Goal: Information Seeking & Learning: Learn about a topic

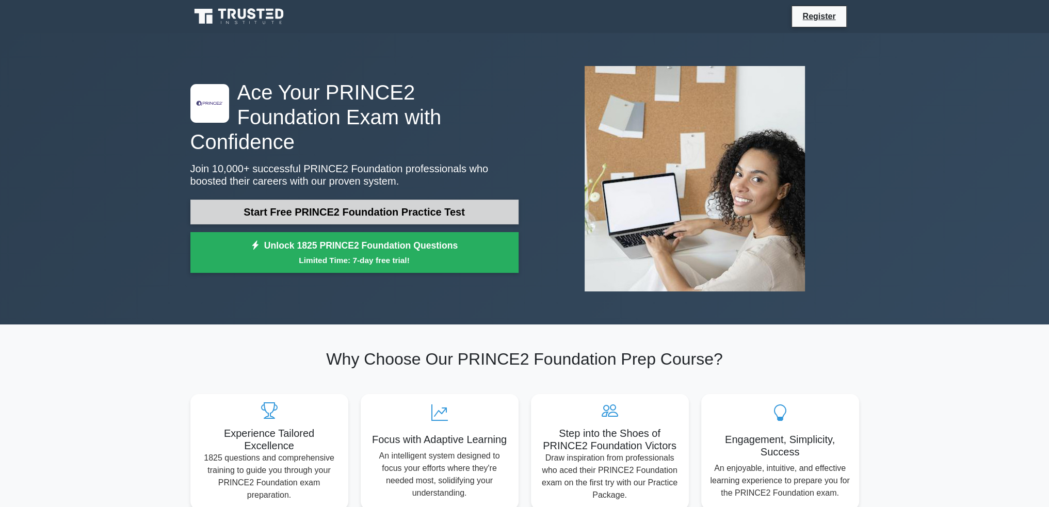
click at [423, 200] on link "Start Free PRINCE2 Foundation Practice Test" at bounding box center [354, 212] width 328 height 25
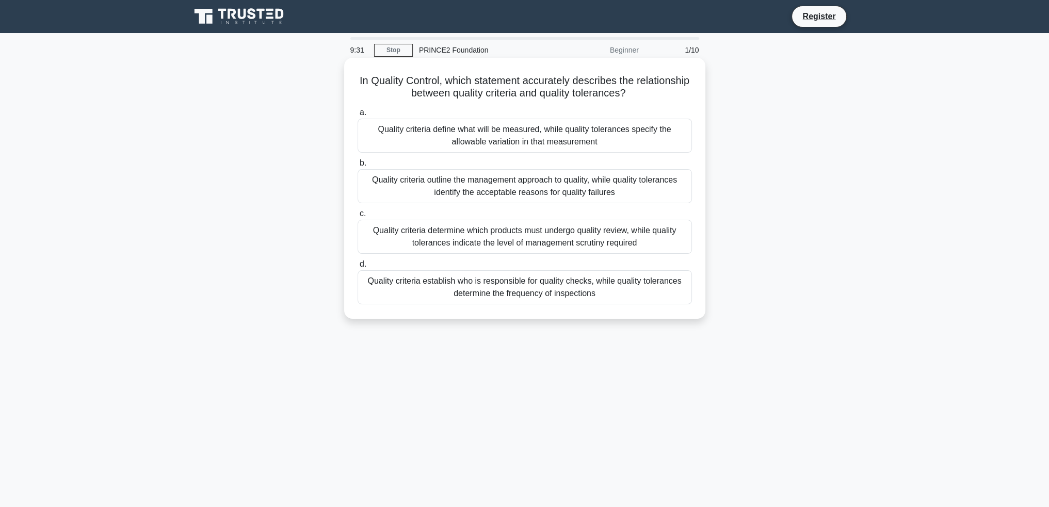
click at [615, 136] on div "Quality criteria define what will be measured, while quality tolerances specify…" at bounding box center [525, 136] width 334 height 34
click at [358, 116] on input "a. Quality criteria define what will be measured, while quality tolerances spec…" at bounding box center [358, 112] width 0 height 7
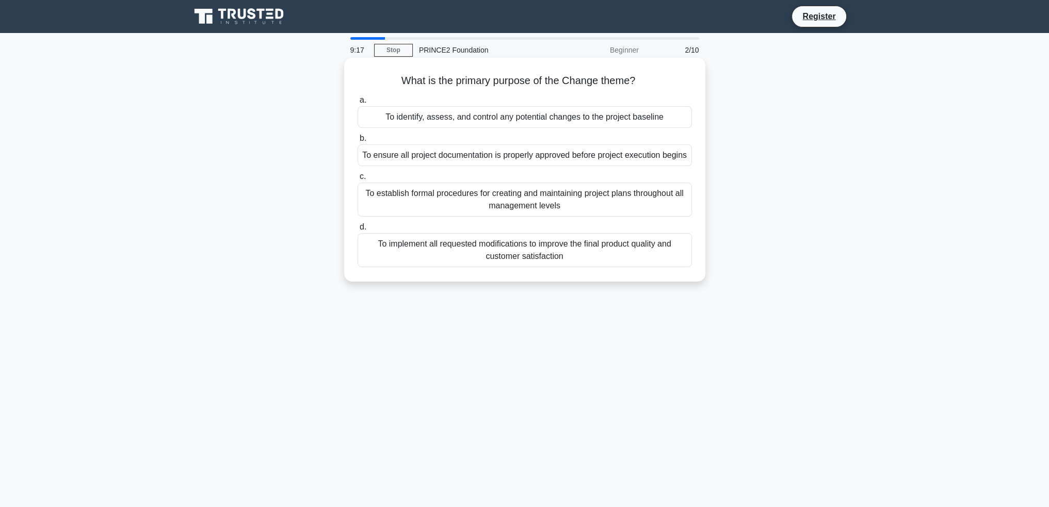
click at [594, 117] on div "To identify, assess, and control any potential changes to the project baseline" at bounding box center [525, 117] width 334 height 22
click at [358, 104] on input "a. To identify, assess, and control any potential changes to the project baseli…" at bounding box center [358, 100] width 0 height 7
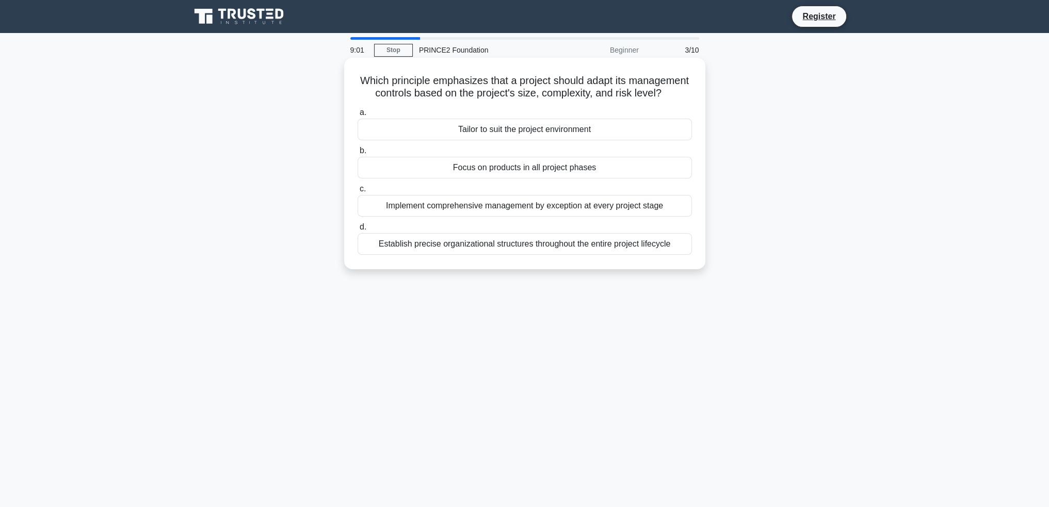
click at [570, 140] on div "Tailor to suit the project environment" at bounding box center [525, 130] width 334 height 22
click at [358, 116] on input "a. Tailor to suit the project environment" at bounding box center [358, 112] width 0 height 7
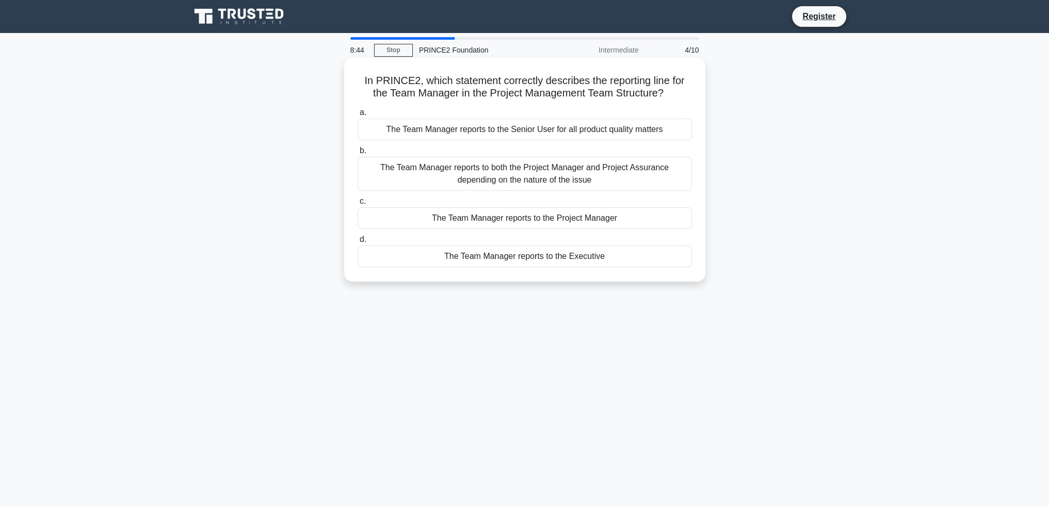
click at [574, 216] on div "The Team Manager reports to the Project Manager" at bounding box center [525, 218] width 334 height 22
click at [358, 205] on input "c. The Team Manager reports to the Project Manager" at bounding box center [358, 201] width 0 height 7
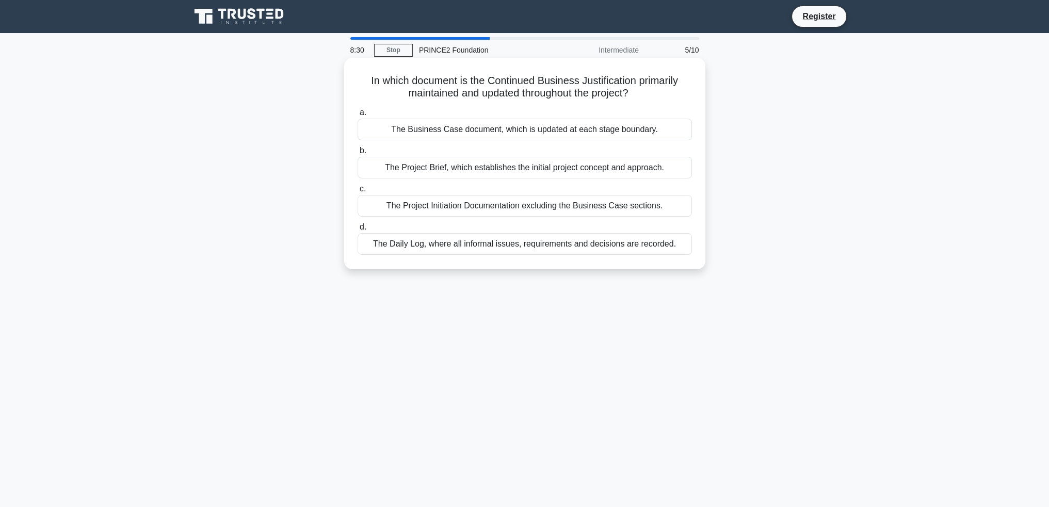
click at [583, 125] on div "The Business Case document, which is updated at each stage boundary." at bounding box center [525, 130] width 334 height 22
click at [358, 116] on input "a. The Business Case document, which is updated at each stage boundary." at bounding box center [358, 112] width 0 height 7
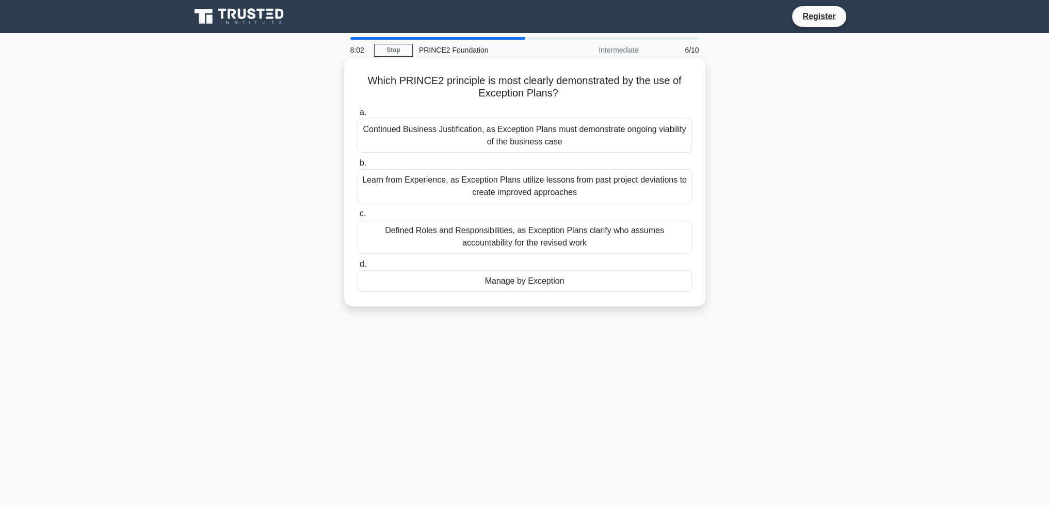
click at [581, 284] on div "Manage by Exception" at bounding box center [525, 281] width 334 height 22
click at [358, 268] on input "d. Manage by Exception" at bounding box center [358, 264] width 0 height 7
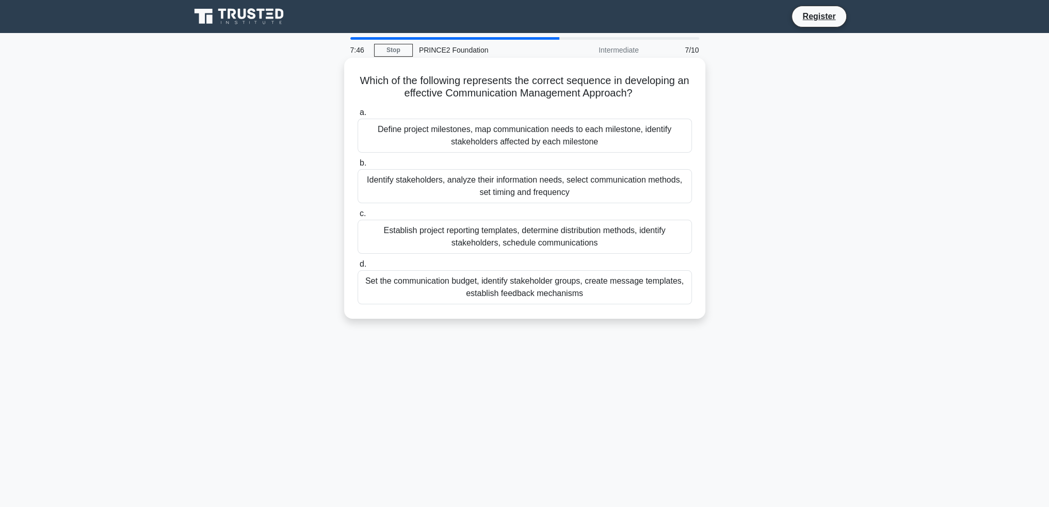
click at [622, 186] on div "Identify stakeholders, analyze their information needs, select communication me…" at bounding box center [525, 186] width 334 height 34
click at [358, 167] on input "b. Identify stakeholders, analyze their information needs, select communication…" at bounding box center [358, 163] width 0 height 7
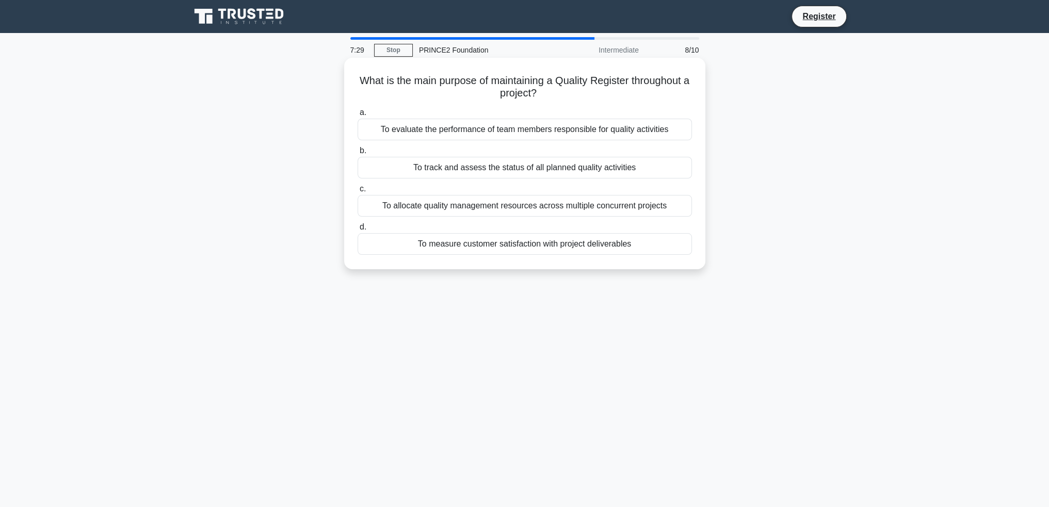
click at [639, 243] on div "To measure customer satisfaction with project deliverables" at bounding box center [525, 244] width 334 height 22
click at [358, 231] on input "d. To measure customer satisfaction with project deliverables" at bounding box center [358, 227] width 0 height 7
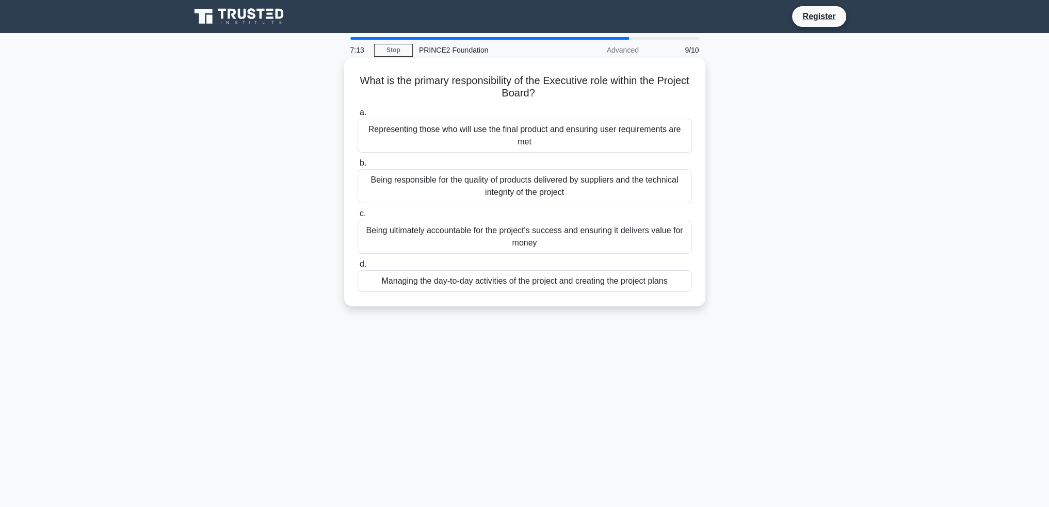
click at [520, 236] on div "Being ultimately accountable for the project's success and ensuring it delivers…" at bounding box center [525, 237] width 334 height 34
click at [358, 217] on input "c. Being ultimately accountable for the project's success and ensuring it deliv…" at bounding box center [358, 213] width 0 height 7
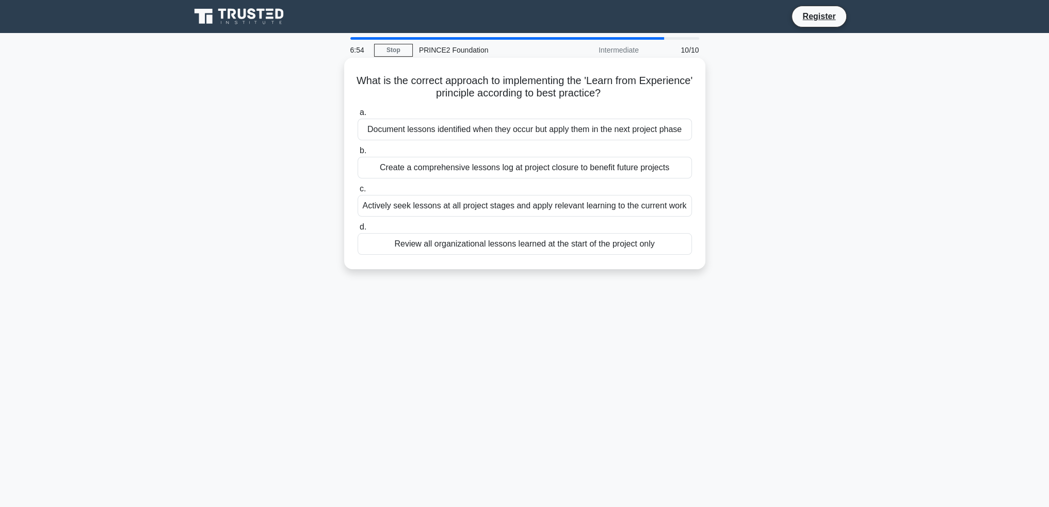
click at [512, 206] on div "Actively seek lessons at all project stages and apply relevant learning to the …" at bounding box center [525, 206] width 334 height 22
click at [358, 192] on input "c. Actively seek lessons at all project stages and apply relevant learning to t…" at bounding box center [358, 189] width 0 height 7
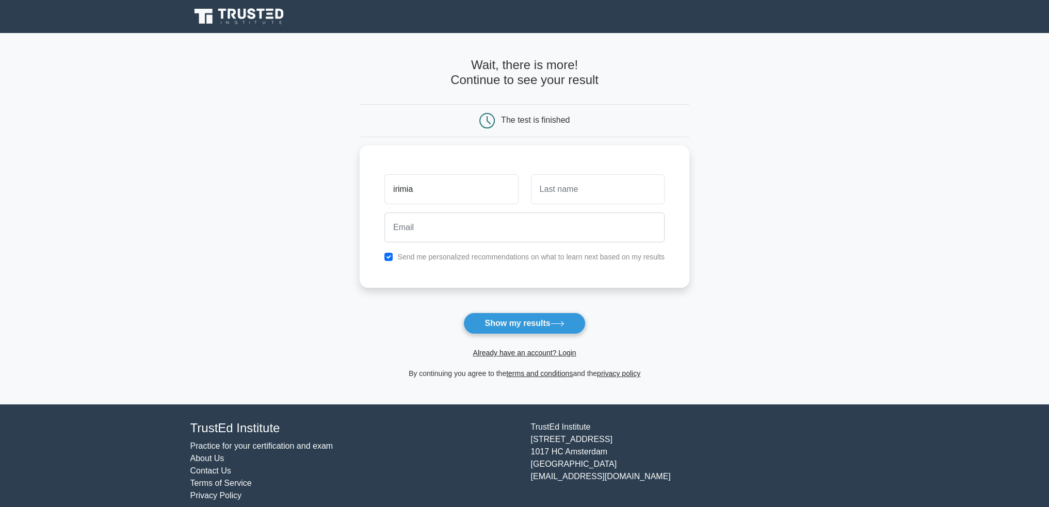
type input "irimia"
type input "mari"
click at [497, 209] on div at bounding box center [524, 225] width 293 height 38
click at [489, 224] on input "email" at bounding box center [524, 225] width 280 height 30
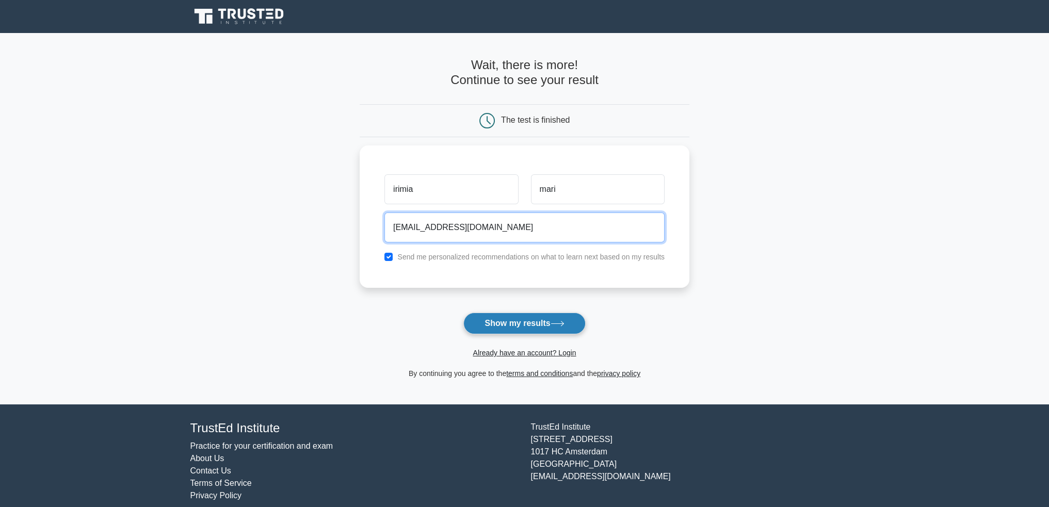
type input "marianairimia99@gmail.com"
click at [545, 326] on button "Show my results" at bounding box center [524, 324] width 122 height 22
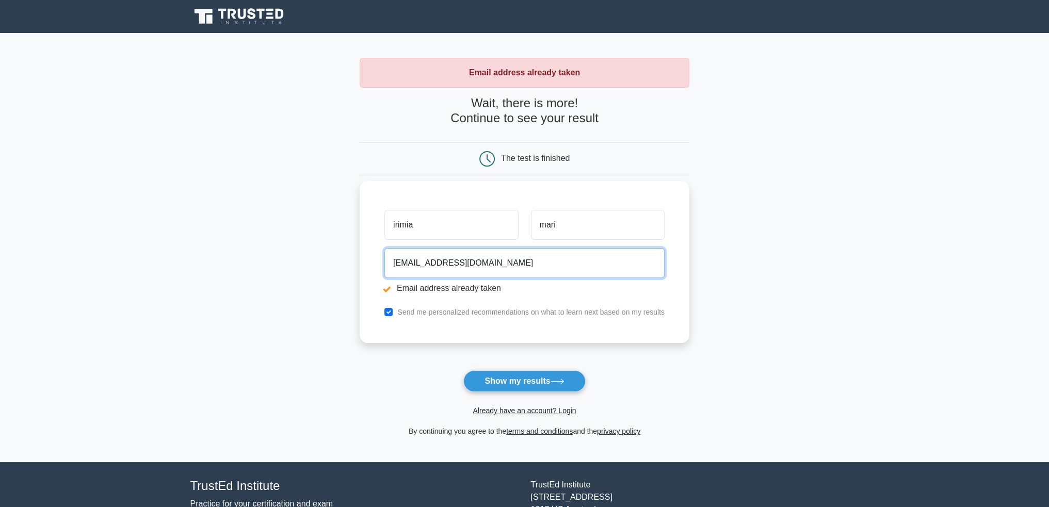
drag, startPoint x: 510, startPoint y: 260, endPoint x: 422, endPoint y: 263, distance: 87.8
click at [422, 263] on input "marianairimia99@gmail.com" at bounding box center [524, 263] width 280 height 30
type input "marianairimia.business@gmail.com"
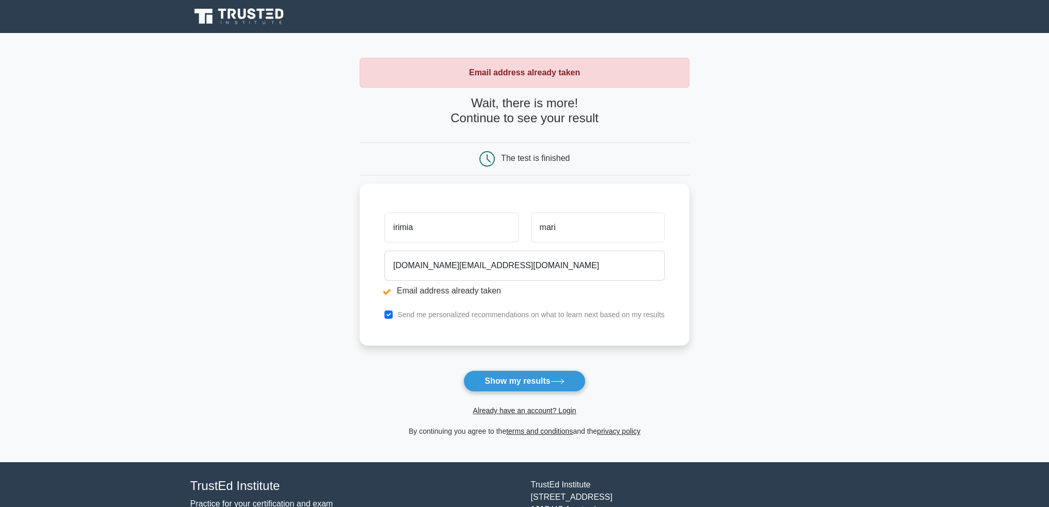
drag, startPoint x: 503, startPoint y: 380, endPoint x: 507, endPoint y: 390, distance: 10.6
click at [503, 381] on button "Show my results" at bounding box center [524, 381] width 122 height 22
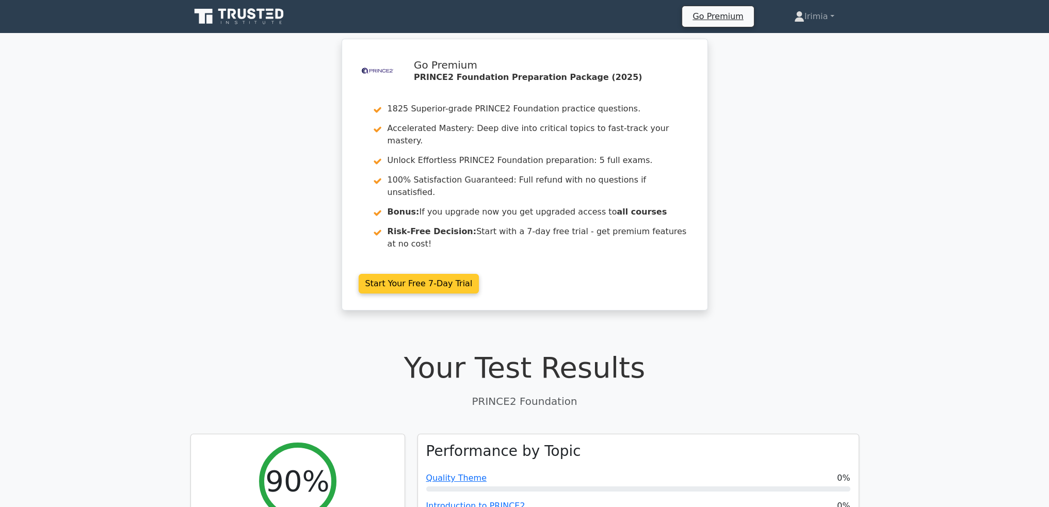
click at [433, 274] on link "Start Your Free 7-Day Trial" at bounding box center [419, 284] width 121 height 20
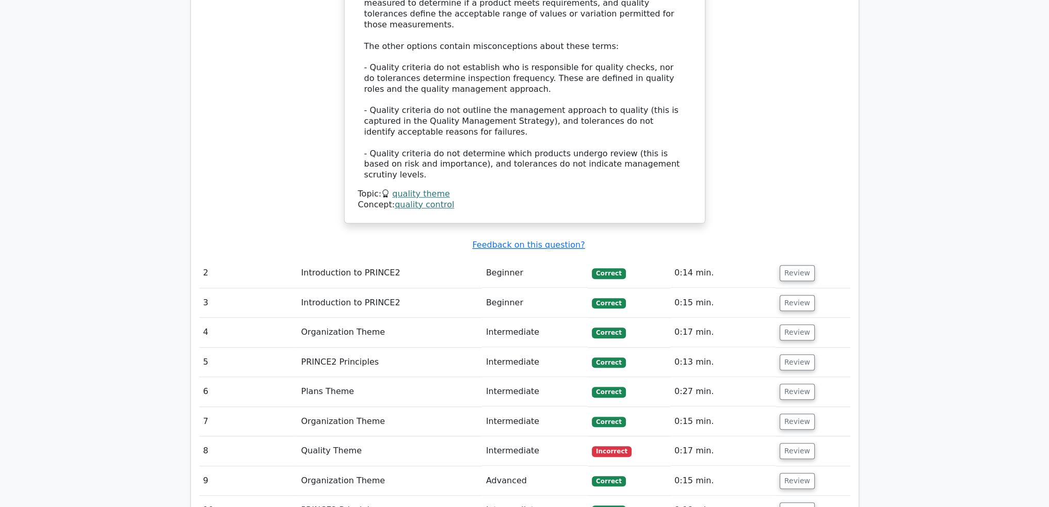
scroll to position [1238, 0]
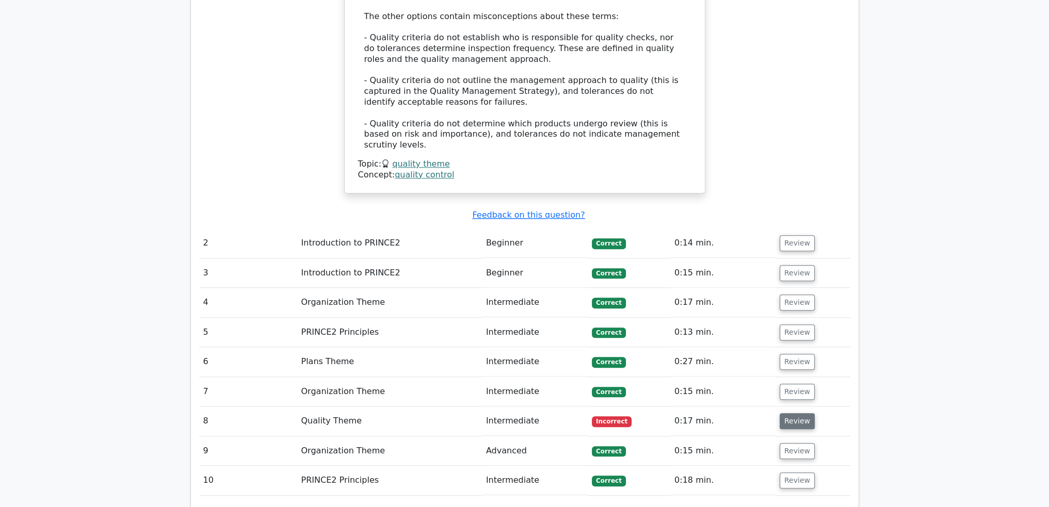
click at [798, 413] on button "Review" at bounding box center [797, 421] width 35 height 16
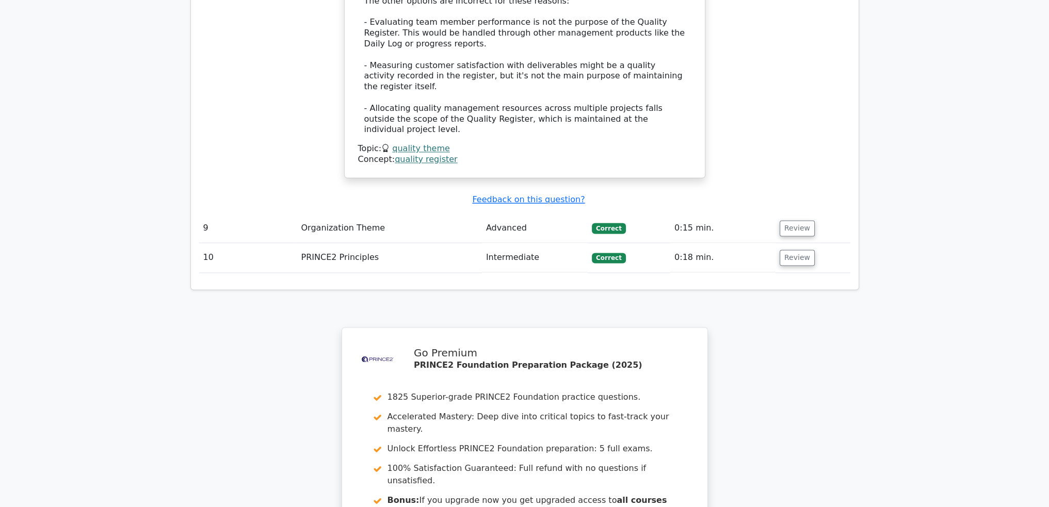
scroll to position [2181, 0]
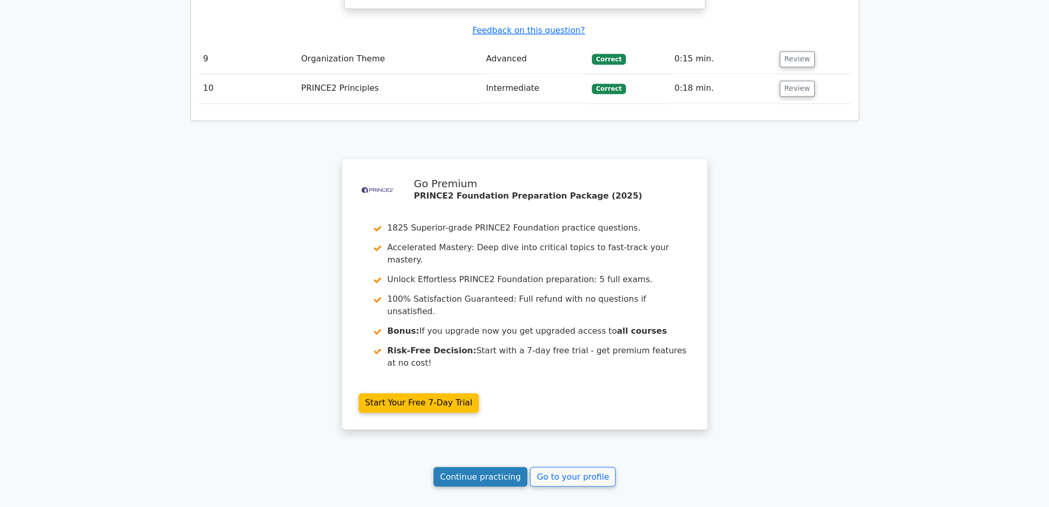
click at [489, 467] on link "Continue practicing" at bounding box center [480, 477] width 94 height 20
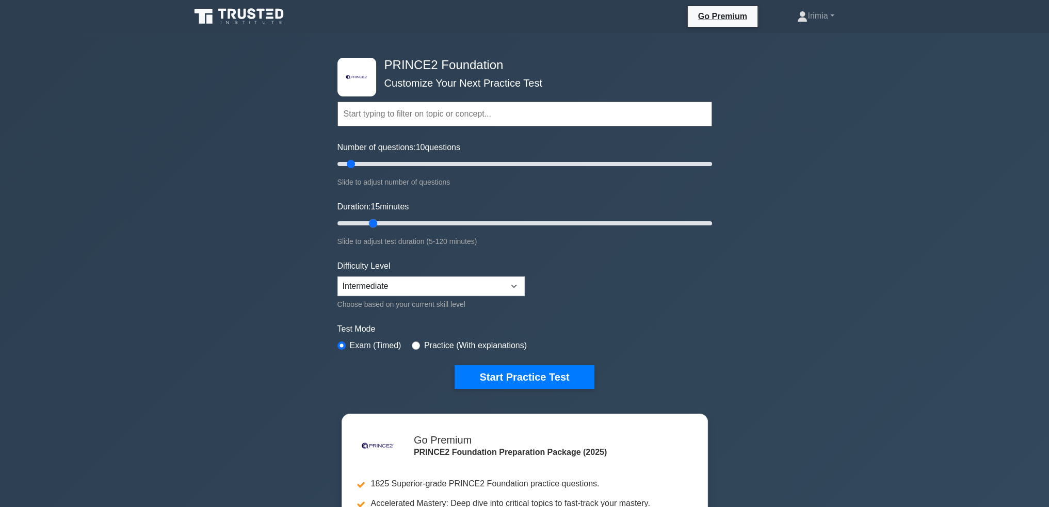
drag, startPoint x: 358, startPoint y: 223, endPoint x: 369, endPoint y: 223, distance: 11.4
click at [369, 223] on input "Duration: 15 minutes" at bounding box center [524, 223] width 375 height 12
drag, startPoint x: 369, startPoint y: 221, endPoint x: 362, endPoint y: 222, distance: 7.8
type input "10"
click at [362, 222] on input "Duration: 10 minutes" at bounding box center [524, 223] width 375 height 12
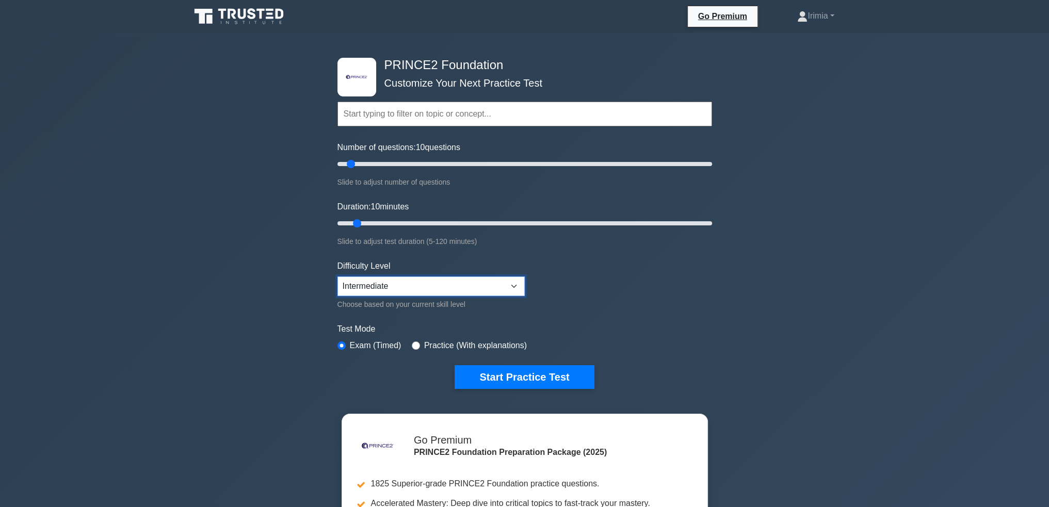
drag, startPoint x: 513, startPoint y: 282, endPoint x: 508, endPoint y: 287, distance: 6.9
click at [513, 282] on select "Beginner Intermediate Expert" at bounding box center [430, 287] width 187 height 20
select select "expert"
click at [337, 277] on select "Beginner Intermediate Expert" at bounding box center [430, 287] width 187 height 20
click at [537, 376] on button "Start Practice Test" at bounding box center [524, 377] width 139 height 24
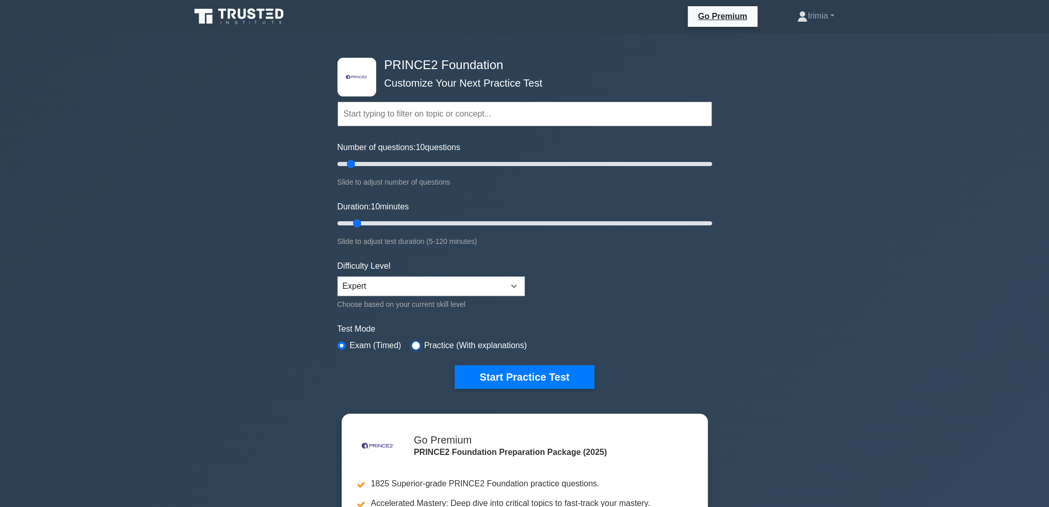
click at [412, 346] on input "radio" at bounding box center [416, 346] width 8 height 8
radio input "true"
click at [540, 376] on button "Start Practice Test" at bounding box center [524, 377] width 139 height 24
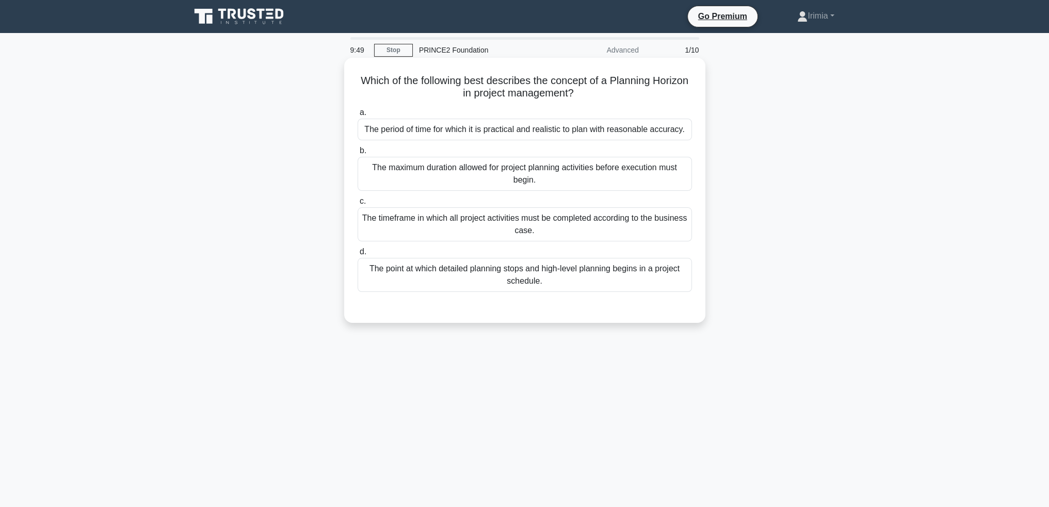
click at [518, 130] on div "The period of time for which it is practical and realistic to plan with reasona…" at bounding box center [525, 130] width 334 height 22
click at [358, 116] on input "a. The period of time for which it is practical and realistic to plan with reas…" at bounding box center [358, 112] width 0 height 7
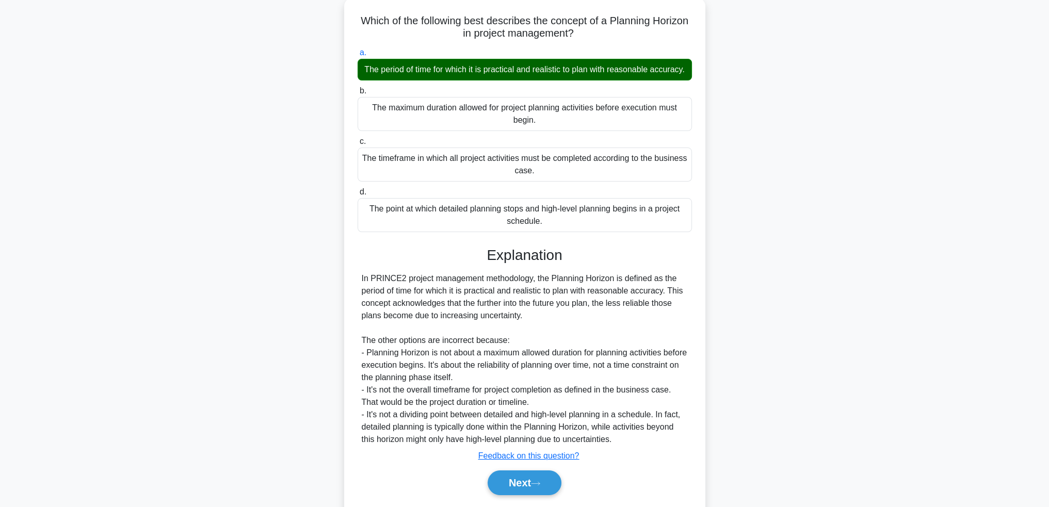
scroll to position [103, 0]
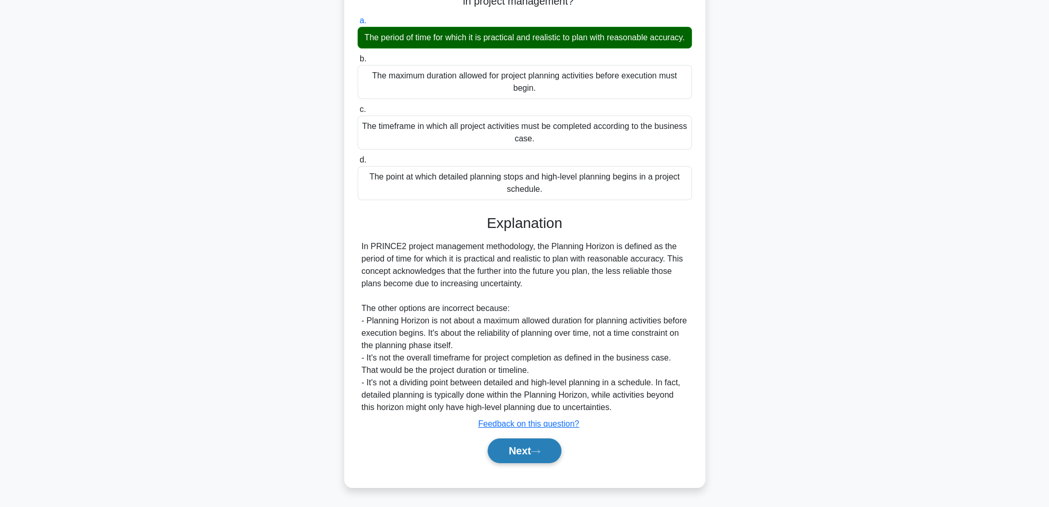
click at [540, 453] on icon at bounding box center [535, 452] width 9 height 6
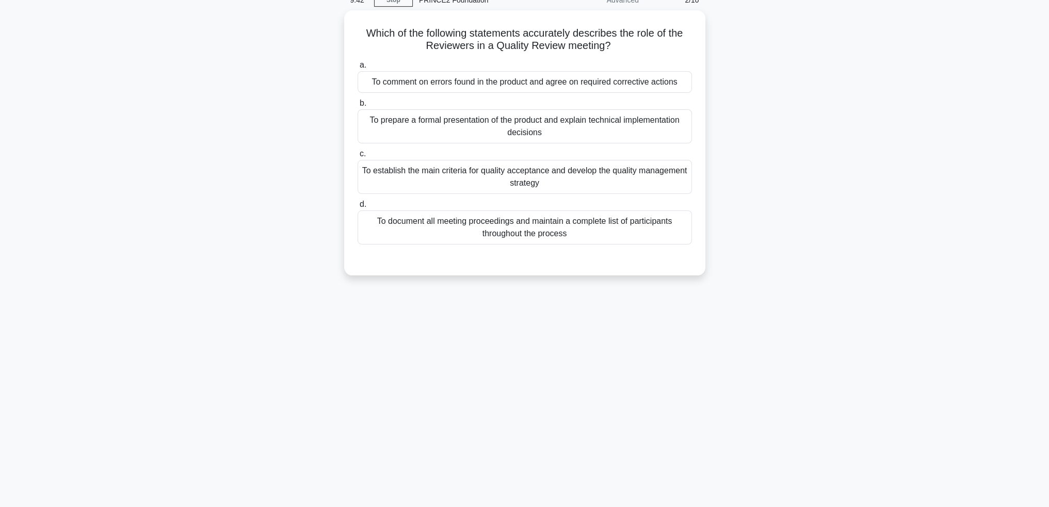
scroll to position [0, 0]
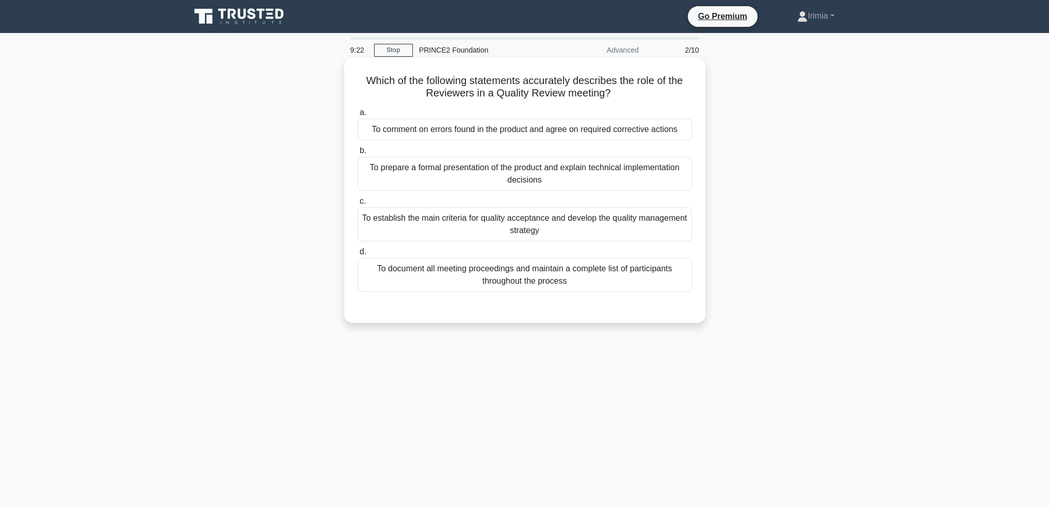
click at [587, 129] on div "To comment on errors found in the product and agree on required corrective acti…" at bounding box center [525, 130] width 334 height 22
click at [358, 116] on input "a. To comment on errors found in the product and agree on required corrective a…" at bounding box center [358, 112] width 0 height 7
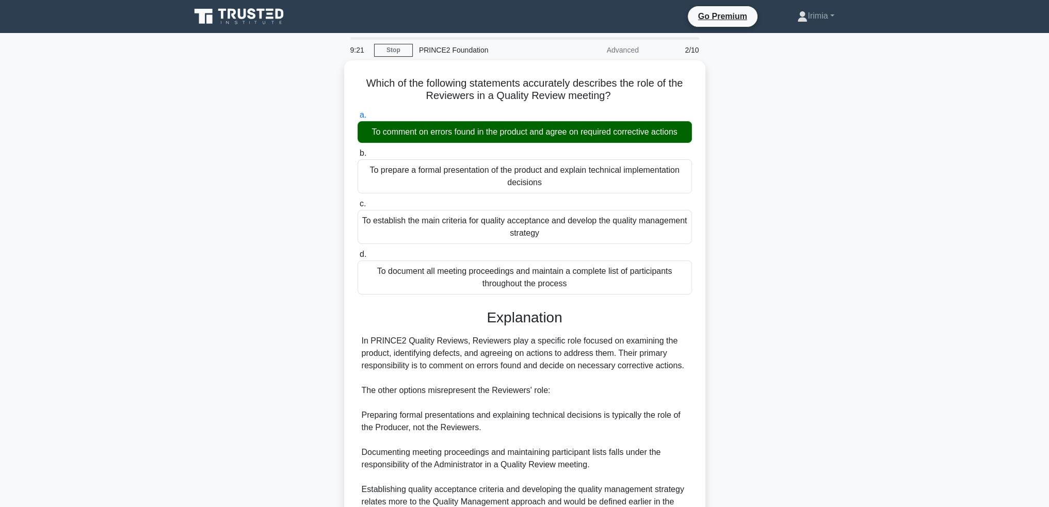
scroll to position [103, 0]
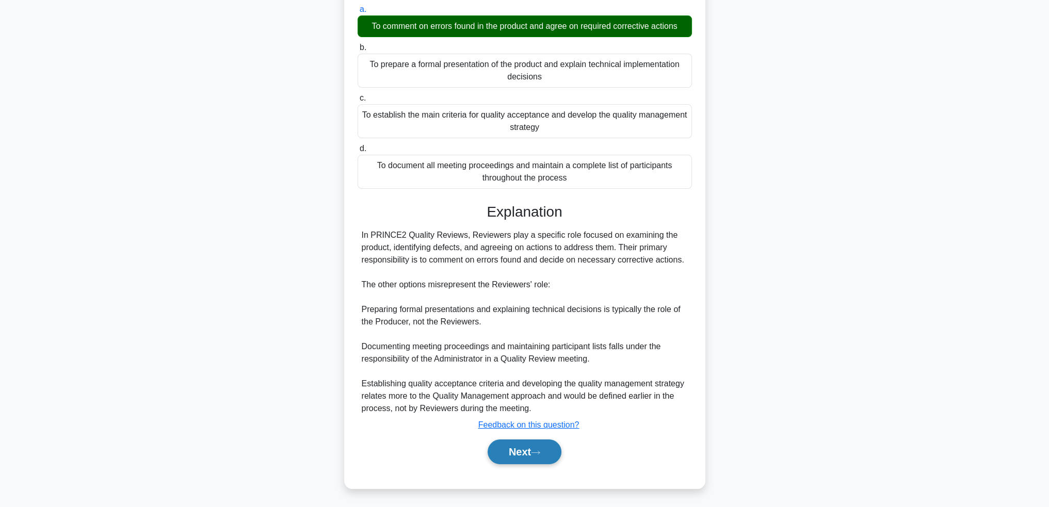
drag, startPoint x: 531, startPoint y: 449, endPoint x: 541, endPoint y: 447, distance: 9.6
click at [532, 449] on button "Next" at bounding box center [525, 452] width 74 height 25
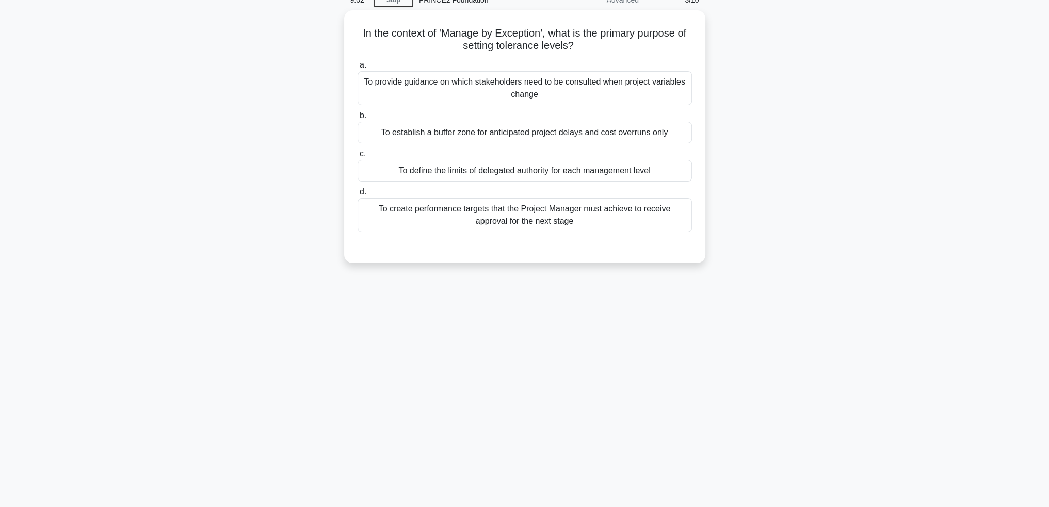
scroll to position [0, 0]
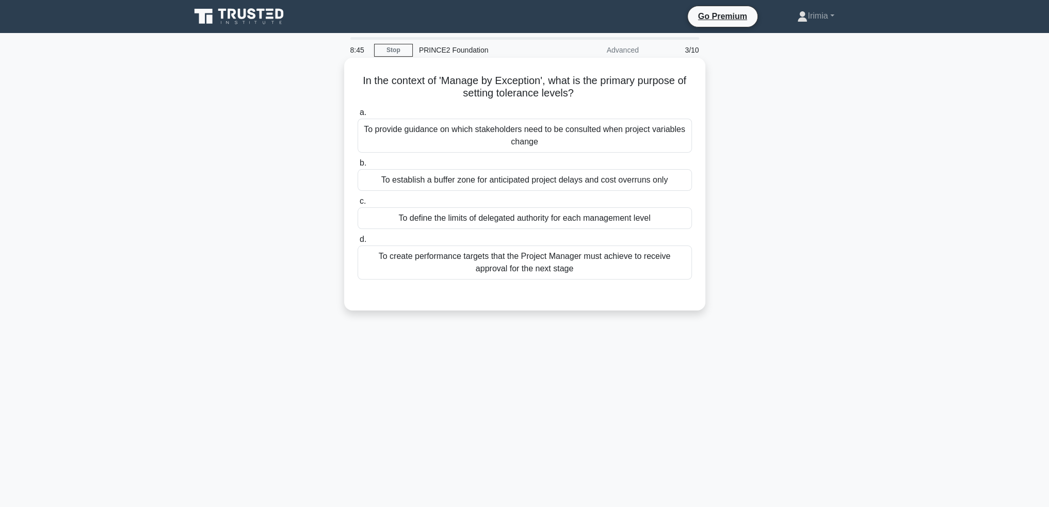
click at [652, 182] on div "To establish a buffer zone for anticipated project delays and cost overruns only" at bounding box center [525, 180] width 334 height 22
click at [358, 167] on input "b. To establish a buffer zone for anticipated project delays and cost overruns …" at bounding box center [358, 163] width 0 height 7
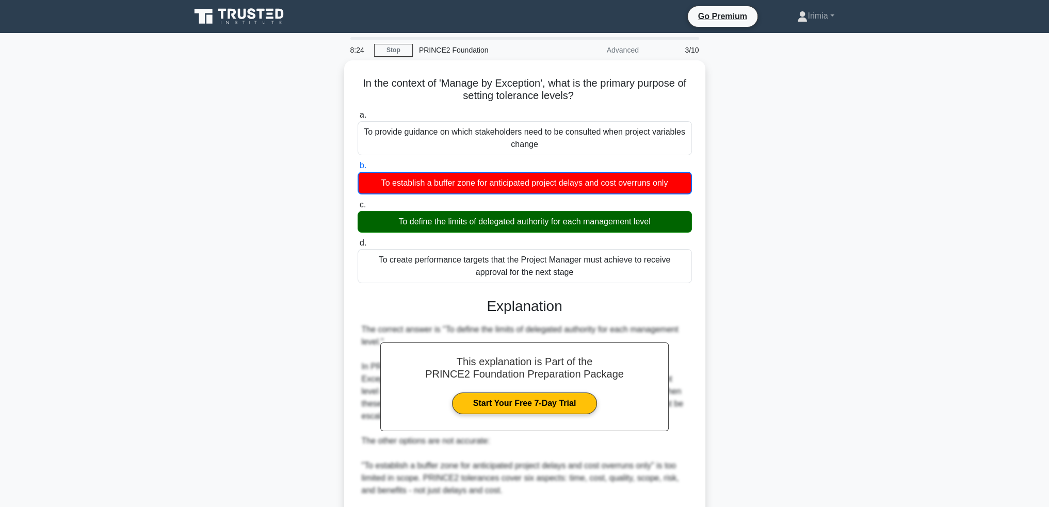
click at [720, 288] on div "In the context of 'Manage by Exception', what is the primary purpose of setting…" at bounding box center [524, 377] width 681 height 634
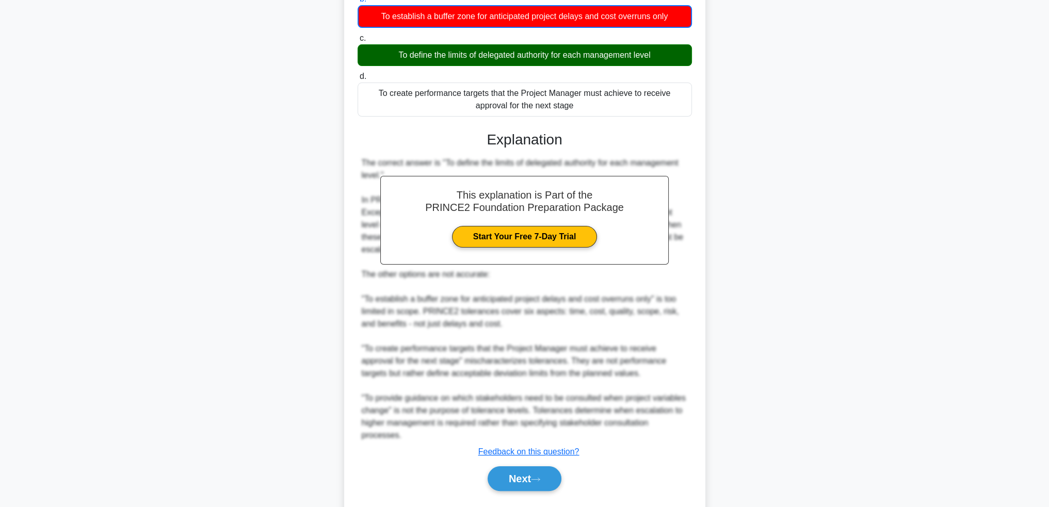
scroll to position [191, 0]
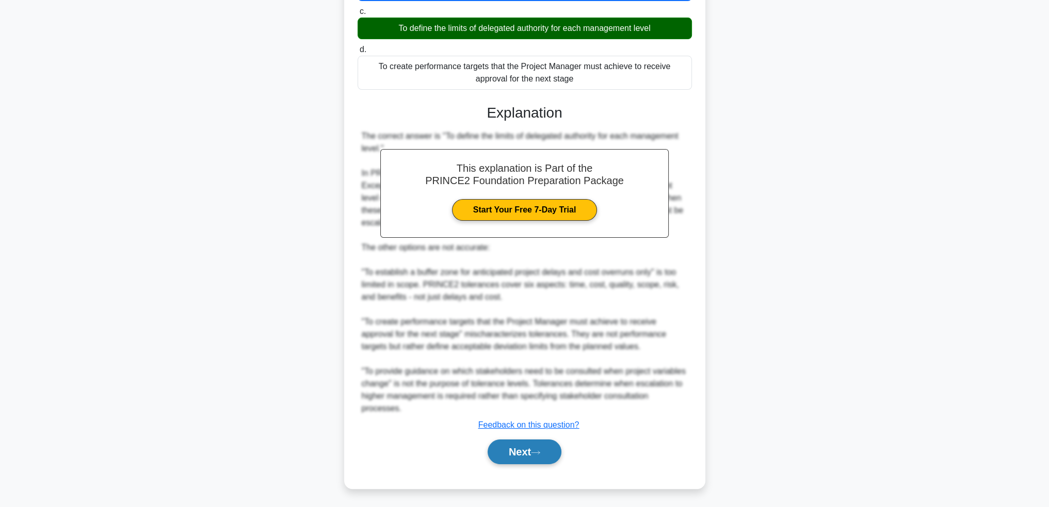
click at [509, 455] on button "Next" at bounding box center [525, 452] width 74 height 25
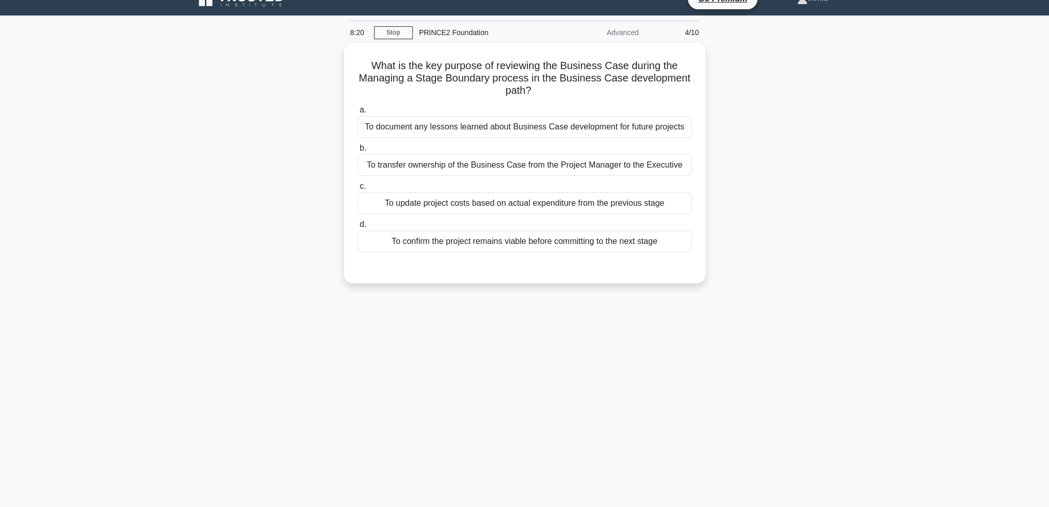
scroll to position [0, 0]
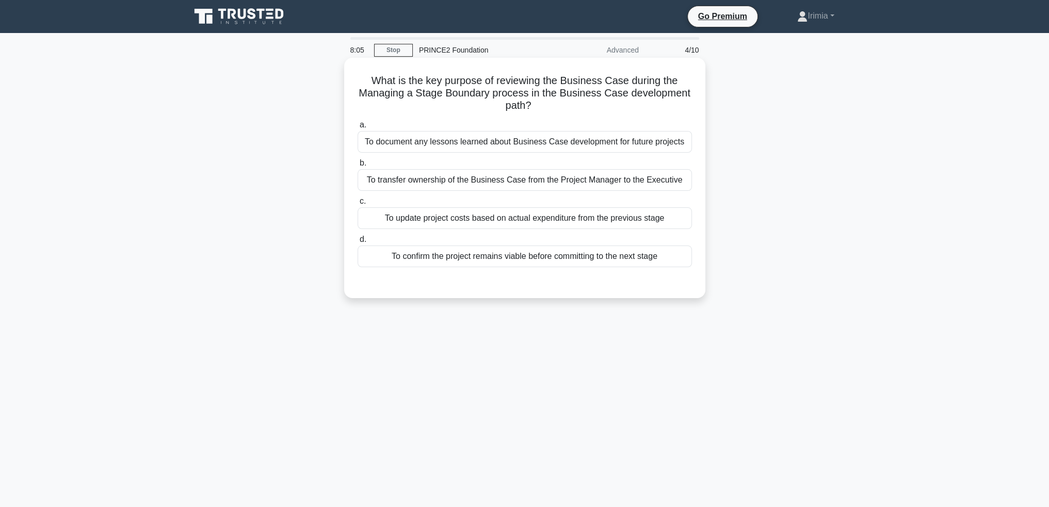
click at [636, 257] on div "To confirm the project remains viable before committing to the next stage" at bounding box center [525, 257] width 334 height 22
click at [358, 243] on input "d. To confirm the project remains viable before committing to the next stage" at bounding box center [358, 239] width 0 height 7
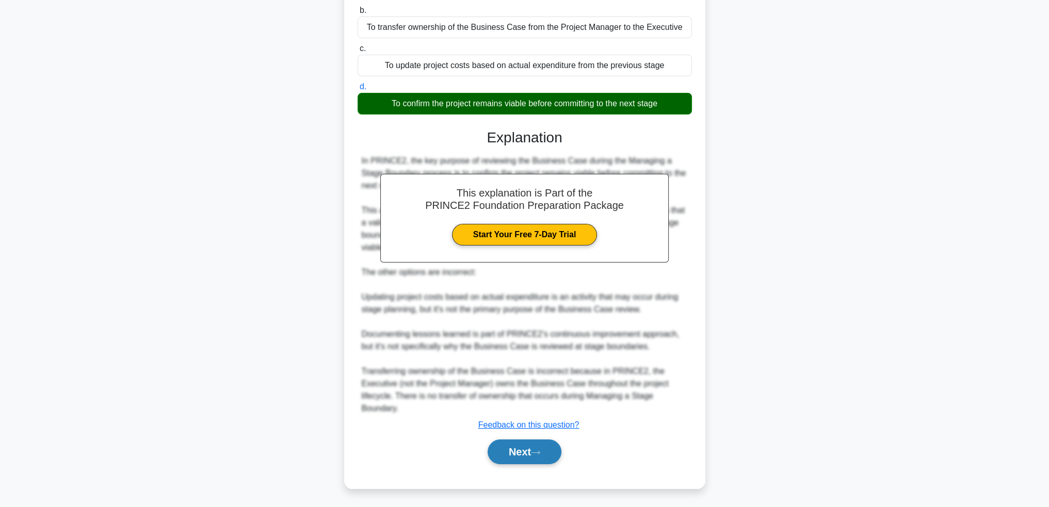
click at [545, 451] on button "Next" at bounding box center [525, 452] width 74 height 25
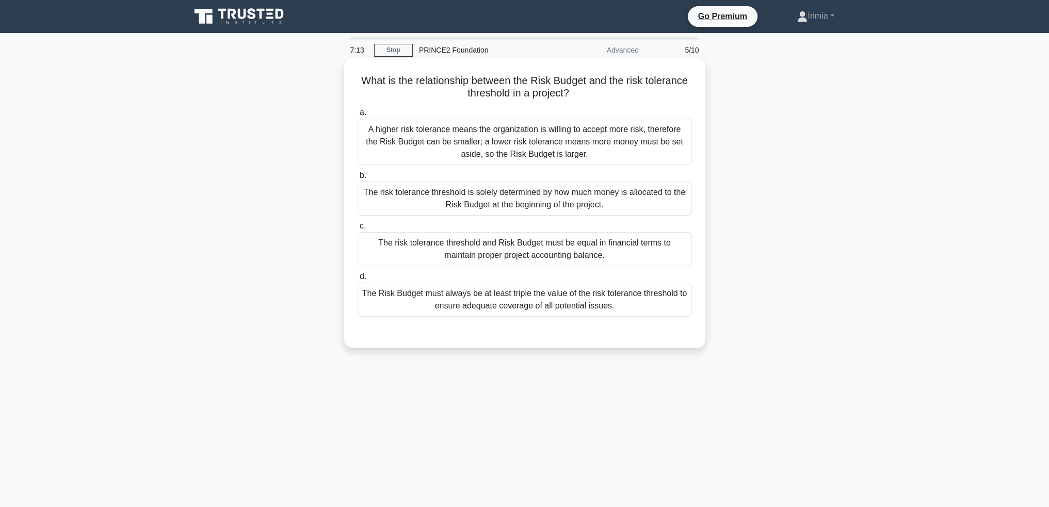
click at [614, 201] on div "The risk tolerance threshold is solely determined by how much money is allocate…" at bounding box center [525, 199] width 334 height 34
click at [358, 179] on input "b. The risk tolerance threshold is solely determined by how much money is alloc…" at bounding box center [358, 175] width 0 height 7
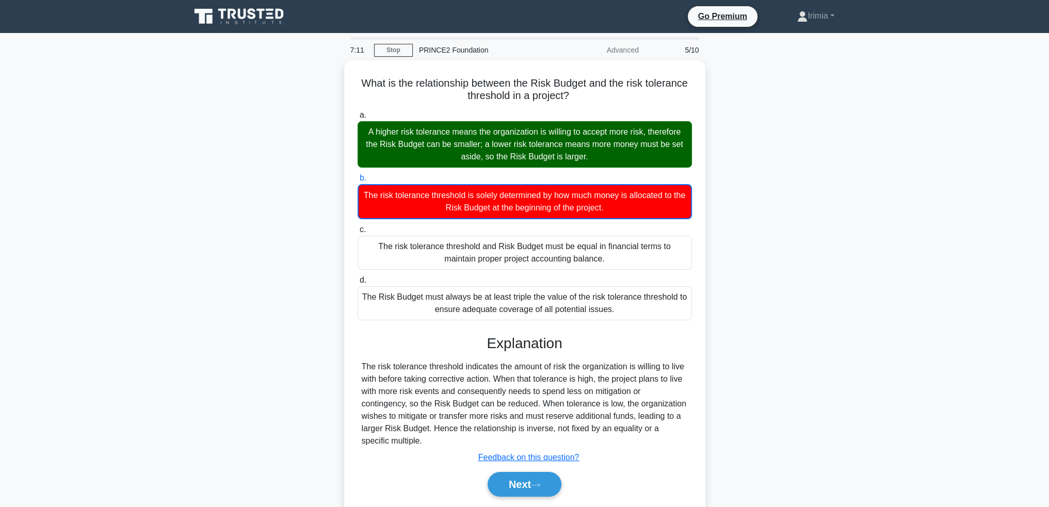
scroll to position [50, 0]
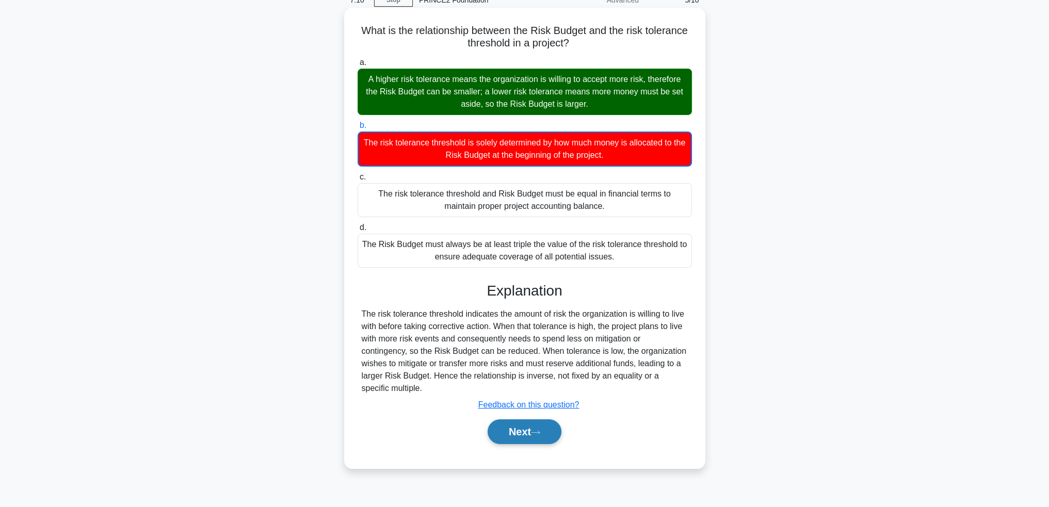
click at [525, 437] on button "Next" at bounding box center [525, 431] width 74 height 25
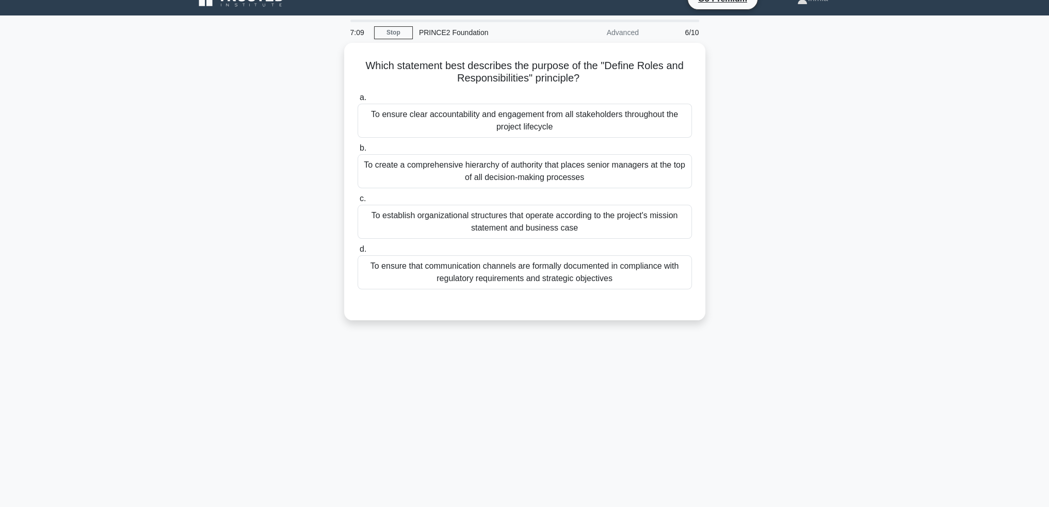
scroll to position [0, 0]
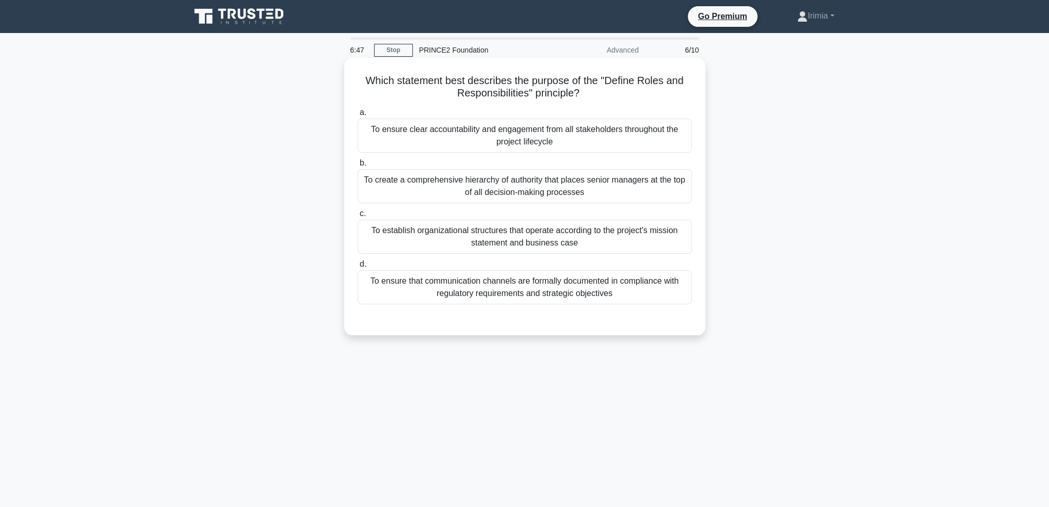
click at [621, 243] on div "To establish organizational structures that operate according to the project's …" at bounding box center [525, 237] width 334 height 34
click at [358, 217] on input "c. To establish organizational structures that operate according to the project…" at bounding box center [358, 213] width 0 height 7
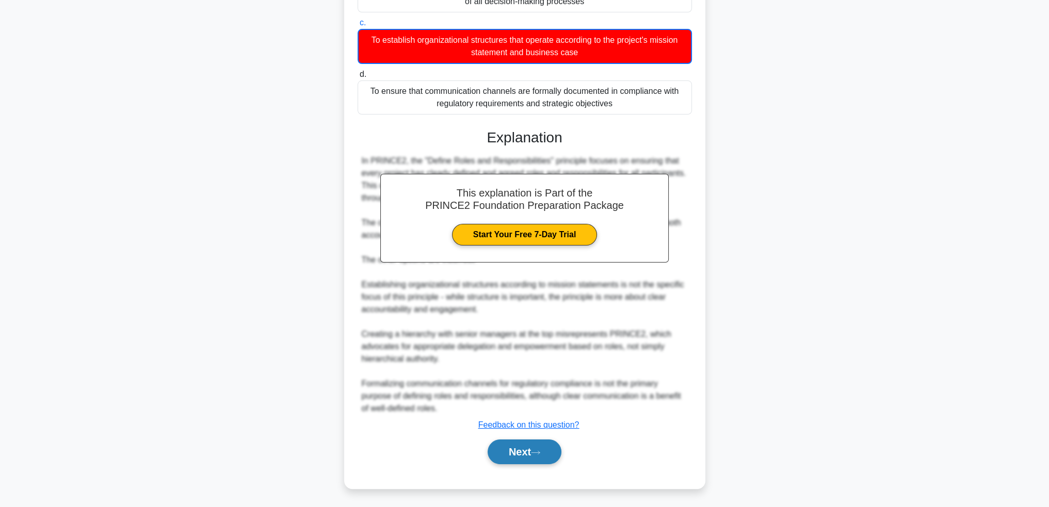
drag, startPoint x: 524, startPoint y: 452, endPoint x: 545, endPoint y: 451, distance: 21.2
click at [524, 452] on button "Next" at bounding box center [525, 452] width 74 height 25
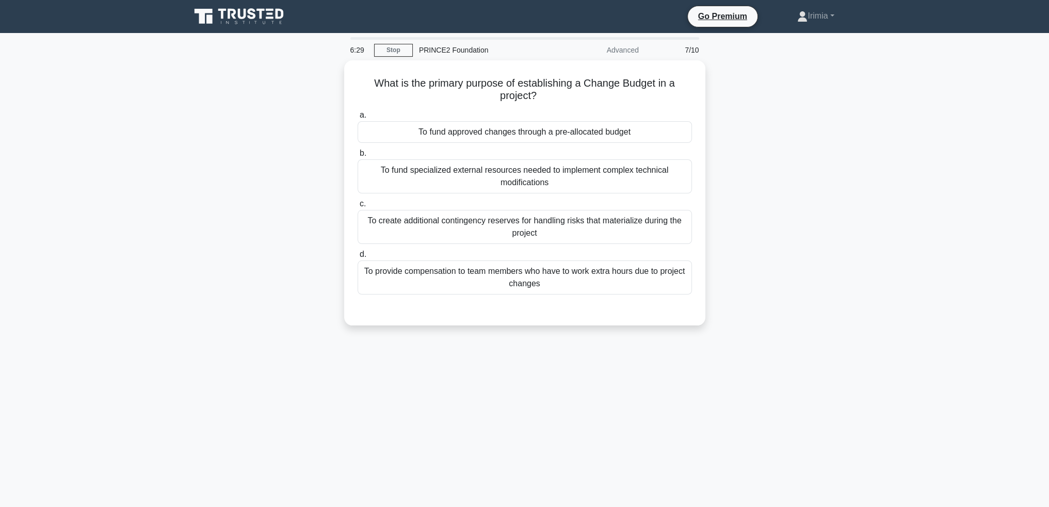
click at [799, 172] on div "What is the primary purpose of establishing a Change Budget in a project? .spin…" at bounding box center [524, 199] width 681 height 278
click at [668, 224] on div "To create additional contingency reserves for handling risks that materialize d…" at bounding box center [525, 224] width 334 height 34
click at [358, 205] on input "c. To create additional contingency reserves for handling risks that materializ…" at bounding box center [358, 201] width 0 height 7
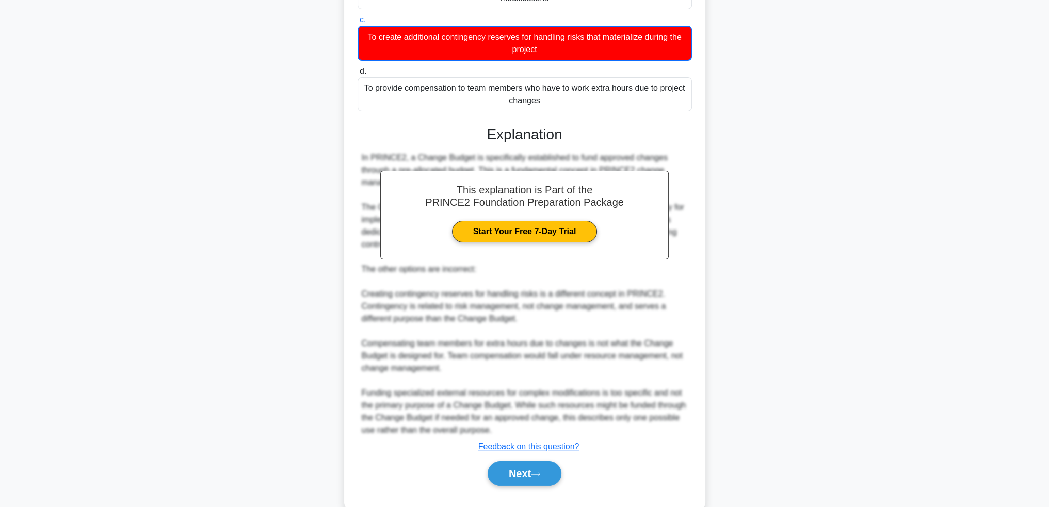
scroll to position [203, 0]
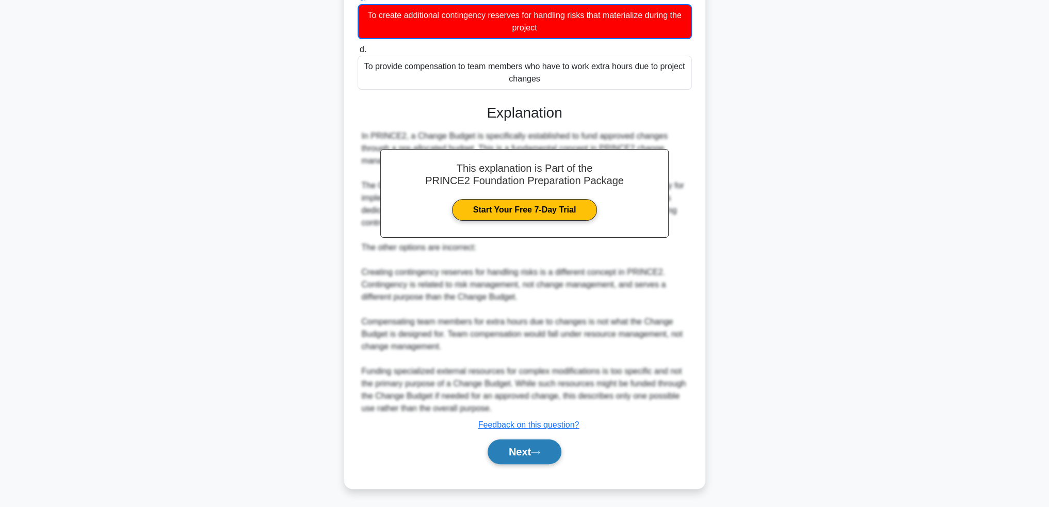
click at [528, 454] on button "Next" at bounding box center [525, 452] width 74 height 25
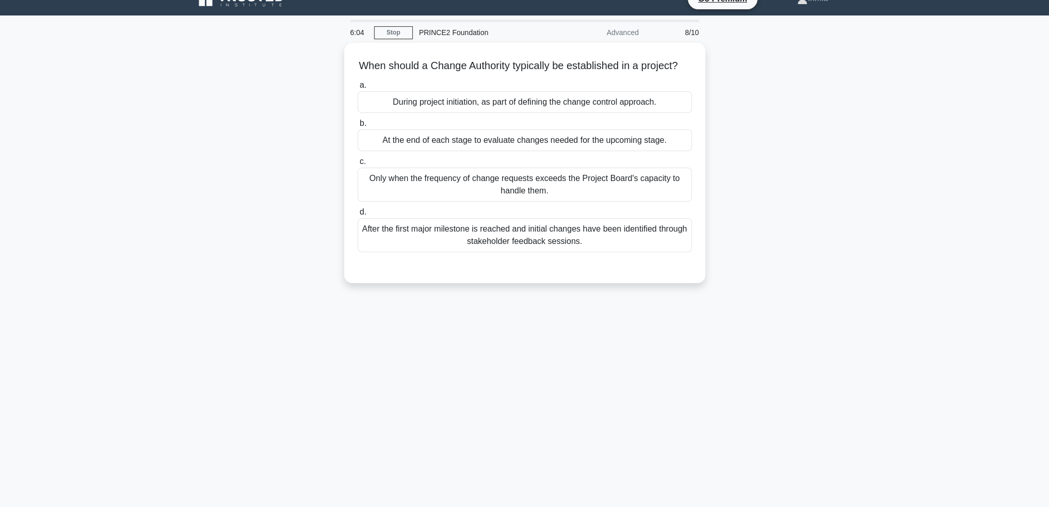
scroll to position [0, 0]
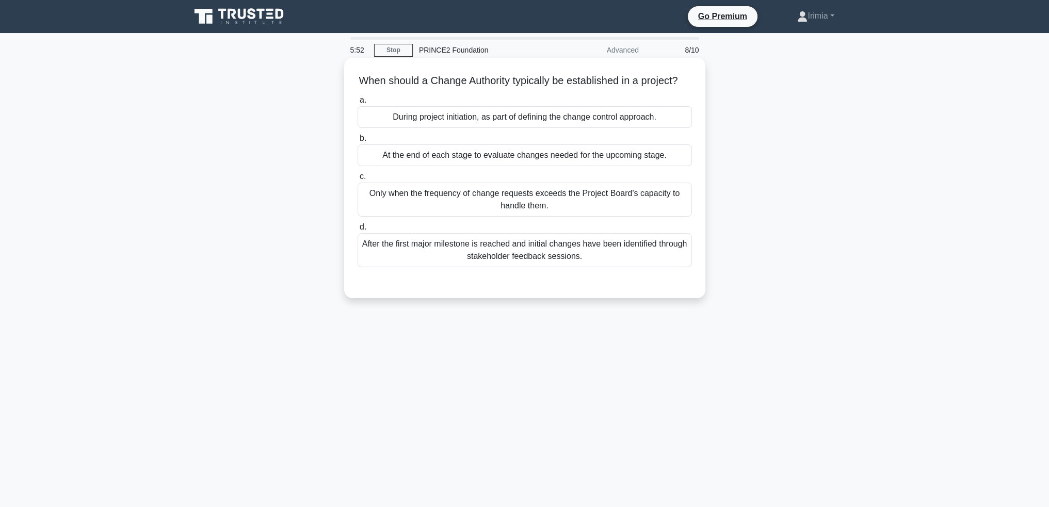
click at [617, 209] on div "Only when the frequency of change requests exceeds the Project Board's capacity…" at bounding box center [525, 200] width 334 height 34
click at [358, 180] on input "c. Only when the frequency of change requests exceeds the Project Board's capac…" at bounding box center [358, 176] width 0 height 7
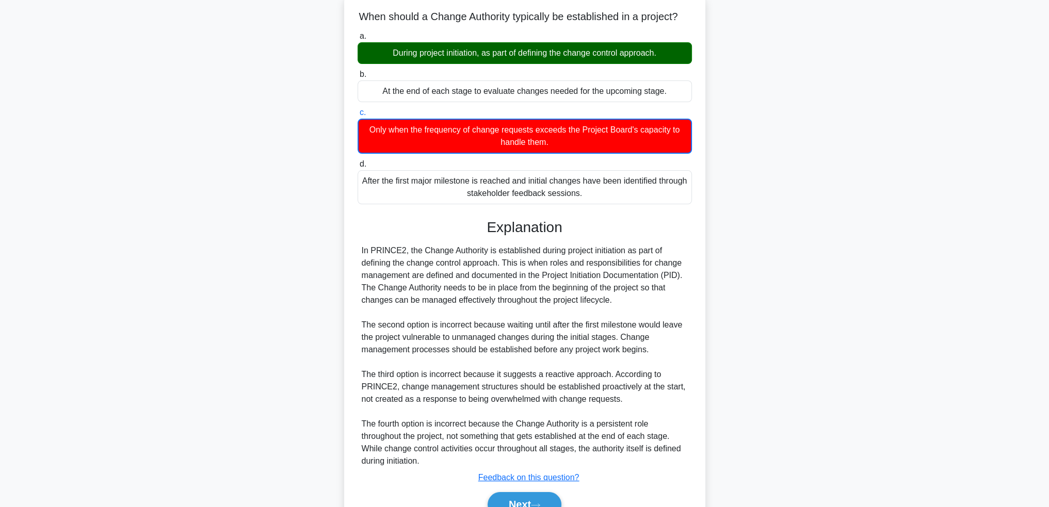
scroll to position [129, 0]
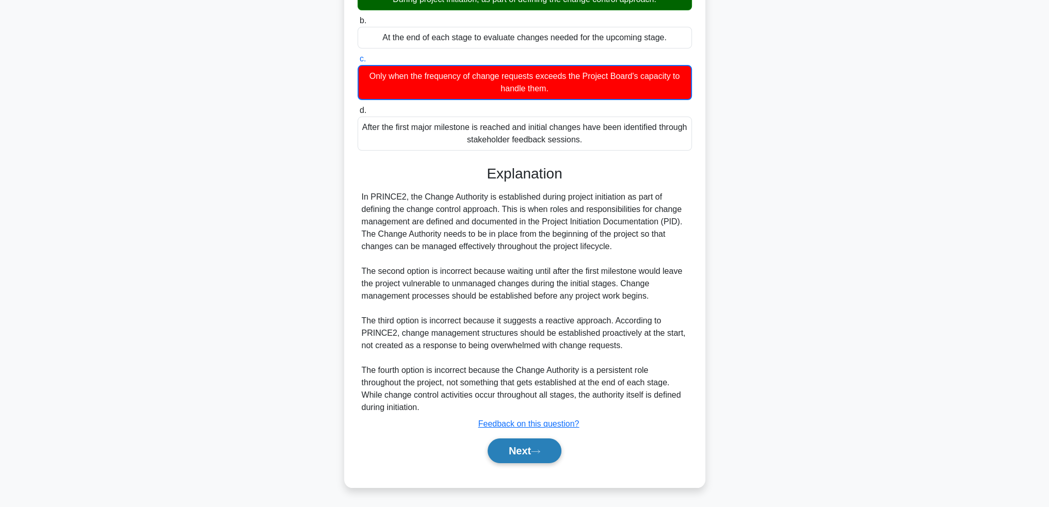
click at [538, 453] on icon at bounding box center [535, 452] width 9 height 6
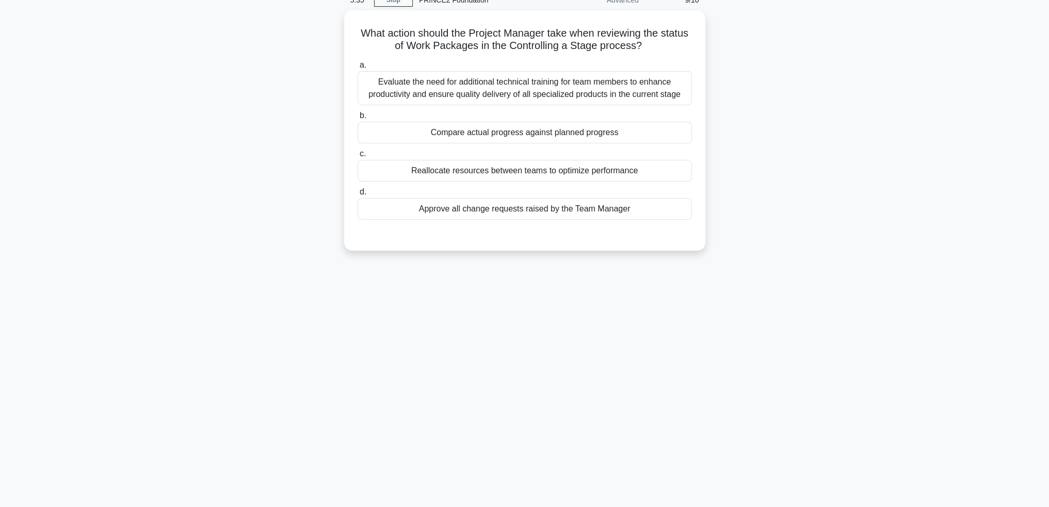
scroll to position [0, 0]
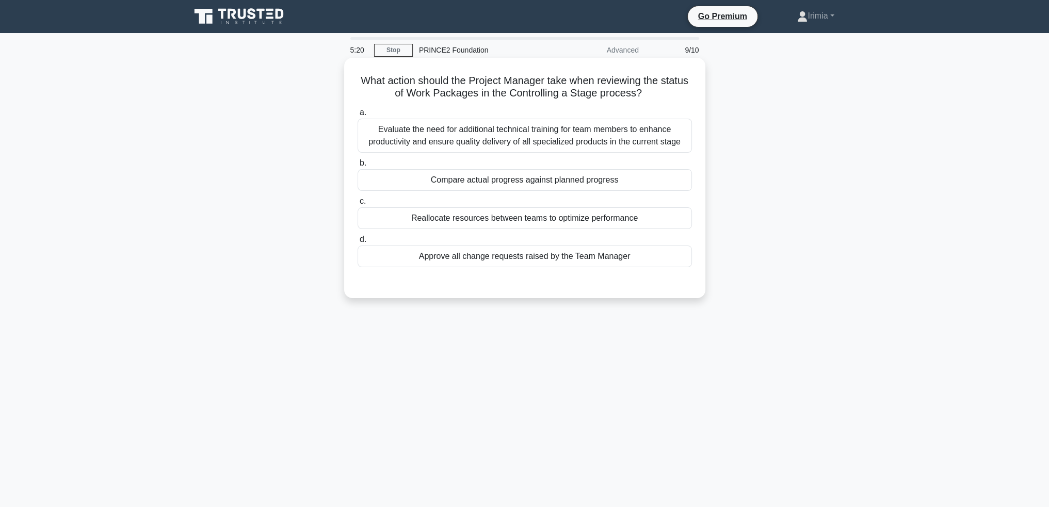
click at [540, 184] on div "Compare actual progress against planned progress" at bounding box center [525, 180] width 334 height 22
click at [358, 167] on input "b. Compare actual progress against planned progress" at bounding box center [358, 163] width 0 height 7
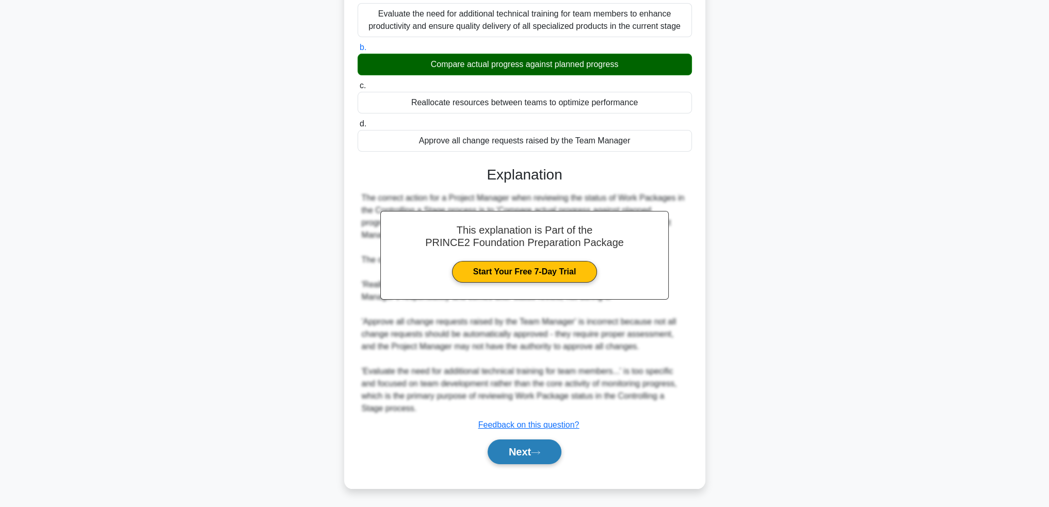
click at [529, 443] on button "Next" at bounding box center [525, 452] width 74 height 25
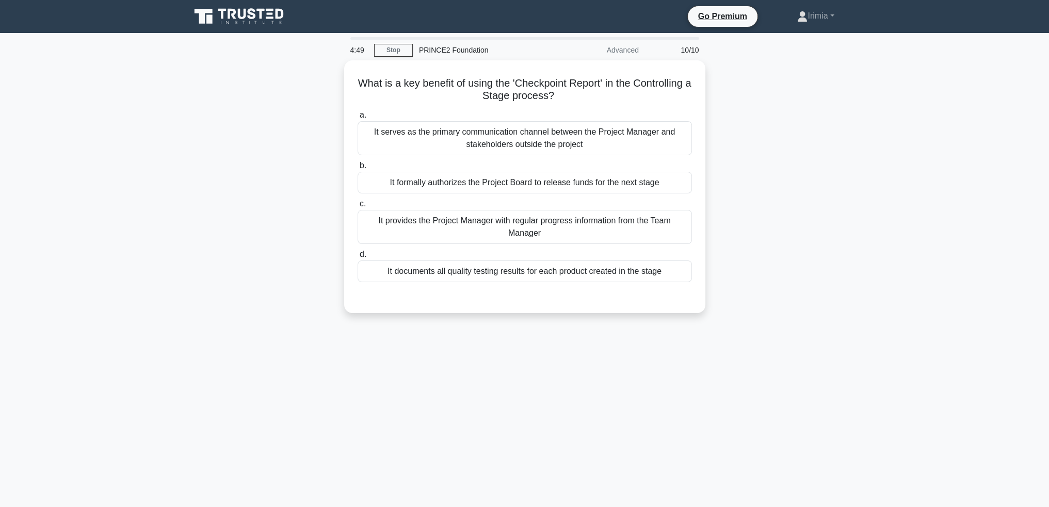
drag, startPoint x: 650, startPoint y: 229, endPoint x: 713, endPoint y: 275, distance: 77.9
click at [650, 229] on div "It provides the Project Manager with regular progress information from the Team…" at bounding box center [525, 227] width 334 height 34
click at [358, 207] on input "c. It provides the Project Manager with regular progress information from the T…" at bounding box center [358, 204] width 0 height 7
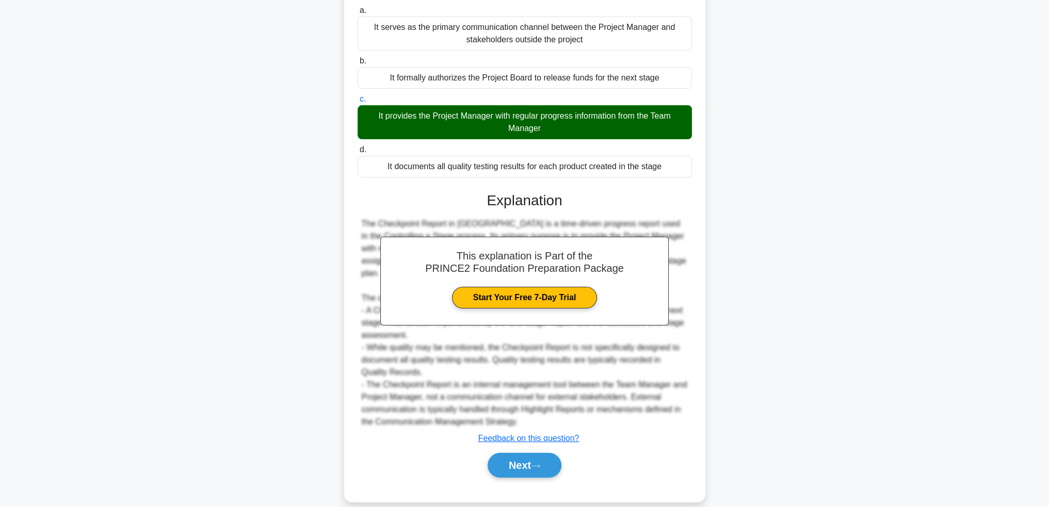
scroll to position [103, 0]
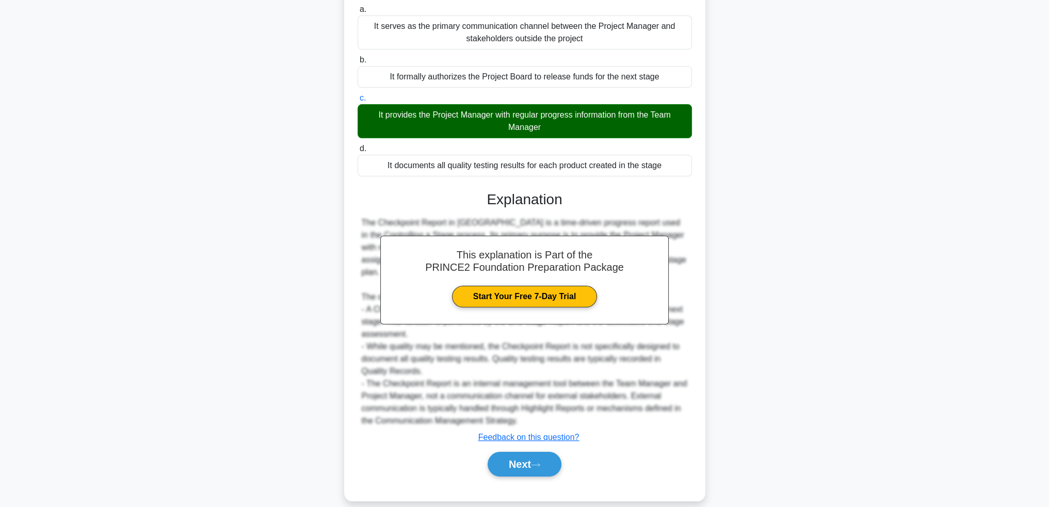
drag, startPoint x: 539, startPoint y: 457, endPoint x: 584, endPoint y: 460, distance: 45.0
click at [540, 457] on button "Next" at bounding box center [525, 464] width 74 height 25
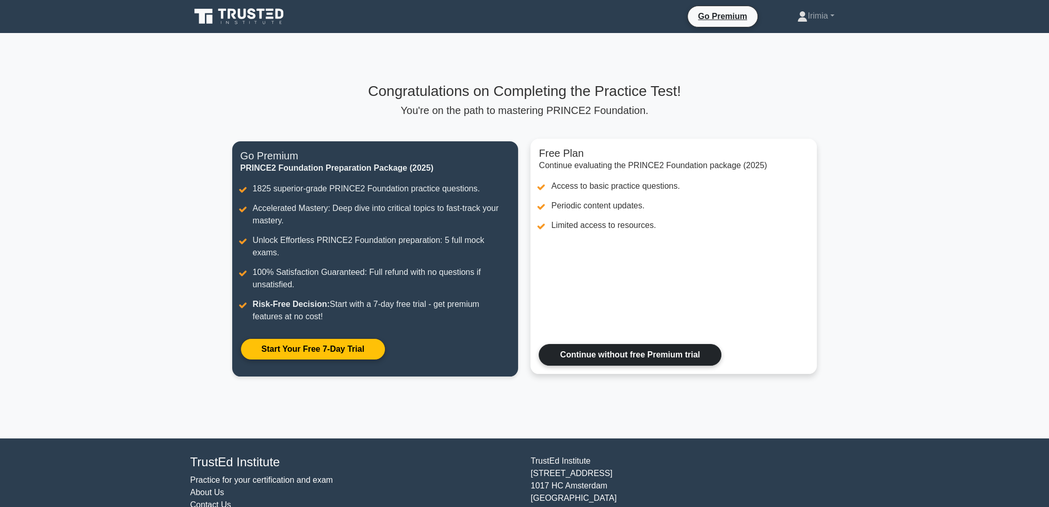
click at [660, 345] on link "Continue without free Premium trial" at bounding box center [630, 355] width 182 height 22
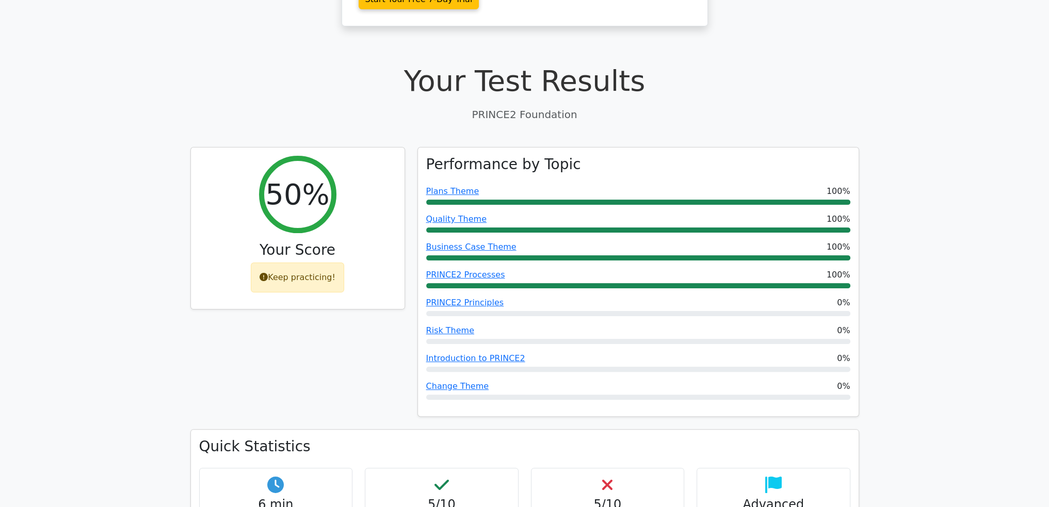
scroll to position [310, 0]
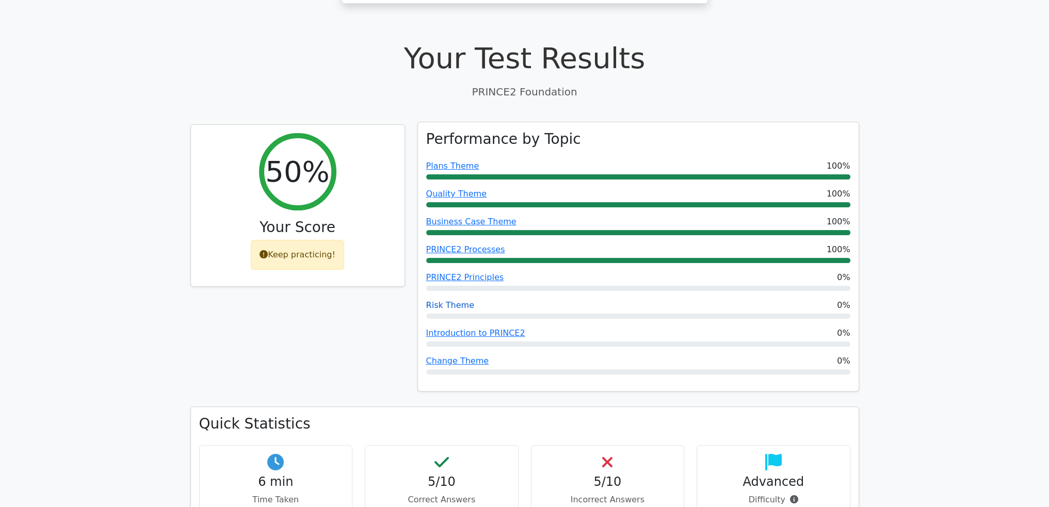
click at [458, 300] on link "Risk Theme" at bounding box center [450, 305] width 48 height 10
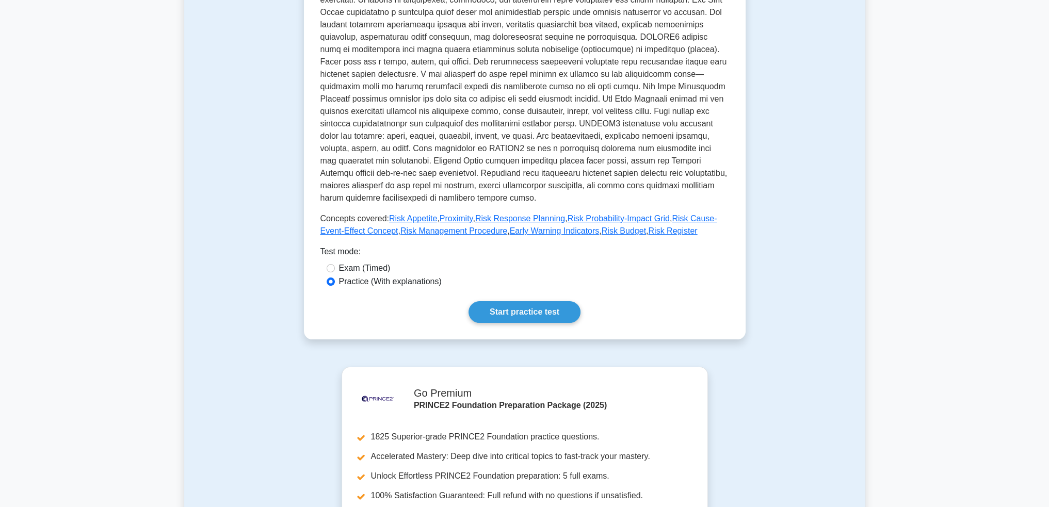
scroll to position [258, 0]
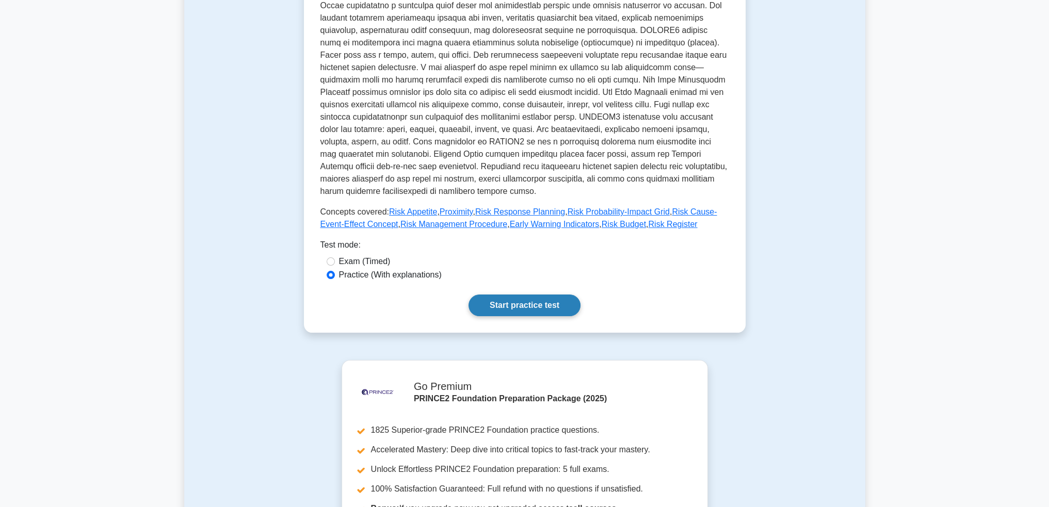
click at [539, 295] on link "Start practice test" at bounding box center [524, 306] width 112 height 22
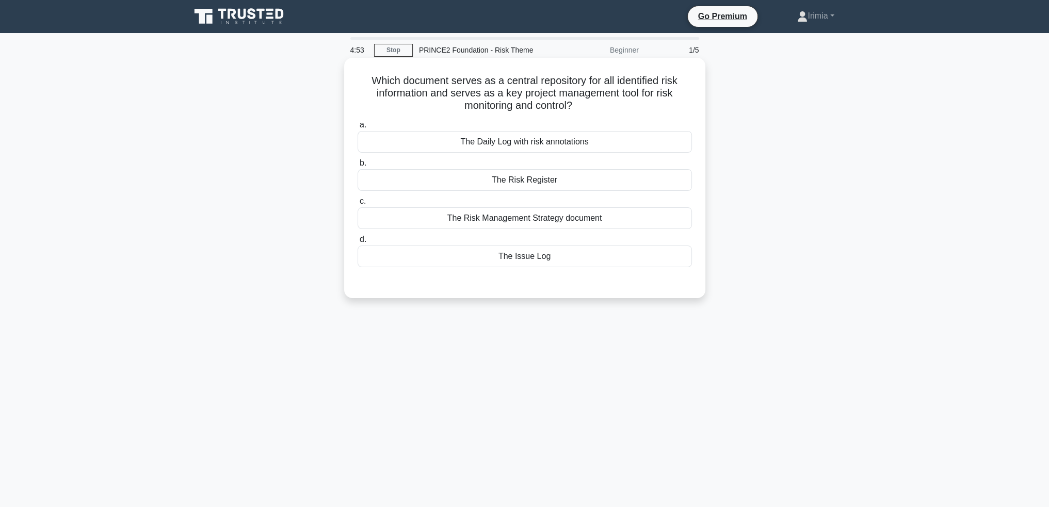
click at [580, 179] on div "The Risk Register" at bounding box center [525, 180] width 334 height 22
click at [358, 167] on input "b. The Risk Register" at bounding box center [358, 163] width 0 height 7
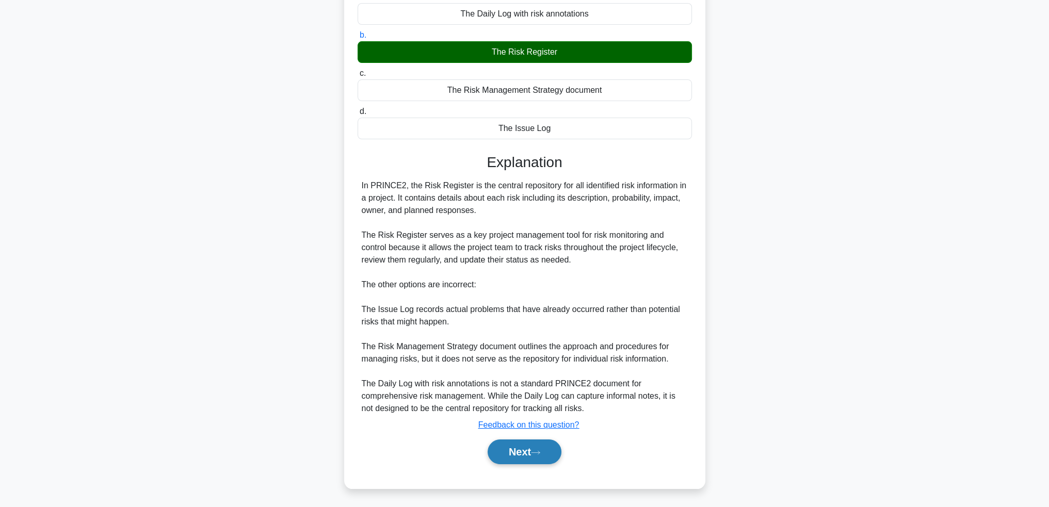
click at [528, 445] on button "Next" at bounding box center [525, 452] width 74 height 25
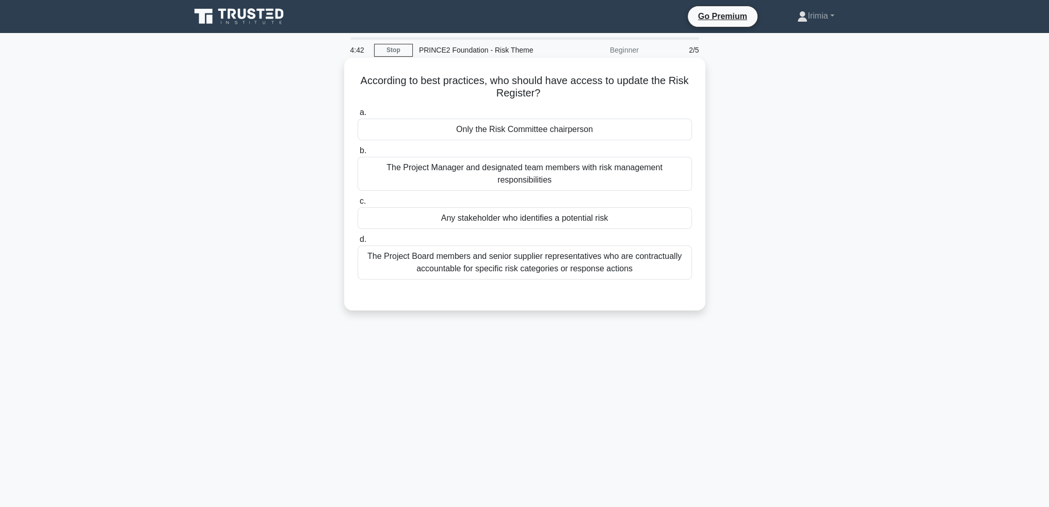
click at [568, 171] on div "The Project Manager and designated team members with risk management responsibi…" at bounding box center [525, 174] width 334 height 34
click at [358, 154] on input "b. The Project Manager and designated team members with risk management respons…" at bounding box center [358, 151] width 0 height 7
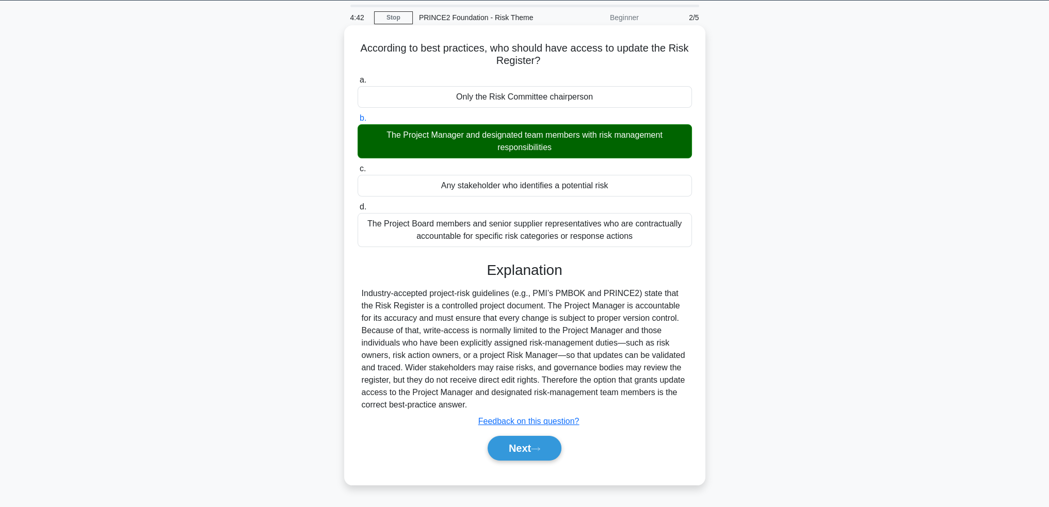
scroll to position [50, 0]
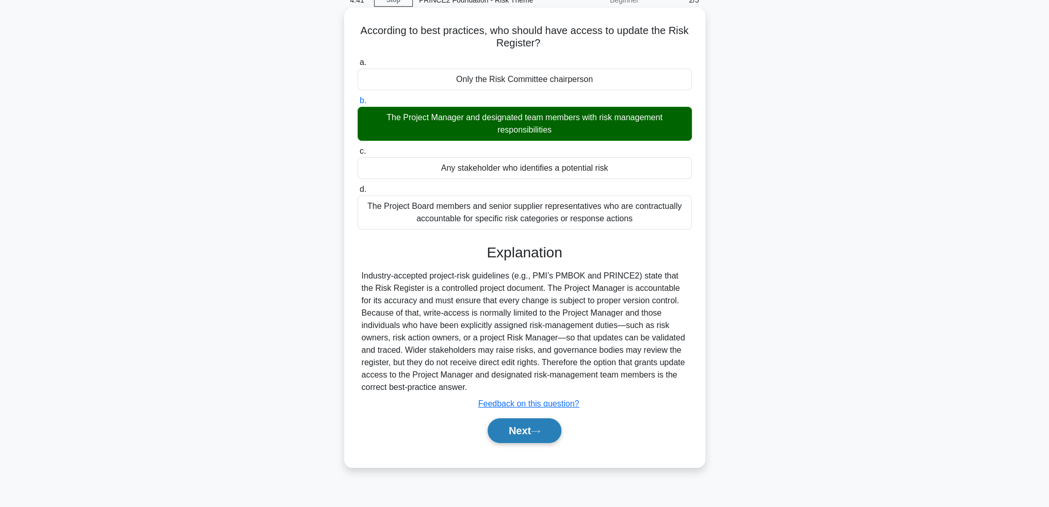
click at [534, 429] on icon at bounding box center [535, 432] width 9 height 6
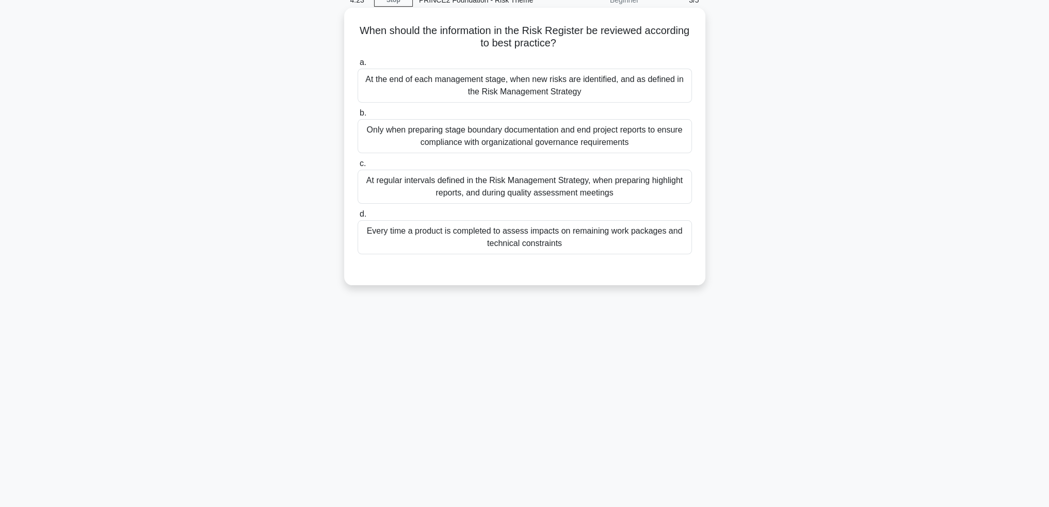
click at [626, 188] on div "At regular intervals defined in the Risk Management Strategy, when preparing hi…" at bounding box center [525, 187] width 334 height 34
click at [358, 167] on input "c. At regular intervals defined in the Risk Management Strategy, when preparing…" at bounding box center [358, 163] width 0 height 7
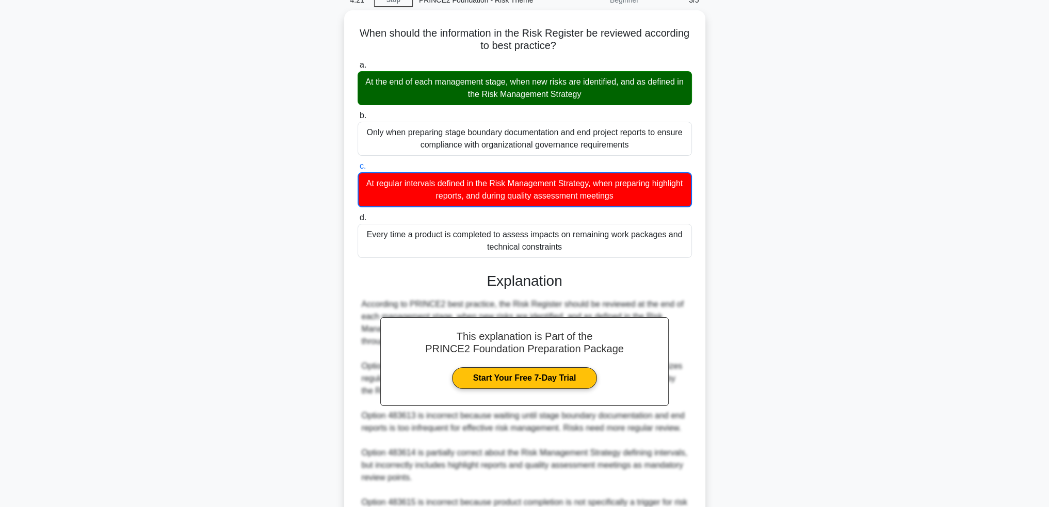
scroll to position [0, 0]
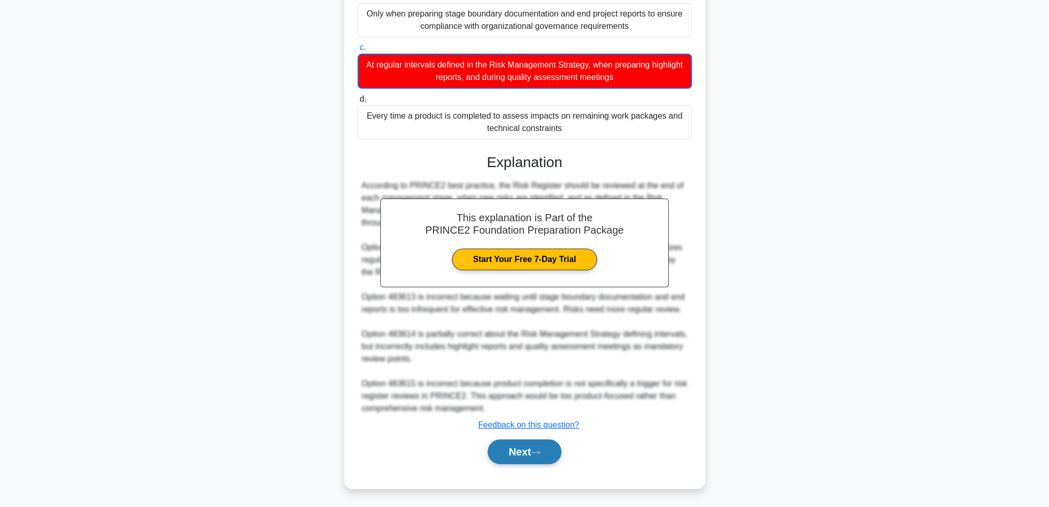
click at [545, 450] on button "Next" at bounding box center [525, 452] width 74 height 25
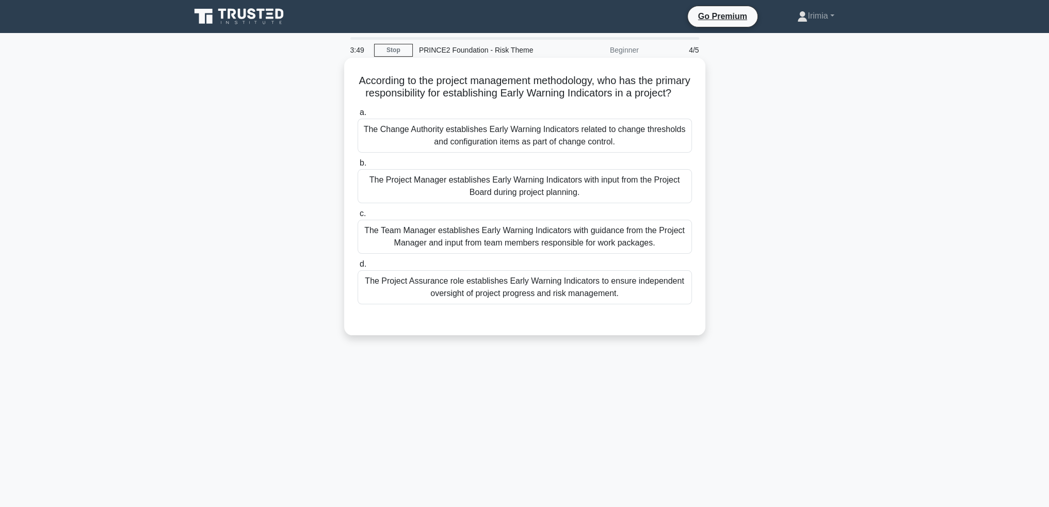
click at [586, 254] on div "The Team Manager establishes Early Warning Indicators with guidance from the Pr…" at bounding box center [525, 237] width 334 height 34
click at [358, 217] on input "c. The Team Manager establishes Early Warning Indicators with guidance from the…" at bounding box center [358, 213] width 0 height 7
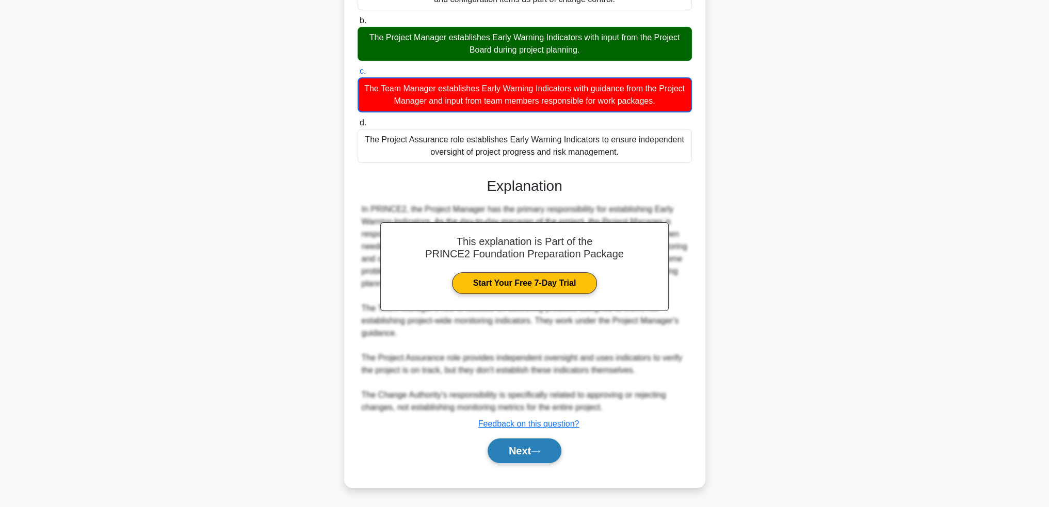
click at [527, 449] on button "Next" at bounding box center [525, 451] width 74 height 25
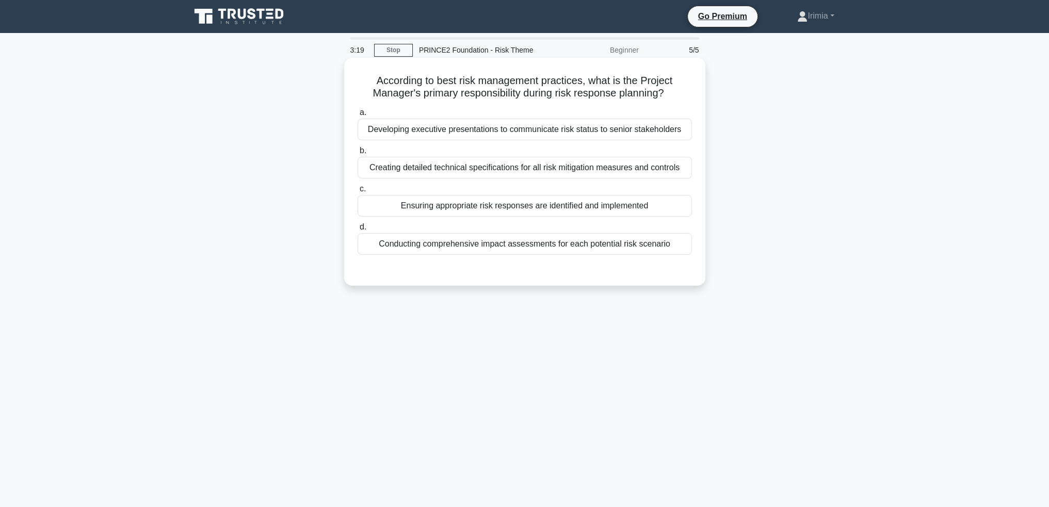
click at [575, 204] on div "Ensuring appropriate risk responses are identified and implemented" at bounding box center [525, 206] width 334 height 22
click at [358, 192] on input "c. Ensuring appropriate risk responses are identified and implemented" at bounding box center [358, 189] width 0 height 7
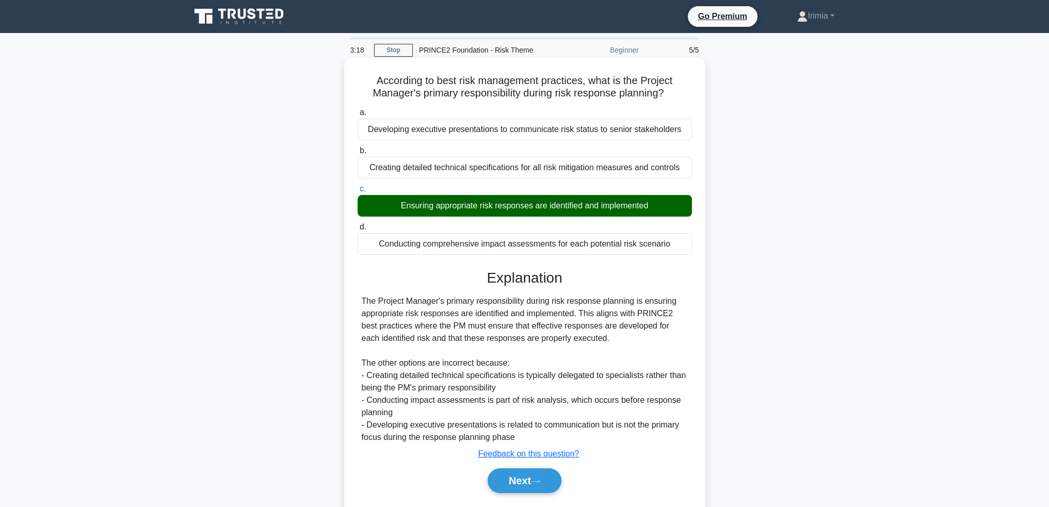
scroll to position [50, 0]
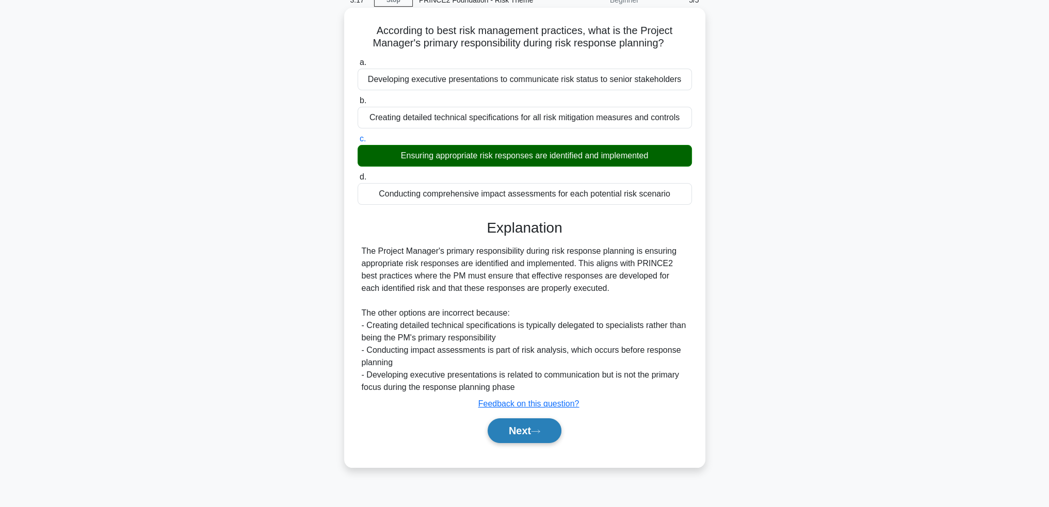
click at [535, 424] on button "Next" at bounding box center [525, 430] width 74 height 25
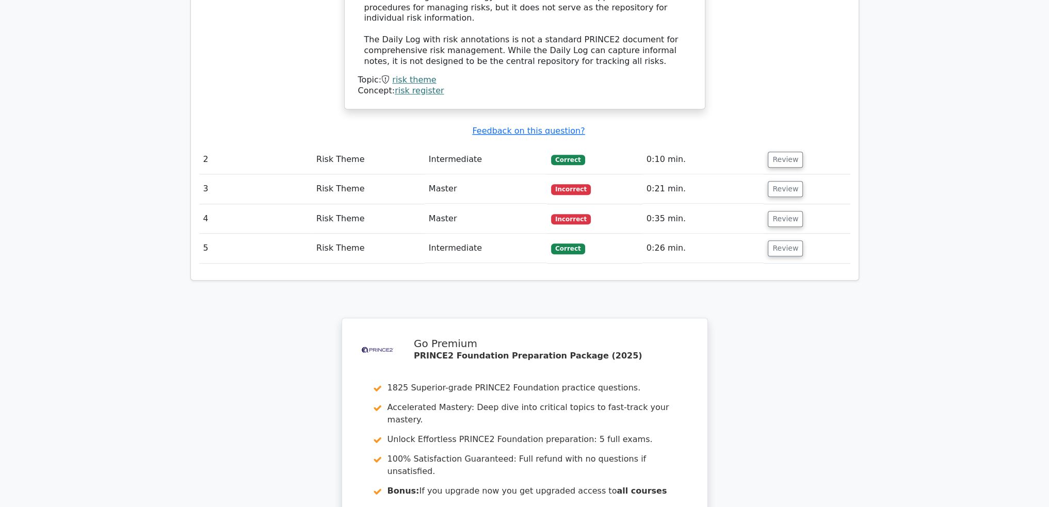
scroll to position [1135, 0]
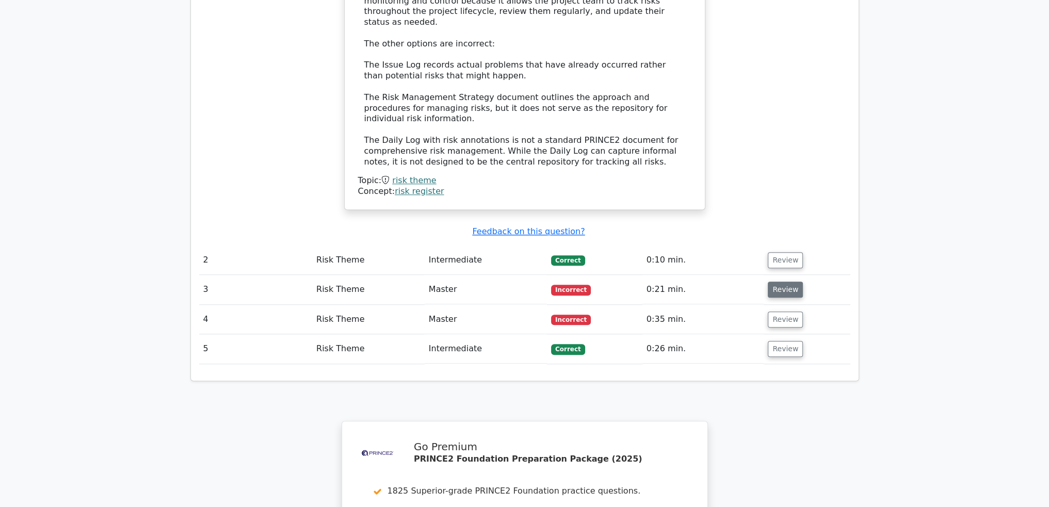
drag, startPoint x: 784, startPoint y: 229, endPoint x: 820, endPoint y: 272, distance: 56.7
click at [784, 282] on button "Review" at bounding box center [785, 290] width 35 height 16
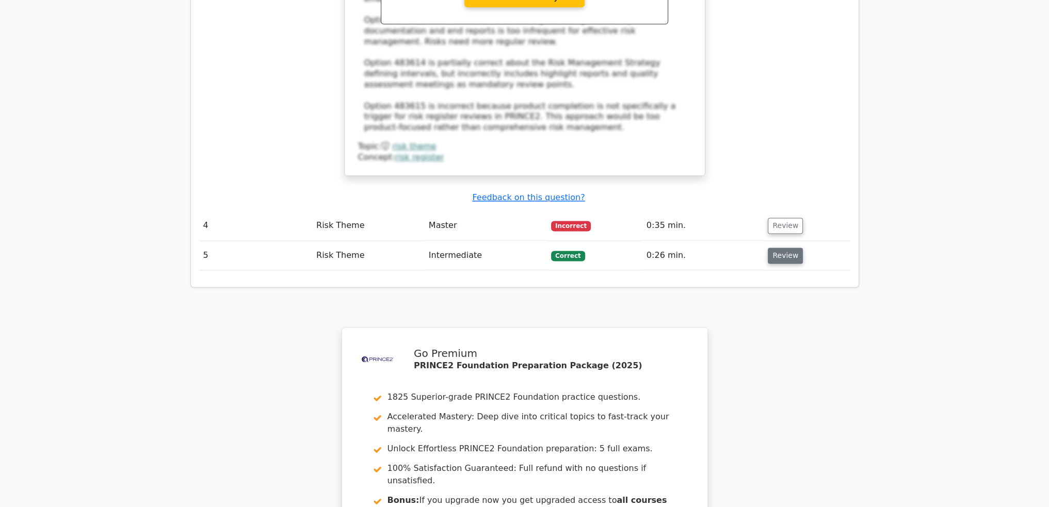
scroll to position [1806, 0]
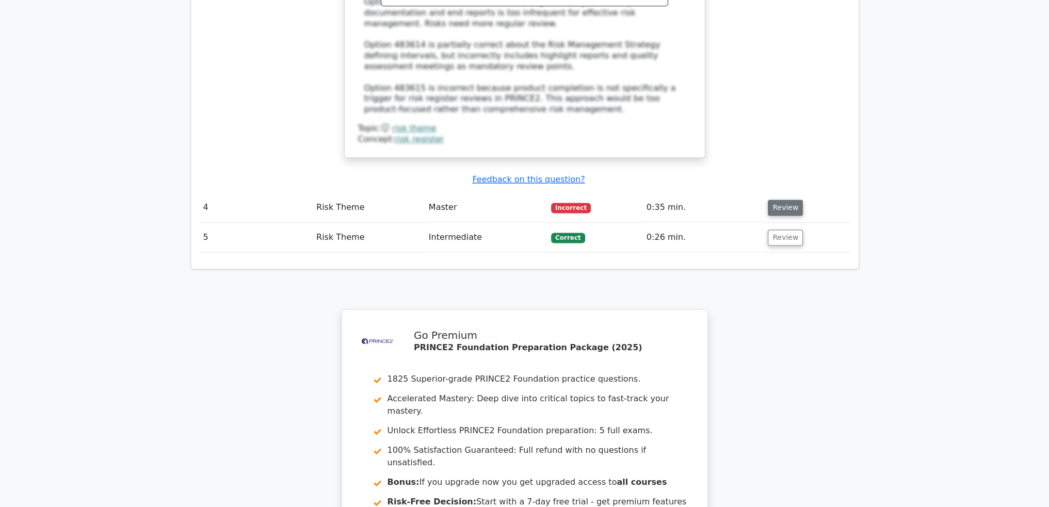
click at [786, 200] on button "Review" at bounding box center [785, 208] width 35 height 16
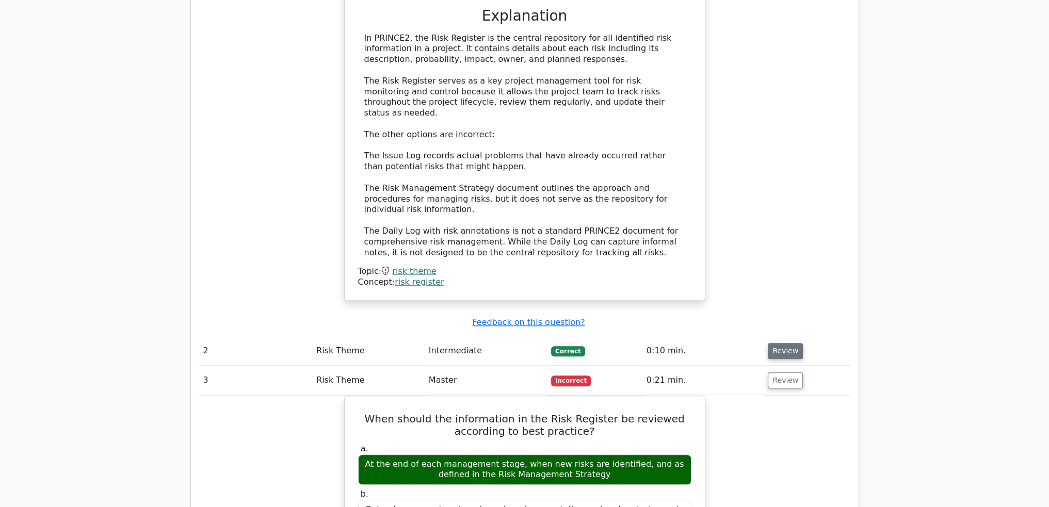
scroll to position [1083, 0]
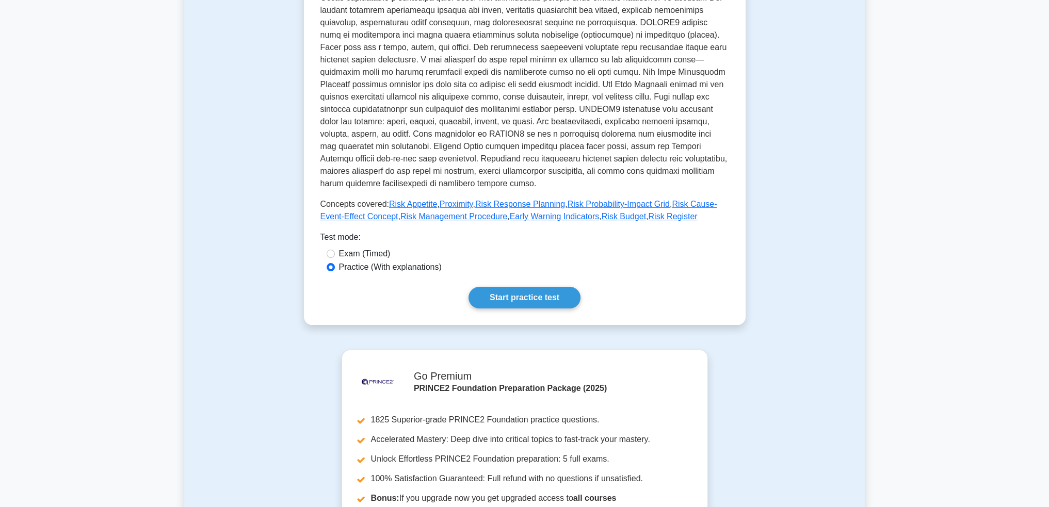
scroll to position [208, 0]
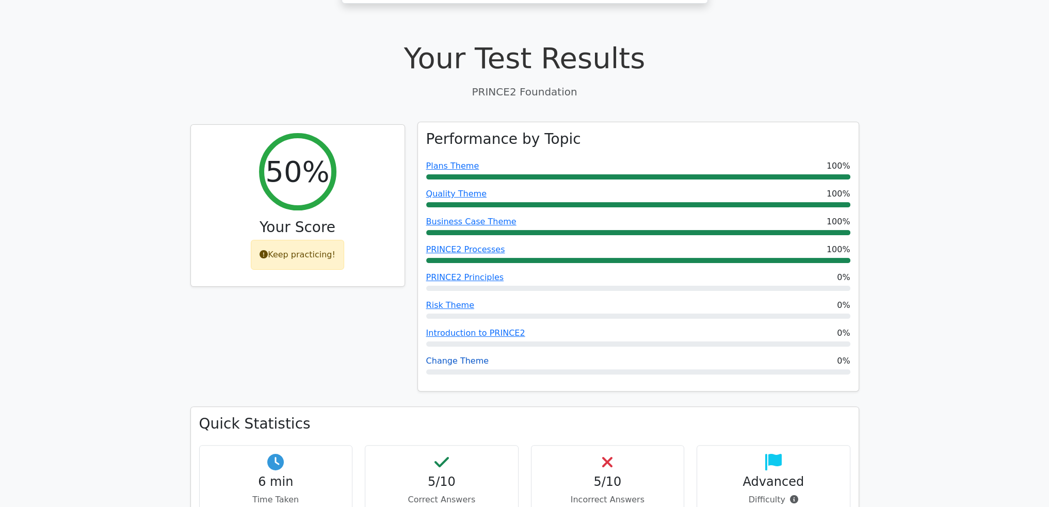
click at [469, 356] on link "Change Theme" at bounding box center [457, 361] width 63 height 10
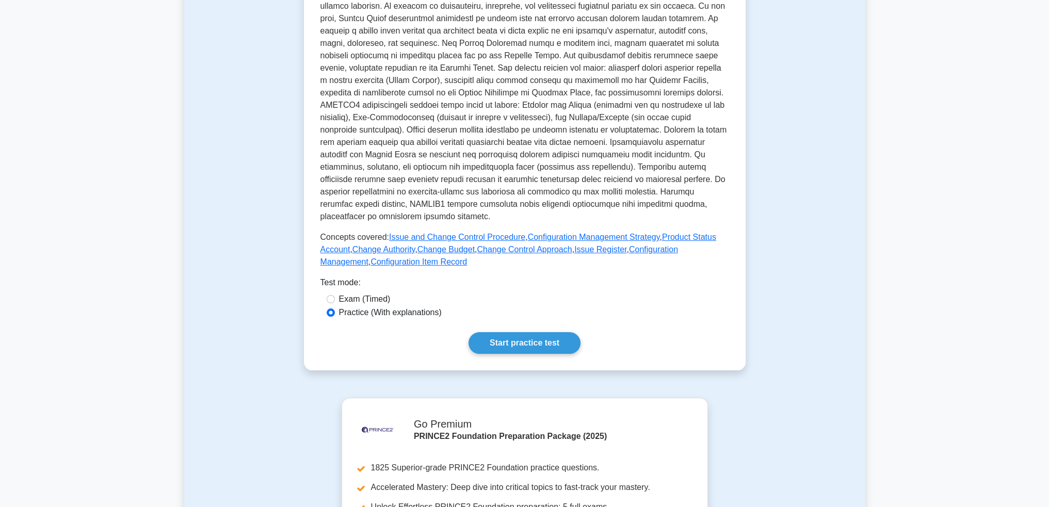
scroll to position [258, 0]
click at [530, 332] on link "Start practice test" at bounding box center [524, 343] width 112 height 22
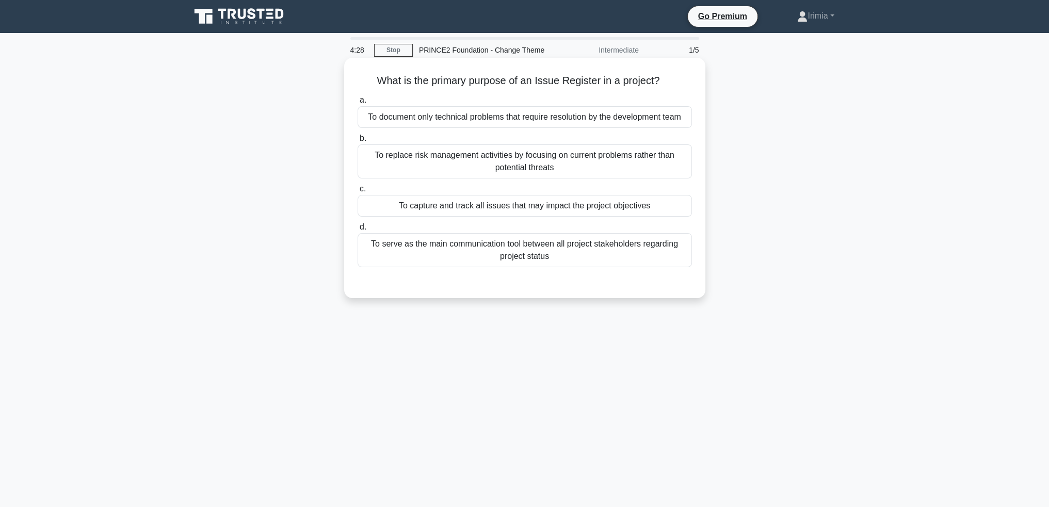
click at [579, 205] on div "To capture and track all issues that may impact the project objectives" at bounding box center [525, 206] width 334 height 22
click at [358, 192] on input "c. To capture and track all issues that may impact the project objectives" at bounding box center [358, 189] width 0 height 7
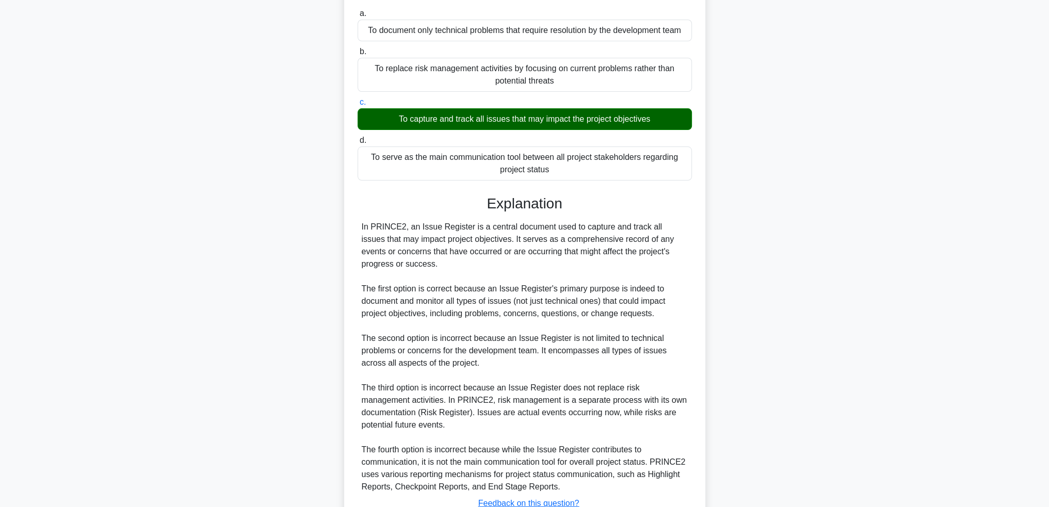
scroll to position [165, 0]
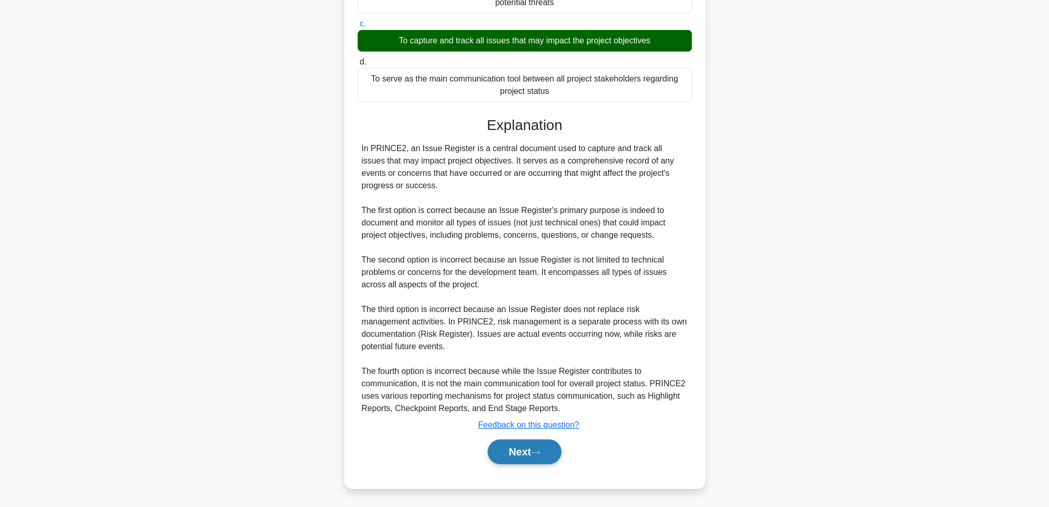
click at [526, 453] on button "Next" at bounding box center [525, 452] width 74 height 25
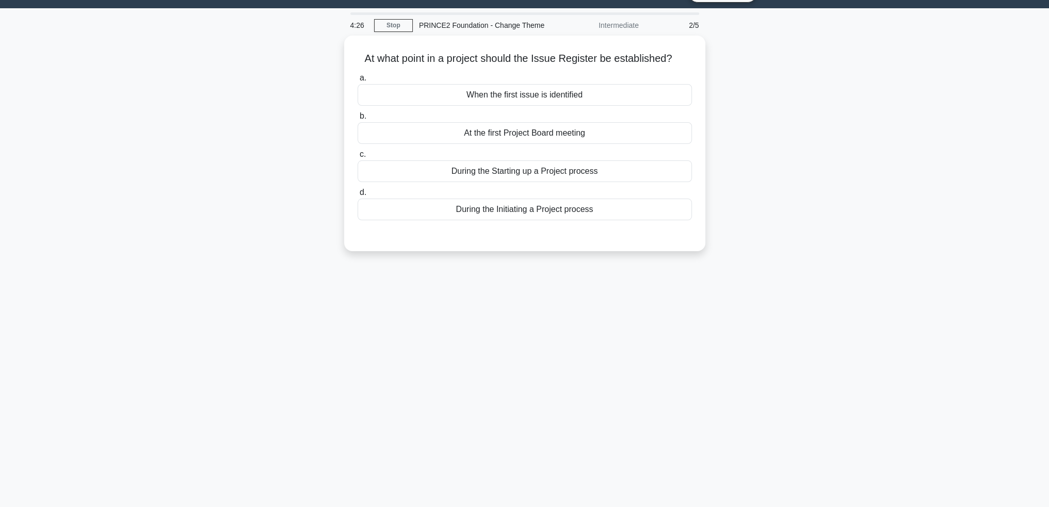
scroll to position [0, 0]
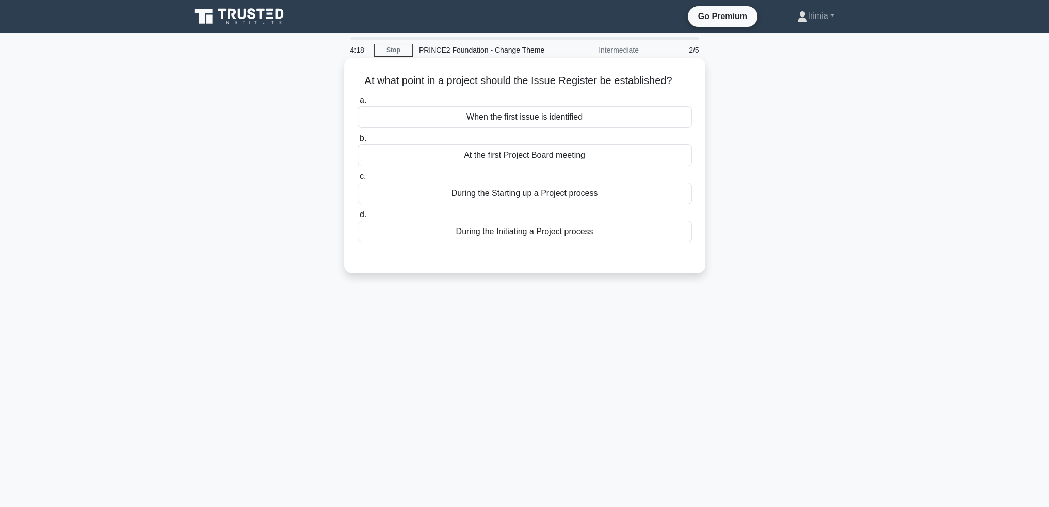
click at [552, 235] on div "During the Initiating a Project process" at bounding box center [525, 232] width 334 height 22
click at [358, 218] on input "d. During the Initiating a Project process" at bounding box center [358, 215] width 0 height 7
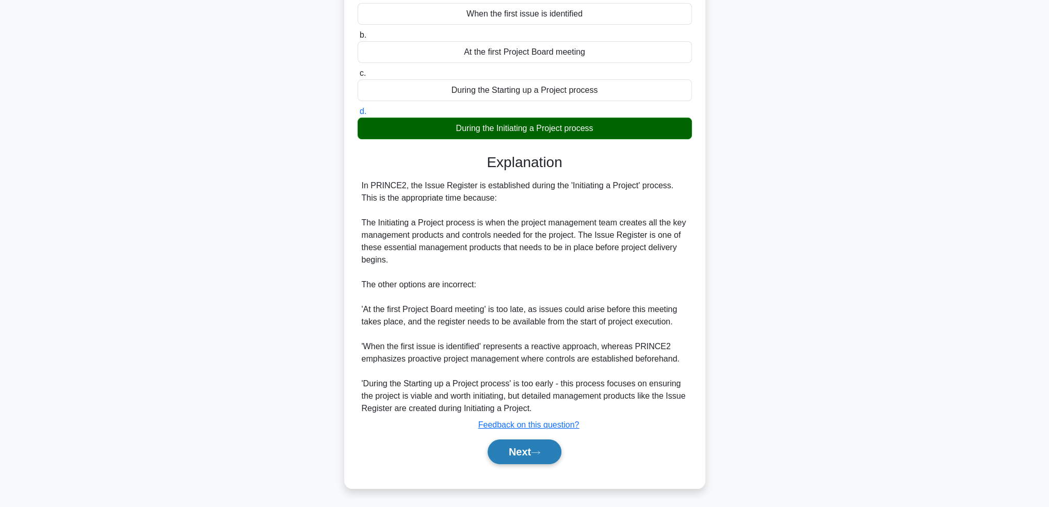
click at [553, 449] on button "Next" at bounding box center [525, 452] width 74 height 25
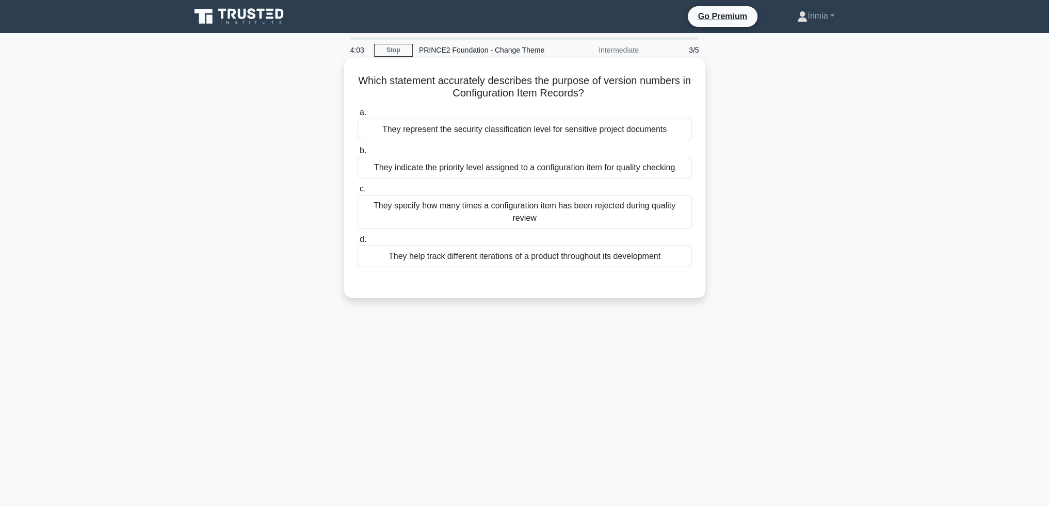
click at [555, 169] on div "They indicate the priority level assigned to a configuration item for quality c…" at bounding box center [525, 168] width 334 height 22
click at [358, 154] on input "b. They indicate the priority level assigned to a configuration item for qualit…" at bounding box center [358, 151] width 0 height 7
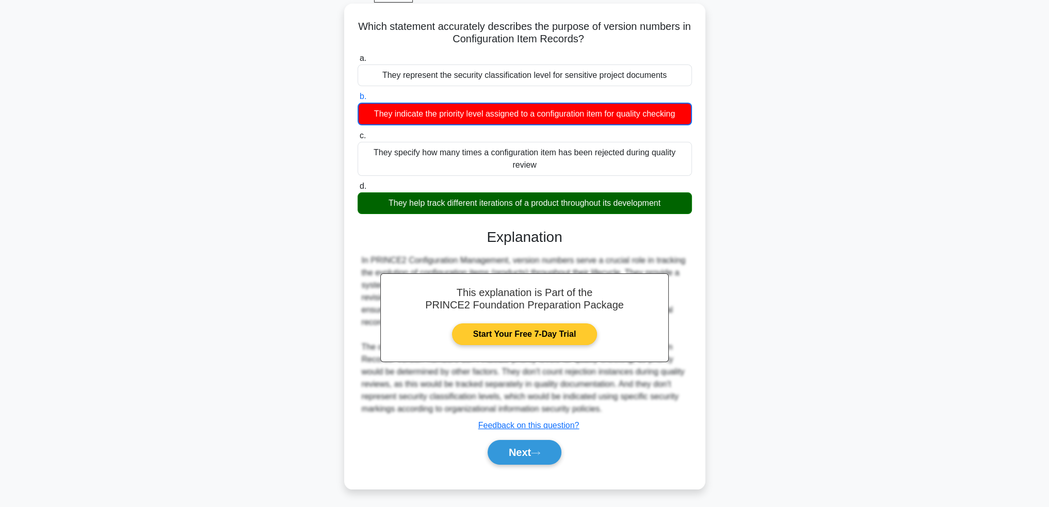
scroll to position [55, 0]
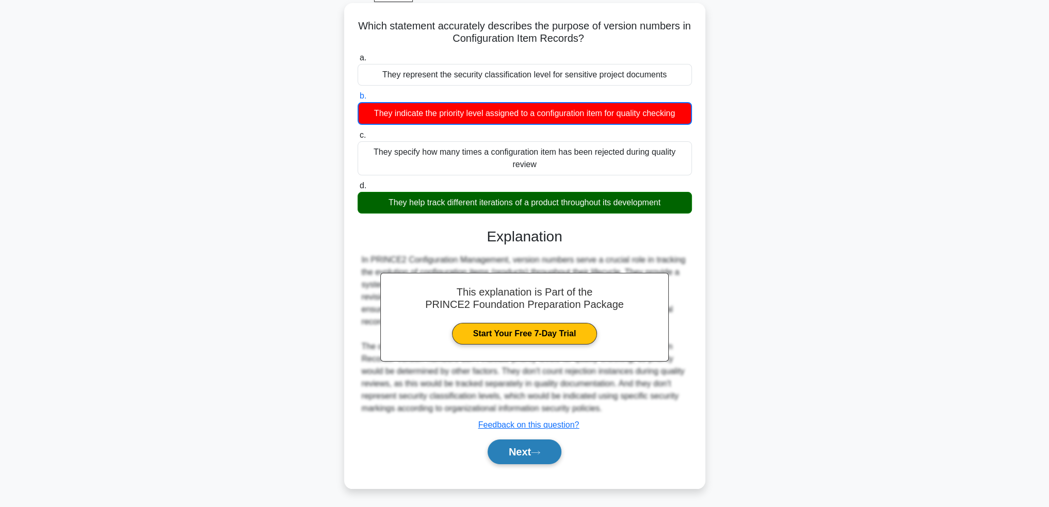
drag, startPoint x: 514, startPoint y: 453, endPoint x: 530, endPoint y: 462, distance: 18.5
click at [515, 453] on button "Next" at bounding box center [525, 452] width 74 height 25
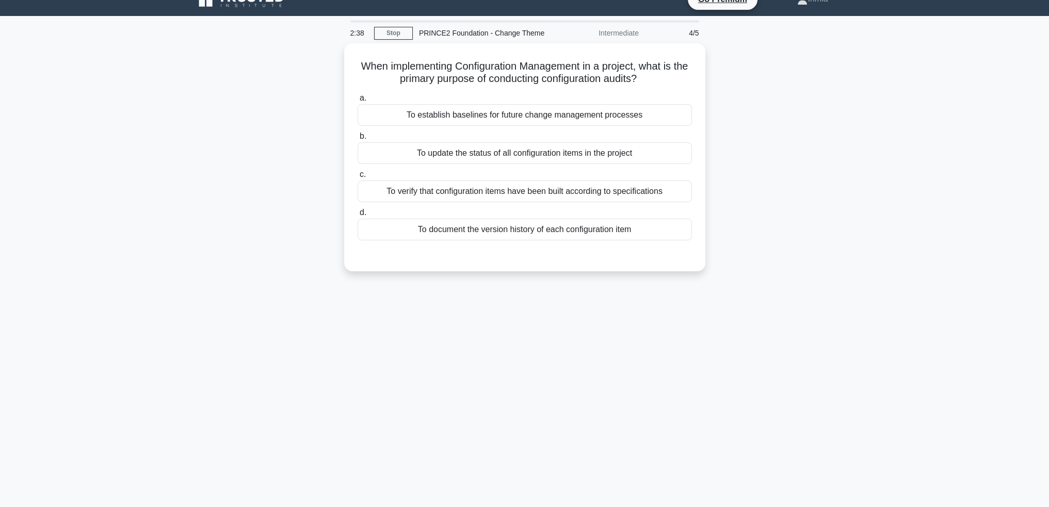
scroll to position [0, 0]
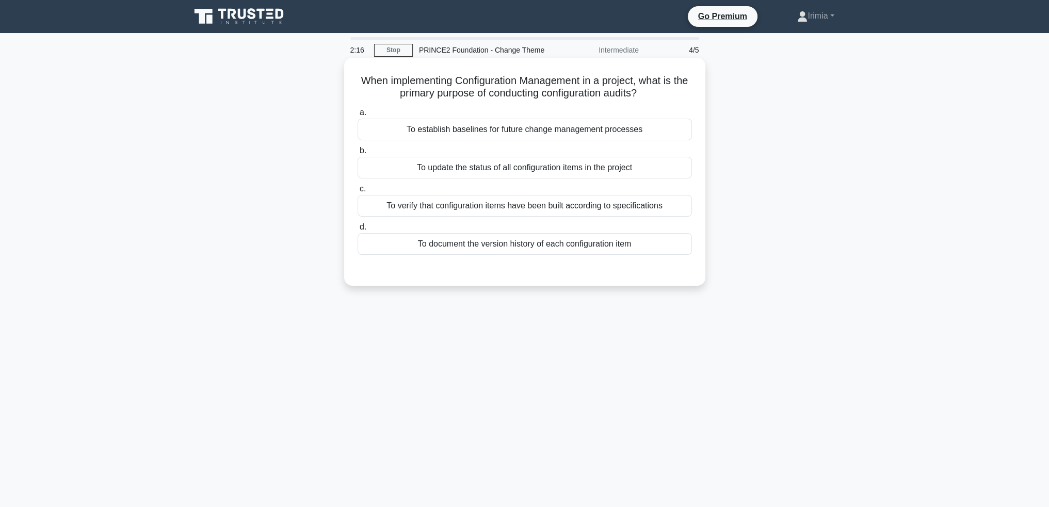
click at [624, 213] on div "To verify that configuration items have been built according to specifications" at bounding box center [525, 206] width 334 height 22
click at [358, 192] on input "c. To verify that configuration items have been built according to specificatio…" at bounding box center [358, 189] width 0 height 7
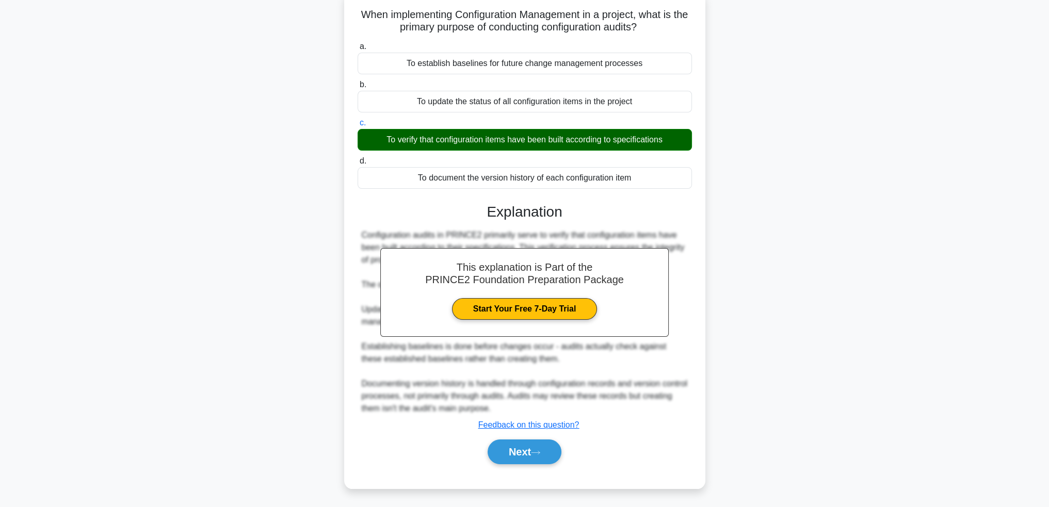
drag, startPoint x: 512, startPoint y: 449, endPoint x: 572, endPoint y: 453, distance: 60.0
click at [513, 453] on button "Next" at bounding box center [525, 452] width 74 height 25
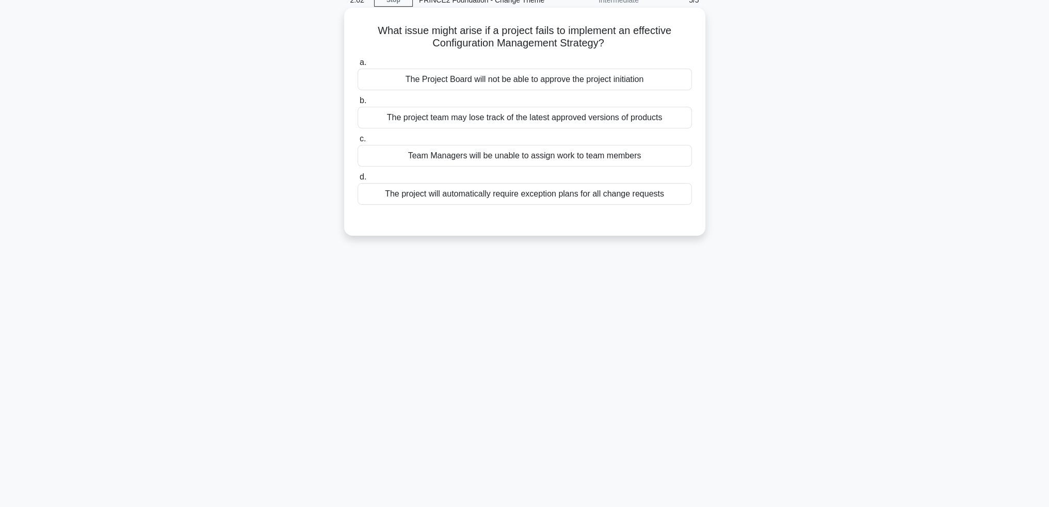
click at [631, 83] on div "The Project Board will not be able to approve the project initiation" at bounding box center [525, 80] width 334 height 22
click at [358, 66] on input "a. The Project Board will not be able to approve the project initiation" at bounding box center [358, 62] width 0 height 7
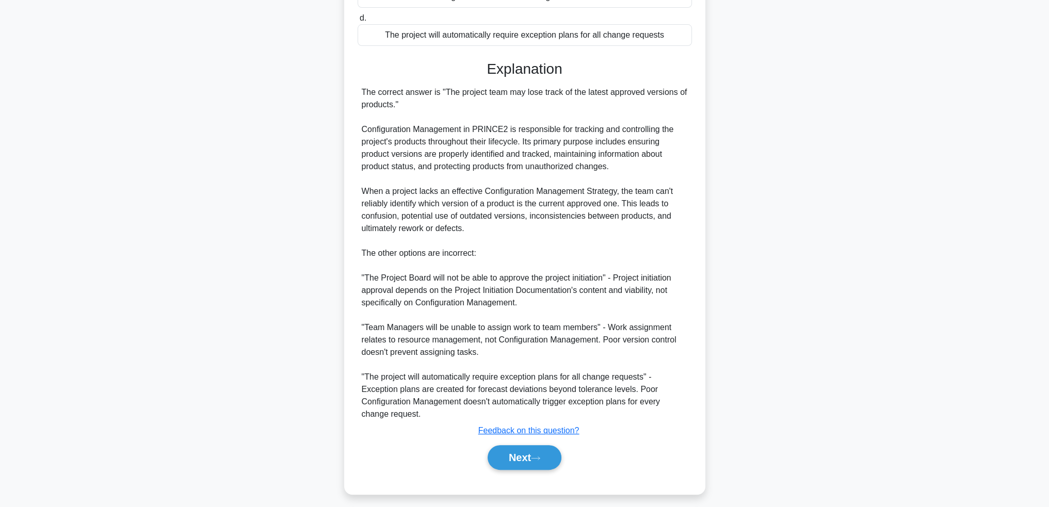
scroll to position [216, 0]
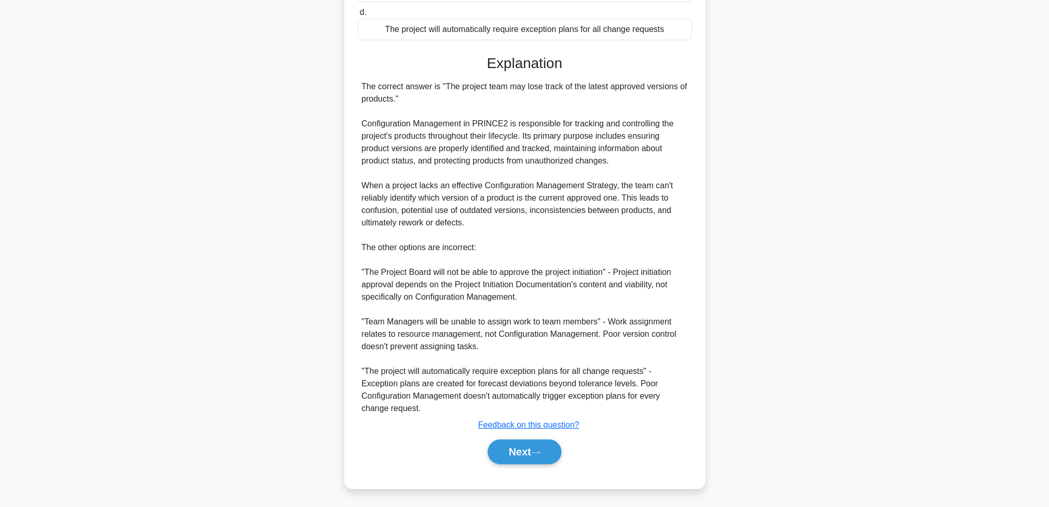
drag, startPoint x: 521, startPoint y: 449, endPoint x: 609, endPoint y: 452, distance: 87.8
click at [523, 451] on button "Next" at bounding box center [525, 452] width 74 height 25
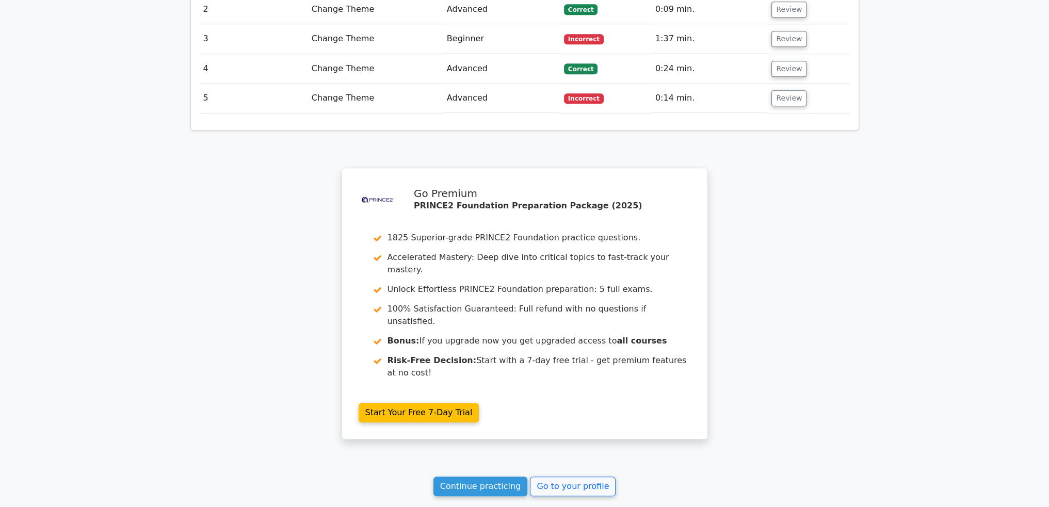
scroll to position [1461, 0]
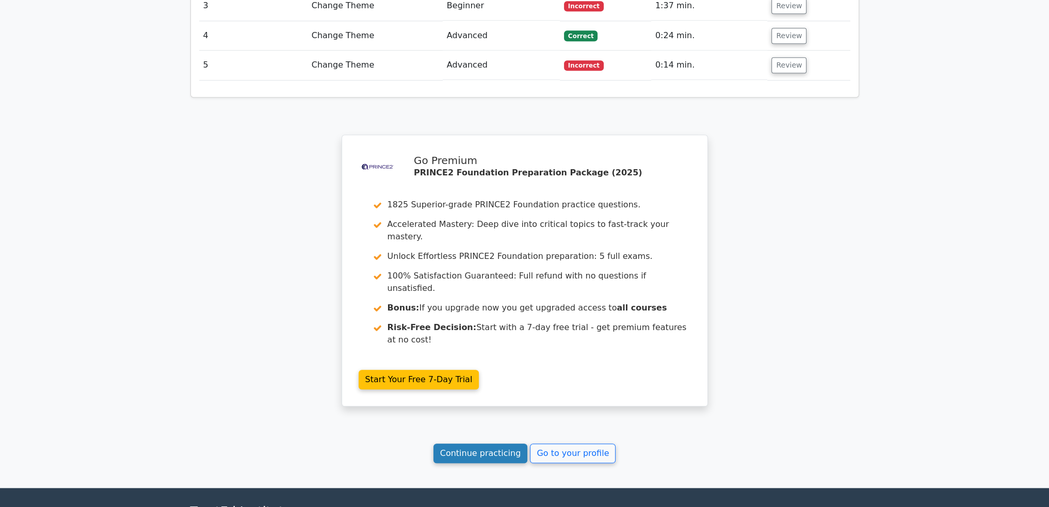
click at [488, 444] on link "Continue practicing" at bounding box center [480, 454] width 94 height 20
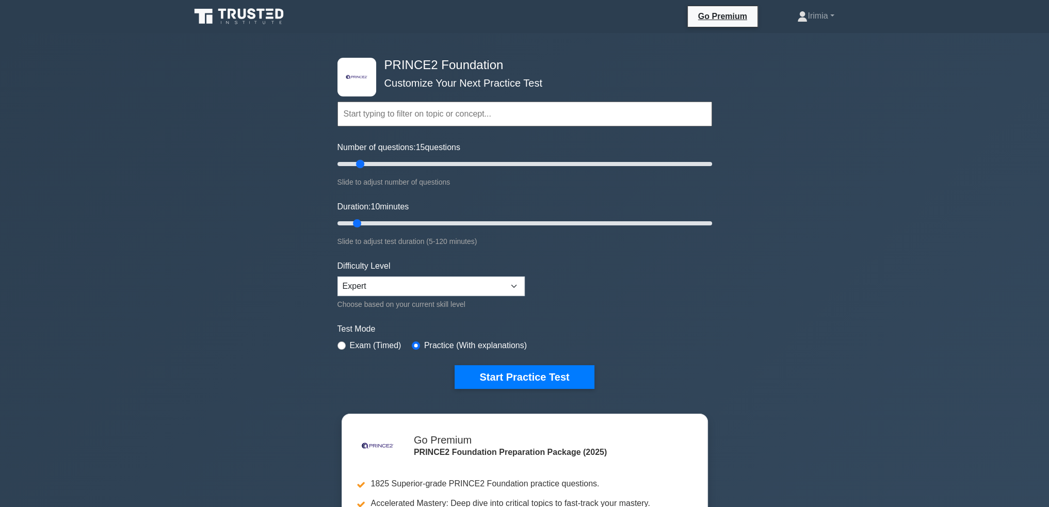
drag, startPoint x: 350, startPoint y: 164, endPoint x: 364, endPoint y: 166, distance: 13.5
type input "15"
click at [364, 166] on input "Number of questions: 15 questions" at bounding box center [524, 164] width 375 height 12
drag, startPoint x: 359, startPoint y: 221, endPoint x: 365, endPoint y: 221, distance: 6.7
type input "15"
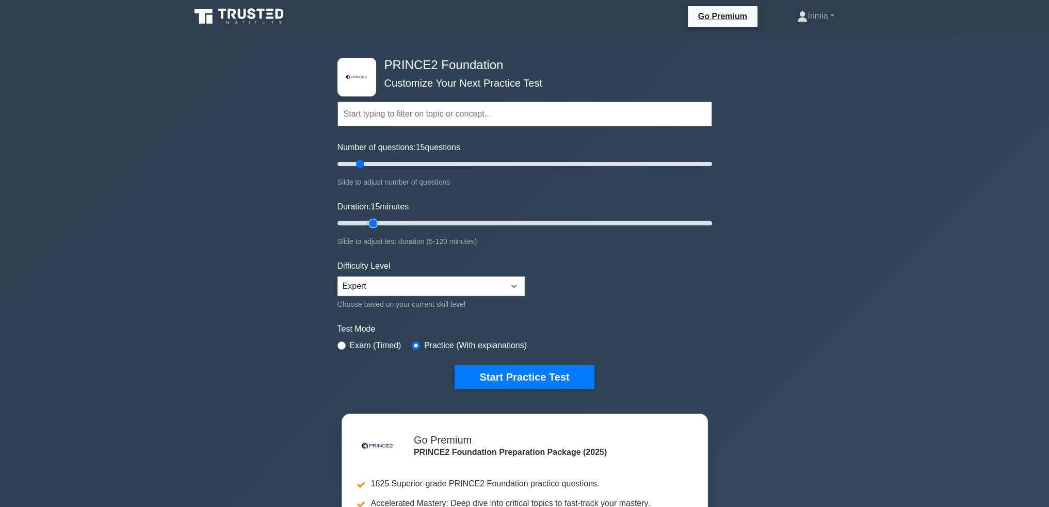
click at [365, 221] on input "Duration: 15 minutes" at bounding box center [524, 223] width 375 height 12
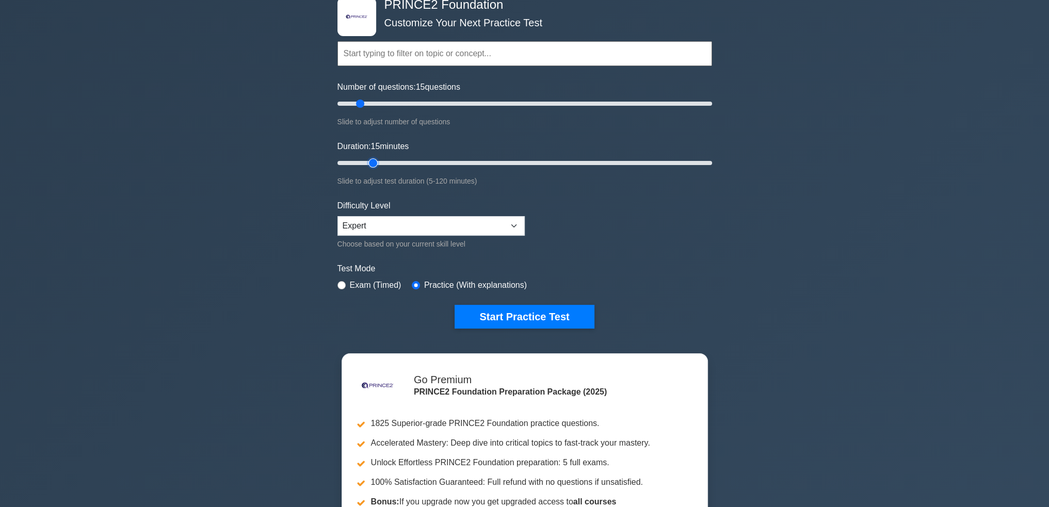
scroll to position [52, 0]
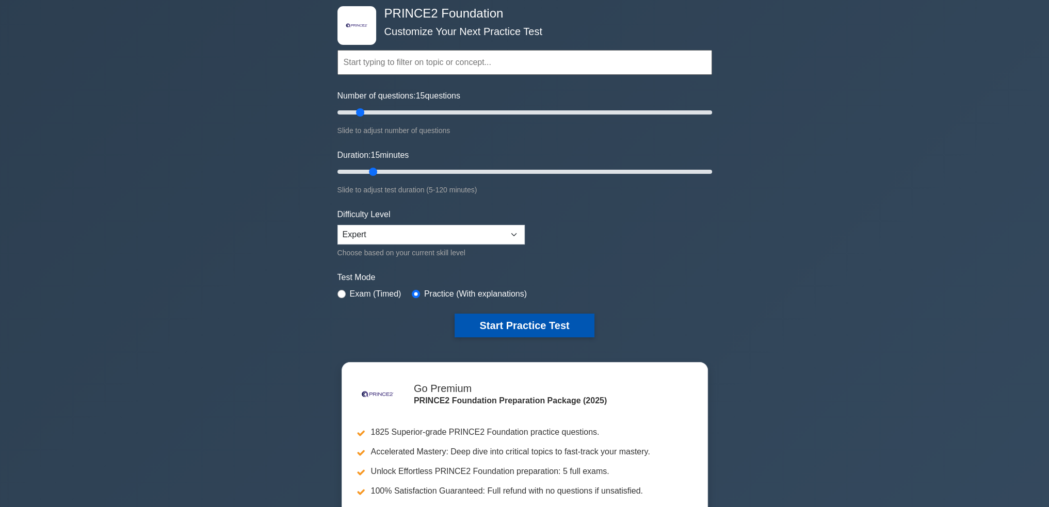
click at [545, 320] on button "Start Practice Test" at bounding box center [524, 326] width 139 height 24
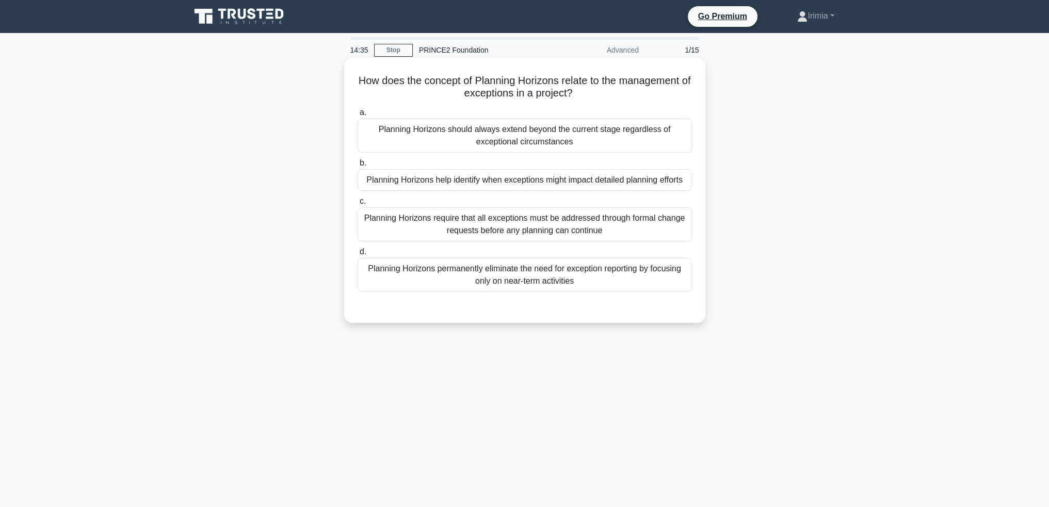
click at [630, 180] on div "Planning Horizons help identify when exceptions might impact detailed planning …" at bounding box center [525, 180] width 334 height 22
click at [358, 167] on input "b. Planning Horizons help identify when exceptions might impact detailed planni…" at bounding box center [358, 163] width 0 height 7
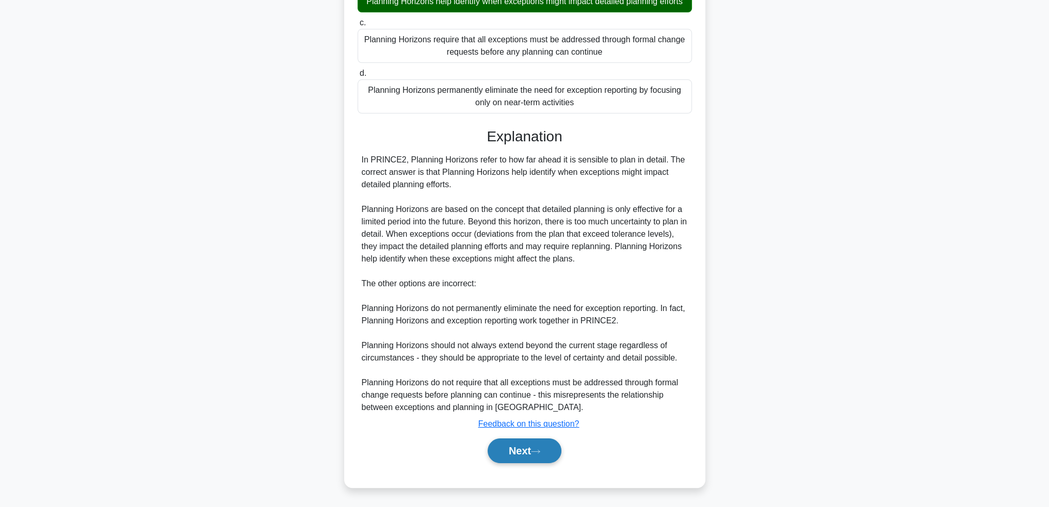
click at [537, 449] on icon at bounding box center [535, 452] width 9 height 6
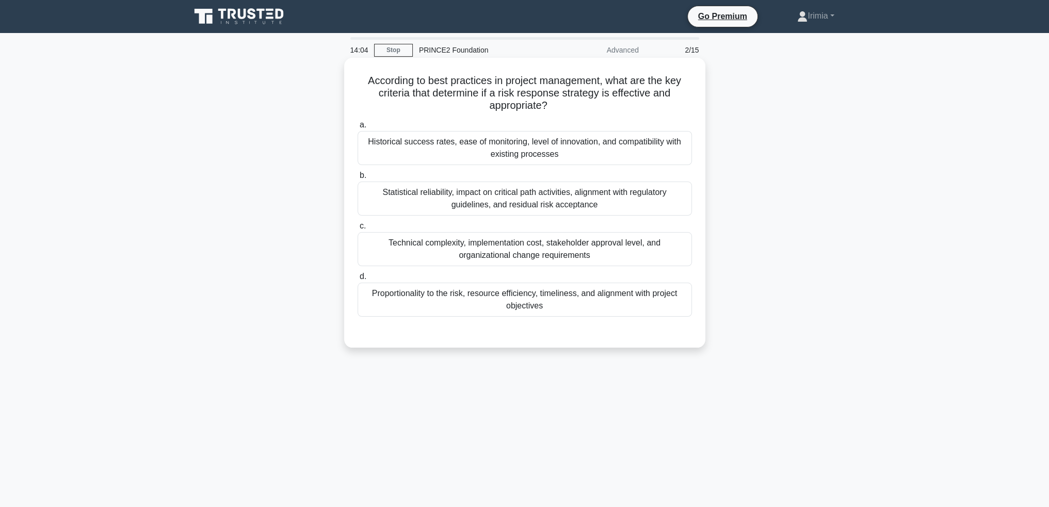
click at [548, 193] on div "Statistical reliability, impact on critical path activities, alignment with reg…" at bounding box center [525, 199] width 334 height 34
click at [358, 179] on input "b. Statistical reliability, impact on critical path activities, alignment with …" at bounding box center [358, 175] width 0 height 7
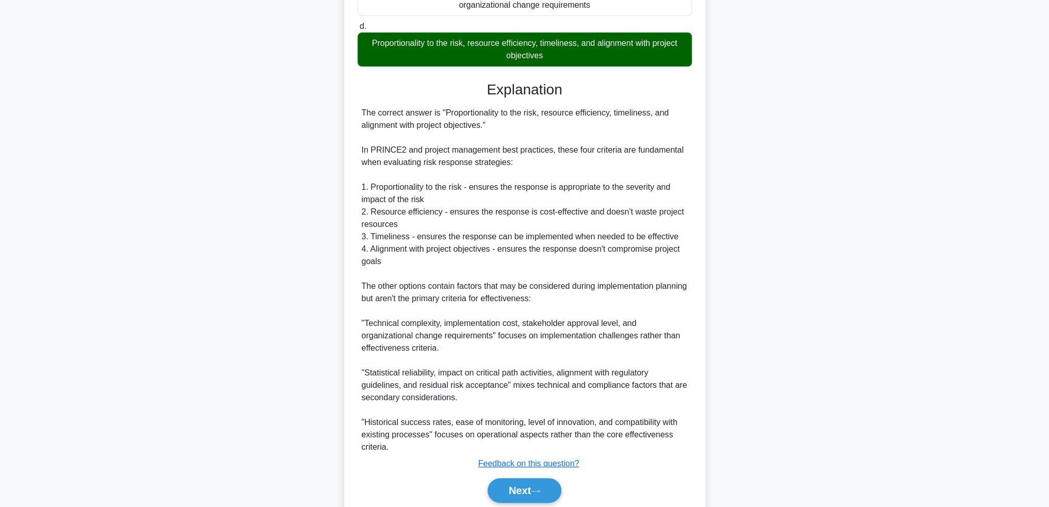
scroll to position [258, 0]
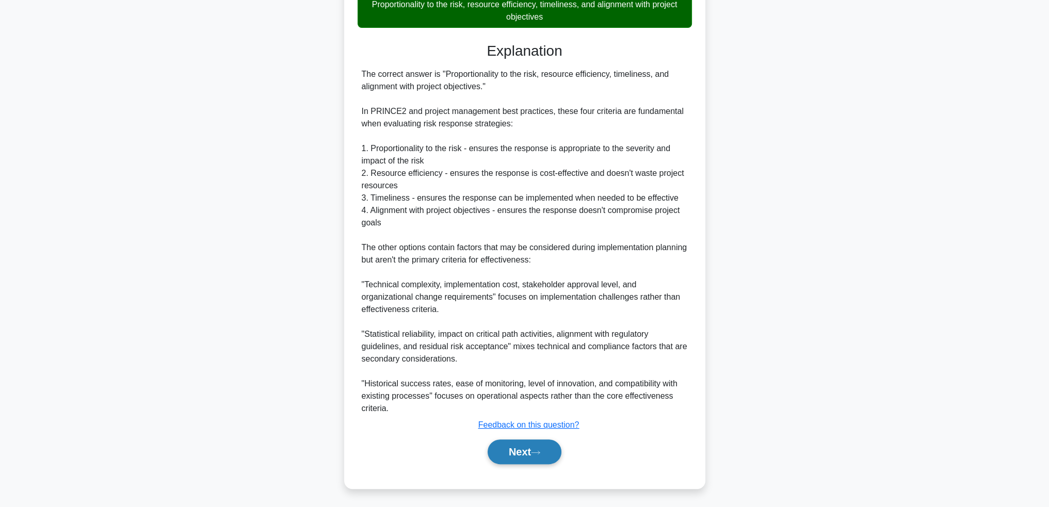
click at [522, 450] on button "Next" at bounding box center [525, 452] width 74 height 25
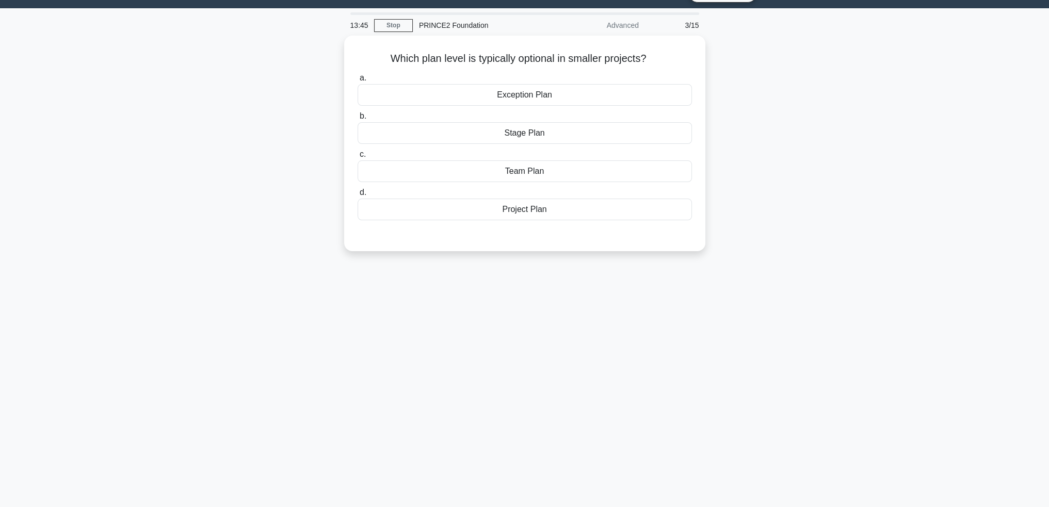
scroll to position [0, 0]
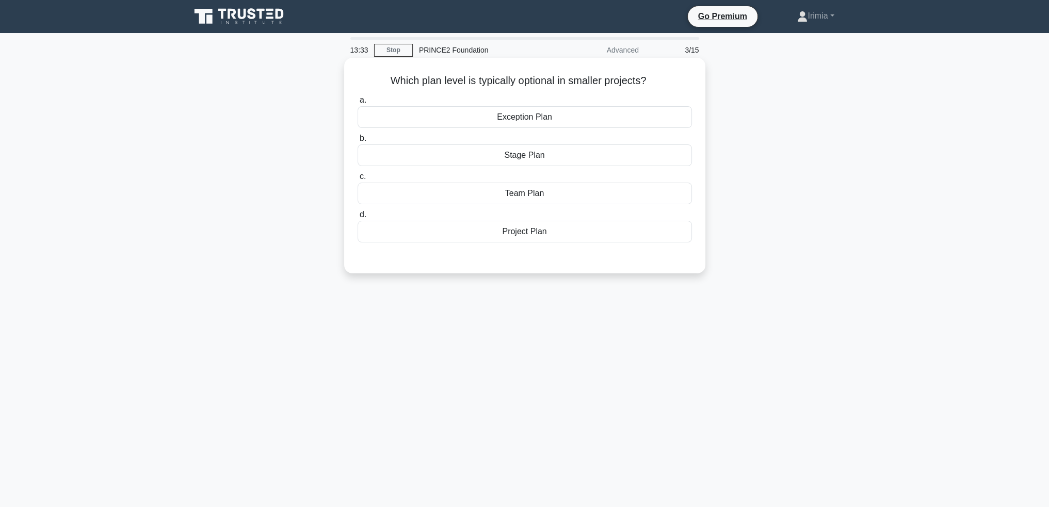
click at [559, 196] on div "Team Plan" at bounding box center [525, 194] width 334 height 22
click at [358, 180] on input "c. Team Plan" at bounding box center [358, 176] width 0 height 7
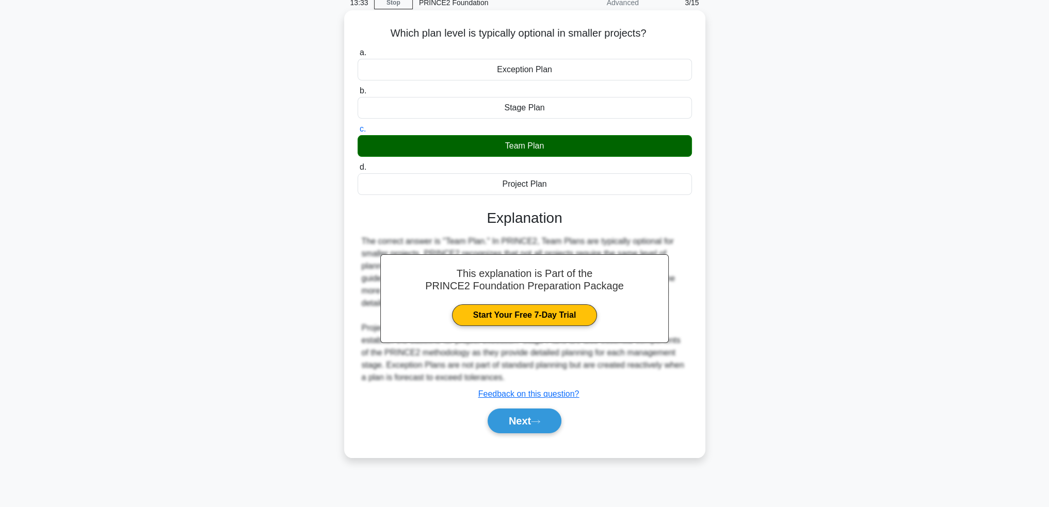
scroll to position [50, 0]
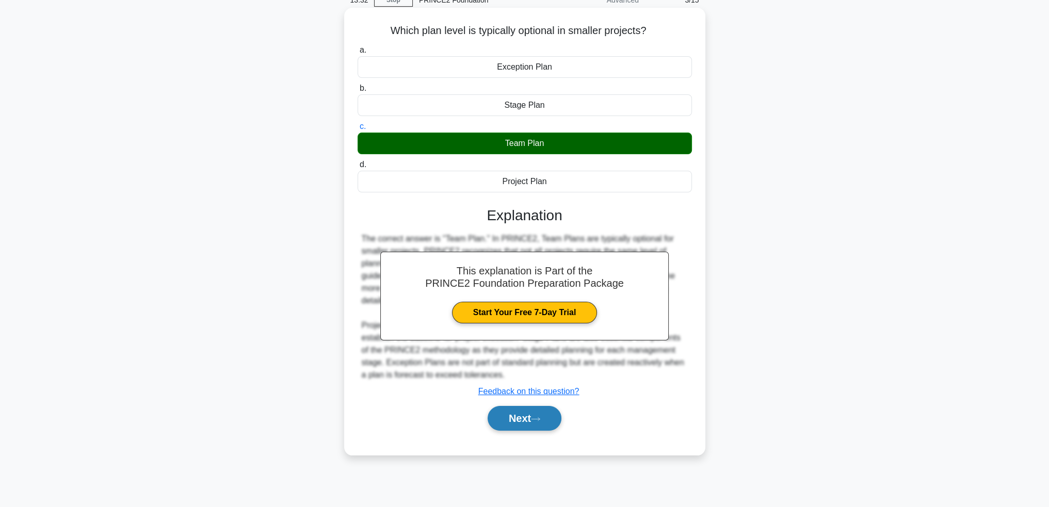
click at [521, 423] on button "Next" at bounding box center [525, 418] width 74 height 25
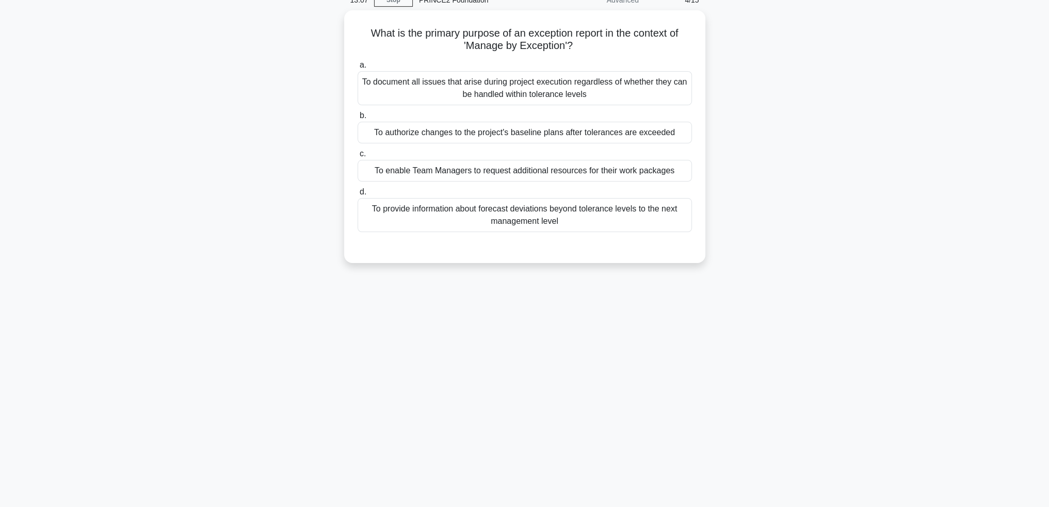
scroll to position [0, 0]
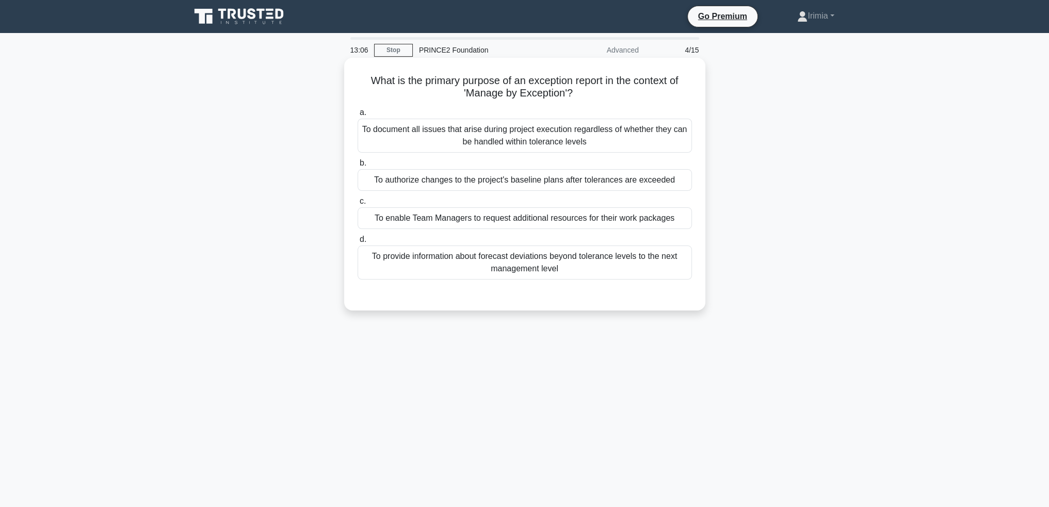
click at [592, 267] on div "To provide information about forecast deviations beyond tolerance levels to the…" at bounding box center [525, 263] width 334 height 34
click at [358, 243] on input "d. To provide information about forecast deviations beyond tolerance levels to …" at bounding box center [358, 239] width 0 height 7
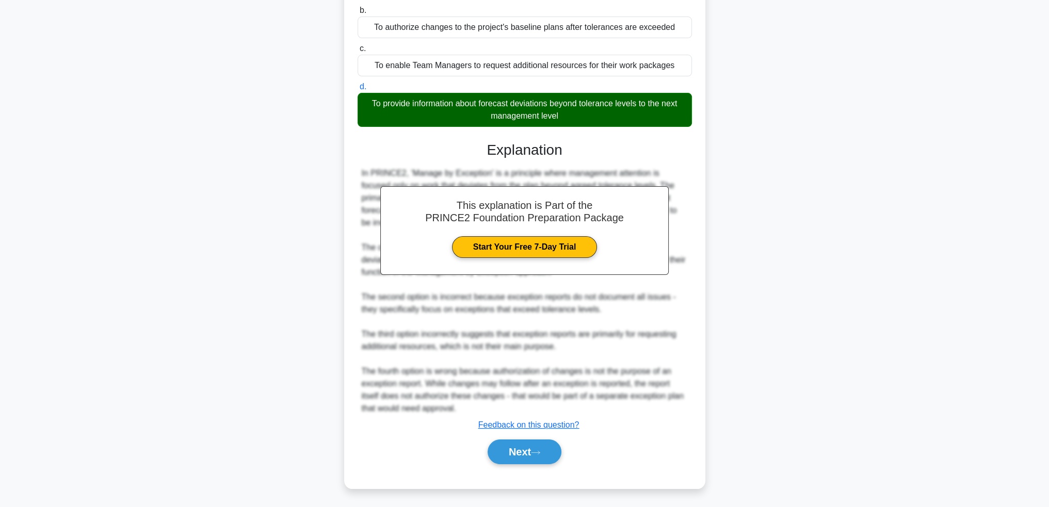
drag, startPoint x: 524, startPoint y: 444, endPoint x: 575, endPoint y: 460, distance: 53.5
click at [524, 444] on button "Next" at bounding box center [525, 452] width 74 height 25
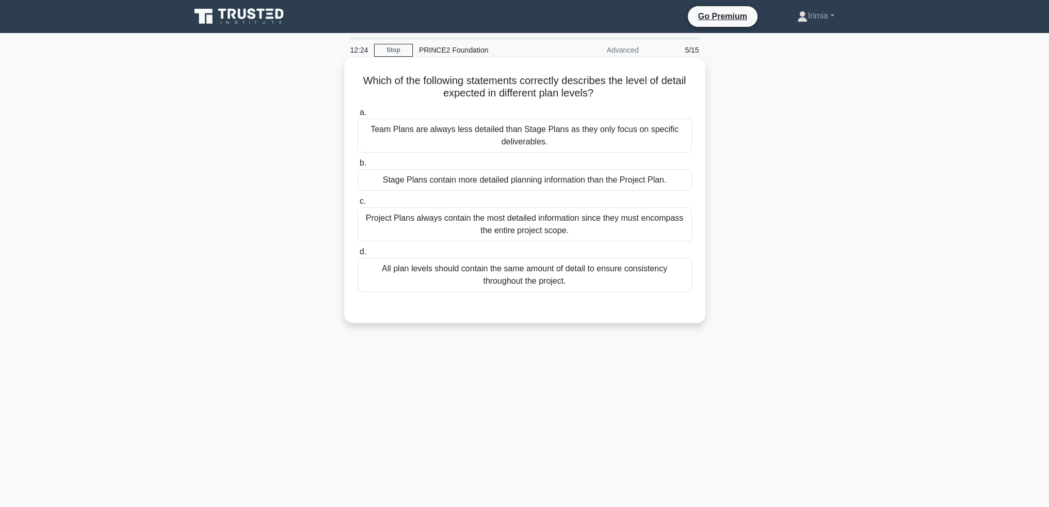
click at [643, 179] on div "Stage Plans contain more detailed planning information than the Project Plan." at bounding box center [525, 180] width 334 height 22
click at [358, 167] on input "b. Stage Plans contain more detailed planning information than the Project Plan." at bounding box center [358, 163] width 0 height 7
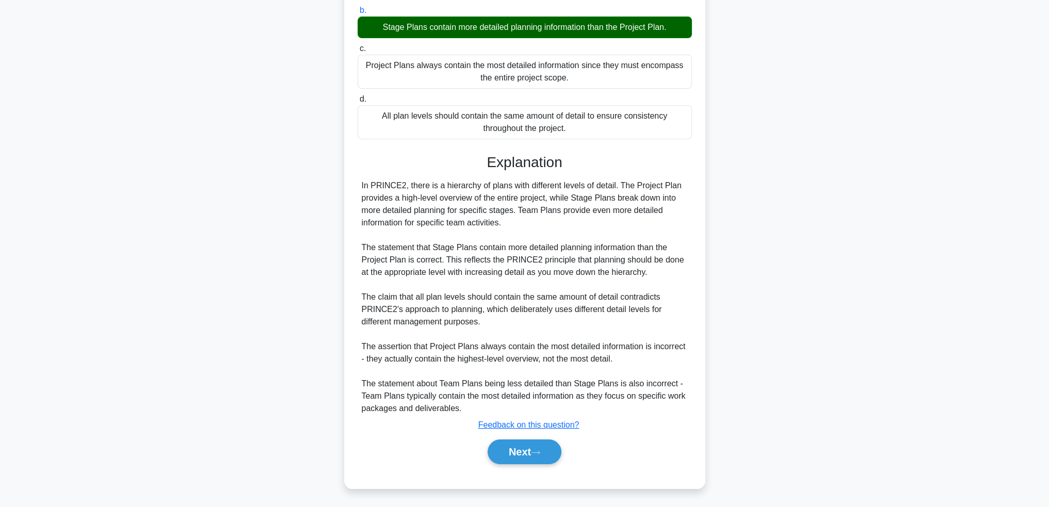
drag, startPoint x: 546, startPoint y: 449, endPoint x: 575, endPoint y: 455, distance: 29.9
click at [548, 450] on button "Next" at bounding box center [525, 452] width 74 height 25
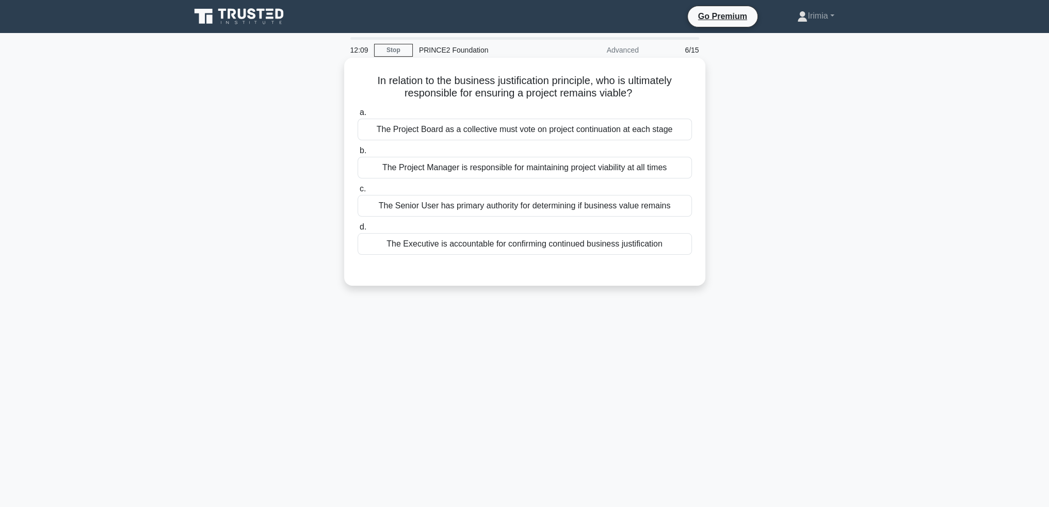
click at [593, 244] on div "The Executive is accountable for confirming continued business justification" at bounding box center [525, 244] width 334 height 22
click at [358, 231] on input "d. The Executive is accountable for confirming continued business justification" at bounding box center [358, 227] width 0 height 7
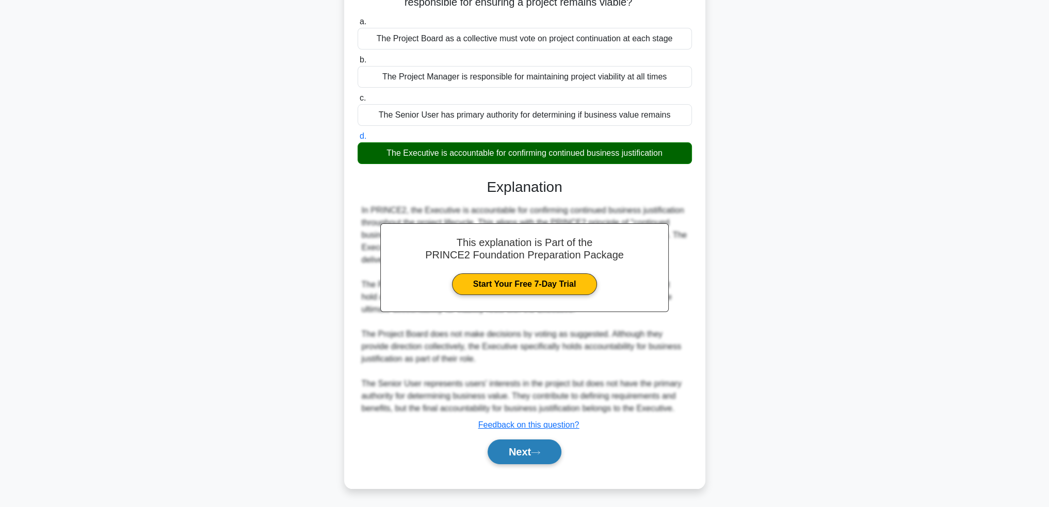
click at [520, 453] on button "Next" at bounding box center [525, 452] width 74 height 25
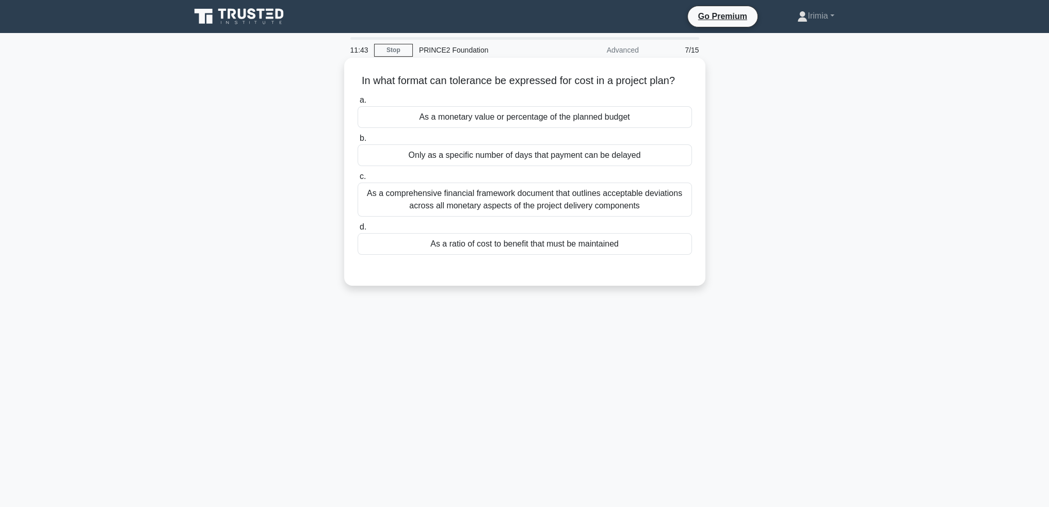
click at [607, 201] on div "As a comprehensive financial framework document that outlines acceptable deviat…" at bounding box center [525, 200] width 334 height 34
click at [358, 180] on input "c. As a comprehensive financial framework document that outlines acceptable dev…" at bounding box center [358, 176] width 0 height 7
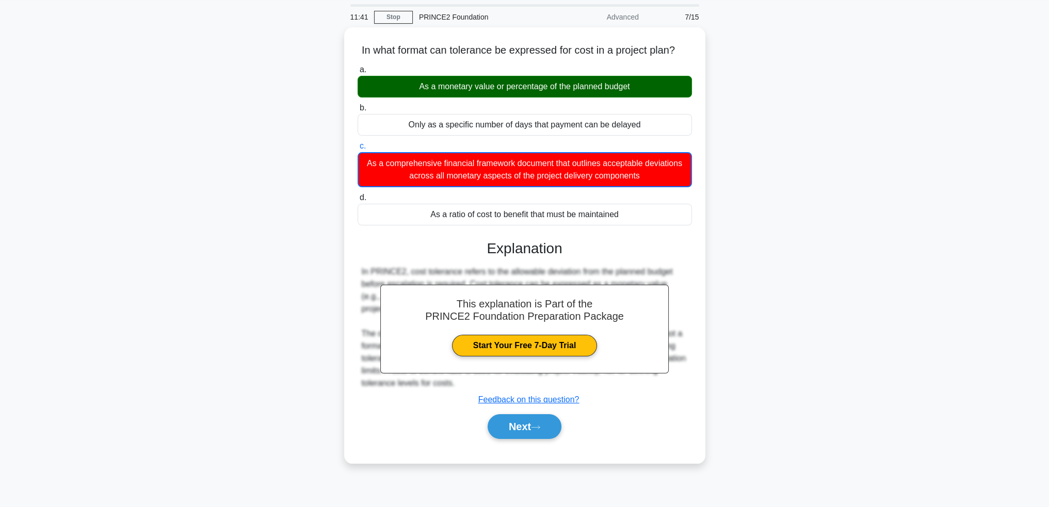
scroll to position [50, 0]
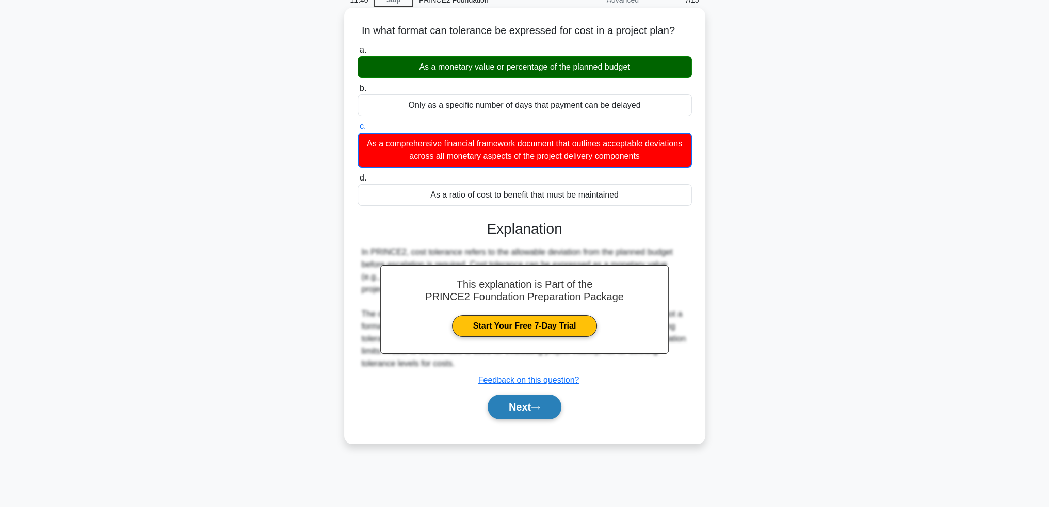
click at [537, 410] on button "Next" at bounding box center [525, 407] width 74 height 25
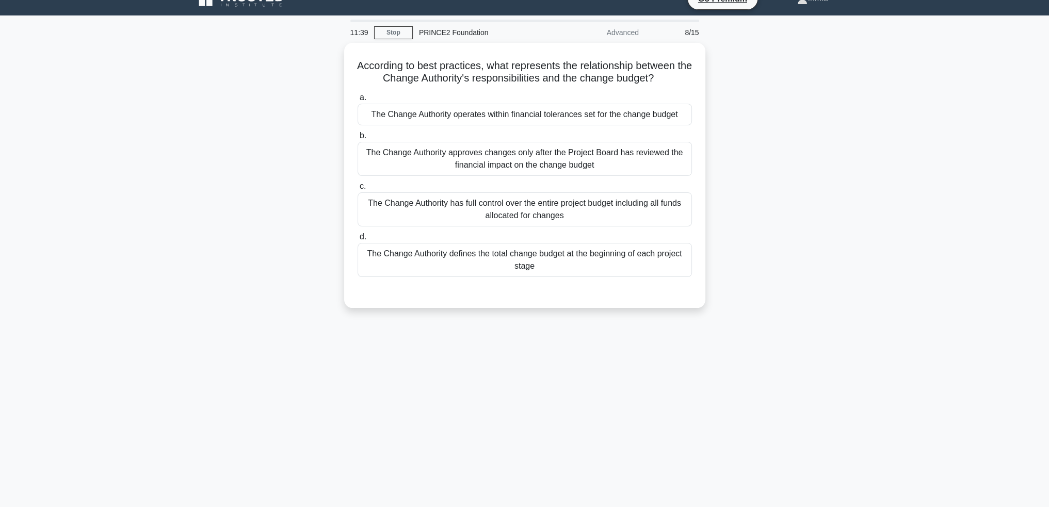
scroll to position [0, 0]
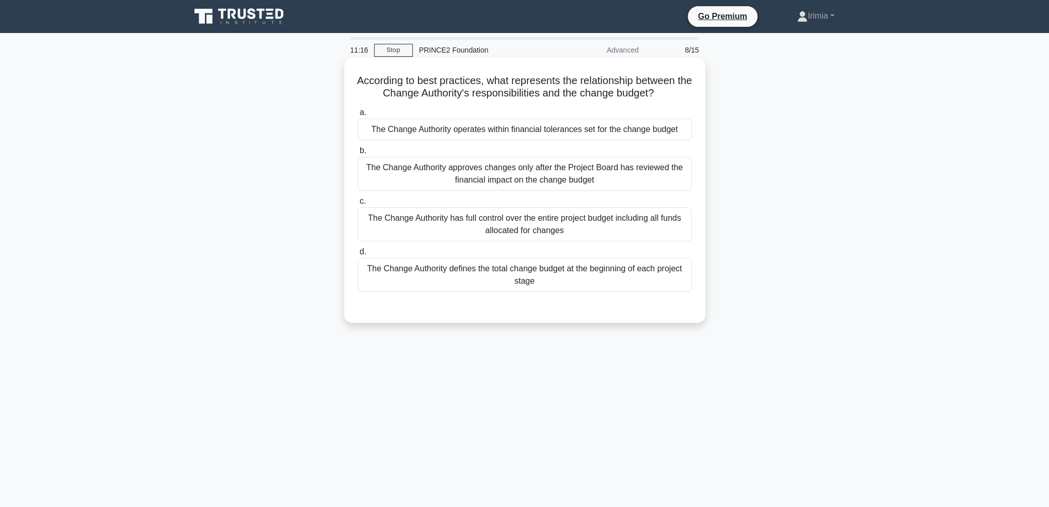
click at [575, 175] on div "The Change Authority approves changes only after the Project Board has reviewed…" at bounding box center [525, 174] width 334 height 34
click at [358, 154] on input "b. The Change Authority approves changes only after the Project Board has revie…" at bounding box center [358, 151] width 0 height 7
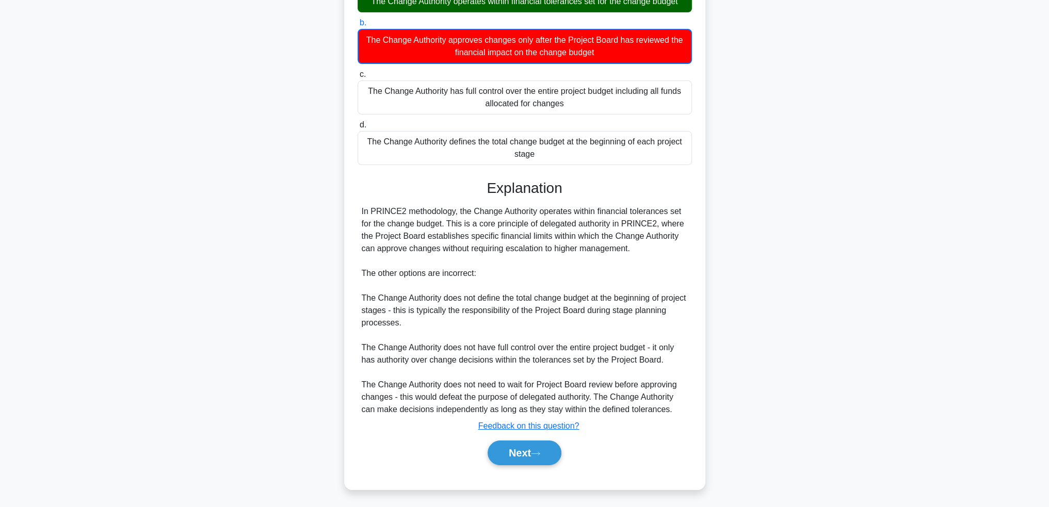
scroll to position [129, 0]
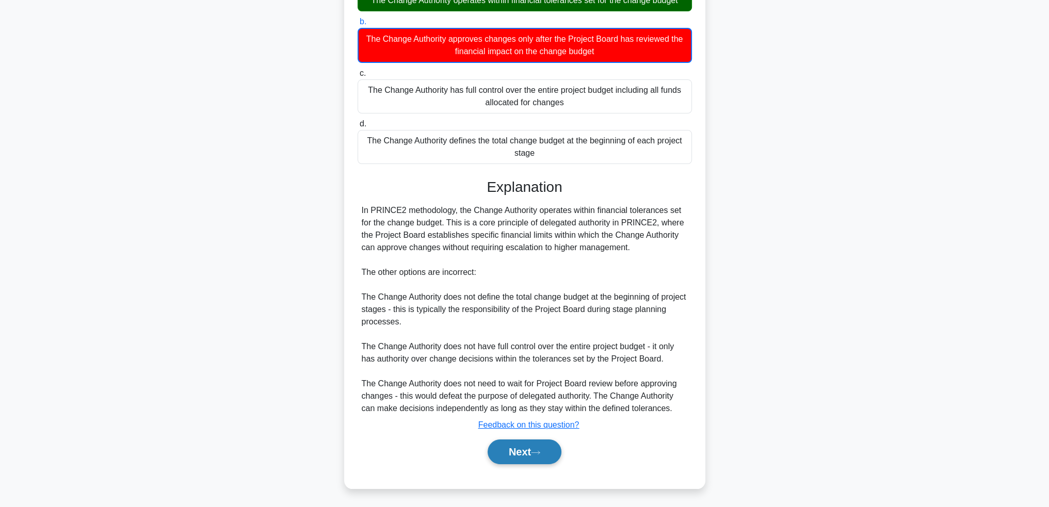
click at [514, 453] on button "Next" at bounding box center [525, 452] width 74 height 25
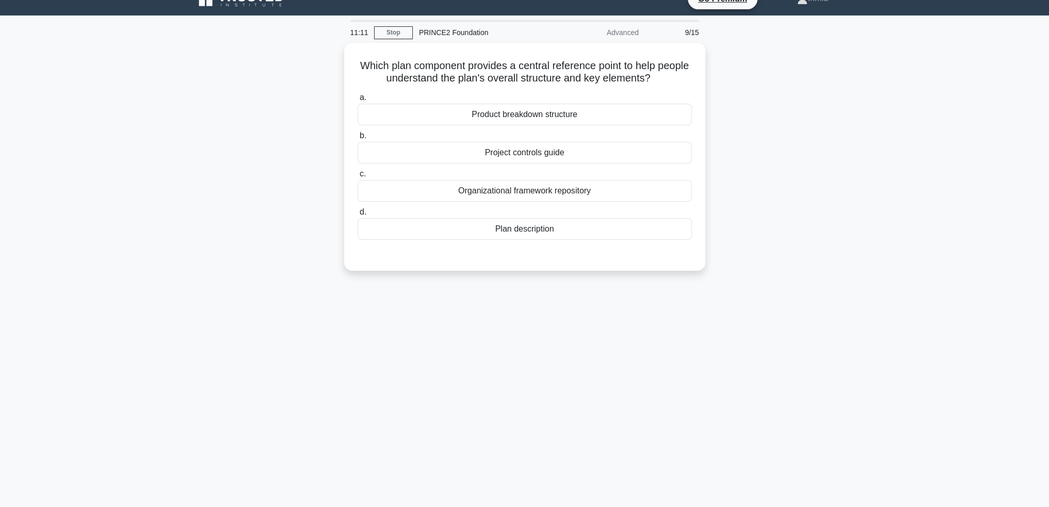
scroll to position [0, 0]
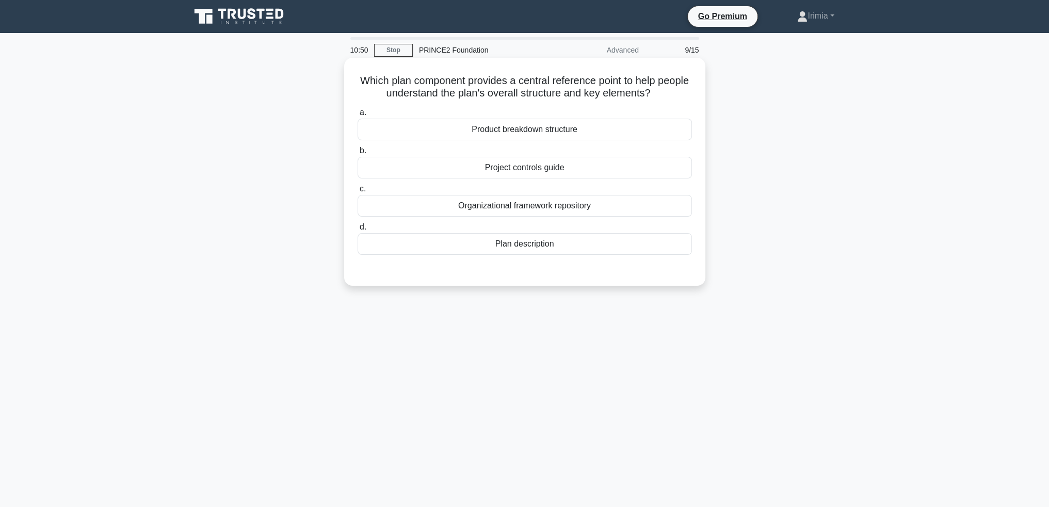
click at [543, 244] on div "Plan description" at bounding box center [525, 244] width 334 height 22
click at [358, 231] on input "d. Plan description" at bounding box center [358, 227] width 0 height 7
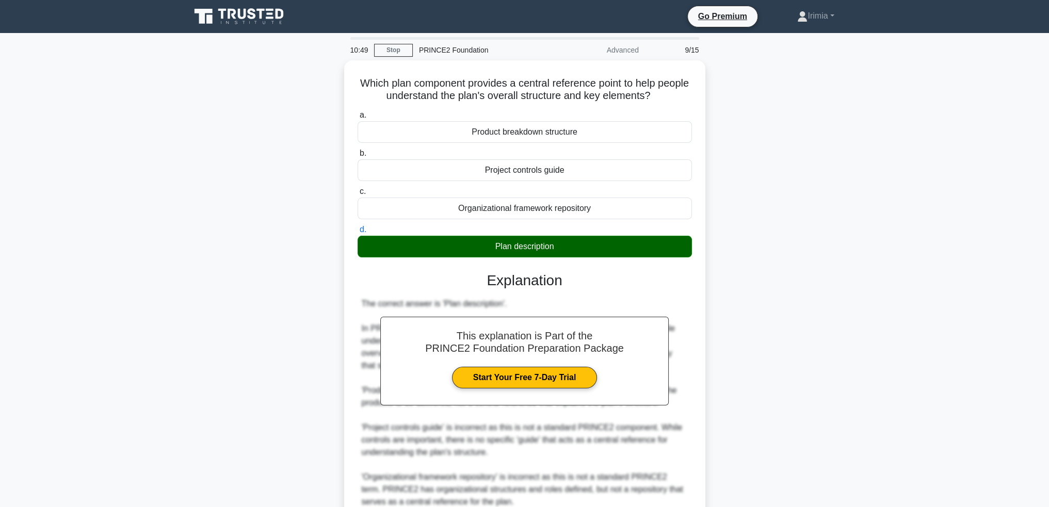
scroll to position [91, 0]
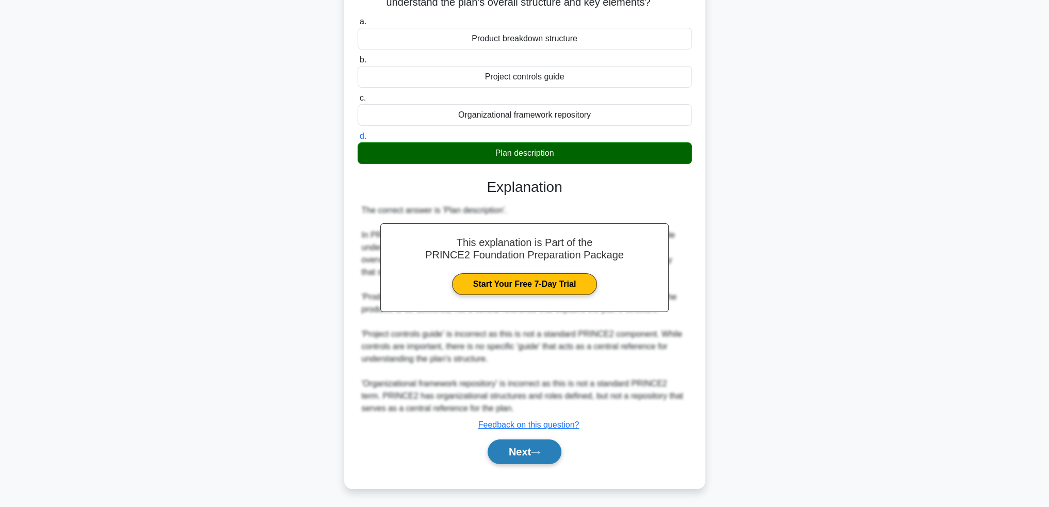
click at [539, 446] on button "Next" at bounding box center [525, 452] width 74 height 25
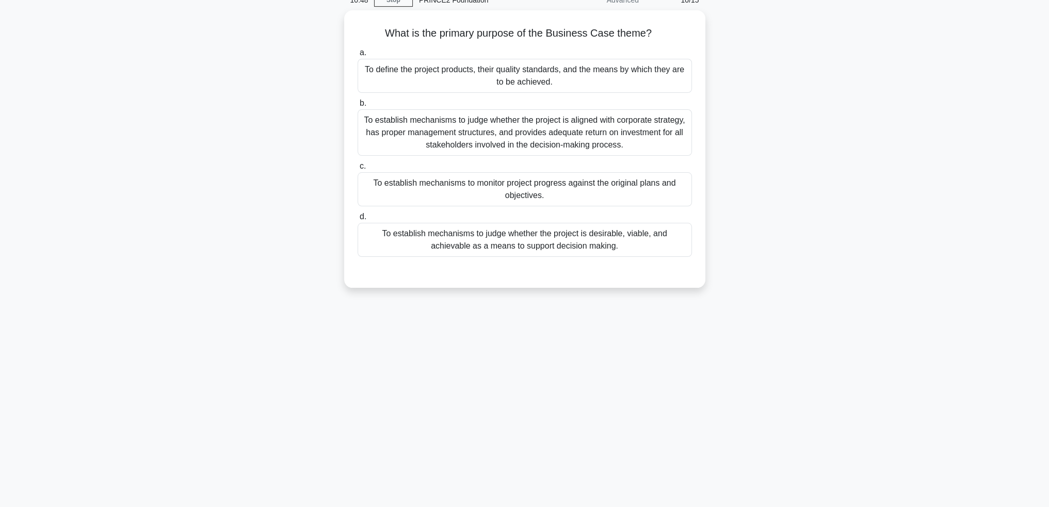
scroll to position [0, 0]
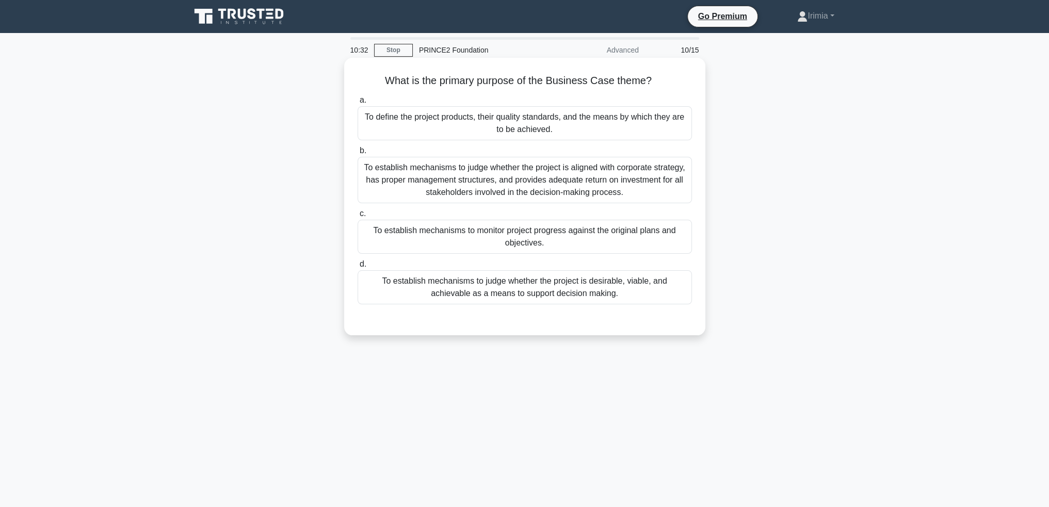
click at [639, 241] on div "To establish mechanisms to monitor project progress against the original plans …" at bounding box center [525, 237] width 334 height 34
click at [358, 217] on input "c. To establish mechanisms to monitor project progress against the original pla…" at bounding box center [358, 213] width 0 height 7
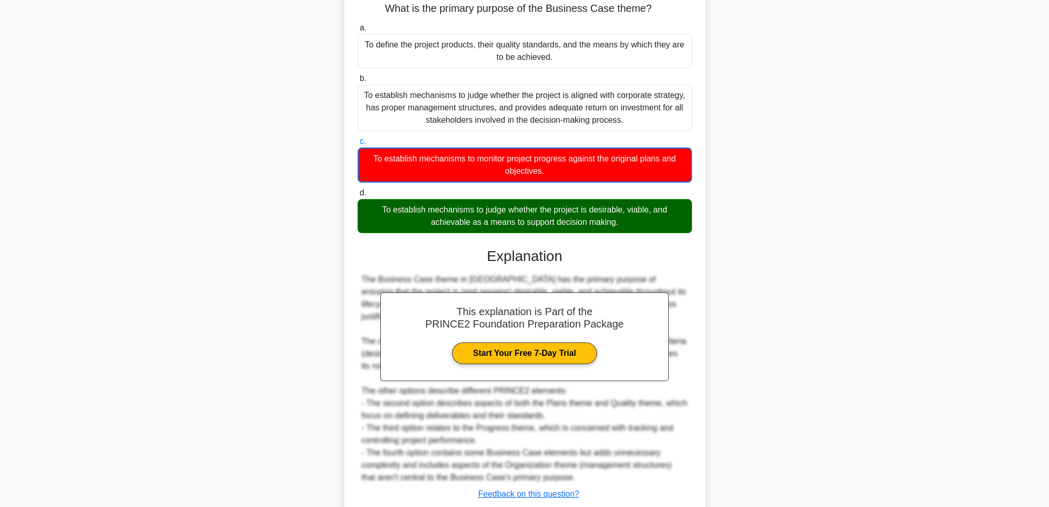
scroll to position [52, 0]
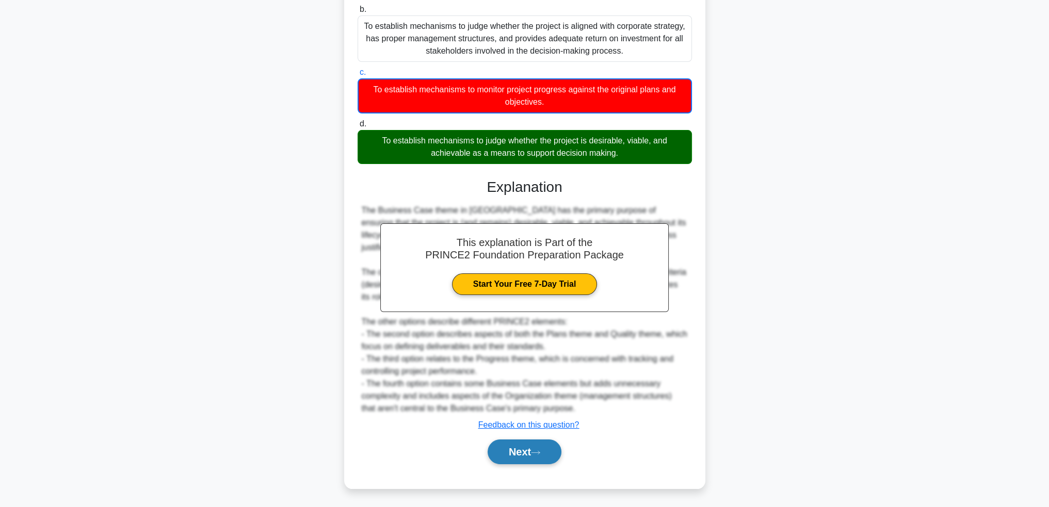
drag, startPoint x: 528, startPoint y: 450, endPoint x: 539, endPoint y: 451, distance: 10.3
click at [529, 451] on button "Next" at bounding box center [525, 452] width 74 height 25
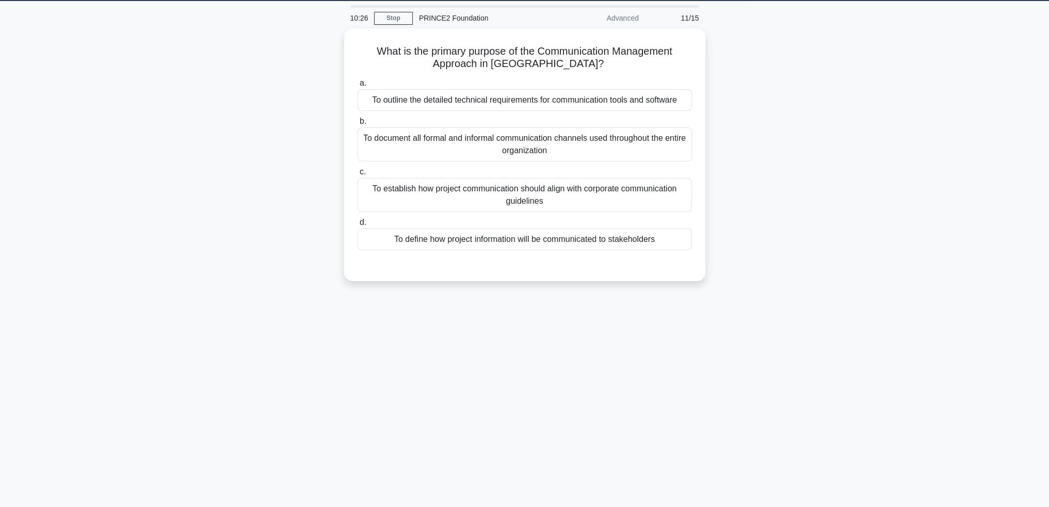
scroll to position [0, 0]
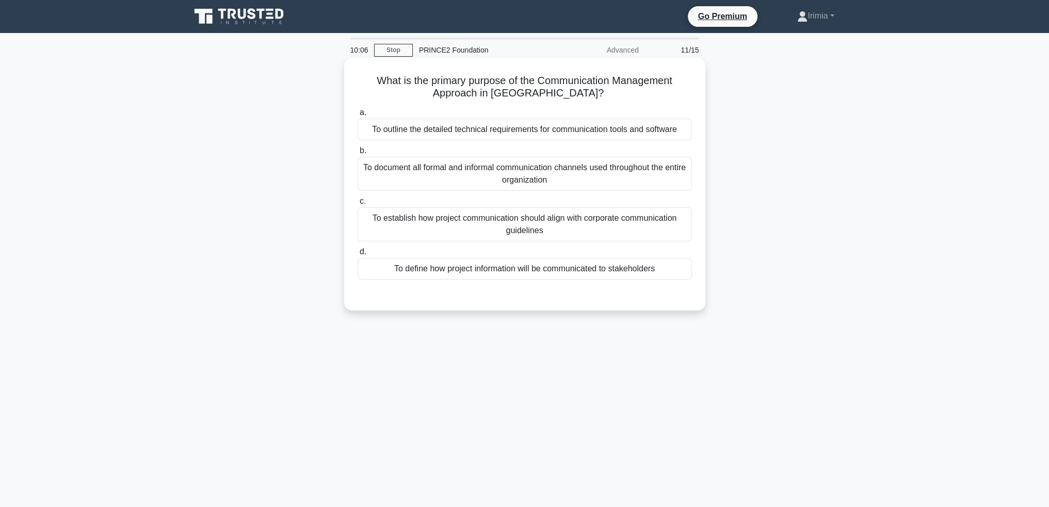
click at [627, 272] on div "To define how project information will be communicated to stakeholders" at bounding box center [525, 269] width 334 height 22
click at [358, 255] on input "d. To define how project information will be communicated to stakeholders" at bounding box center [358, 252] width 0 height 7
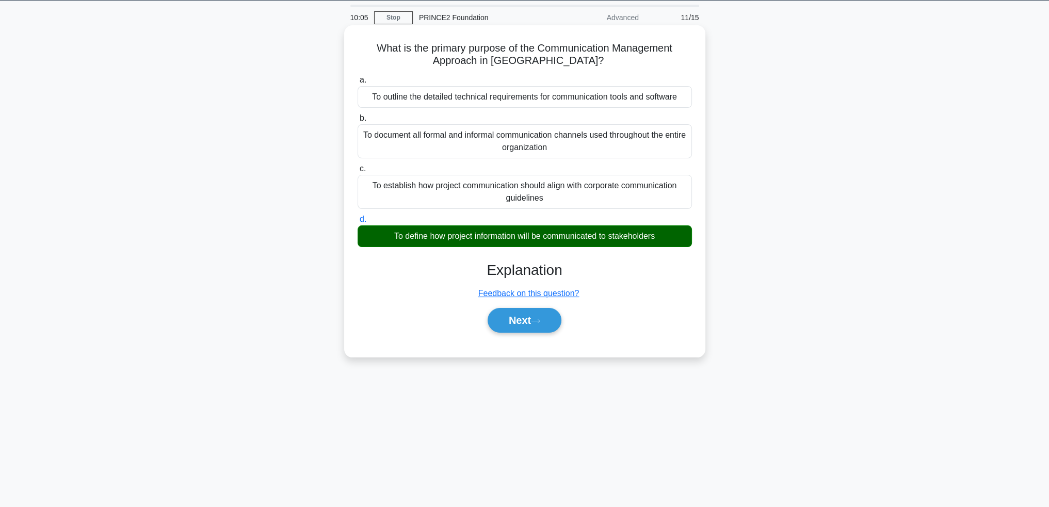
scroll to position [50, 0]
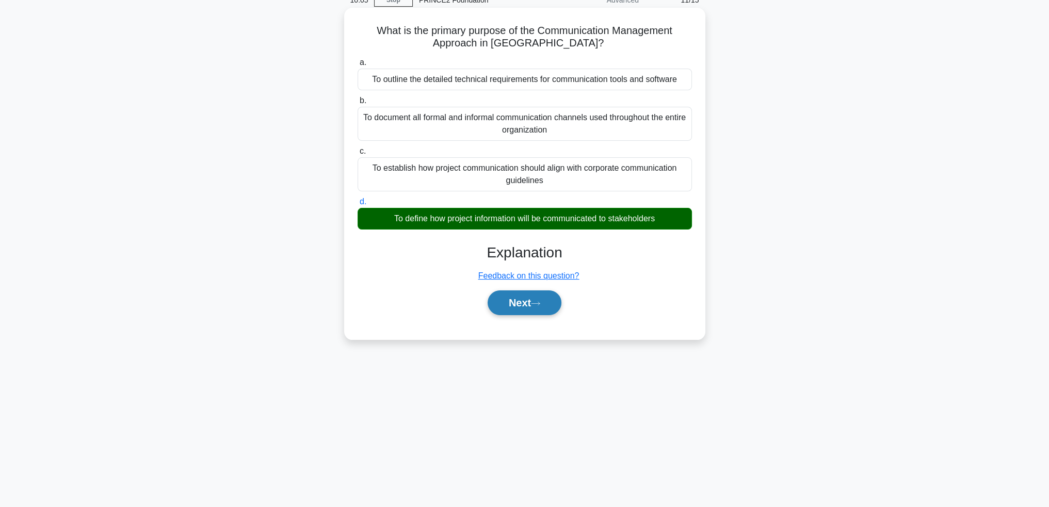
click at [540, 305] on icon at bounding box center [535, 304] width 9 height 6
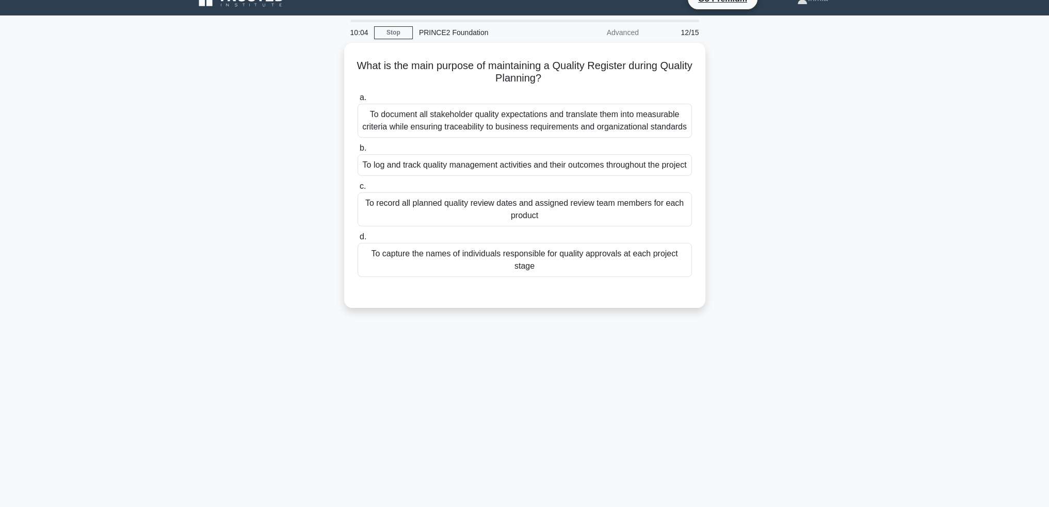
scroll to position [0, 0]
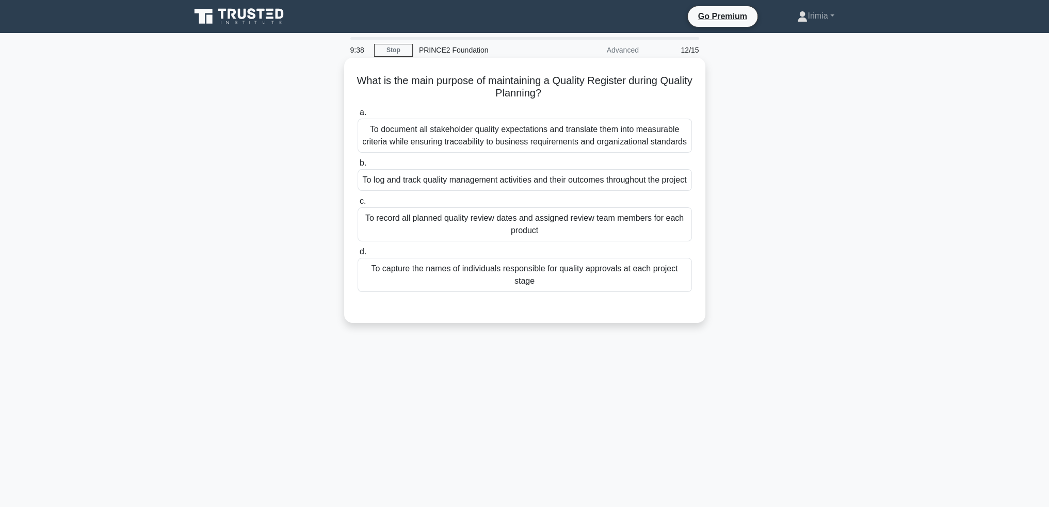
click at [570, 189] on div "To log and track quality management activities and their outcomes throughout th…" at bounding box center [525, 180] width 334 height 22
click at [358, 167] on input "b. To log and track quality management activities and their outcomes throughout…" at bounding box center [358, 163] width 0 height 7
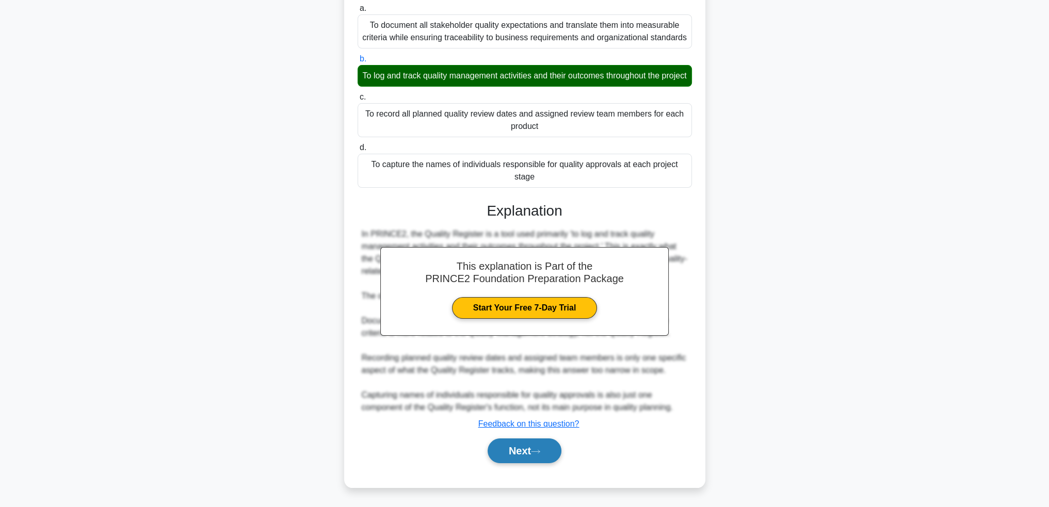
click at [540, 451] on icon at bounding box center [535, 451] width 8 height 3
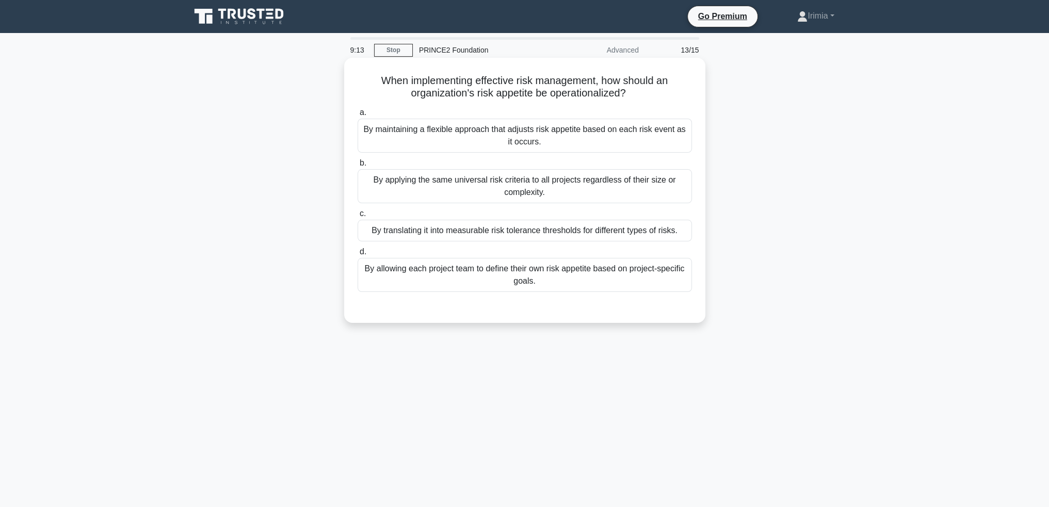
click at [621, 142] on div "By maintaining a flexible approach that adjusts risk appetite based on each ris…" at bounding box center [525, 136] width 334 height 34
click at [358, 116] on input "a. By maintaining a flexible approach that adjusts risk appetite based on each …" at bounding box center [358, 112] width 0 height 7
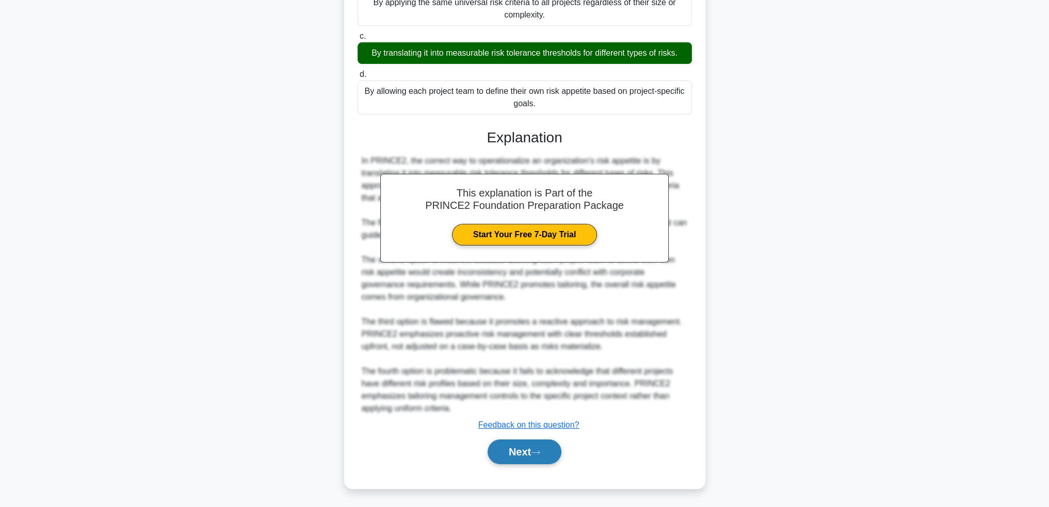
drag, startPoint x: 534, startPoint y: 445, endPoint x: 557, endPoint y: 449, distance: 23.0
click at [534, 447] on button "Next" at bounding box center [525, 452] width 74 height 25
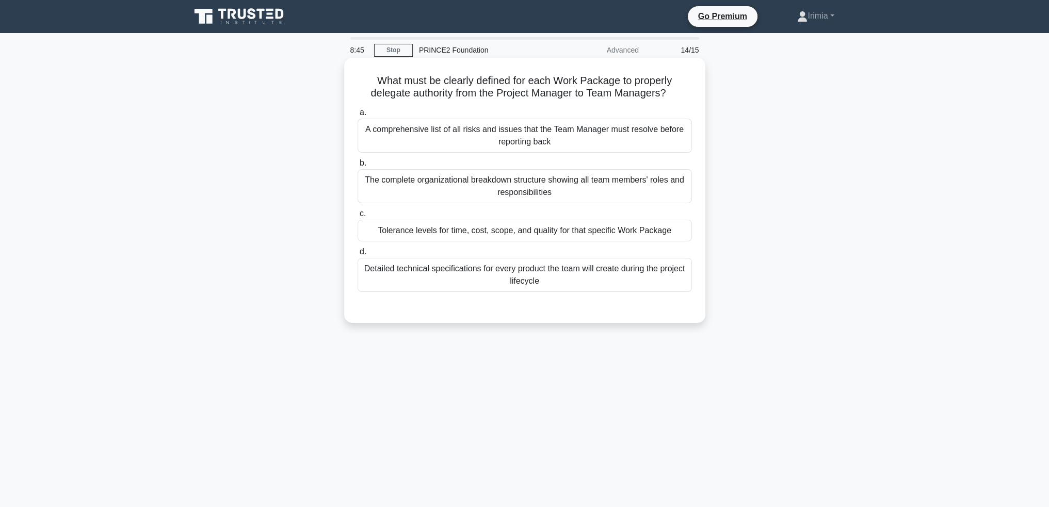
click at [604, 189] on div "The complete organizational breakdown structure showing all team members' roles…" at bounding box center [525, 186] width 334 height 34
click at [358, 167] on input "b. The complete organizational breakdown structure showing all team members' ro…" at bounding box center [358, 163] width 0 height 7
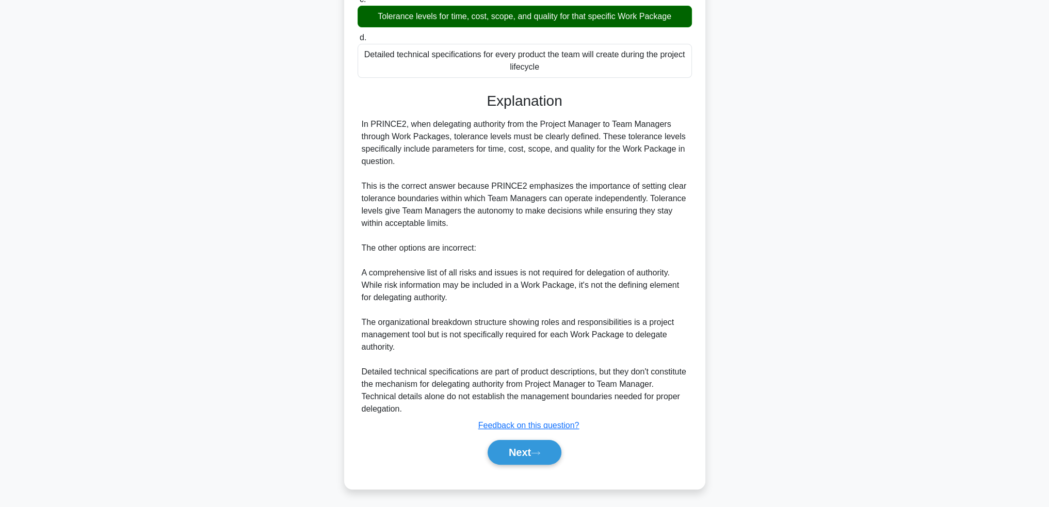
scroll to position [216, 0]
drag, startPoint x: 545, startPoint y: 452, endPoint x: 593, endPoint y: 460, distance: 48.7
click at [546, 452] on button "Next" at bounding box center [525, 452] width 74 height 25
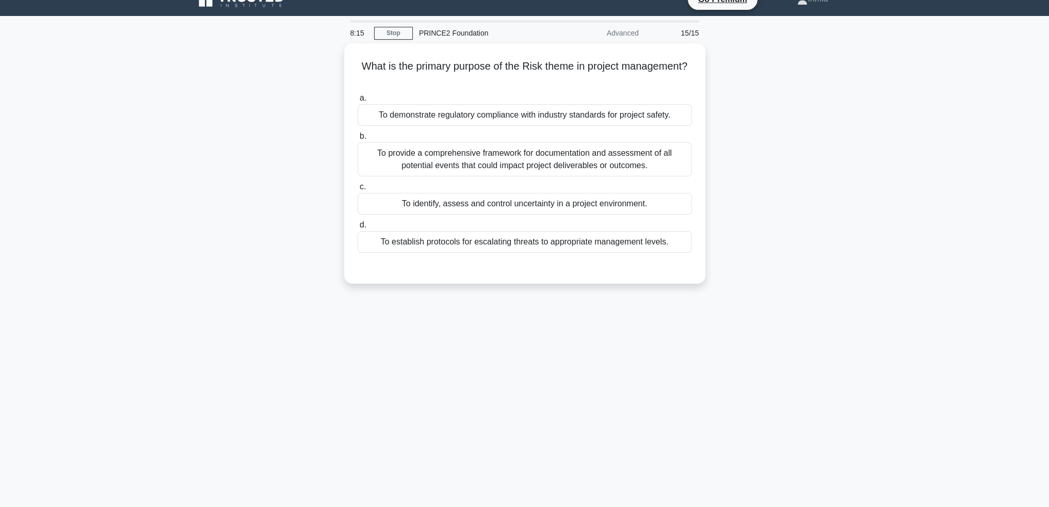
scroll to position [0, 0]
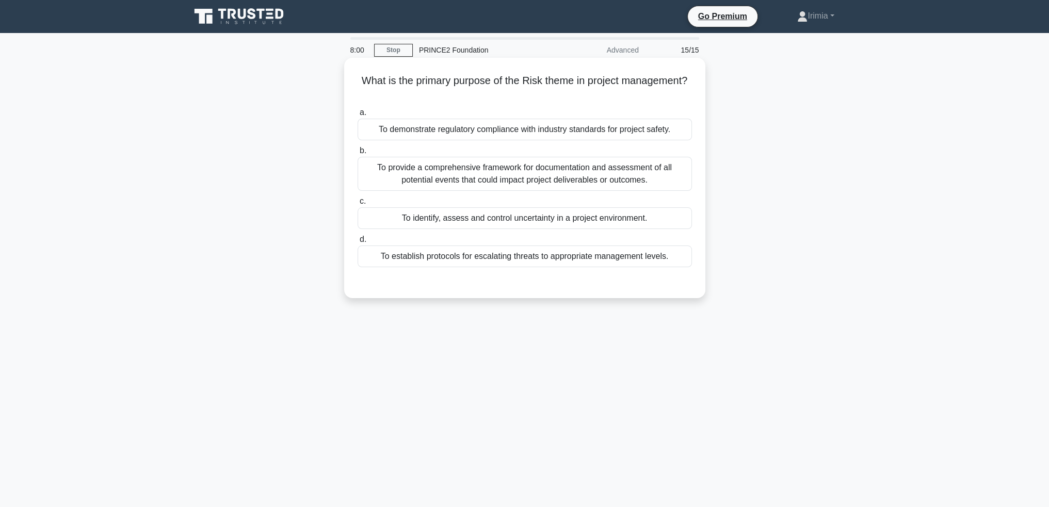
click at [634, 217] on div "To identify, assess and control uncertainty in a project environment." at bounding box center [525, 218] width 334 height 22
click at [358, 205] on input "c. To identify, assess and control uncertainty in a project environment." at bounding box center [358, 201] width 0 height 7
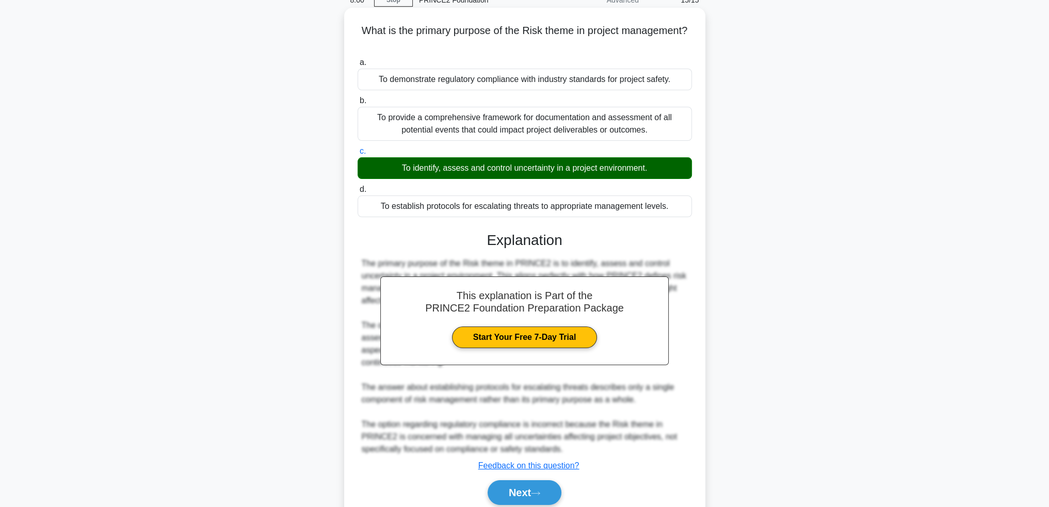
scroll to position [91, 0]
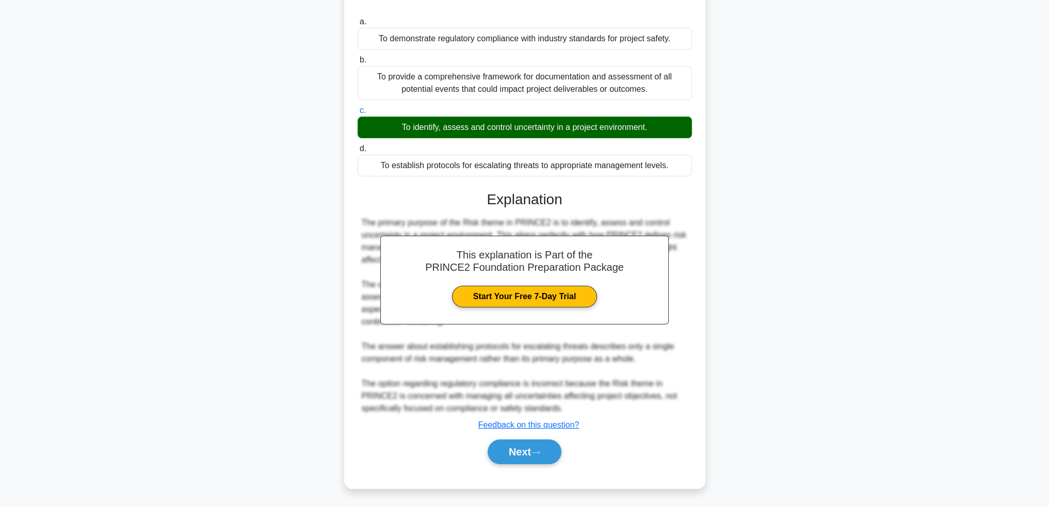
drag, startPoint x: 521, startPoint y: 443, endPoint x: 576, endPoint y: 460, distance: 57.8
click at [522, 443] on button "Next" at bounding box center [525, 452] width 74 height 25
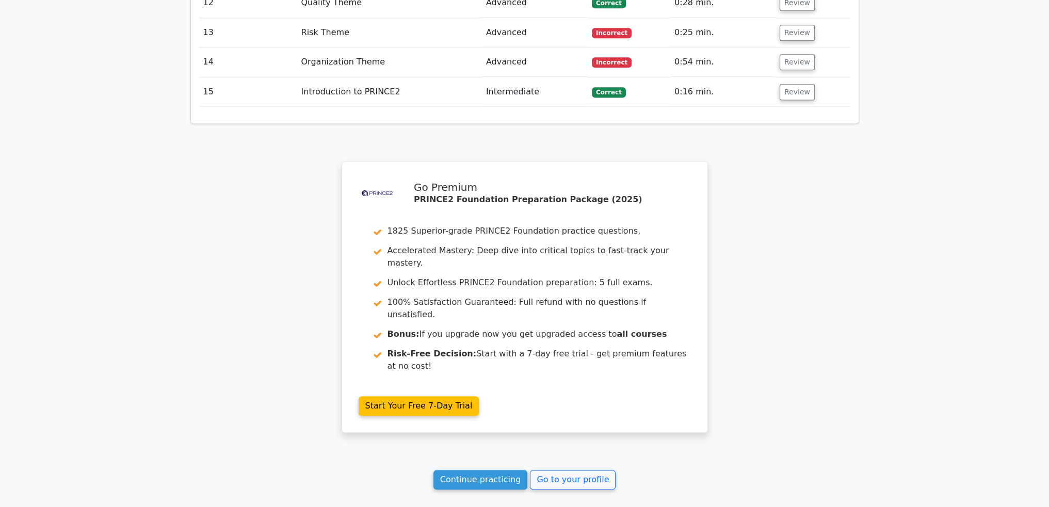
scroll to position [1887, 0]
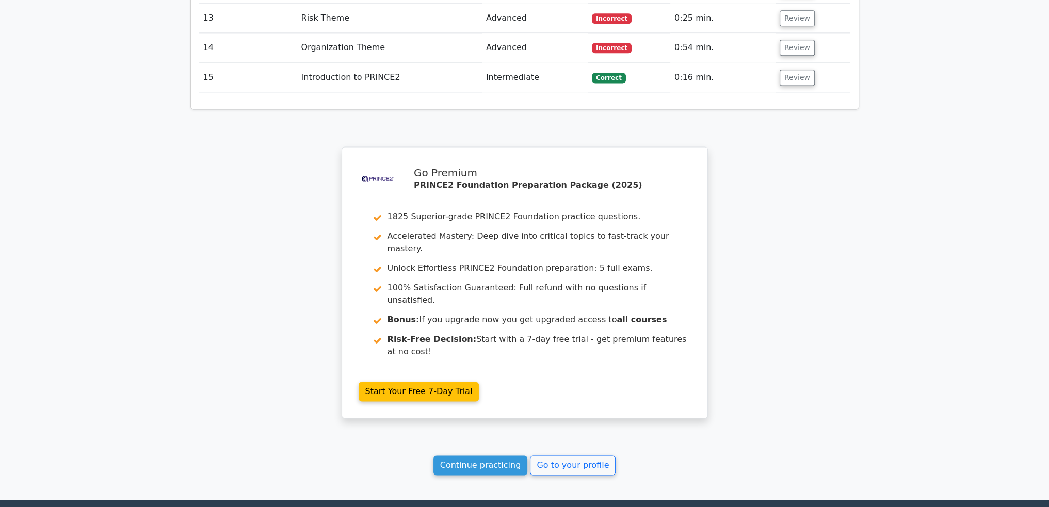
click at [679, 307] on div ".st0{fill-rule:evenodd;clip-rule:evenodd;fill:#000041;} .st1{fill-rule:evenodd;…" at bounding box center [524, 289] width 375 height 284
click at [474, 456] on link "Continue practicing" at bounding box center [480, 466] width 94 height 20
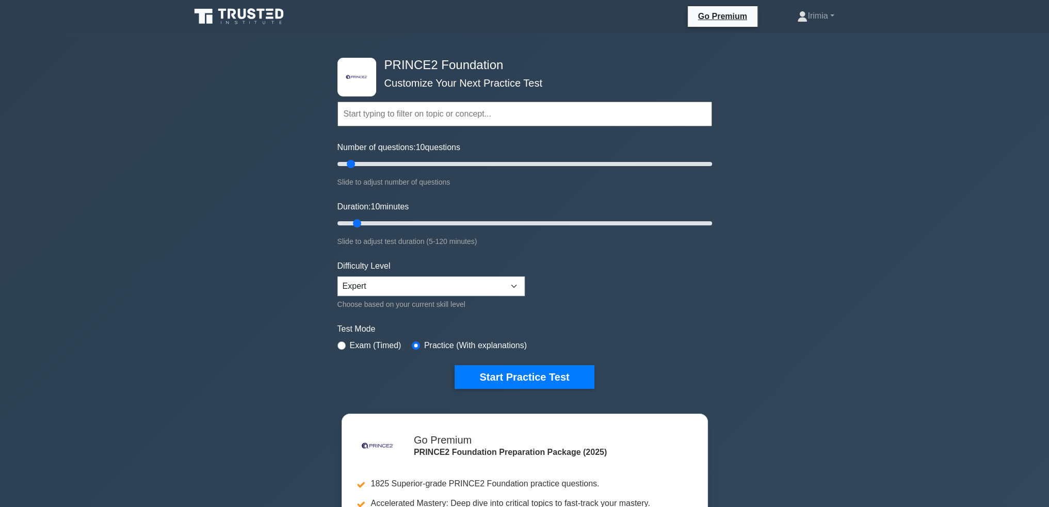
click at [423, 119] on input "text" at bounding box center [524, 114] width 375 height 25
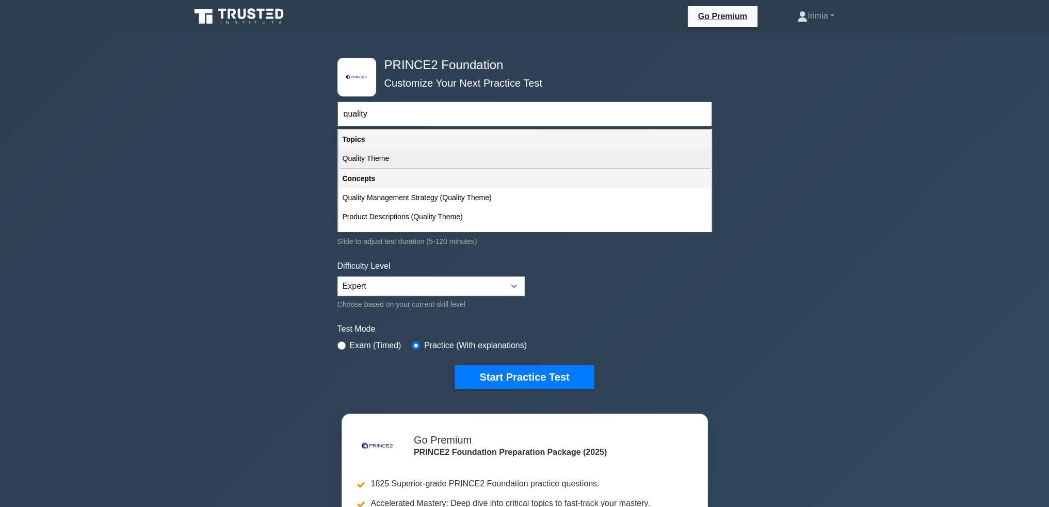
click at [430, 157] on div "Quality Theme" at bounding box center [524, 158] width 372 height 19
type input "Quality Theme"
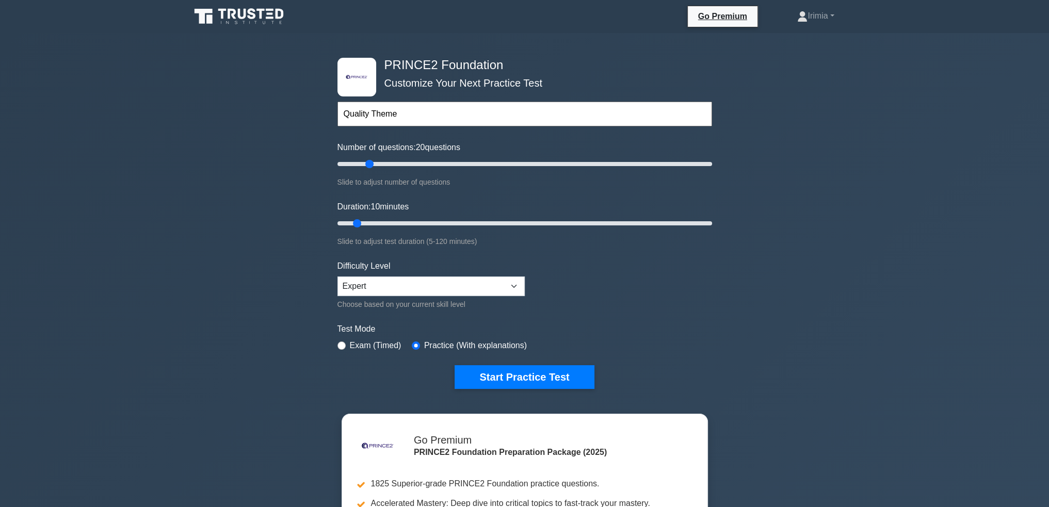
drag, startPoint x: 351, startPoint y: 163, endPoint x: 372, endPoint y: 163, distance: 21.7
type input "20"
click at [372, 163] on input "Number of questions: 20 questions" at bounding box center [524, 164] width 375 height 12
drag, startPoint x: 358, startPoint y: 221, endPoint x: 382, endPoint y: 222, distance: 23.8
type input "20"
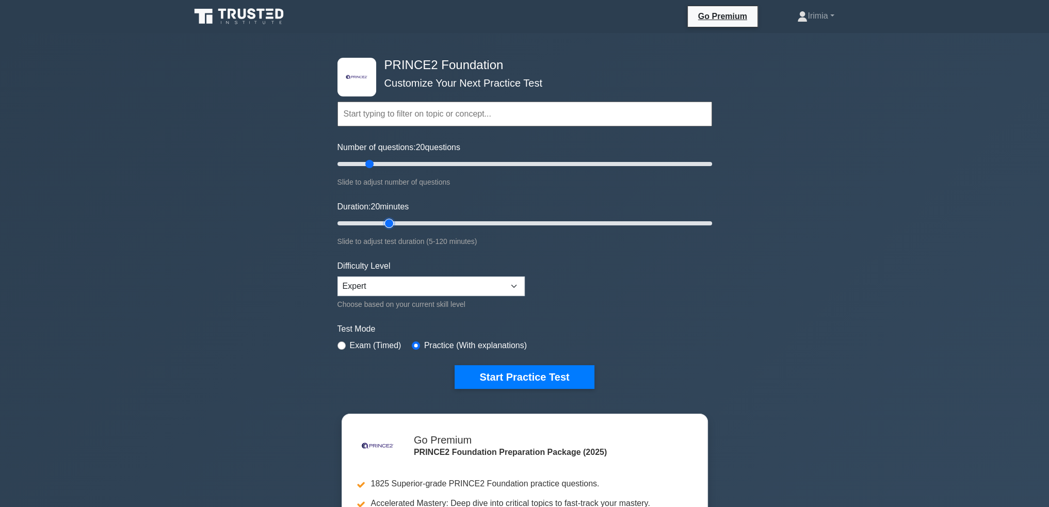
click at [382, 222] on input "Duration: 20 minutes" at bounding box center [524, 223] width 375 height 12
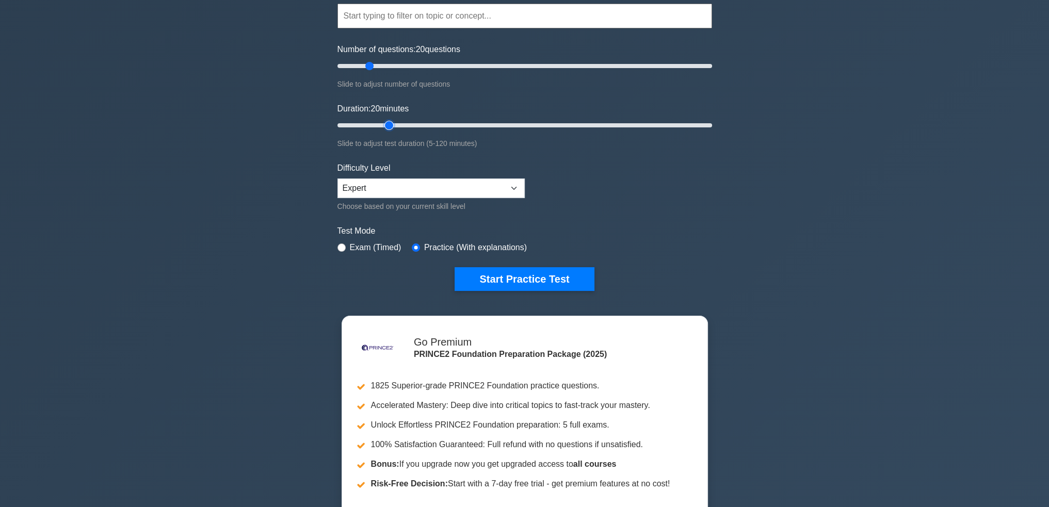
scroll to position [103, 0]
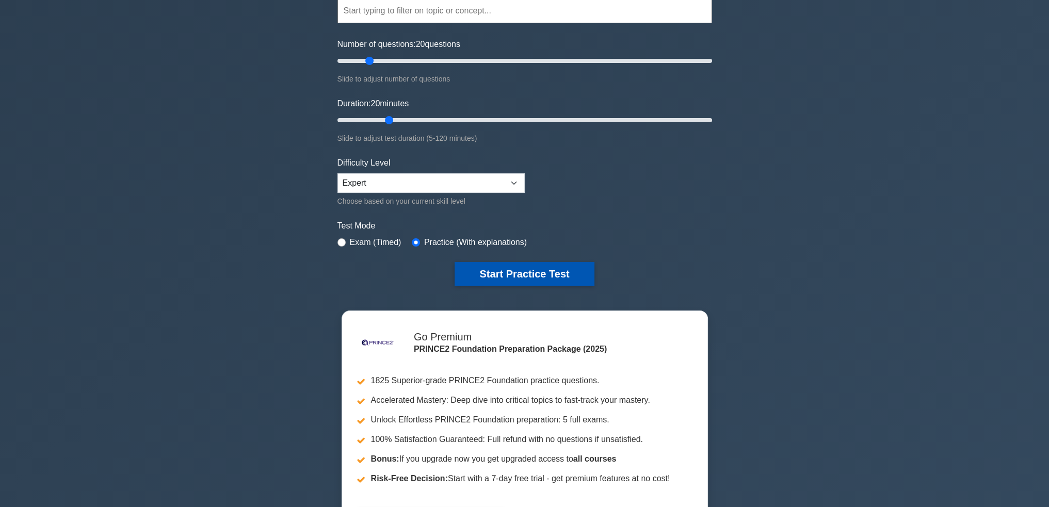
click at [534, 270] on button "Start Practice Test" at bounding box center [524, 274] width 139 height 24
drag, startPoint x: 552, startPoint y: 269, endPoint x: 599, endPoint y: 272, distance: 48.1
click at [554, 270] on button "Start Practice Test" at bounding box center [524, 274] width 139 height 24
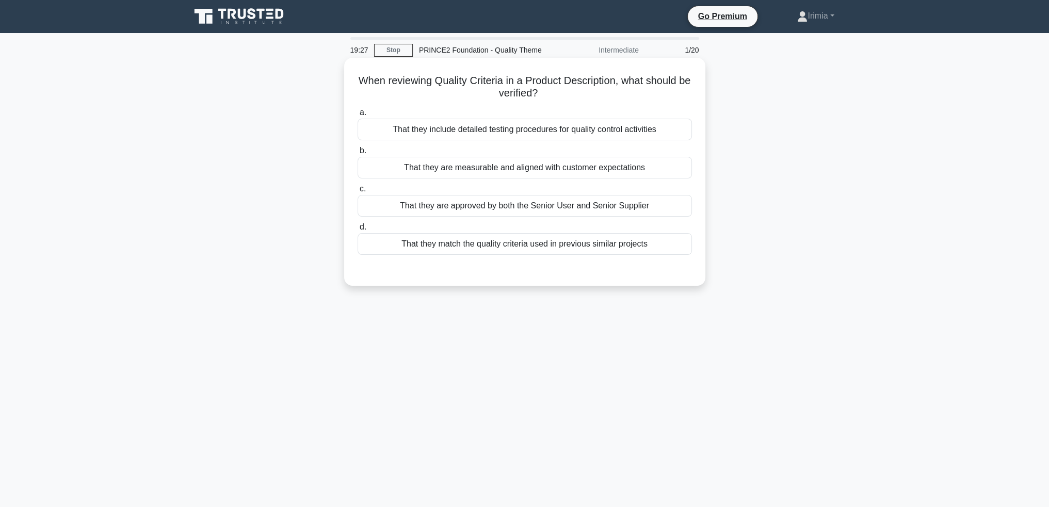
click at [597, 169] on div "That they are measurable and aligned with customer expectations" at bounding box center [525, 168] width 334 height 22
click at [358, 154] on input "b. That they are measurable and aligned with customer expectations" at bounding box center [358, 151] width 0 height 7
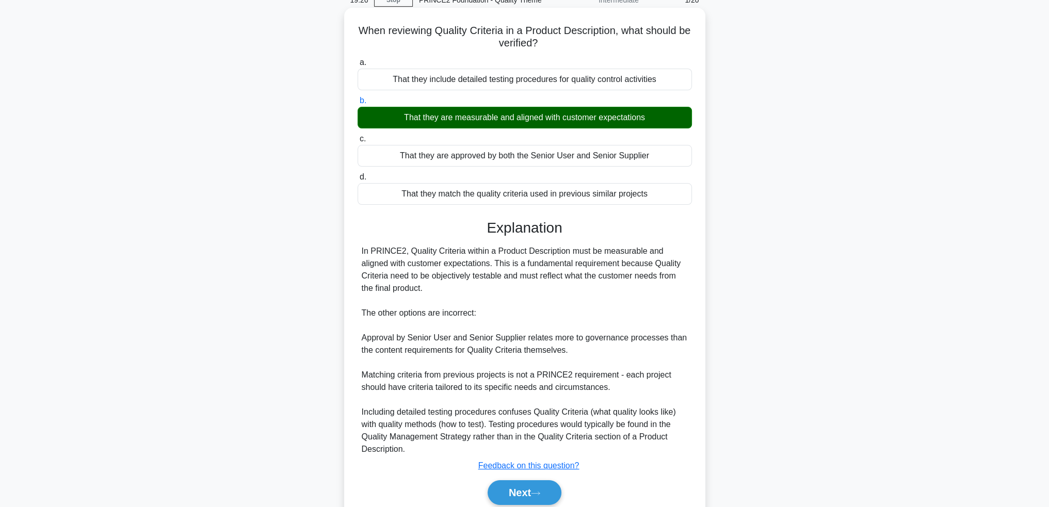
scroll to position [91, 0]
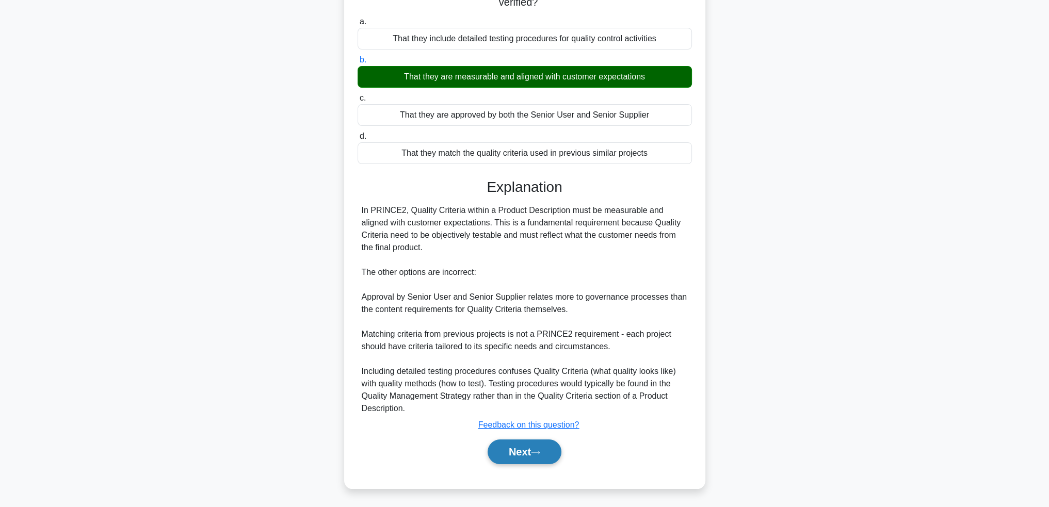
click at [533, 448] on button "Next" at bounding box center [525, 452] width 74 height 25
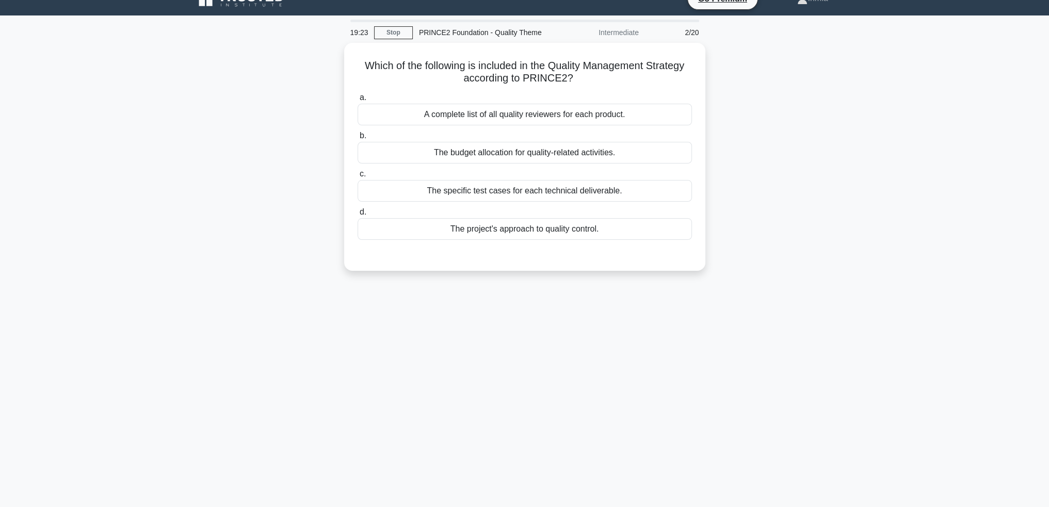
scroll to position [0, 0]
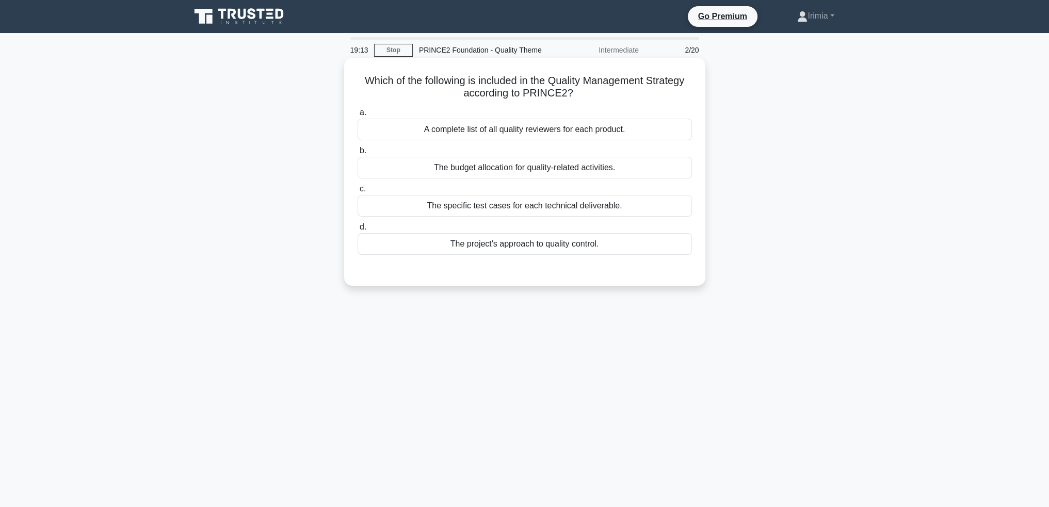
drag, startPoint x: 589, startPoint y: 242, endPoint x: 597, endPoint y: 256, distance: 16.2
click at [589, 243] on div "The project's approach to quality control." at bounding box center [525, 244] width 334 height 22
click at [358, 231] on input "d. The project's approach to quality control." at bounding box center [358, 227] width 0 height 7
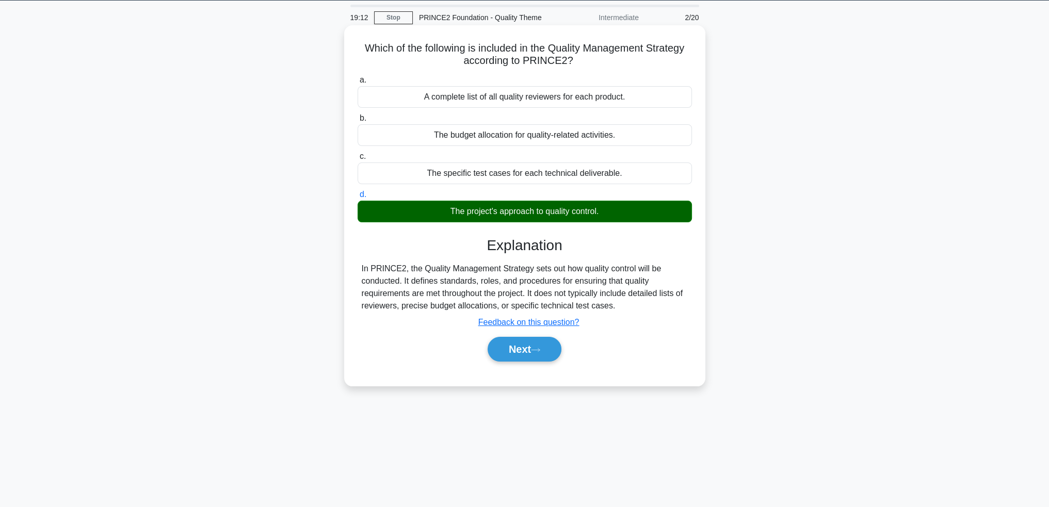
scroll to position [50, 0]
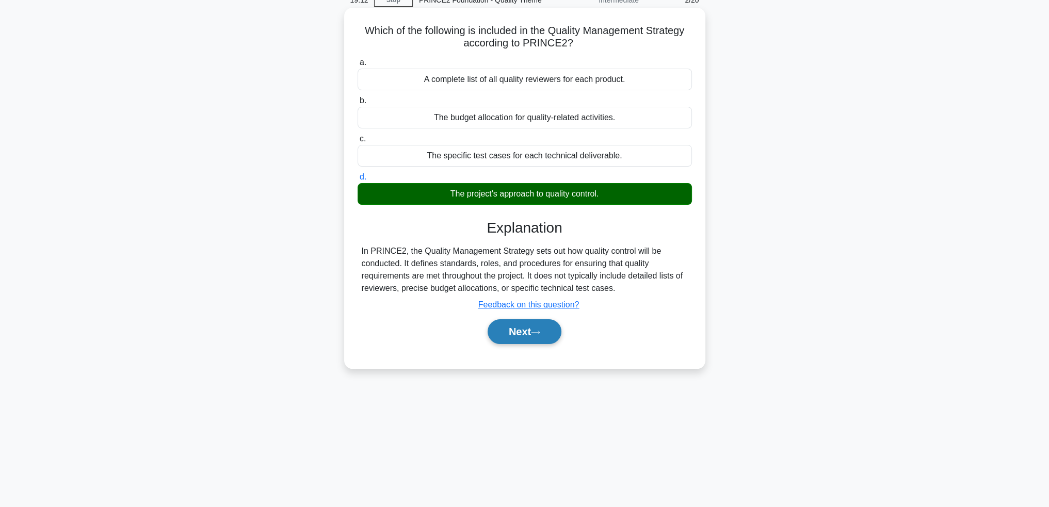
drag, startPoint x: 541, startPoint y: 328, endPoint x: 607, endPoint y: 356, distance: 72.1
click at [541, 328] on button "Next" at bounding box center [525, 331] width 74 height 25
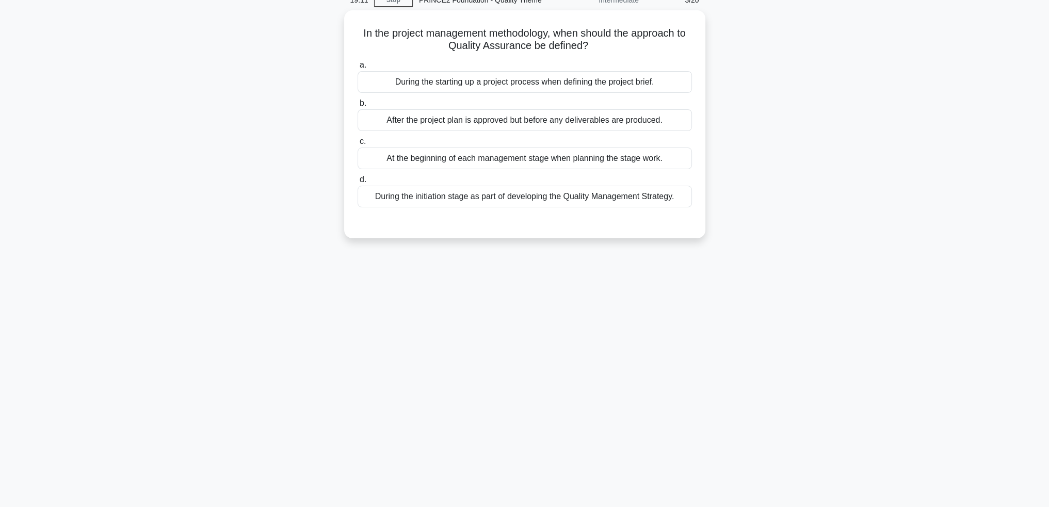
scroll to position [0, 0]
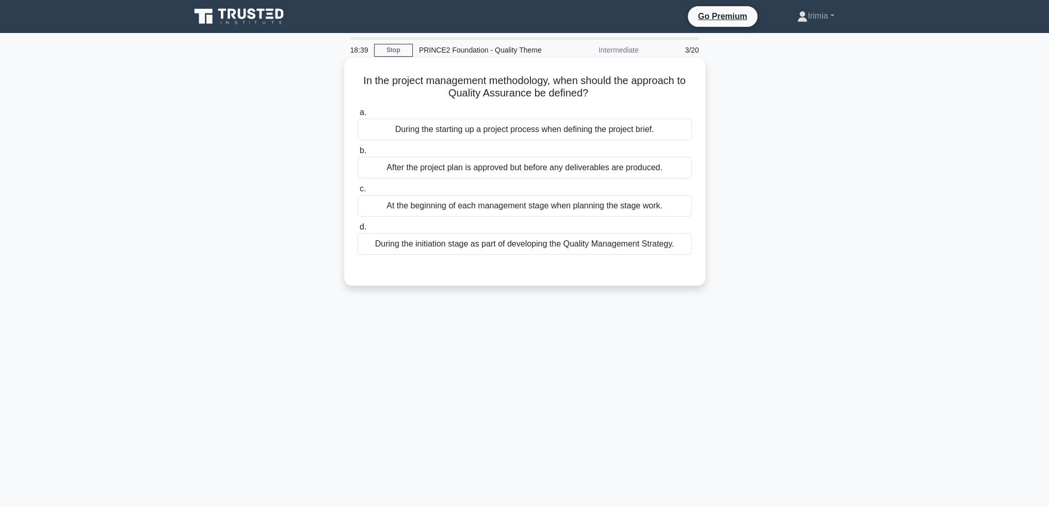
click at [630, 137] on div "During the starting up a project process when defining the project brief." at bounding box center [525, 130] width 334 height 22
click at [358, 116] on input "a. During the starting up a project process when defining the project brief." at bounding box center [358, 112] width 0 height 7
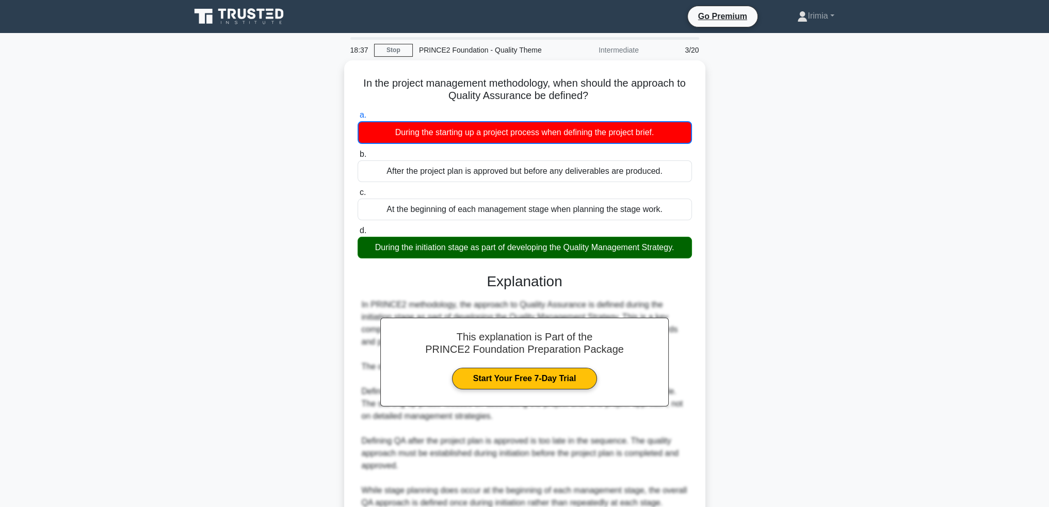
click at [867, 286] on main "18:37 Stop PRINCE2 Foundation - Quality Theme Intermediate 3/20 In the project …" at bounding box center [524, 322] width 1049 height 579
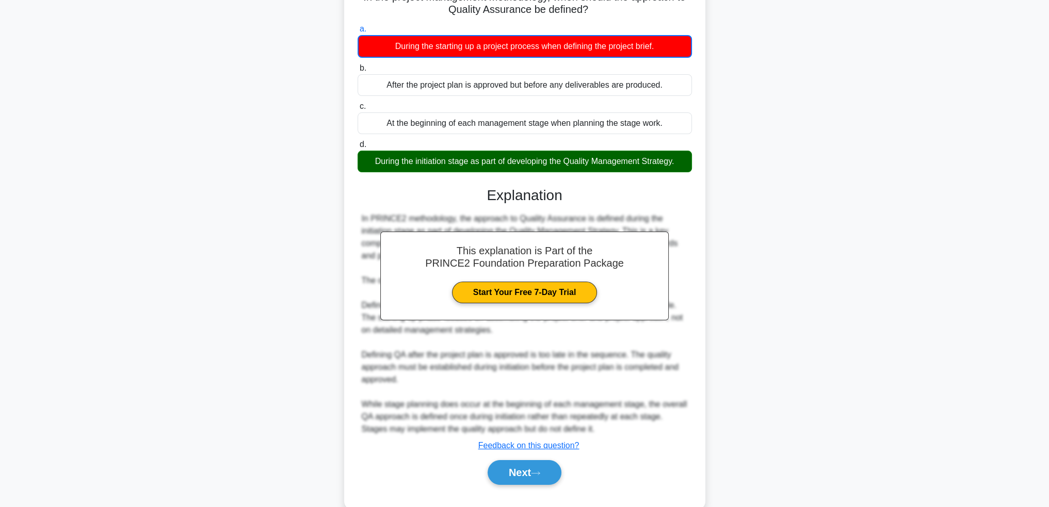
scroll to position [104, 0]
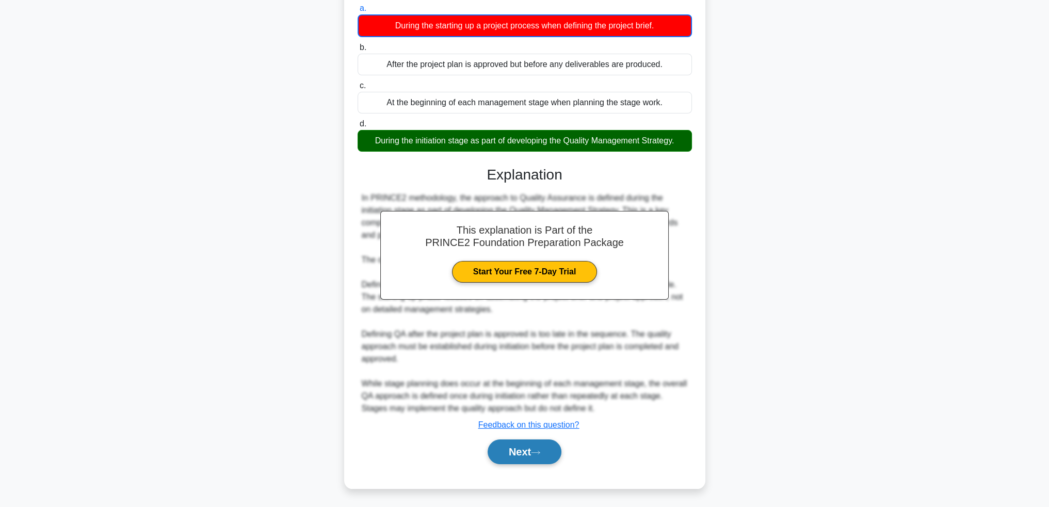
click at [543, 448] on button "Next" at bounding box center [525, 452] width 74 height 25
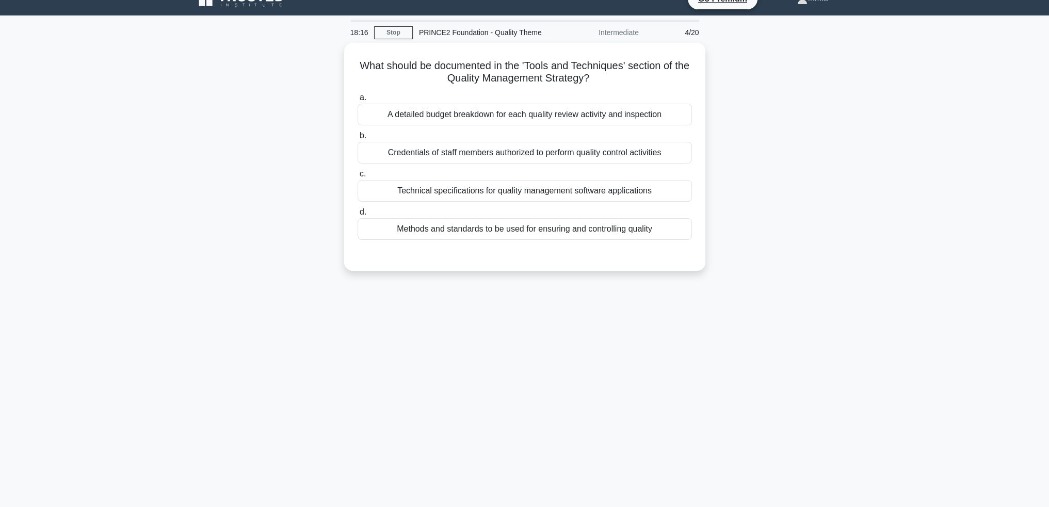
scroll to position [0, 0]
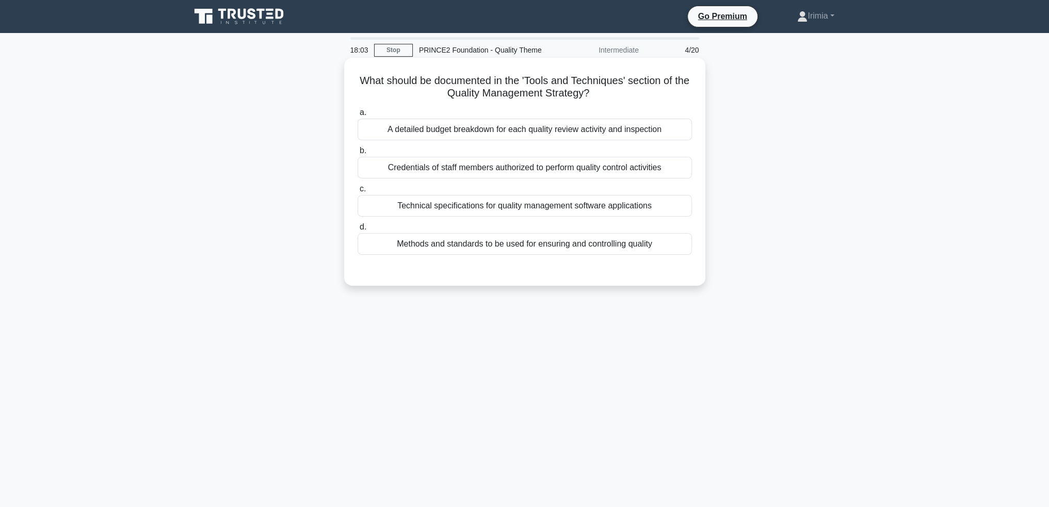
click at [613, 242] on div "Methods and standards to be used for ensuring and controlling quality" at bounding box center [525, 244] width 334 height 22
click at [358, 231] on input "d. Methods and standards to be used for ensuring and controlling quality" at bounding box center [358, 227] width 0 height 7
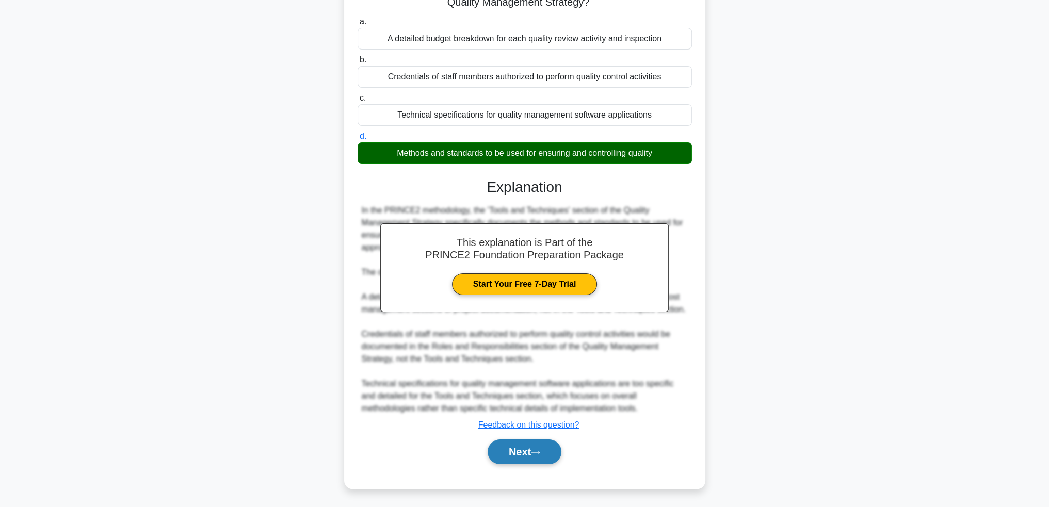
drag, startPoint x: 530, startPoint y: 448, endPoint x: 550, endPoint y: 447, distance: 19.6
click at [531, 448] on button "Next" at bounding box center [525, 452] width 74 height 25
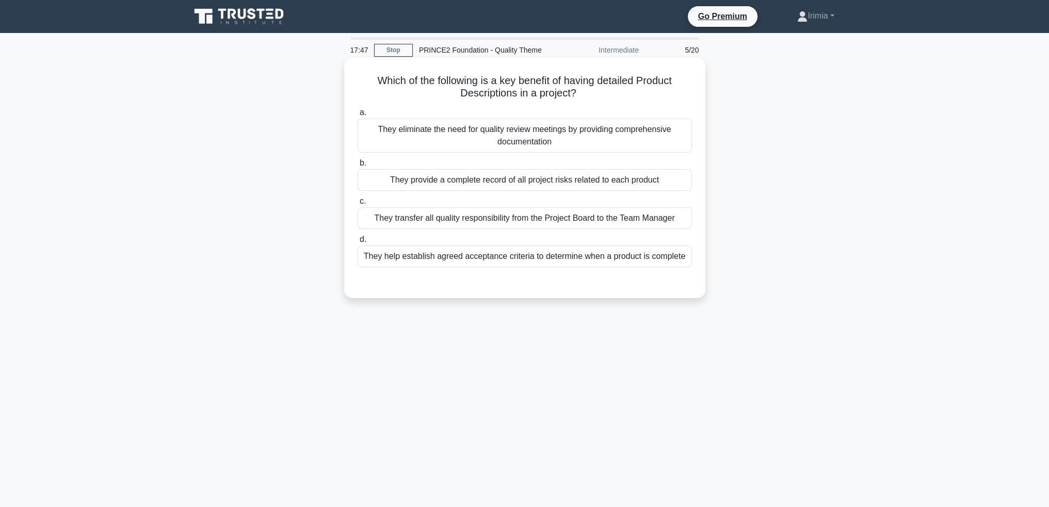
click at [650, 255] on div "They help establish agreed acceptance criteria to determine when a product is c…" at bounding box center [525, 257] width 334 height 22
click at [358, 243] on input "d. They help establish agreed acceptance criteria to determine when a product i…" at bounding box center [358, 239] width 0 height 7
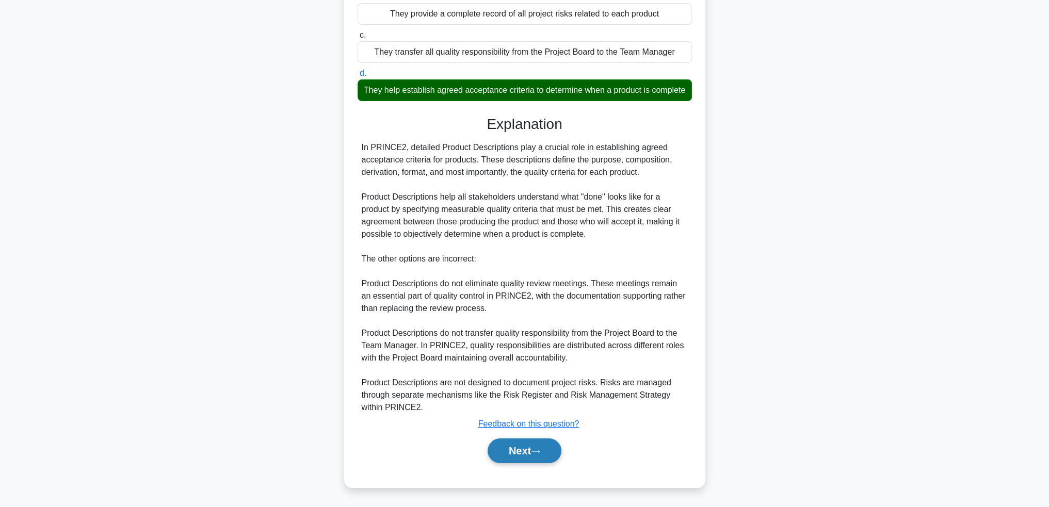
click at [545, 450] on button "Next" at bounding box center [525, 451] width 74 height 25
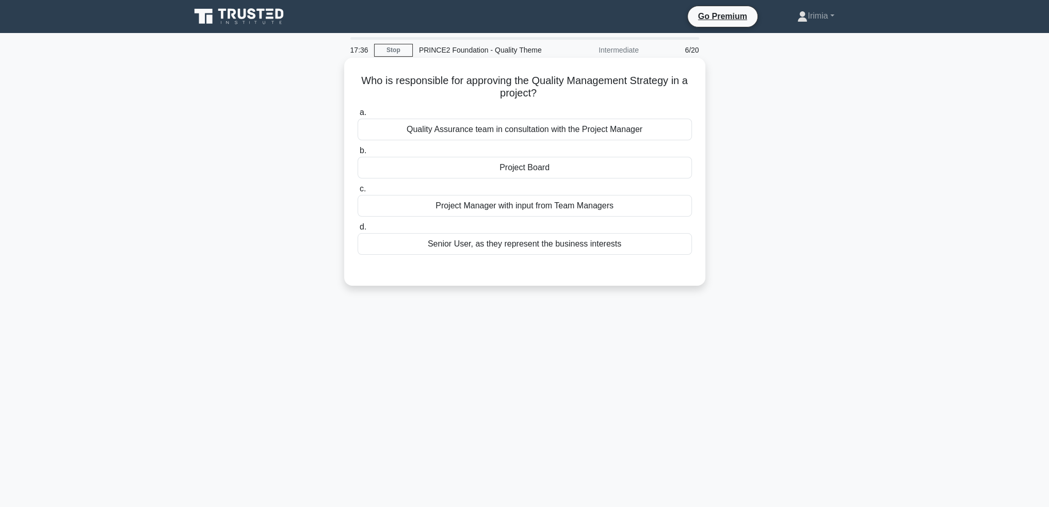
click at [533, 167] on div "Project Board" at bounding box center [525, 168] width 334 height 22
click at [358, 154] on input "b. Project Board" at bounding box center [358, 151] width 0 height 7
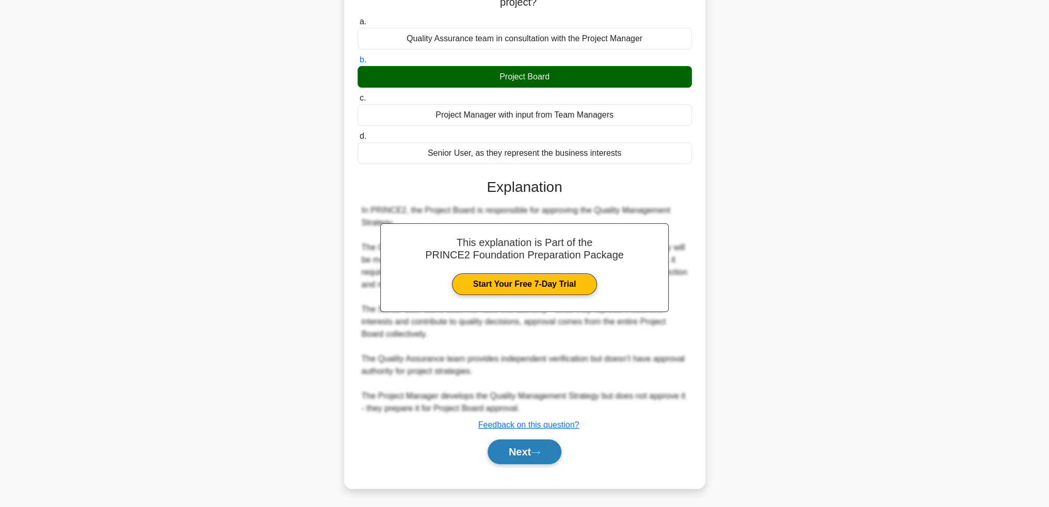
drag, startPoint x: 547, startPoint y: 450, endPoint x: 555, endPoint y: 449, distance: 7.8
click at [548, 451] on button "Next" at bounding box center [525, 452] width 74 height 25
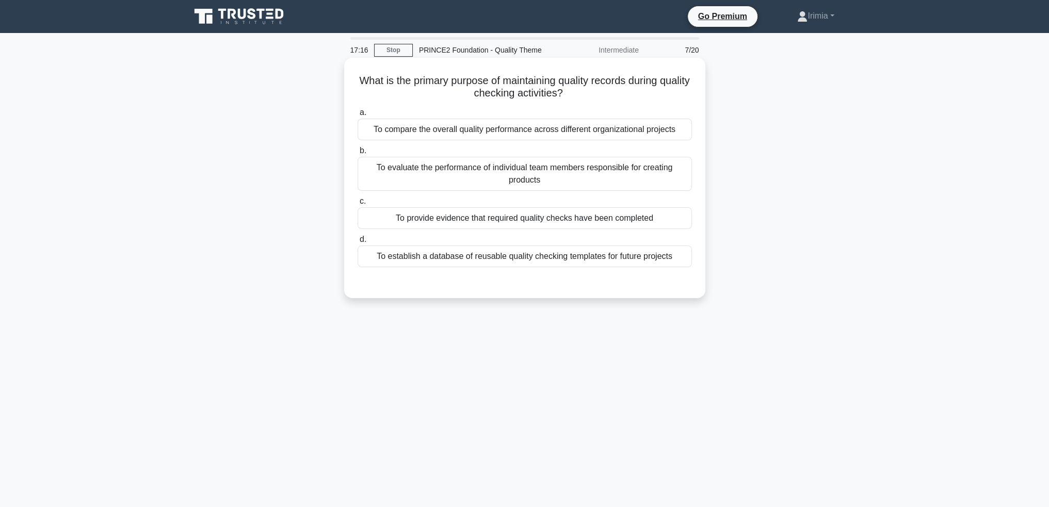
drag, startPoint x: 637, startPoint y: 223, endPoint x: 640, endPoint y: 235, distance: 12.8
click at [636, 221] on div "To provide evidence that required quality checks have been completed" at bounding box center [525, 218] width 334 height 22
click at [358, 205] on input "c. To provide evidence that required quality checks have been completed" at bounding box center [358, 201] width 0 height 7
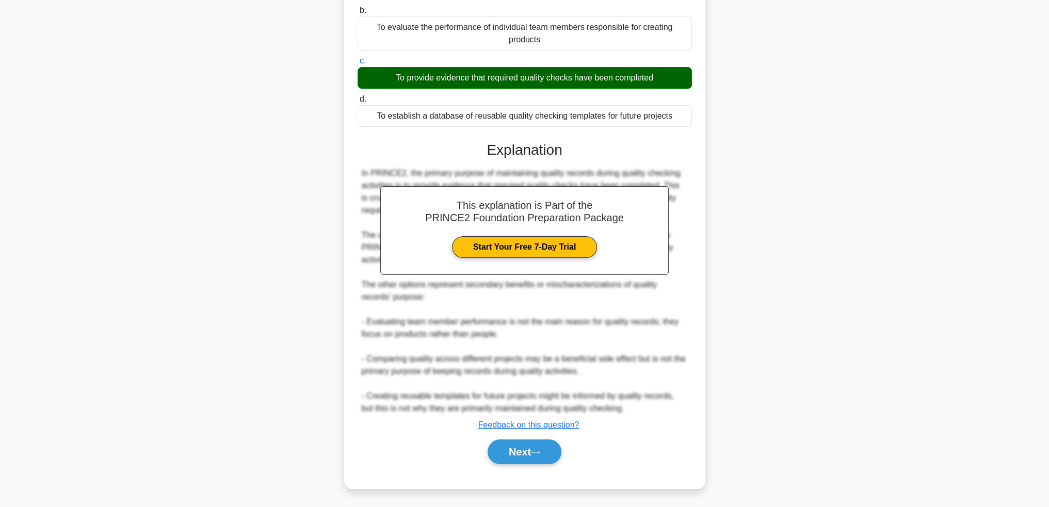
drag, startPoint x: 541, startPoint y: 449, endPoint x: 597, endPoint y: 433, distance: 58.0
click at [540, 450] on icon at bounding box center [535, 453] width 9 height 6
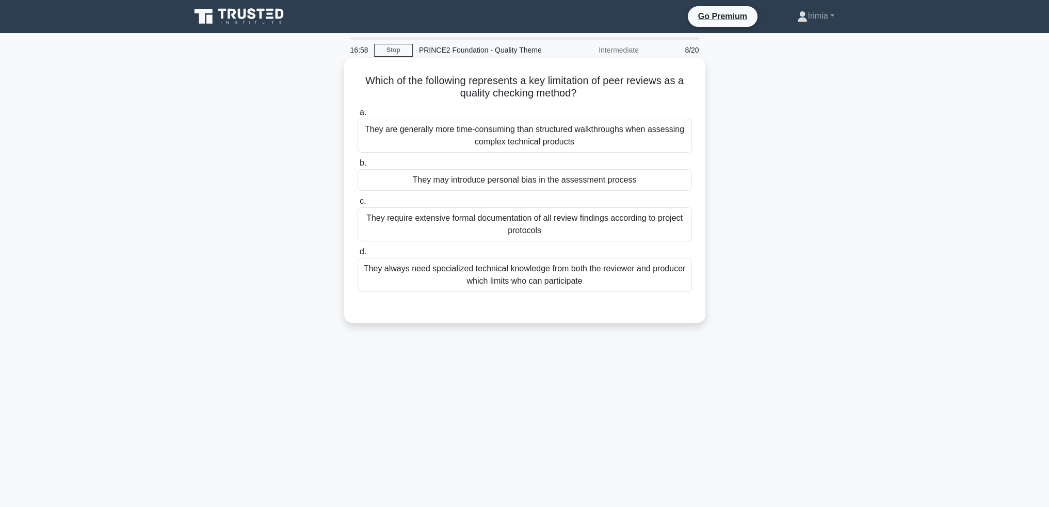
click at [570, 183] on div "They may introduce personal bias in the assessment process" at bounding box center [525, 180] width 334 height 22
click at [358, 167] on input "b. They may introduce personal bias in the assessment process" at bounding box center [358, 163] width 0 height 7
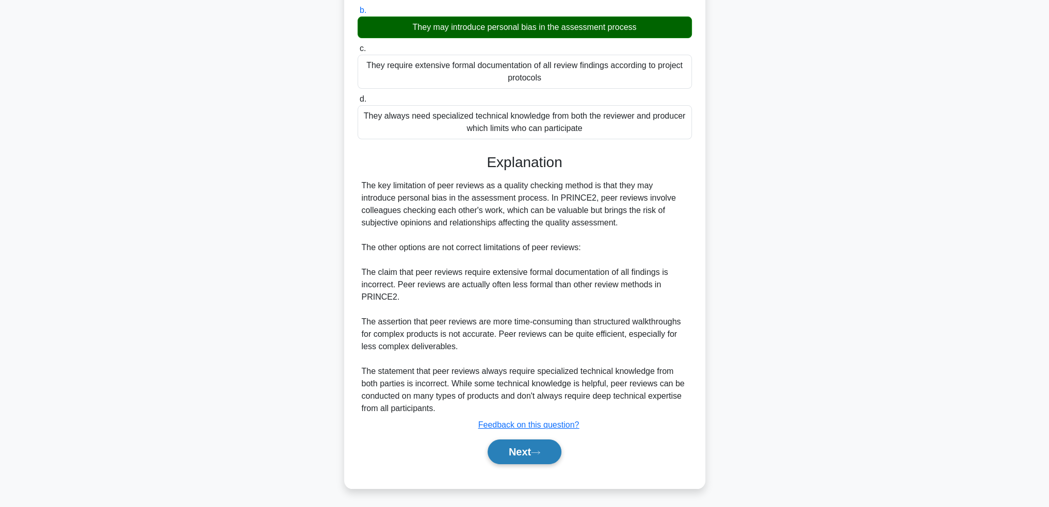
click at [527, 444] on button "Next" at bounding box center [525, 452] width 74 height 25
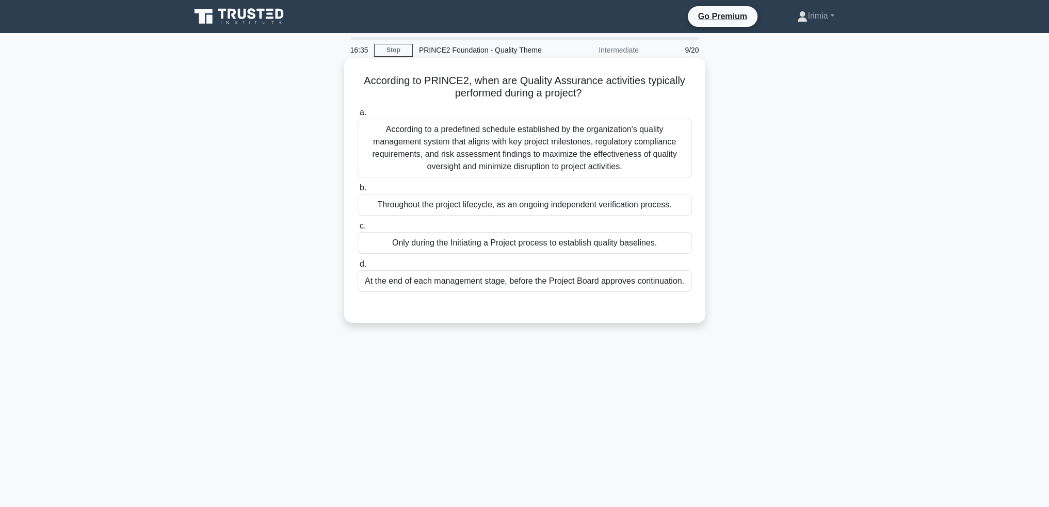
click at [543, 206] on div "Throughout the project lifecycle, as an ongoing independent verification proces…" at bounding box center [525, 205] width 334 height 22
click at [358, 191] on input "b. Throughout the project lifecycle, as an ongoing independent verification pro…" at bounding box center [358, 188] width 0 height 7
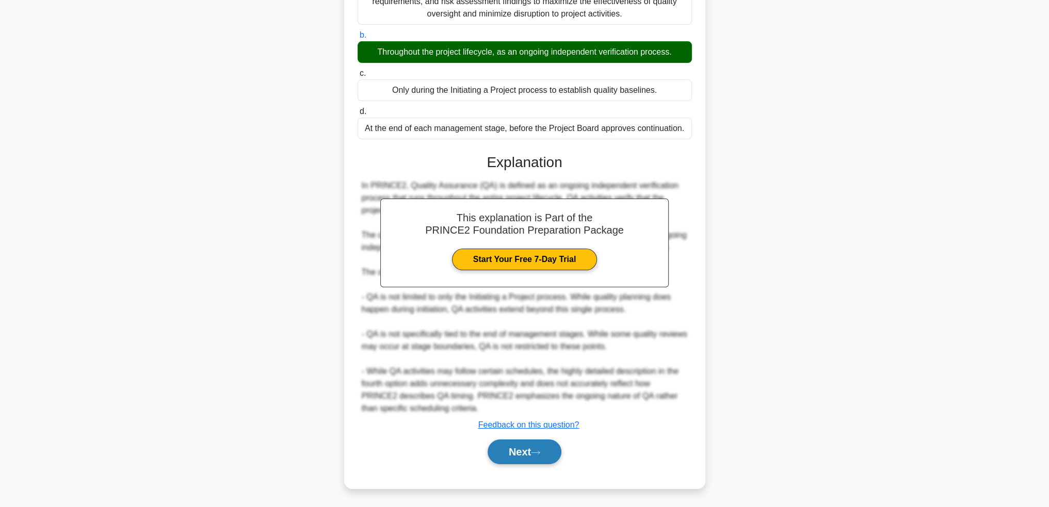
click at [540, 454] on icon at bounding box center [535, 453] width 9 height 6
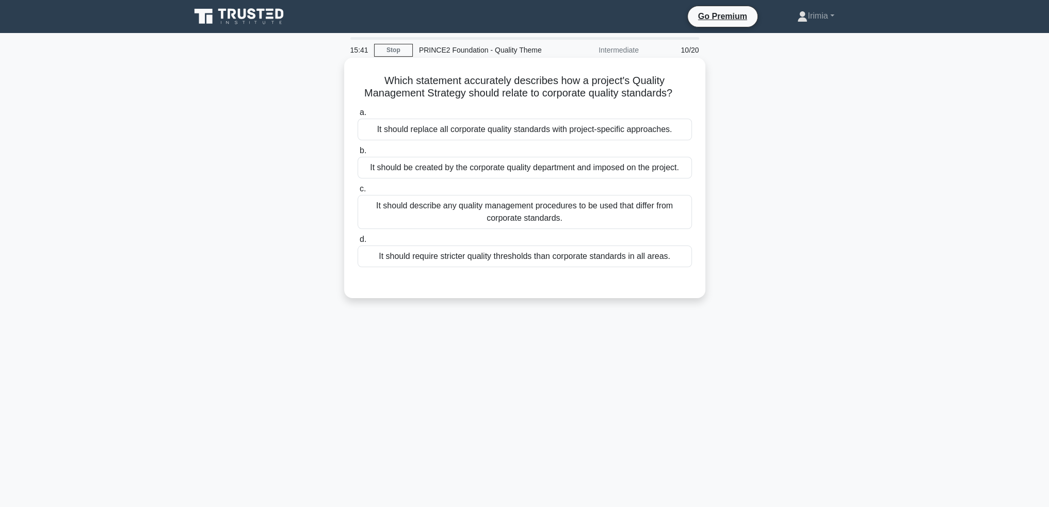
click at [636, 168] on div "It should be created by the corporate quality department and imposed on the pro…" at bounding box center [525, 168] width 334 height 22
click at [358, 154] on input "b. It should be created by the corporate quality department and imposed on the …" at bounding box center [358, 151] width 0 height 7
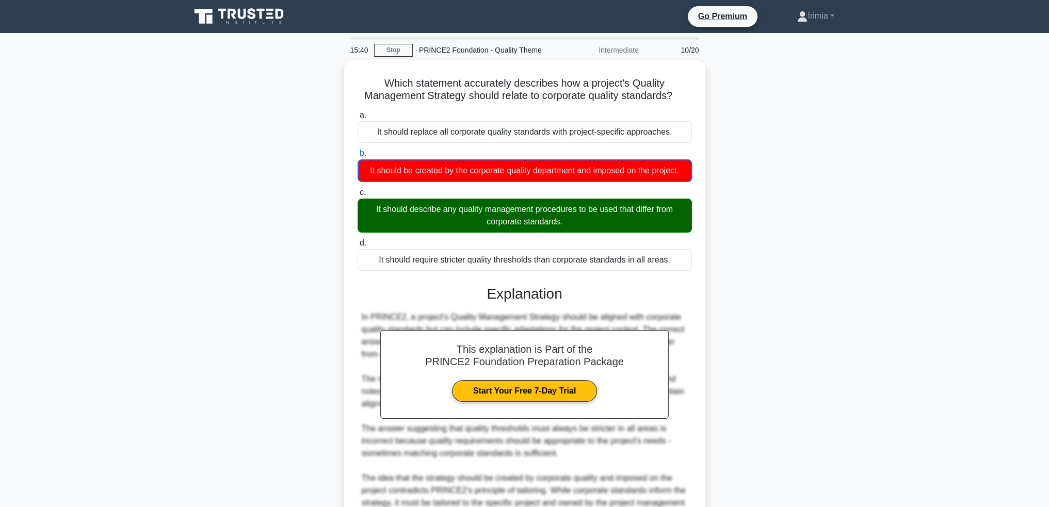
scroll to position [104, 0]
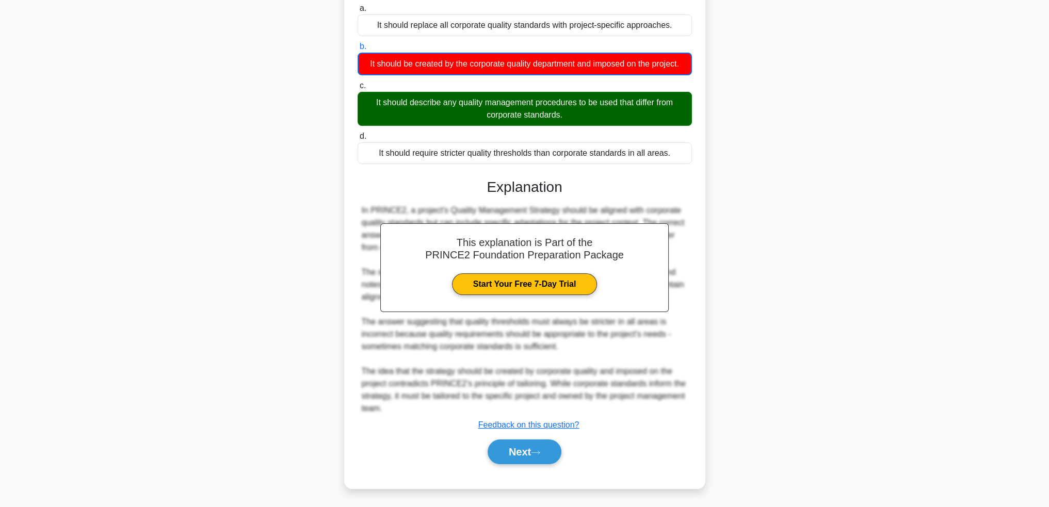
drag, startPoint x: 528, startPoint y: 446, endPoint x: 640, endPoint y: 447, distance: 112.0
click at [529, 446] on button "Next" at bounding box center [525, 452] width 74 height 25
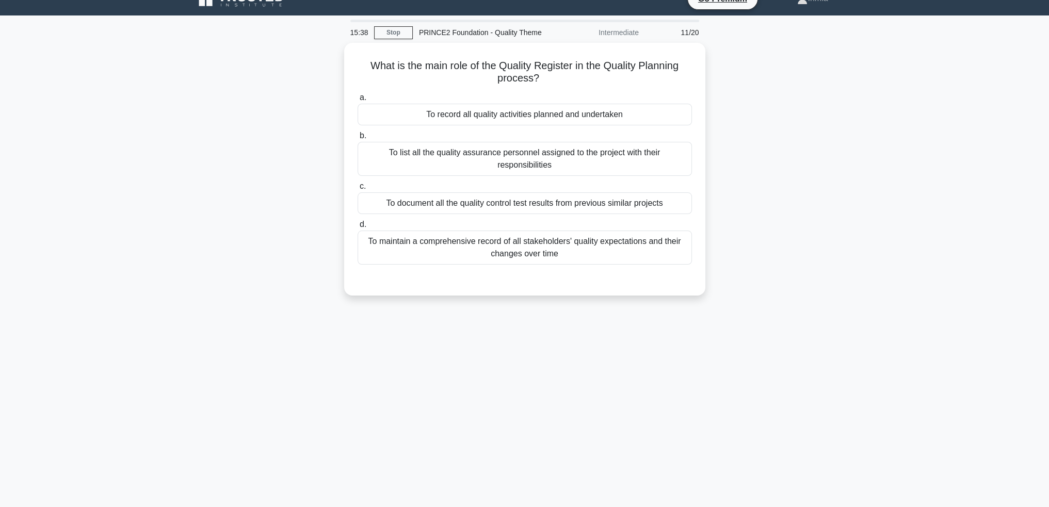
scroll to position [0, 0]
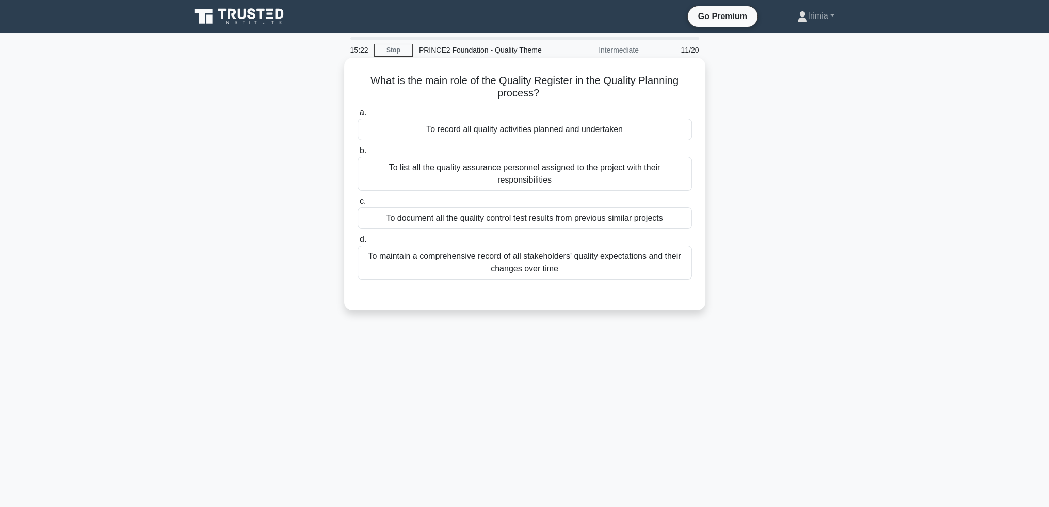
click at [651, 132] on div "To record all quality activities planned and undertaken" at bounding box center [525, 130] width 334 height 22
click at [358, 116] on input "a. To record all quality activities planned and undertaken" at bounding box center [358, 112] width 0 height 7
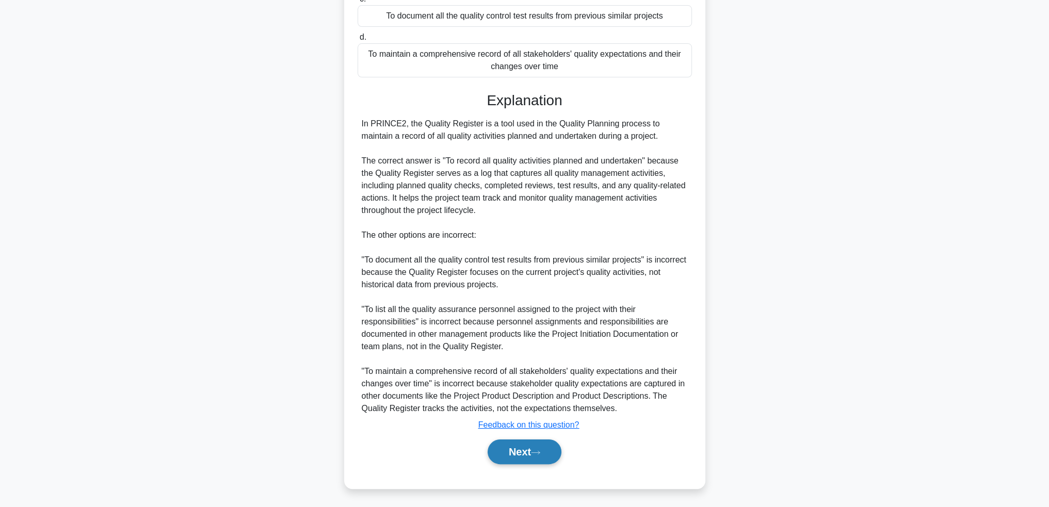
drag, startPoint x: 522, startPoint y: 447, endPoint x: 558, endPoint y: 462, distance: 39.1
click at [521, 449] on button "Next" at bounding box center [525, 452] width 74 height 25
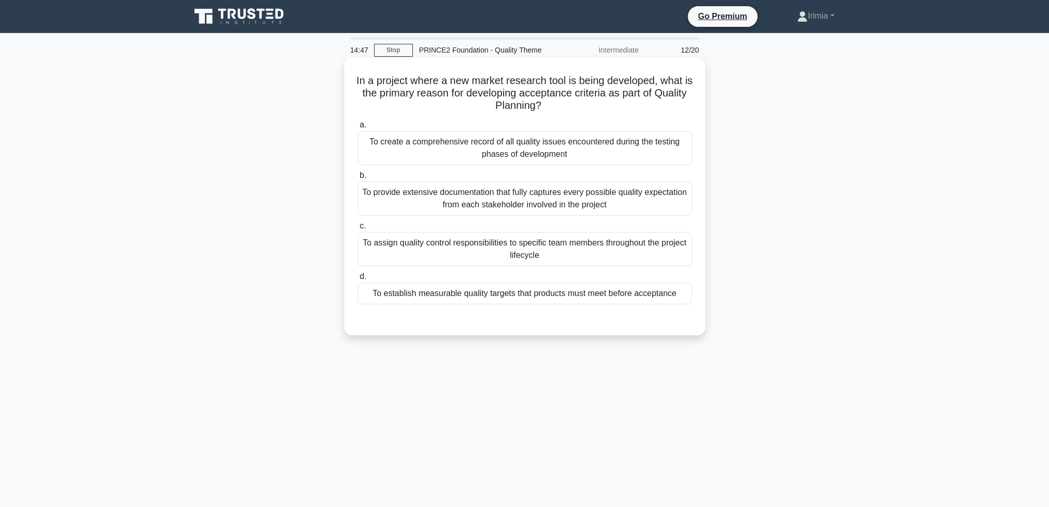
click at [627, 257] on div "To assign quality control responsibilities to specific team members throughout …" at bounding box center [525, 249] width 334 height 34
click at [358, 230] on input "c. To assign quality control responsibilities to specific team members througho…" at bounding box center [358, 226] width 0 height 7
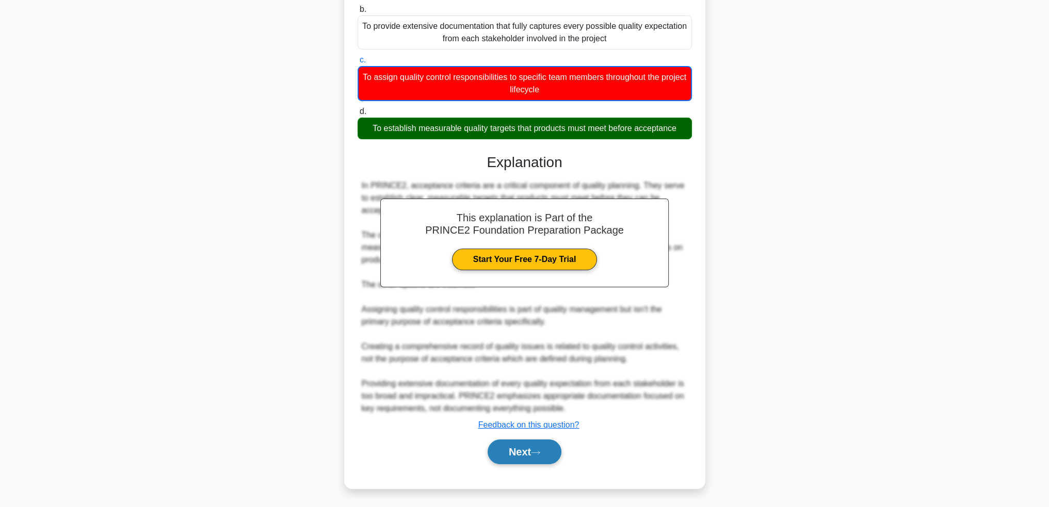
click at [553, 444] on button "Next" at bounding box center [525, 452] width 74 height 25
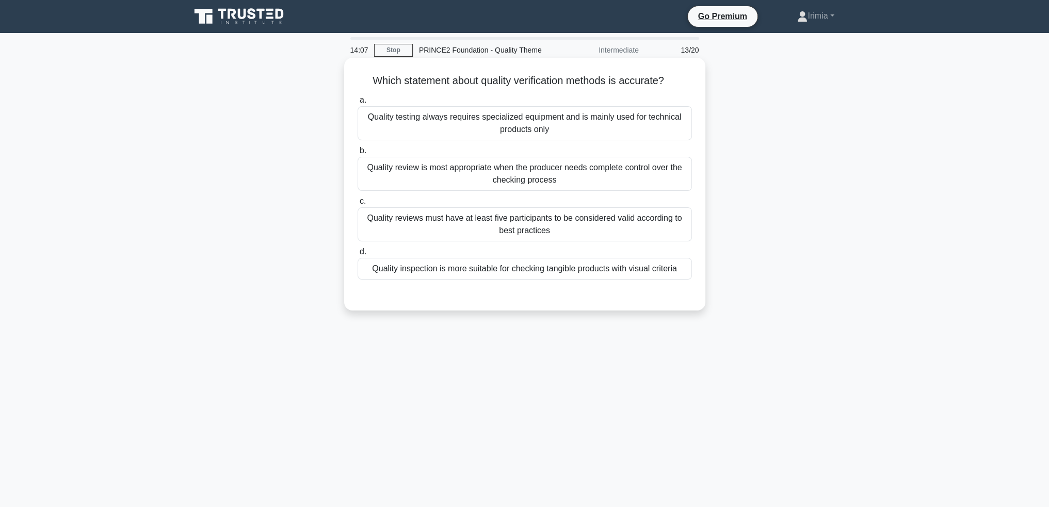
click at [613, 174] on div "Quality review is most appropriate when the producer needs complete control ove…" at bounding box center [525, 174] width 334 height 34
click at [358, 154] on input "b. Quality review is most appropriate when the producer needs complete control …" at bounding box center [358, 151] width 0 height 7
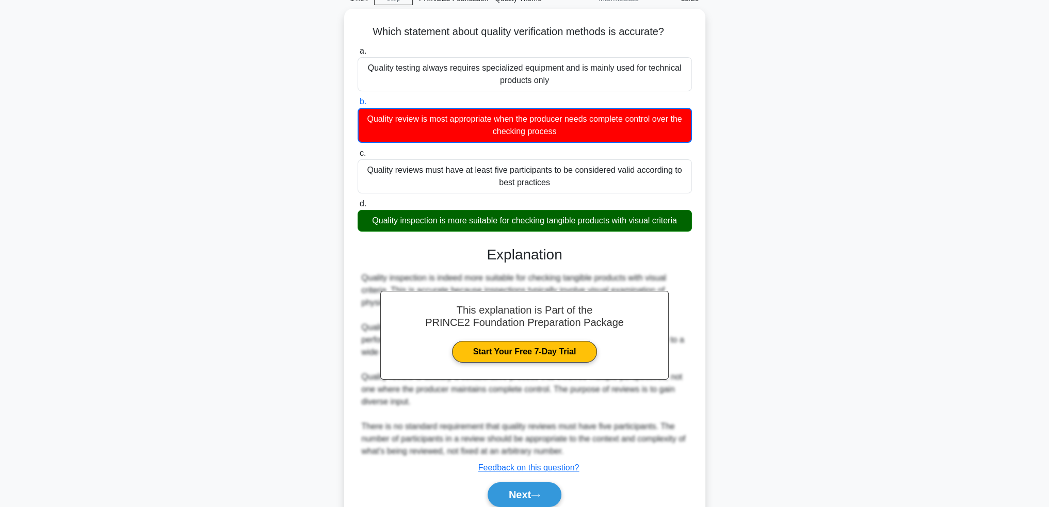
scroll to position [92, 0]
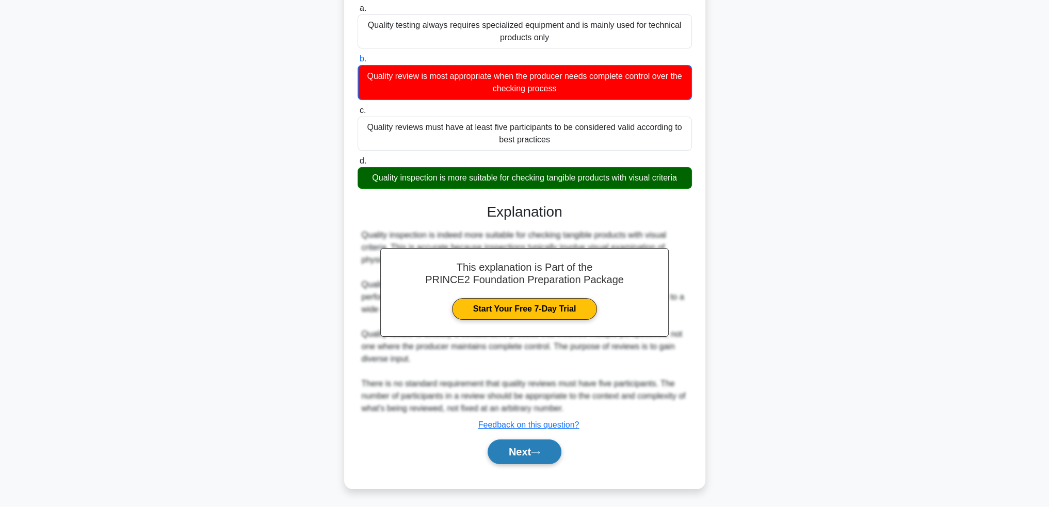
click at [558, 447] on button "Next" at bounding box center [525, 452] width 74 height 25
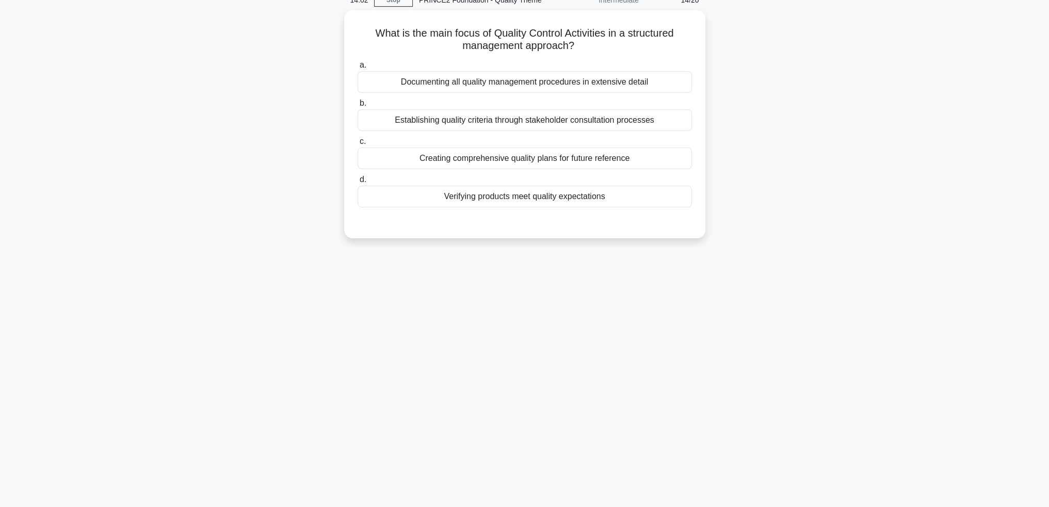
scroll to position [0, 0]
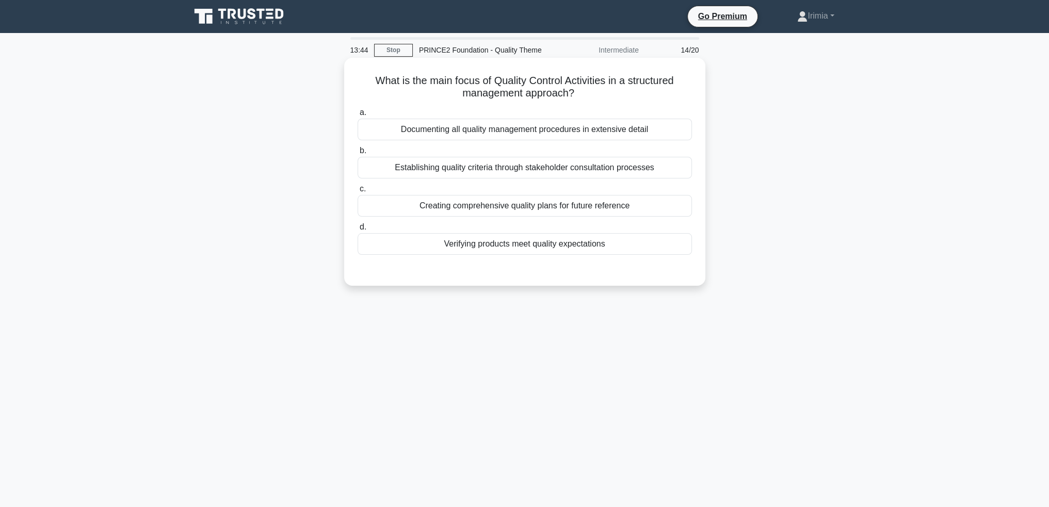
click at [604, 247] on div "Verifying products meet quality expectations" at bounding box center [525, 244] width 334 height 22
click at [358, 231] on input "d. Verifying products meet quality expectations" at bounding box center [358, 227] width 0 height 7
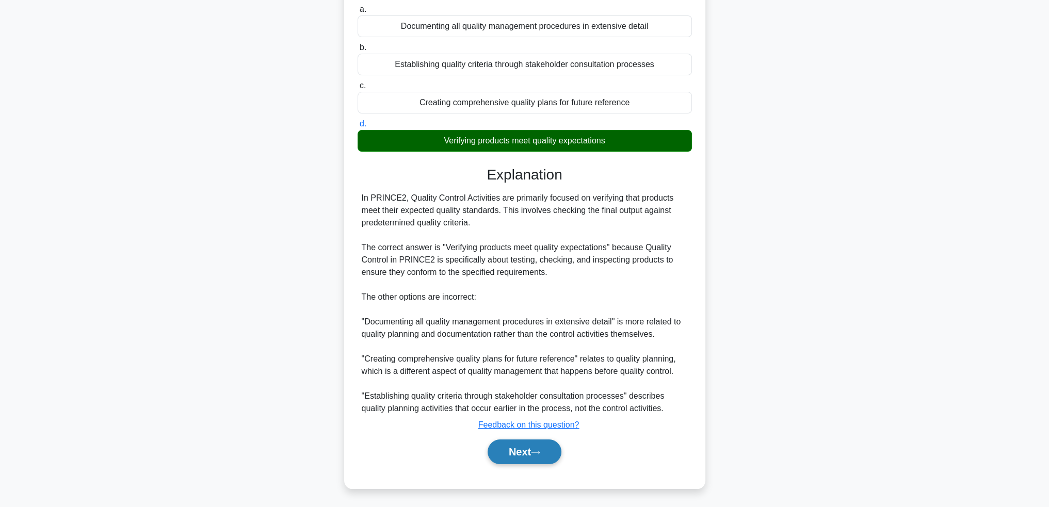
click at [531, 456] on button "Next" at bounding box center [525, 452] width 74 height 25
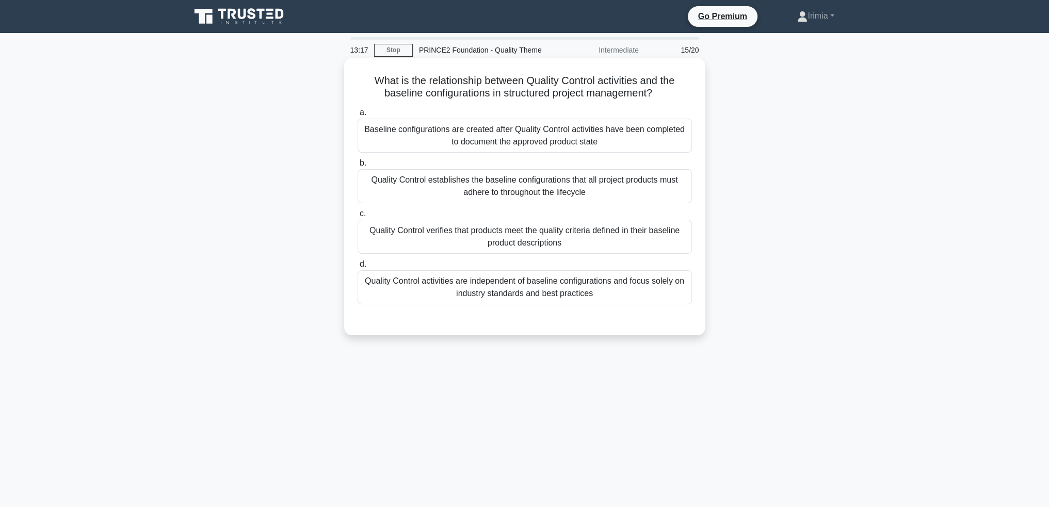
click at [631, 238] on div "Quality Control verifies that products meet the quality criteria defined in the…" at bounding box center [525, 237] width 334 height 34
click at [358, 217] on input "c. Quality Control verifies that products meet the quality criteria defined in …" at bounding box center [358, 213] width 0 height 7
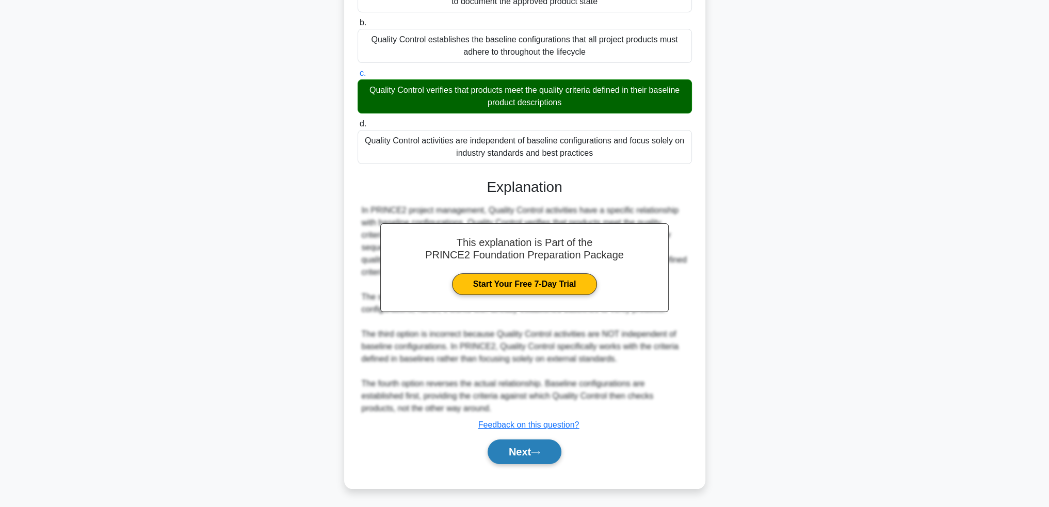
click at [526, 447] on button "Next" at bounding box center [525, 452] width 74 height 25
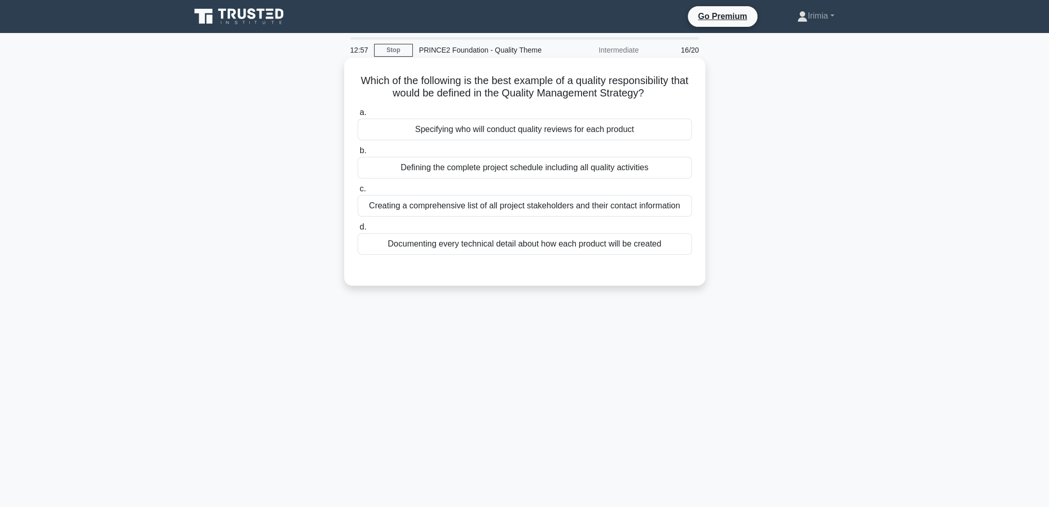
click at [657, 128] on div "Specifying who will conduct quality reviews for each product" at bounding box center [525, 130] width 334 height 22
click at [358, 116] on input "a. Specifying who will conduct quality reviews for each product" at bounding box center [358, 112] width 0 height 7
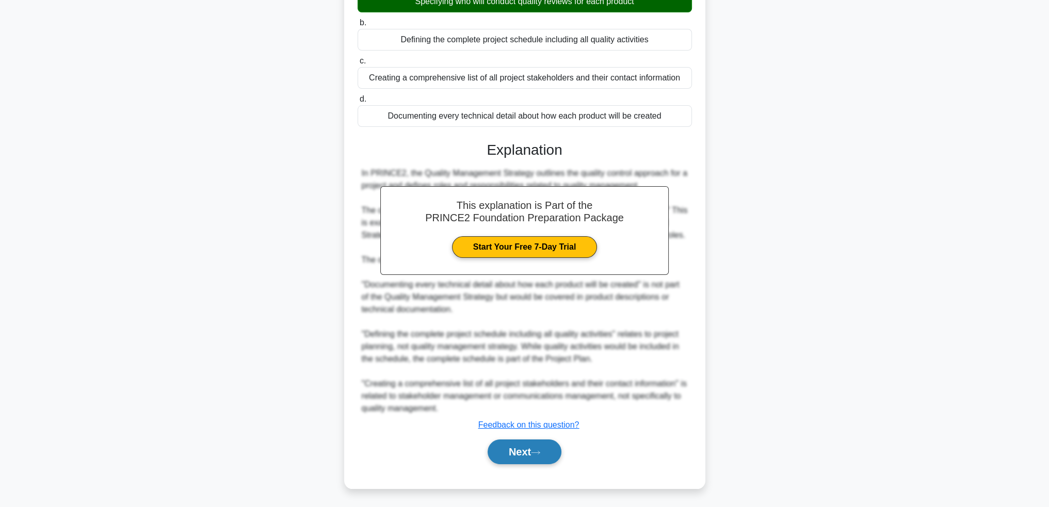
click at [540, 450] on icon at bounding box center [535, 453] width 9 height 6
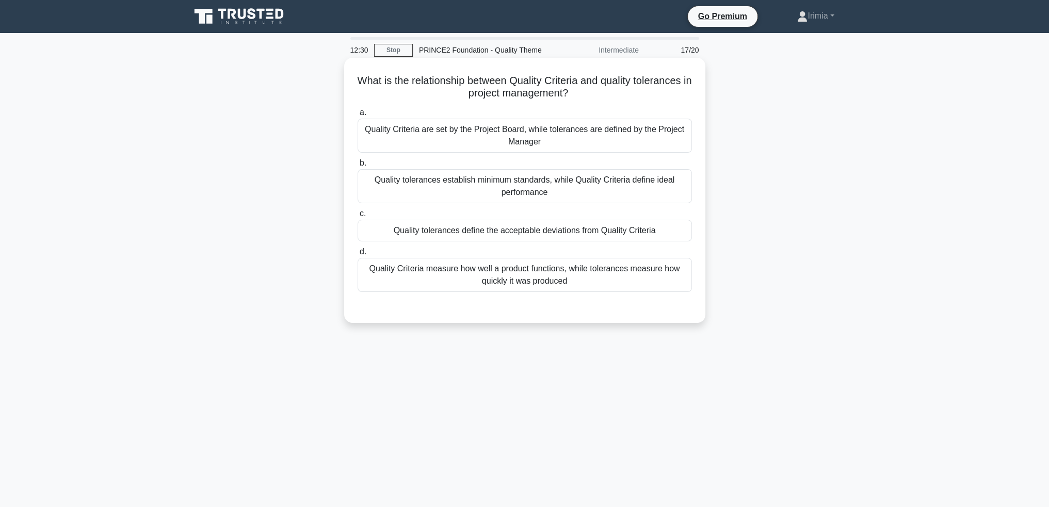
click at [647, 234] on div "Quality tolerances define the acceptable deviations from Quality Criteria" at bounding box center [525, 231] width 334 height 22
click at [358, 217] on input "c. Quality tolerances define the acceptable deviations from Quality Criteria" at bounding box center [358, 213] width 0 height 7
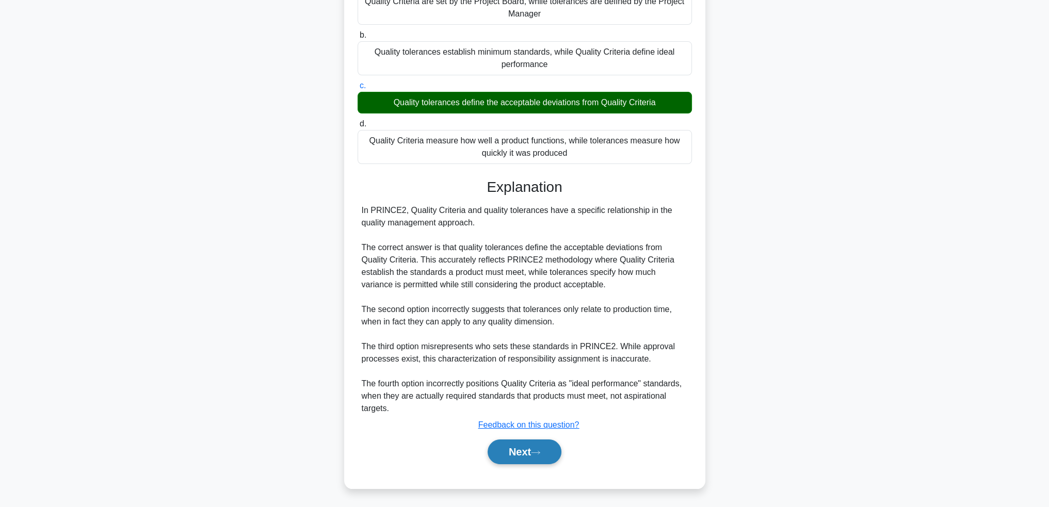
drag, startPoint x: 526, startPoint y: 441, endPoint x: 541, endPoint y: 445, distance: 15.2
click at [527, 441] on button "Next" at bounding box center [525, 452] width 74 height 25
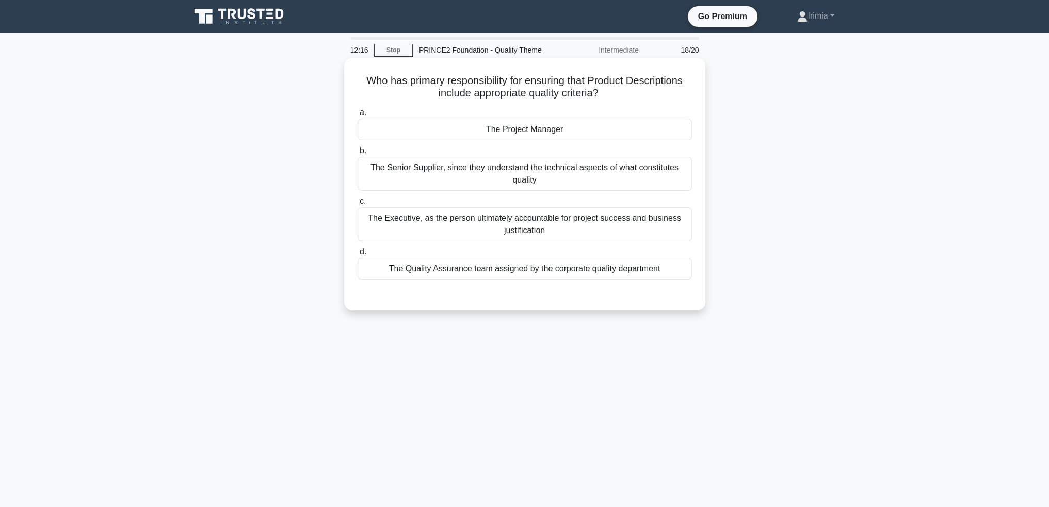
click at [600, 132] on div "The Project Manager" at bounding box center [525, 130] width 334 height 22
click at [358, 116] on input "a. The Project Manager" at bounding box center [358, 112] width 0 height 7
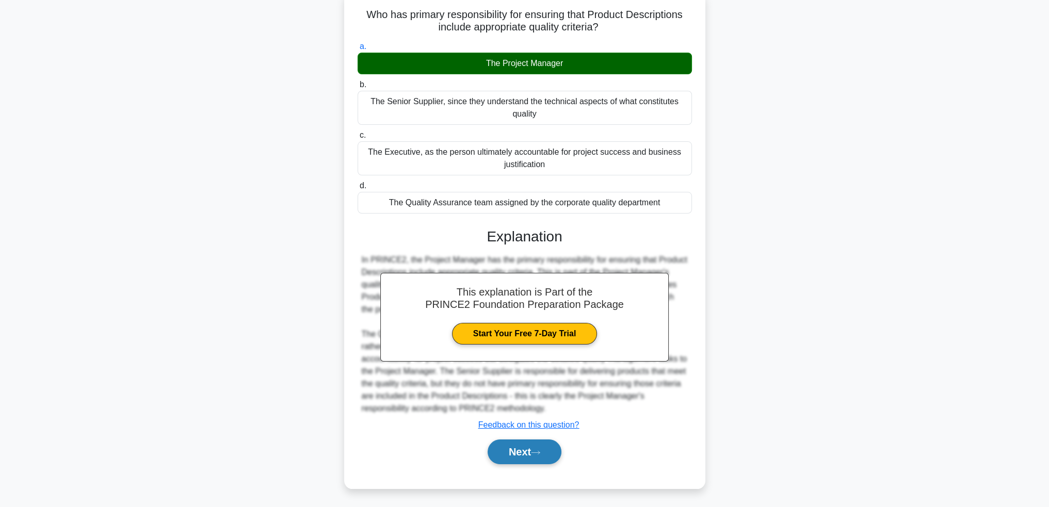
click at [538, 455] on button "Next" at bounding box center [525, 452] width 74 height 25
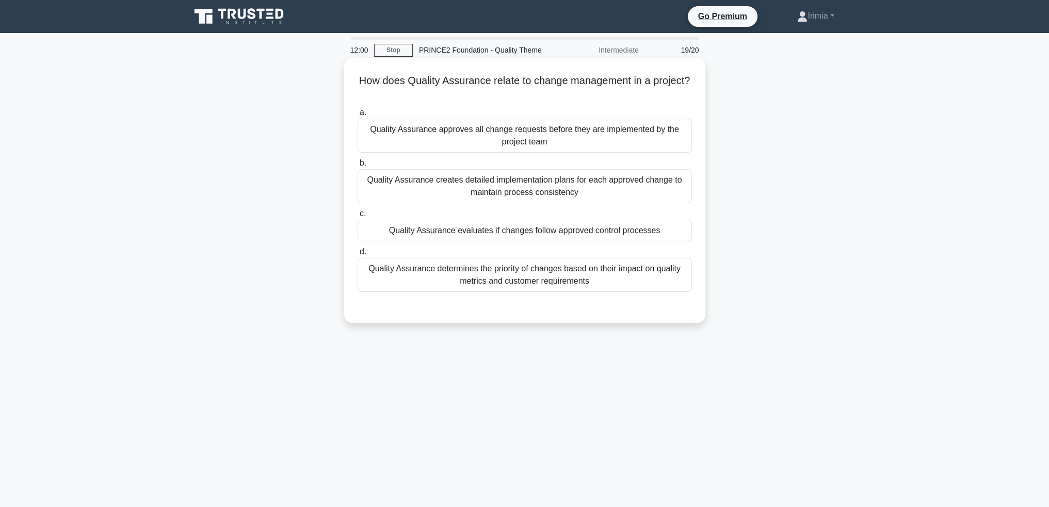
click at [626, 225] on div "Quality Assurance evaluates if changes follow approved control processes" at bounding box center [525, 231] width 334 height 22
click at [358, 217] on input "c. Quality Assurance evaluates if changes follow approved control processes" at bounding box center [358, 213] width 0 height 7
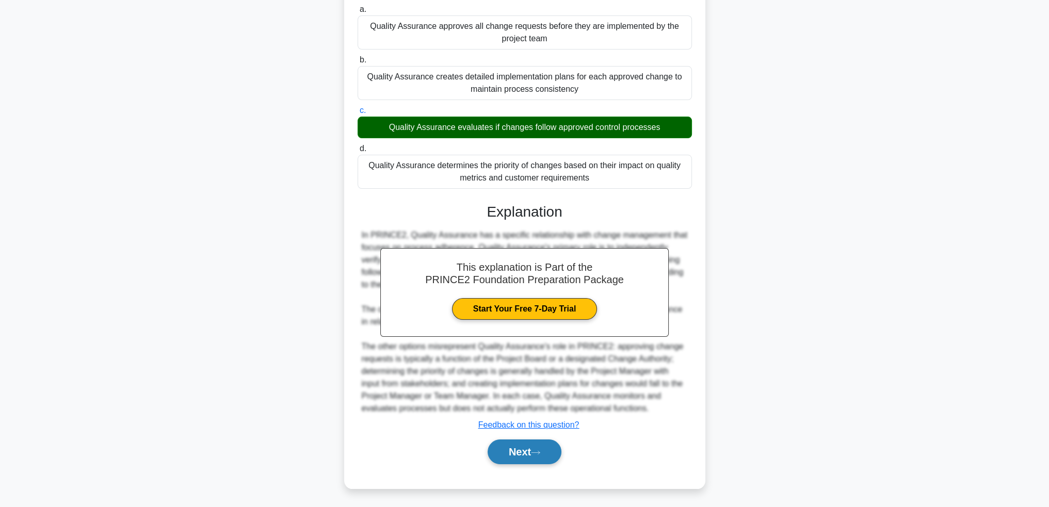
click at [539, 448] on button "Next" at bounding box center [525, 452] width 74 height 25
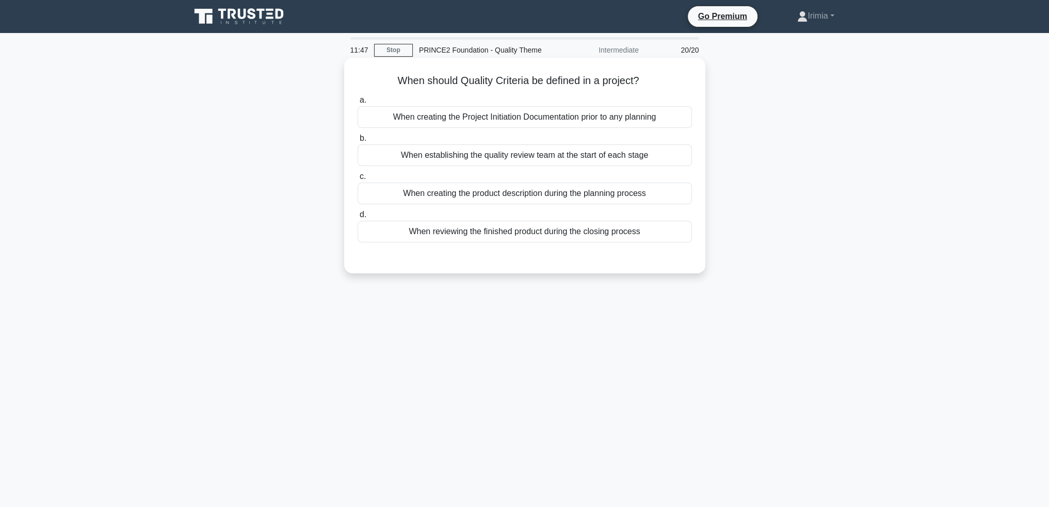
click at [598, 115] on div "When creating the Project Initiation Documentation prior to any planning" at bounding box center [525, 117] width 334 height 22
click at [358, 104] on input "a. When creating the Project Initiation Documentation prior to any planning" at bounding box center [358, 100] width 0 height 7
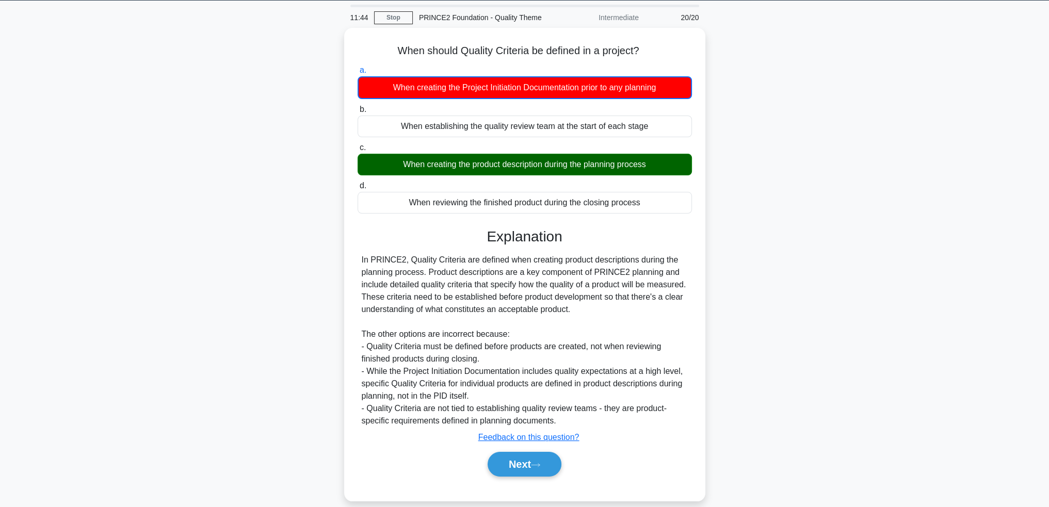
scroll to position [50, 0]
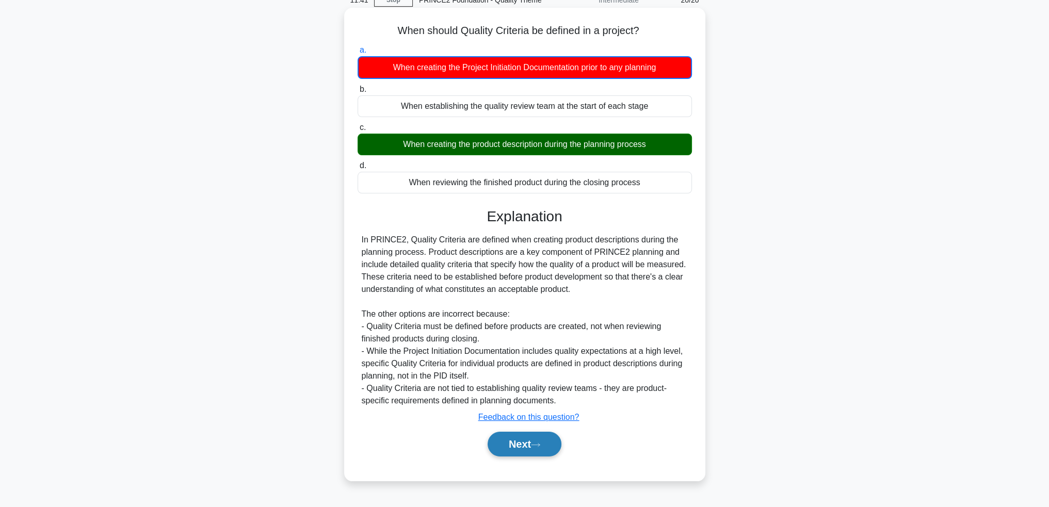
click at [522, 443] on button "Next" at bounding box center [525, 444] width 74 height 25
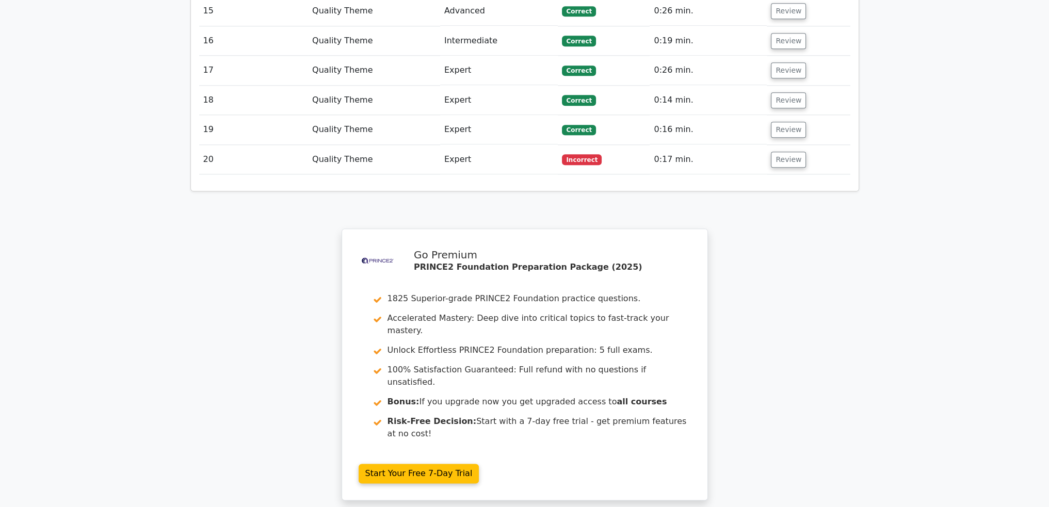
scroll to position [1841, 0]
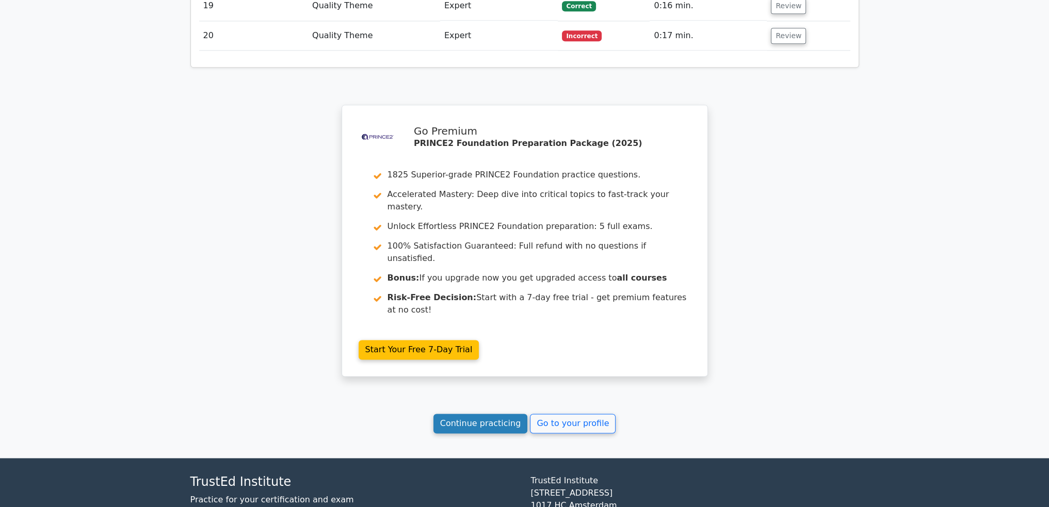
click at [500, 414] on link "Continue practicing" at bounding box center [480, 424] width 94 height 20
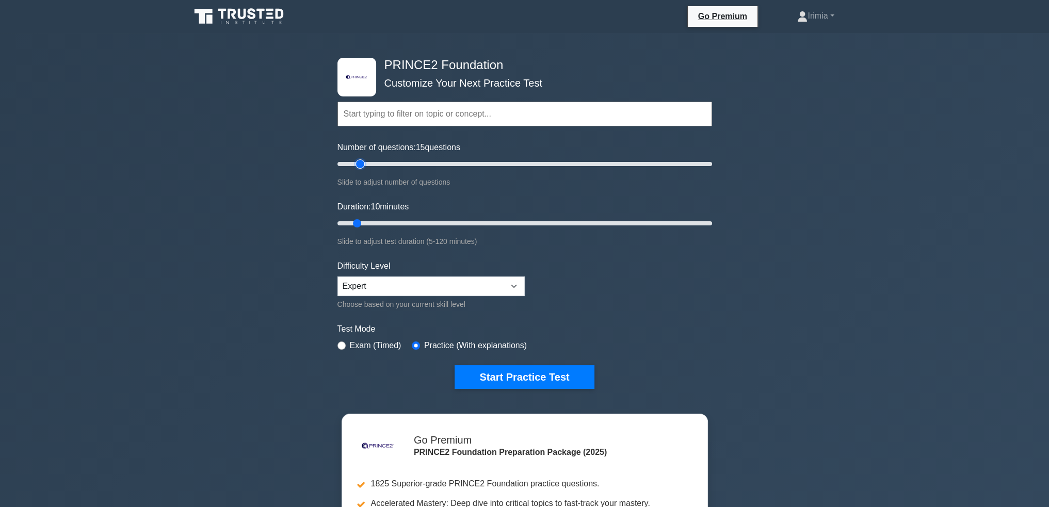
drag, startPoint x: 349, startPoint y: 163, endPoint x: 362, endPoint y: 163, distance: 13.4
type input "15"
click at [362, 163] on input "Number of questions: 15 questions" at bounding box center [524, 164] width 375 height 12
click at [402, 117] on input "text" at bounding box center [524, 114] width 375 height 25
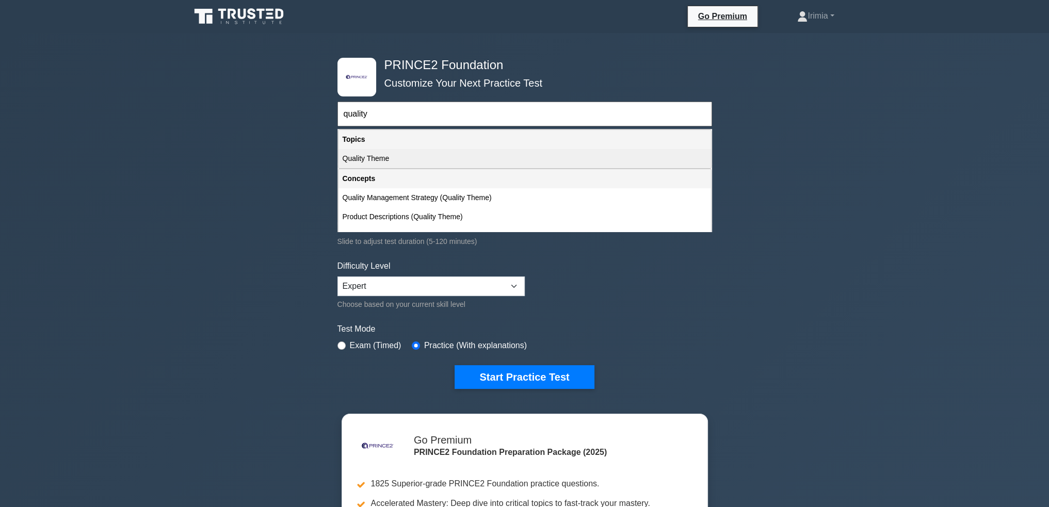
click at [390, 155] on div "Quality Theme" at bounding box center [524, 158] width 372 height 19
type input "Quality Theme"
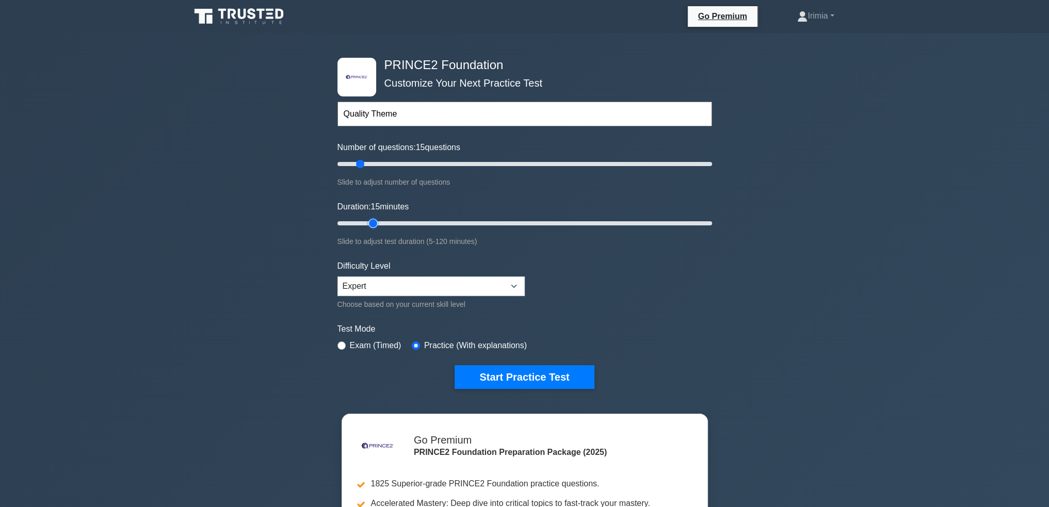
drag, startPoint x: 357, startPoint y: 222, endPoint x: 367, endPoint y: 221, distance: 9.9
type input "15"
click at [367, 221] on input "Duration: 15 minutes" at bounding box center [524, 223] width 375 height 12
click at [562, 111] on input "text" at bounding box center [524, 114] width 375 height 25
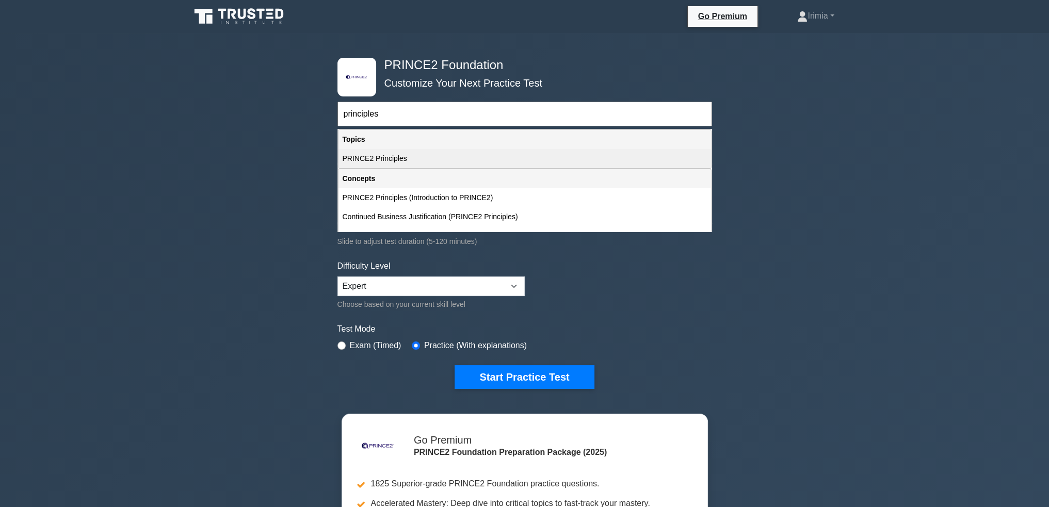
click at [437, 154] on div "PRINCE2 Principles" at bounding box center [524, 158] width 372 height 19
type input "PRINCE2 Principles"
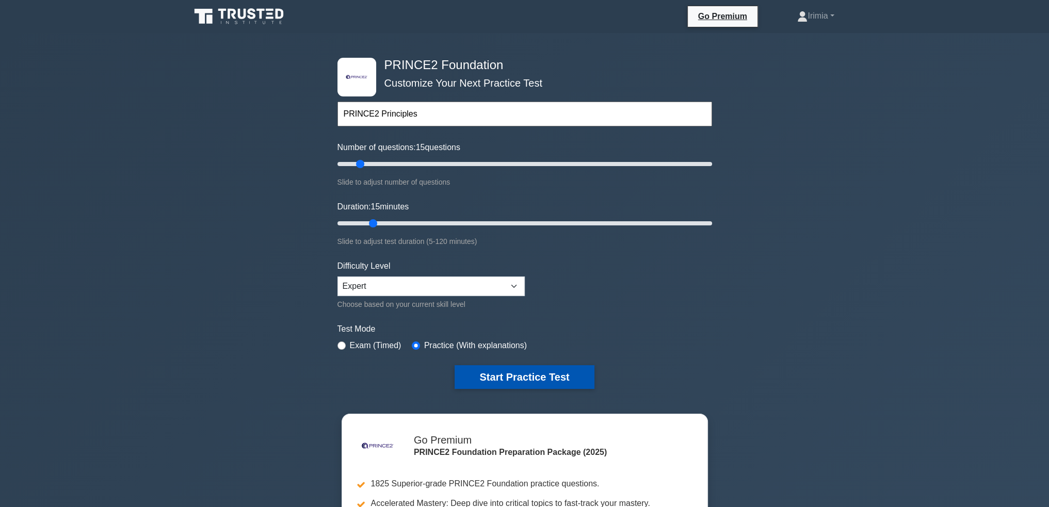
click at [546, 378] on button "Start Practice Test" at bounding box center [524, 377] width 139 height 24
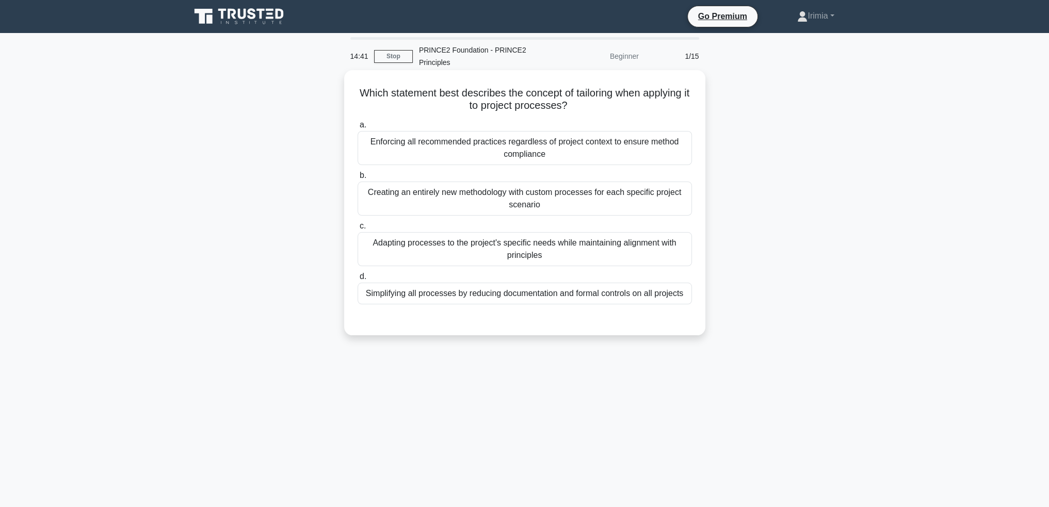
click at [580, 240] on div "Adapting processes to the project's specific needs while maintaining alignment …" at bounding box center [525, 249] width 334 height 34
click at [358, 230] on input "c. Adapting processes to the project's specific needs while maintaining alignme…" at bounding box center [358, 226] width 0 height 7
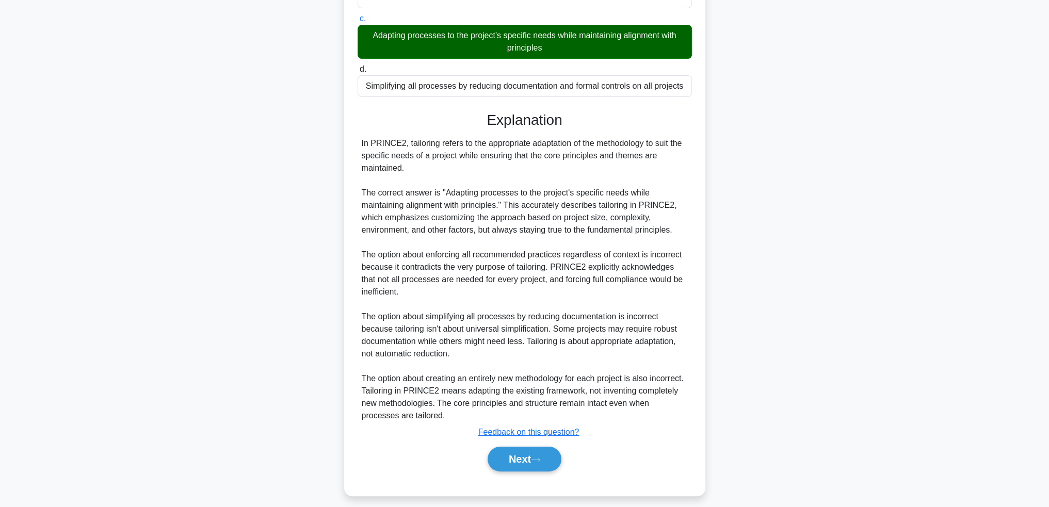
scroll to position [215, 0]
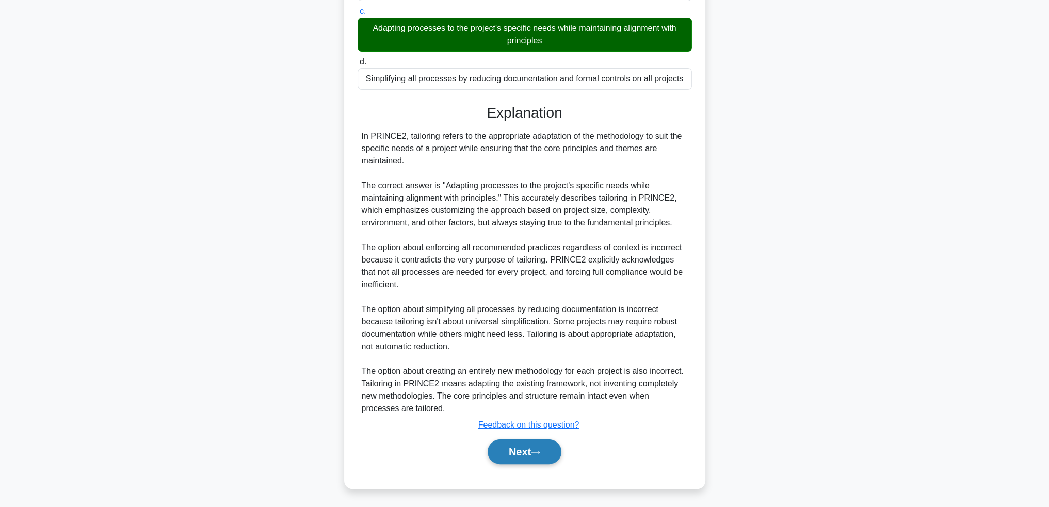
click at [539, 450] on icon at bounding box center [535, 453] width 9 height 6
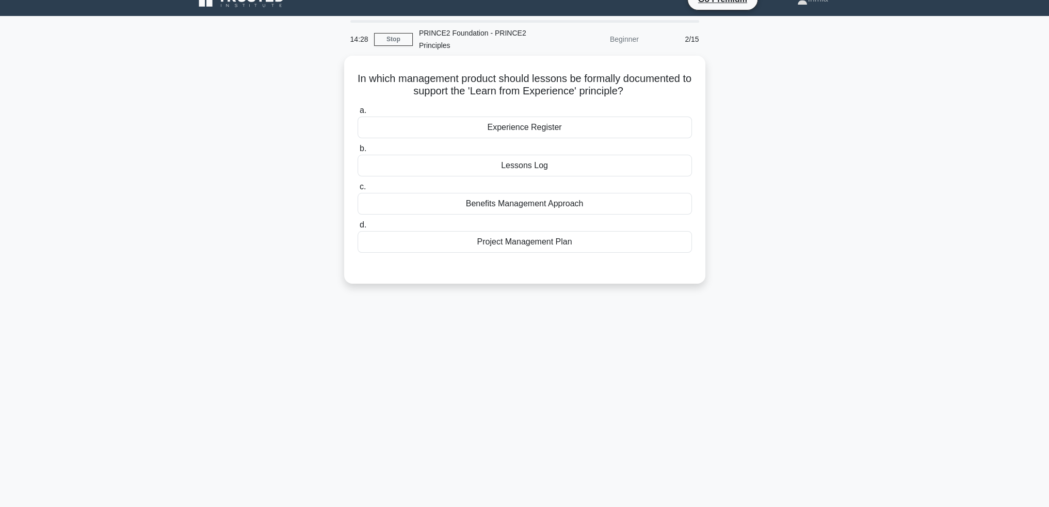
scroll to position [0, 0]
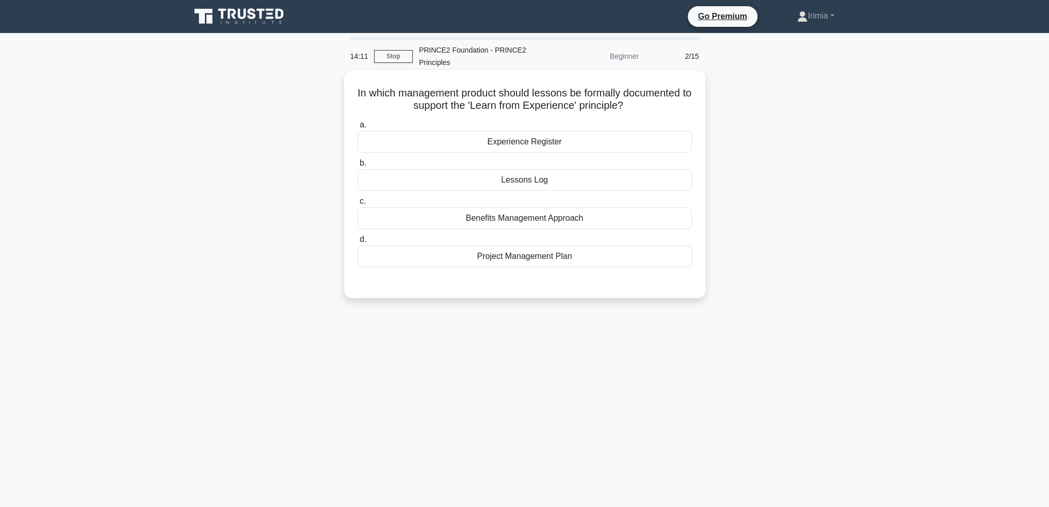
click at [509, 181] on div "Lessons Log" at bounding box center [525, 180] width 334 height 22
click at [358, 167] on input "b. Lessons Log" at bounding box center [358, 163] width 0 height 7
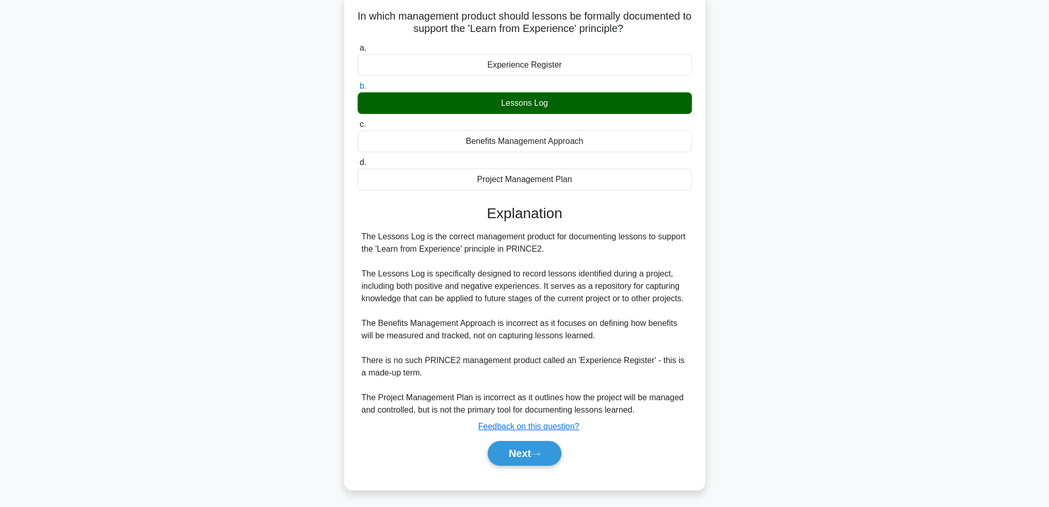
scroll to position [91, 0]
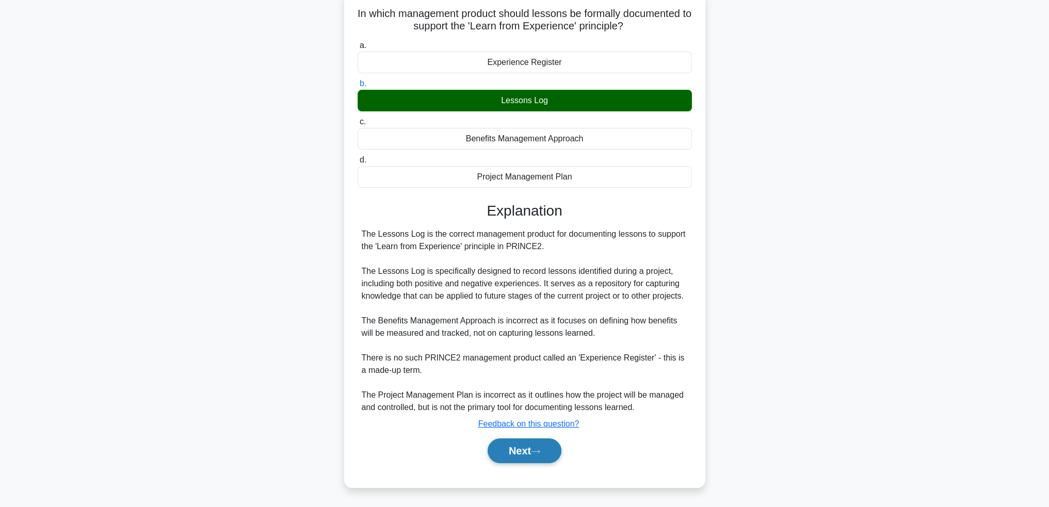
click at [514, 442] on button "Next" at bounding box center [525, 451] width 74 height 25
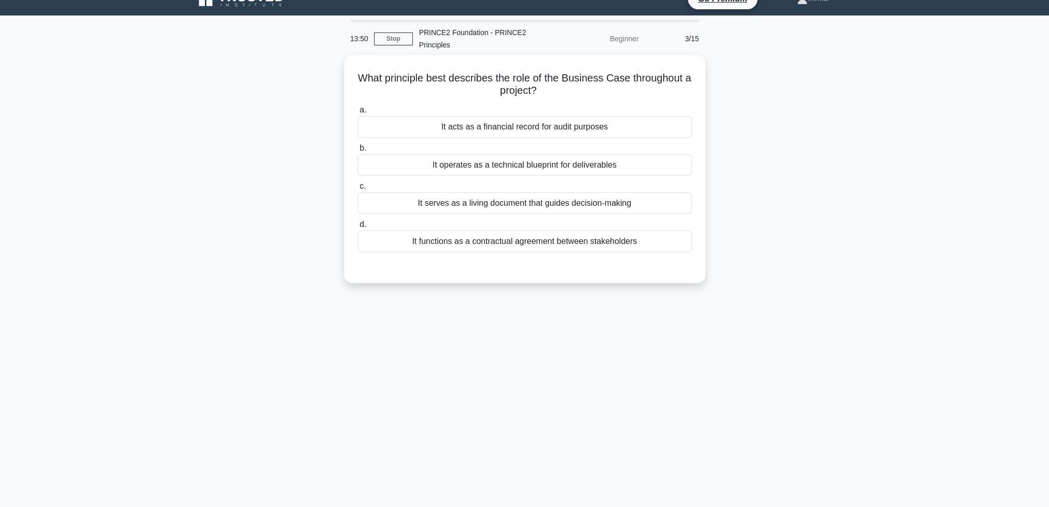
scroll to position [0, 0]
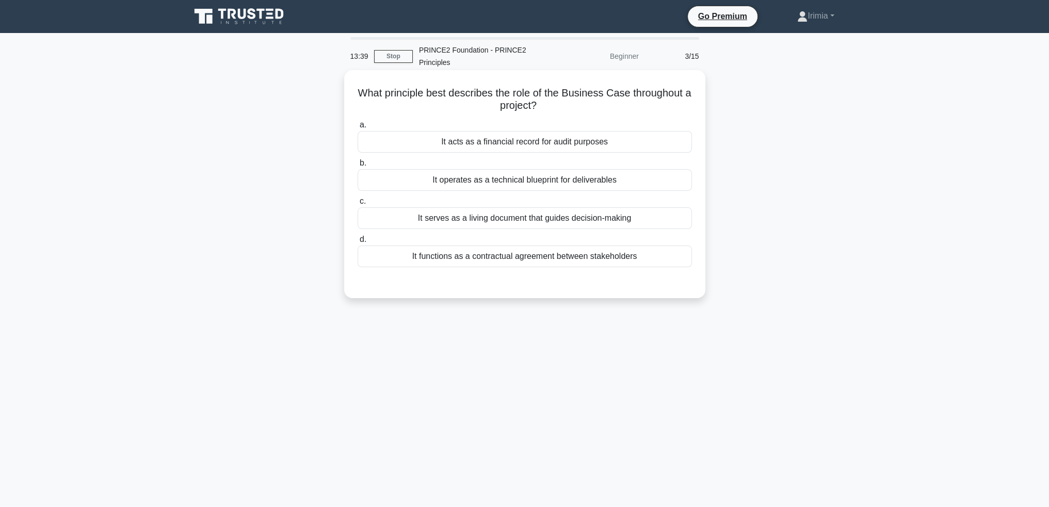
drag, startPoint x: 600, startPoint y: 222, endPoint x: 671, endPoint y: 273, distance: 87.2
click at [600, 223] on div "It serves as a living document that guides decision-making" at bounding box center [525, 218] width 334 height 22
click at [358, 205] on input "c. It serves as a living document that guides decision-making" at bounding box center [358, 201] width 0 height 7
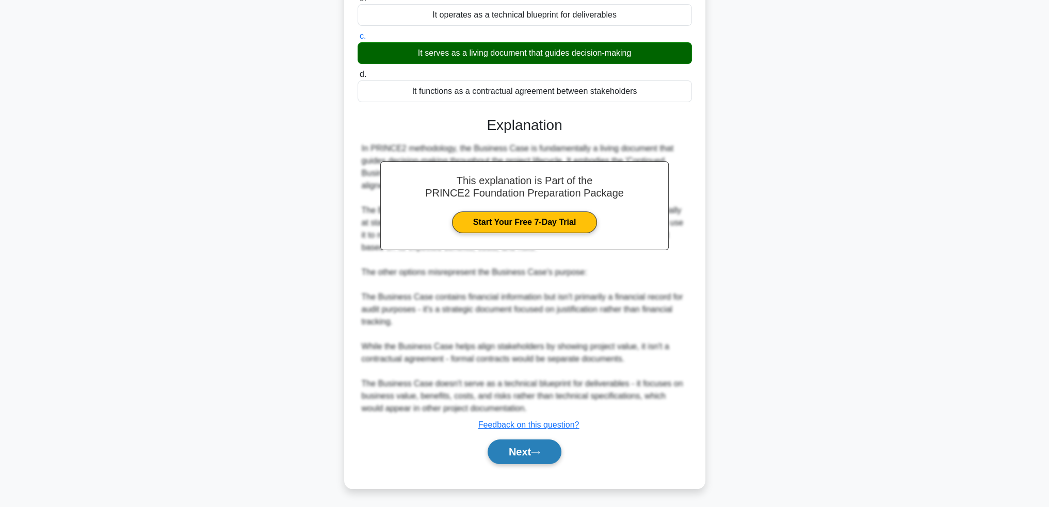
click at [540, 450] on icon at bounding box center [535, 453] width 9 height 6
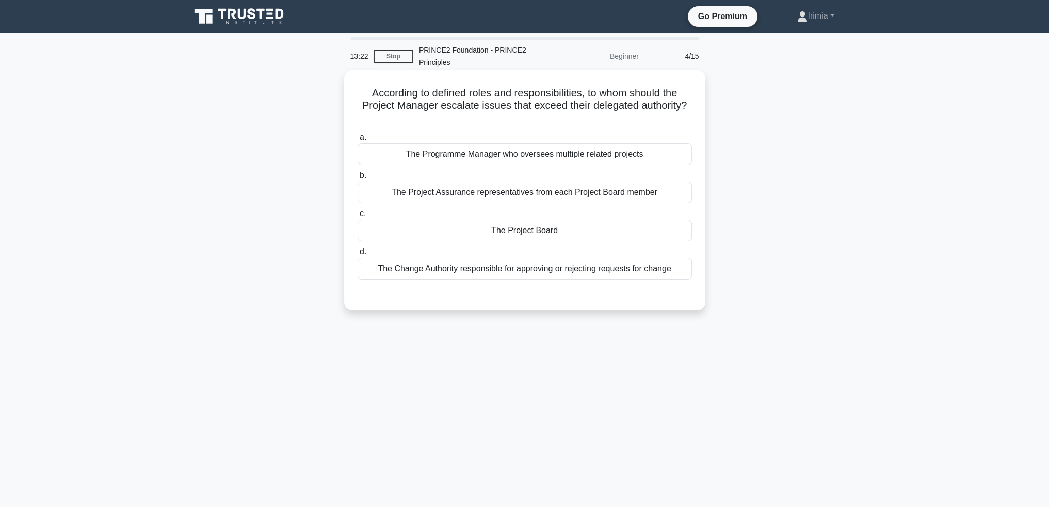
click at [580, 233] on div "The Project Board" at bounding box center [525, 231] width 334 height 22
click at [358, 217] on input "c. The Project Board" at bounding box center [358, 213] width 0 height 7
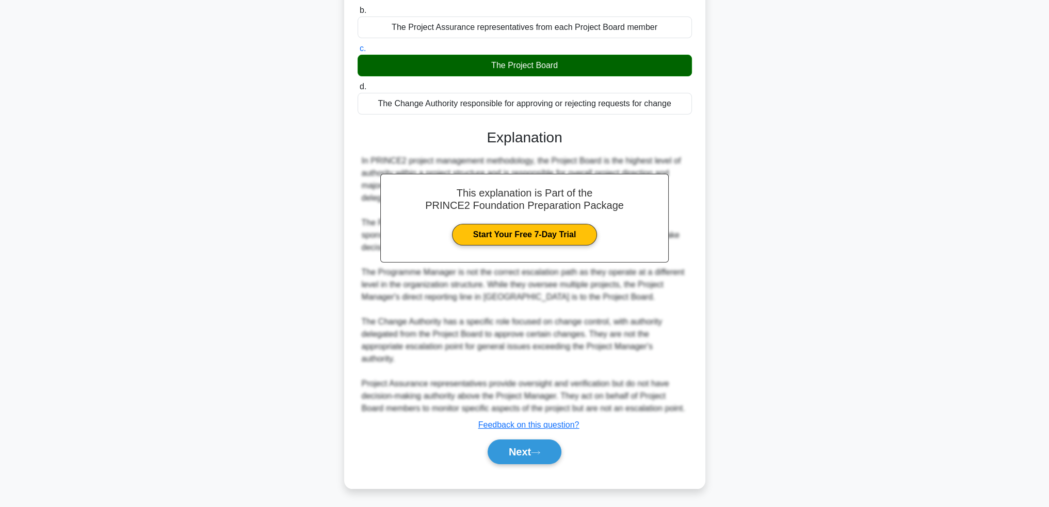
drag, startPoint x: 528, startPoint y: 450, endPoint x: 570, endPoint y: 441, distance: 42.8
click at [528, 451] on button "Next" at bounding box center [525, 452] width 74 height 25
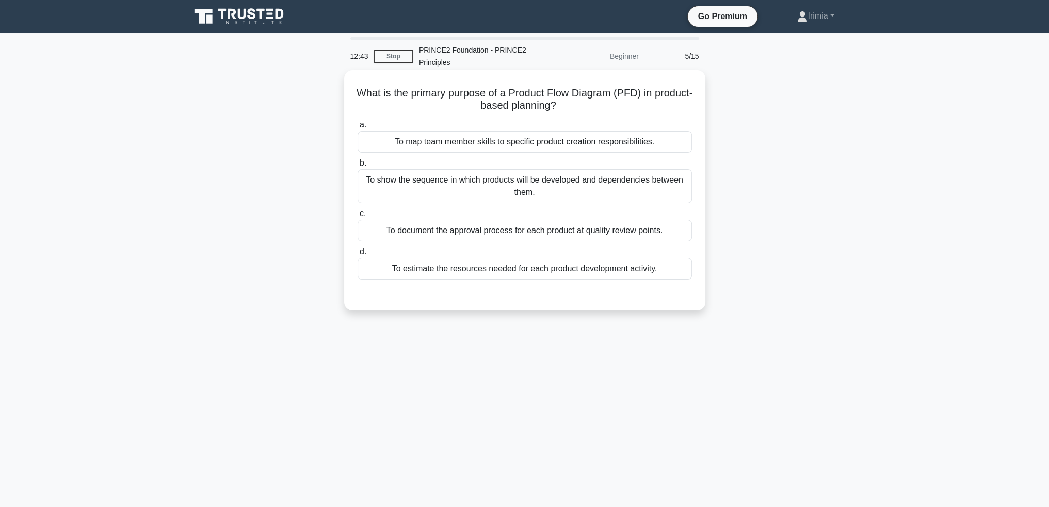
drag, startPoint x: 587, startPoint y: 191, endPoint x: 638, endPoint y: 240, distance: 71.2
click at [587, 192] on div "To show the sequence in which products will be developed and dependencies betwe…" at bounding box center [525, 186] width 334 height 34
click at [358, 167] on input "b. To show the sequence in which products will be developed and dependencies be…" at bounding box center [358, 163] width 0 height 7
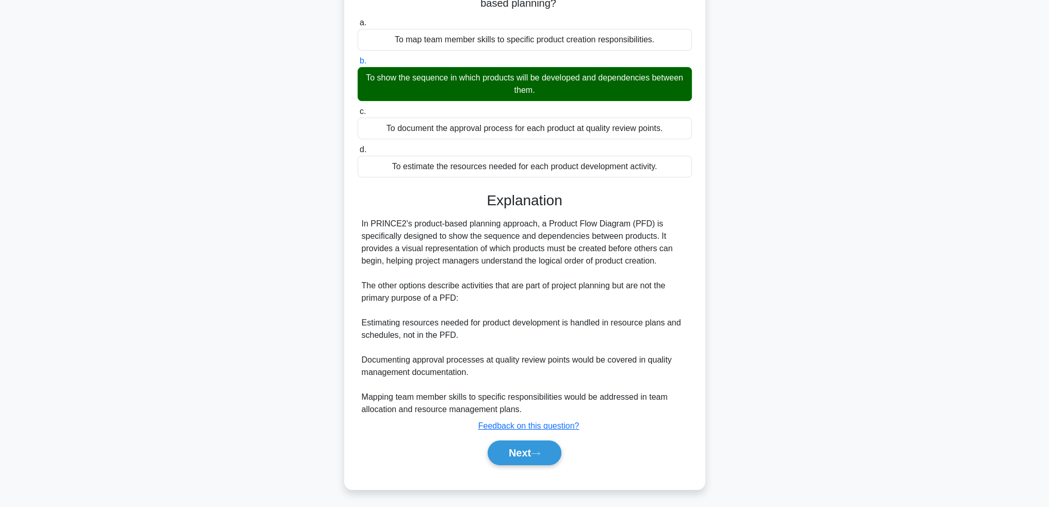
scroll to position [103, 0]
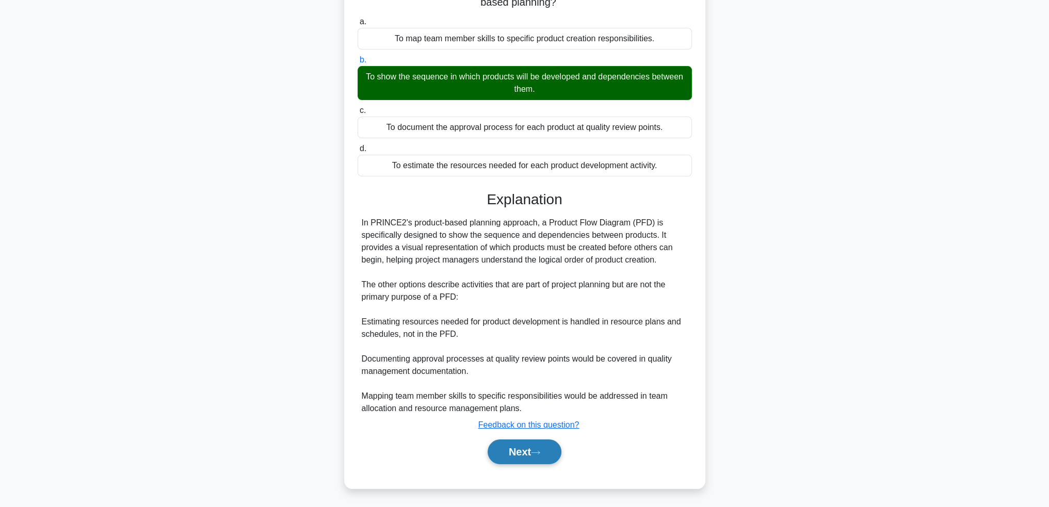
click at [521, 451] on button "Next" at bounding box center [525, 452] width 74 height 25
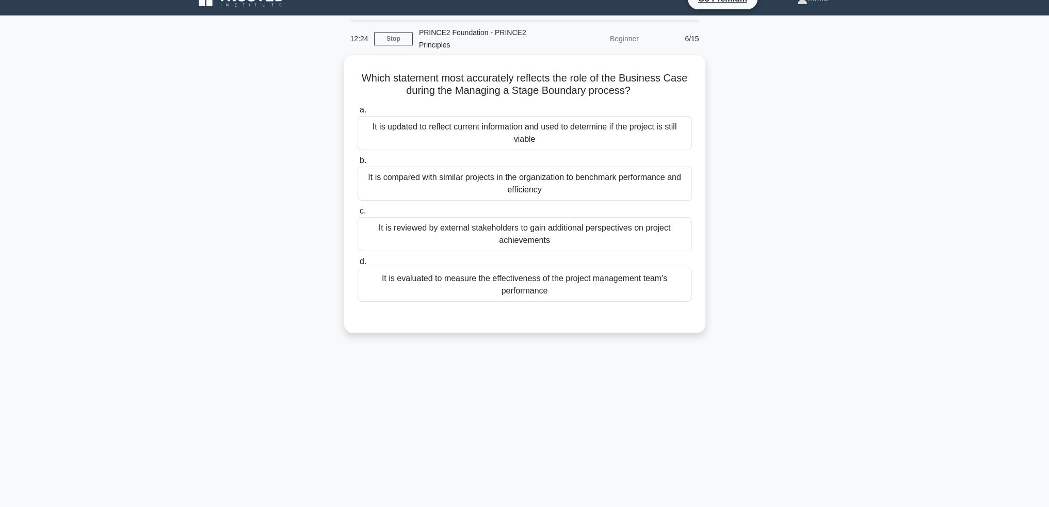
scroll to position [0, 0]
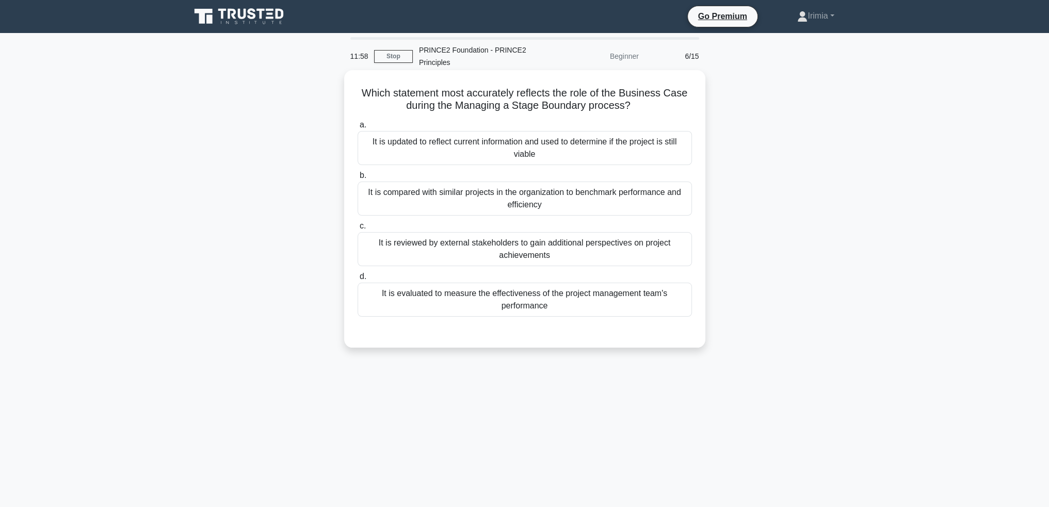
click at [620, 149] on div "It is updated to reflect current information and used to determine if the proje…" at bounding box center [525, 148] width 334 height 34
click at [358, 128] on input "a. It is updated to reflect current information and used to determine if the pr…" at bounding box center [358, 125] width 0 height 7
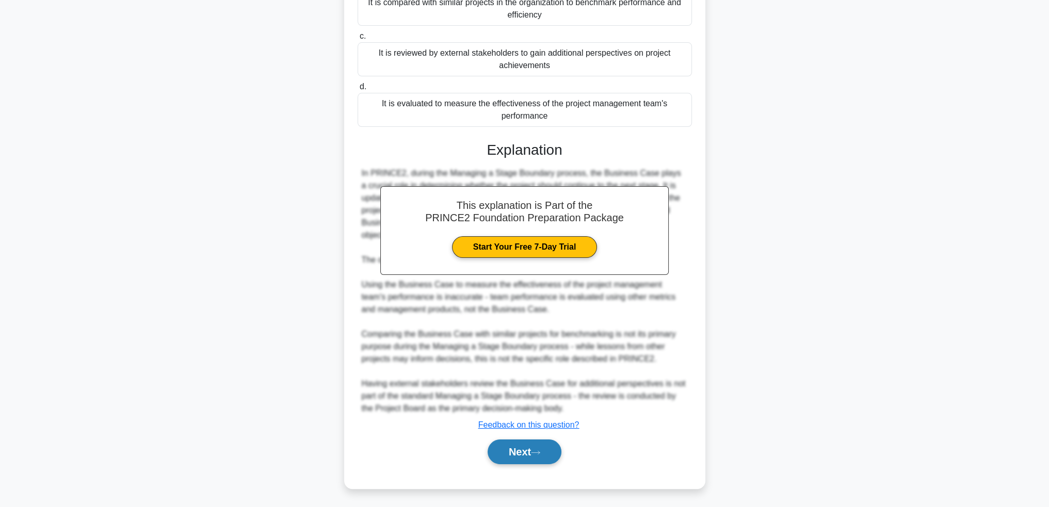
click at [537, 451] on icon at bounding box center [535, 453] width 9 height 6
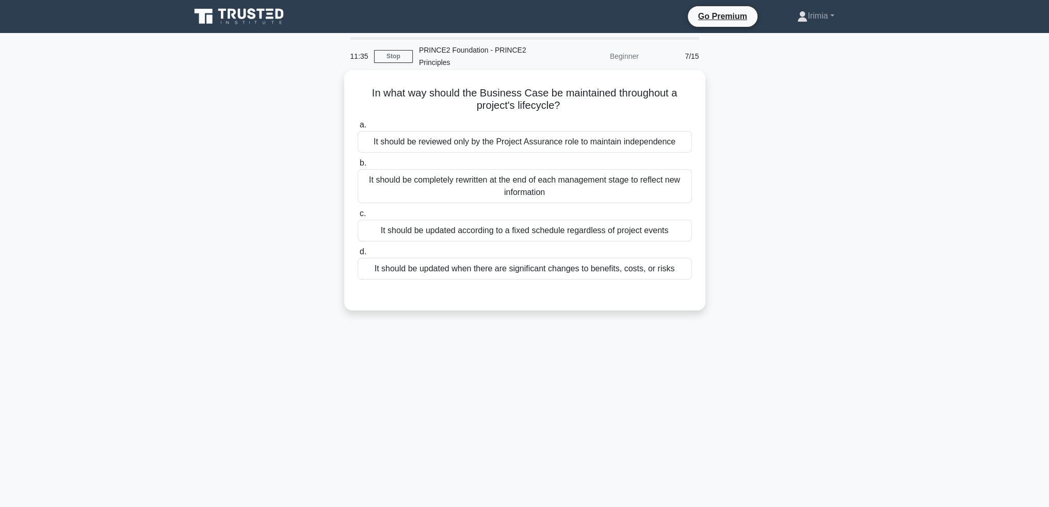
click at [652, 272] on div "It should be updated when there are significant changes to benefits, costs, or …" at bounding box center [525, 269] width 334 height 22
click at [358, 255] on input "d. It should be updated when there are significant changes to benefits, costs, …" at bounding box center [358, 252] width 0 height 7
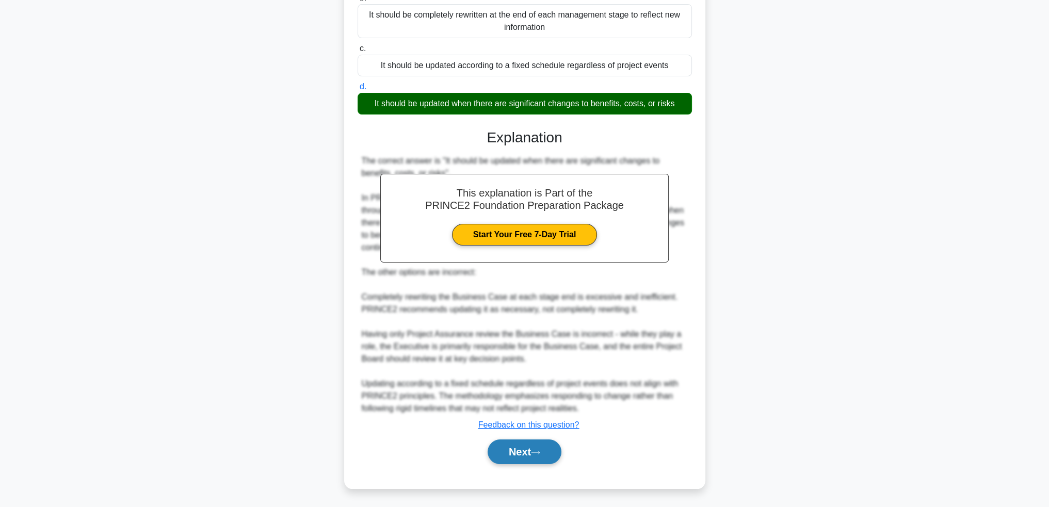
click at [529, 449] on button "Next" at bounding box center [525, 452] width 74 height 25
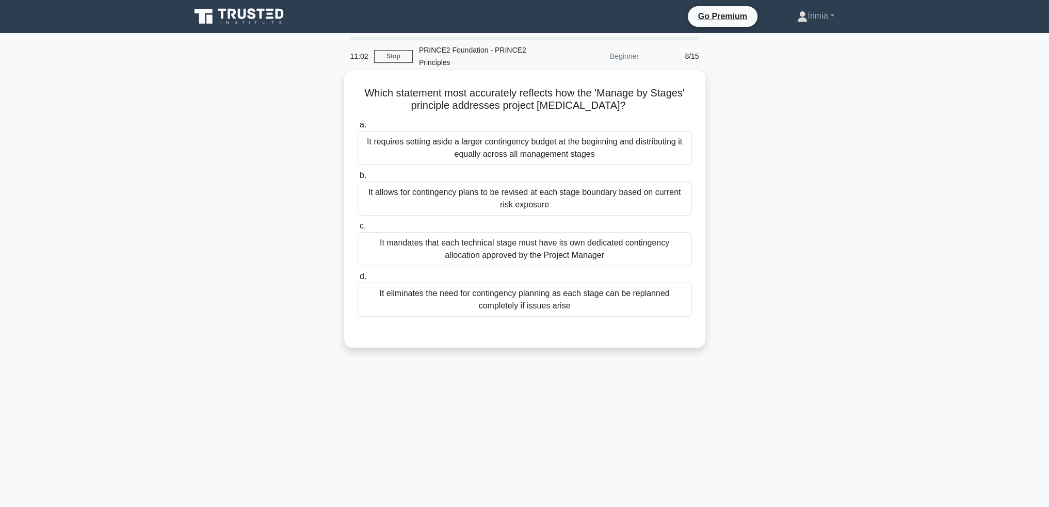
click at [626, 205] on div "It allows for contingency plans to be revised at each stage boundary based on c…" at bounding box center [525, 199] width 334 height 34
click at [358, 179] on input "b. It allows for contingency plans to be revised at each stage boundary based o…" at bounding box center [358, 175] width 0 height 7
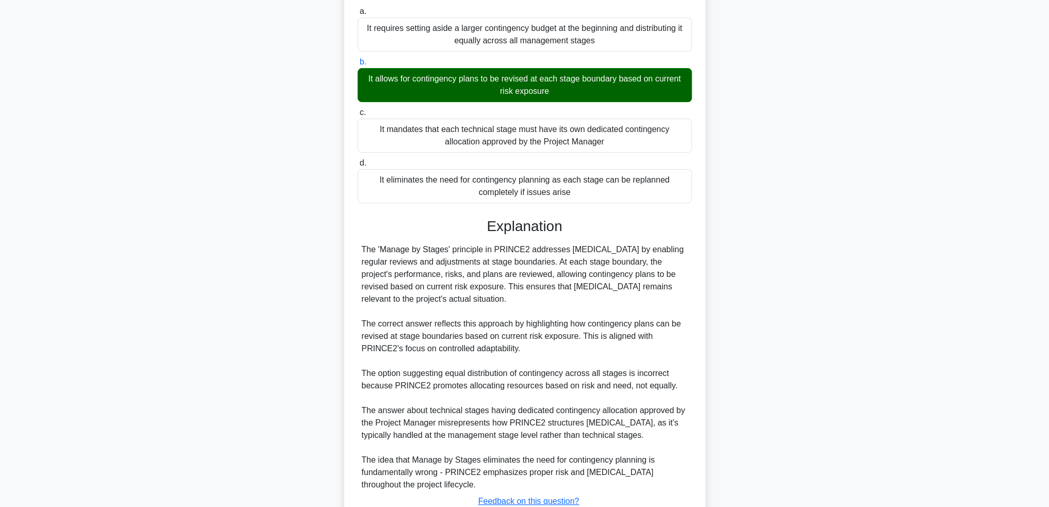
scroll to position [190, 0]
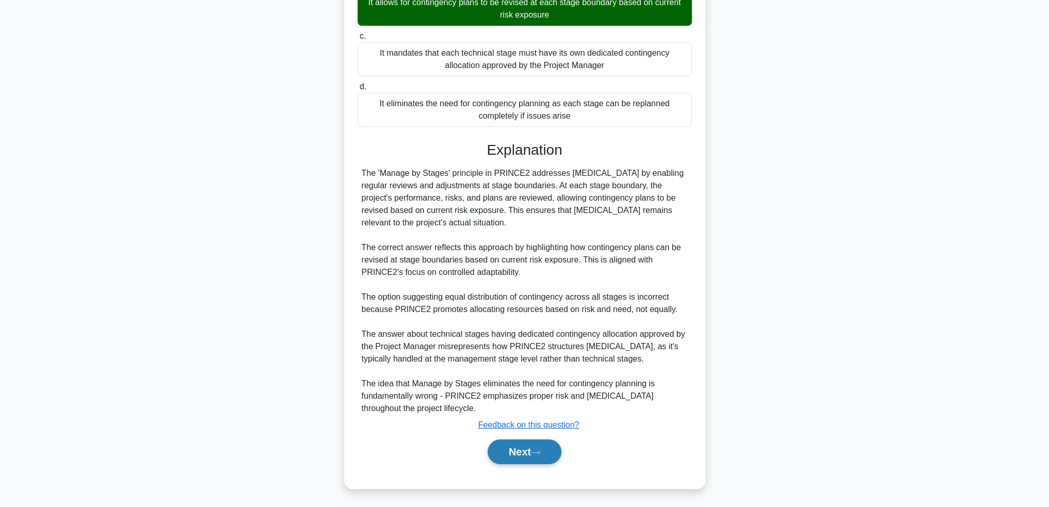
click at [546, 449] on button "Next" at bounding box center [525, 452] width 74 height 25
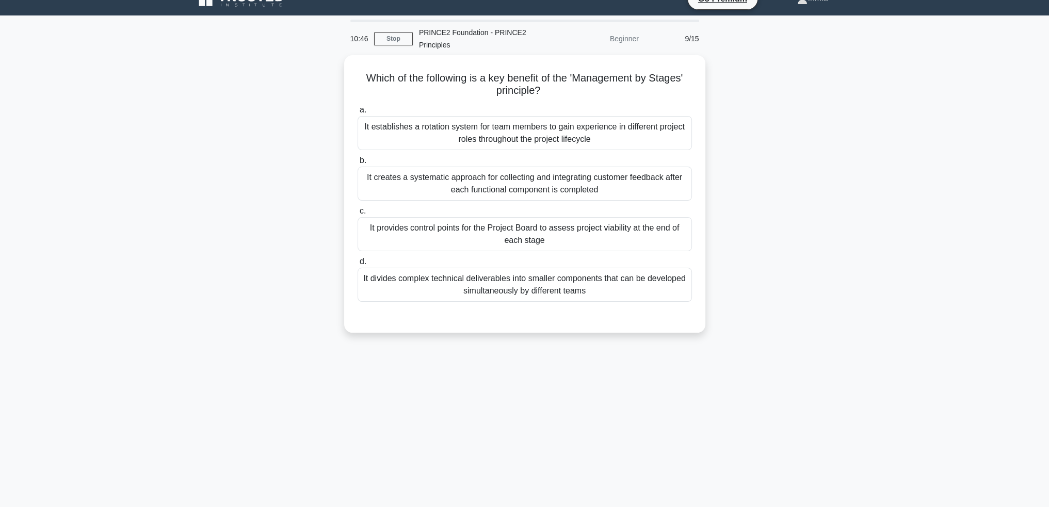
scroll to position [0, 0]
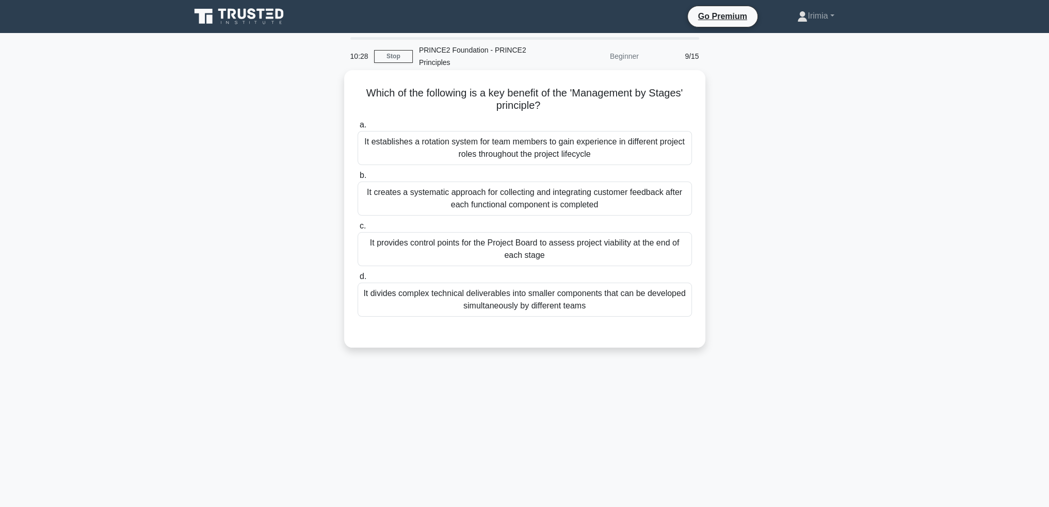
click at [541, 255] on div "It provides control points for the Project Board to assess project viability at…" at bounding box center [525, 249] width 334 height 34
click at [358, 230] on input "c. It provides control points for the Project Board to assess project viability…" at bounding box center [358, 226] width 0 height 7
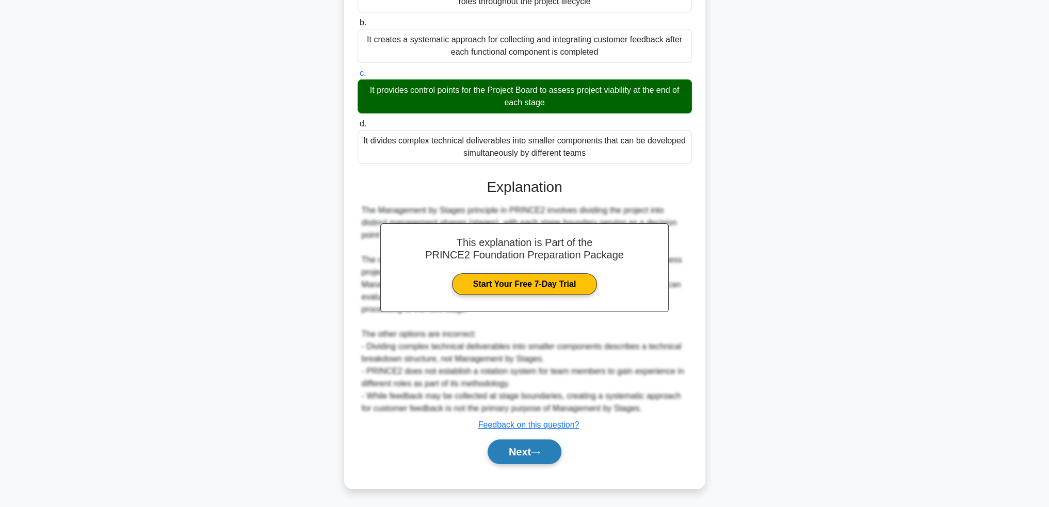
click at [541, 448] on button "Next" at bounding box center [525, 452] width 74 height 25
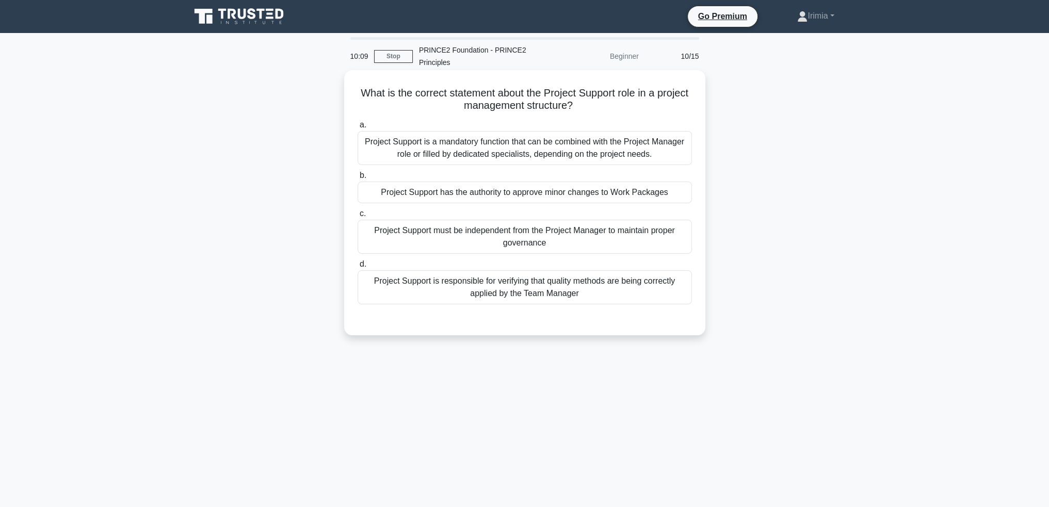
click at [617, 237] on div "Project Support must be independent from the Project Manager to maintain proper…" at bounding box center [525, 237] width 334 height 34
click at [358, 217] on input "c. Project Support must be independent from the Project Manager to maintain pro…" at bounding box center [358, 213] width 0 height 7
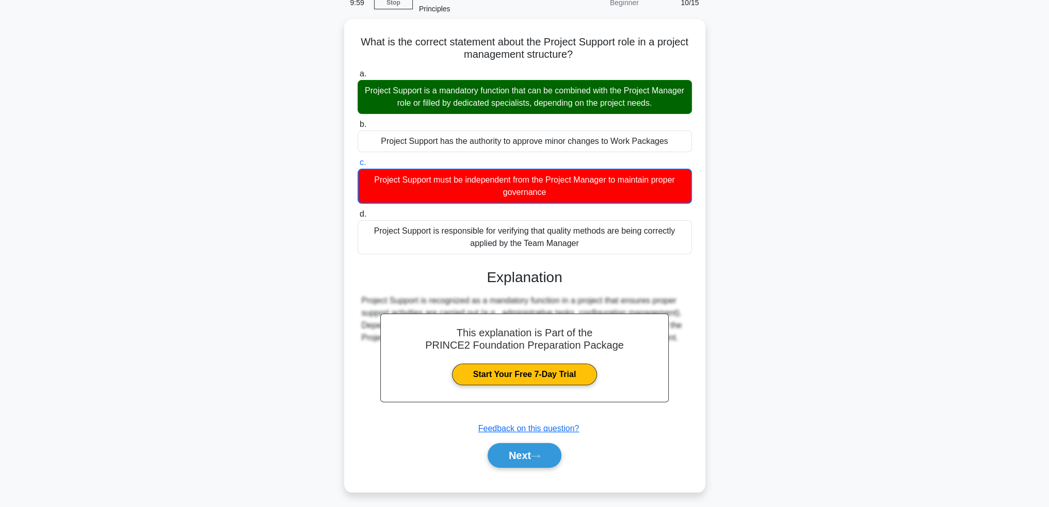
scroll to position [55, 0]
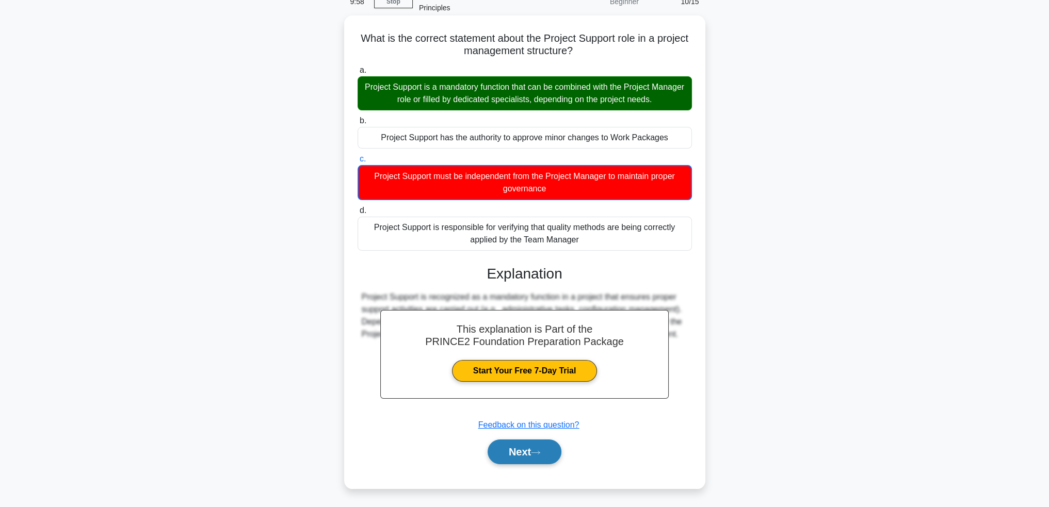
click at [527, 456] on button "Next" at bounding box center [525, 452] width 74 height 25
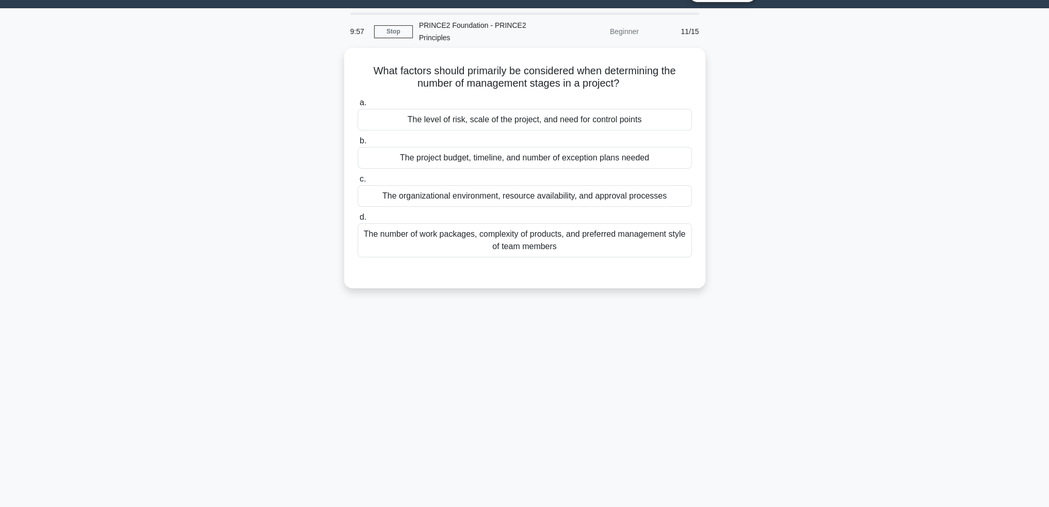
scroll to position [0, 0]
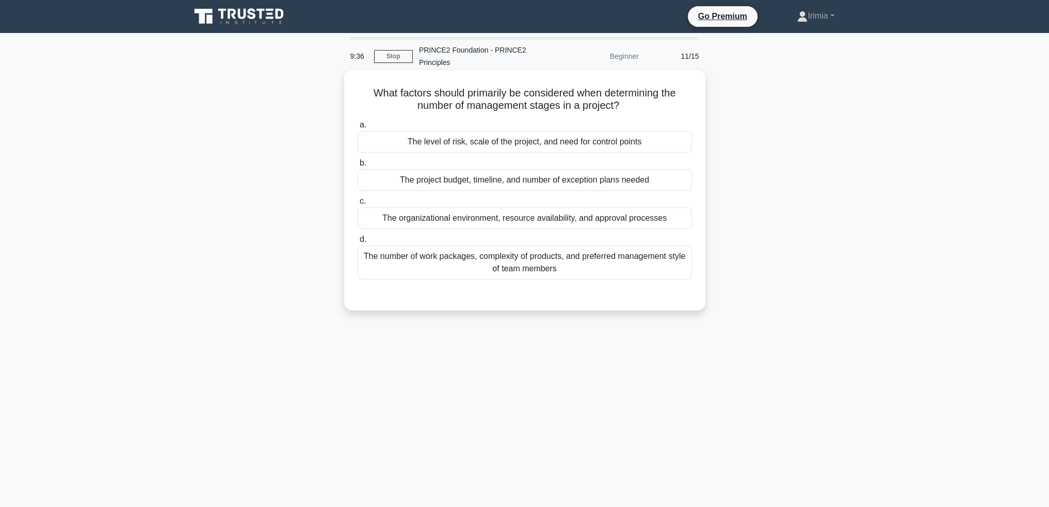
click at [546, 142] on div "The level of risk, scale of the project, and need for control points" at bounding box center [525, 142] width 334 height 22
click at [358, 128] on input "a. The level of risk, scale of the project, and need for control points" at bounding box center [358, 125] width 0 height 7
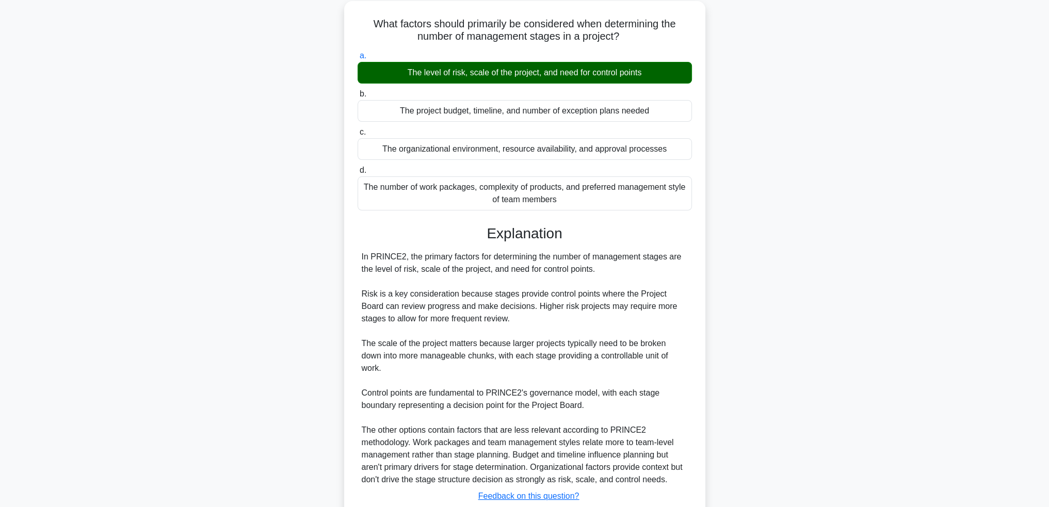
scroll to position [128, 0]
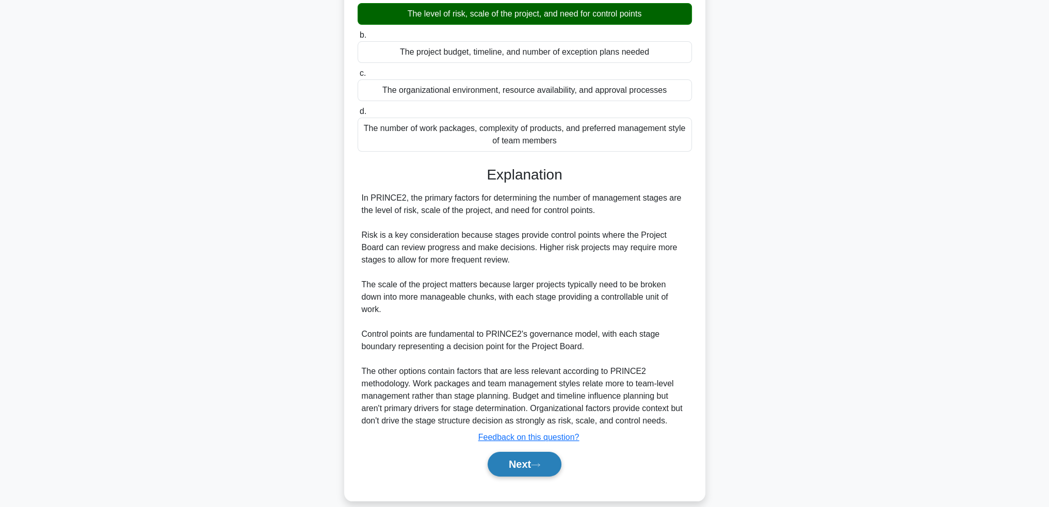
click at [518, 452] on button "Next" at bounding box center [525, 464] width 74 height 25
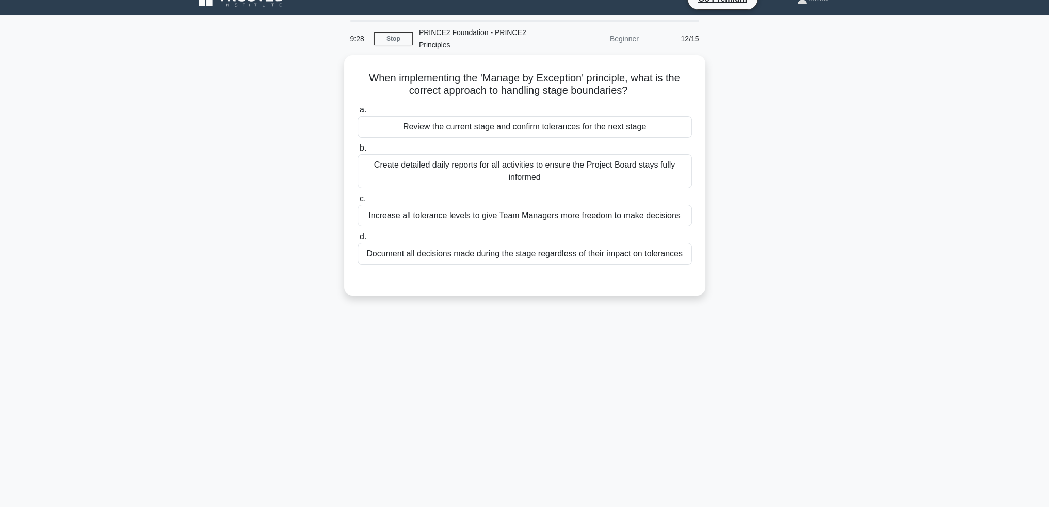
scroll to position [0, 0]
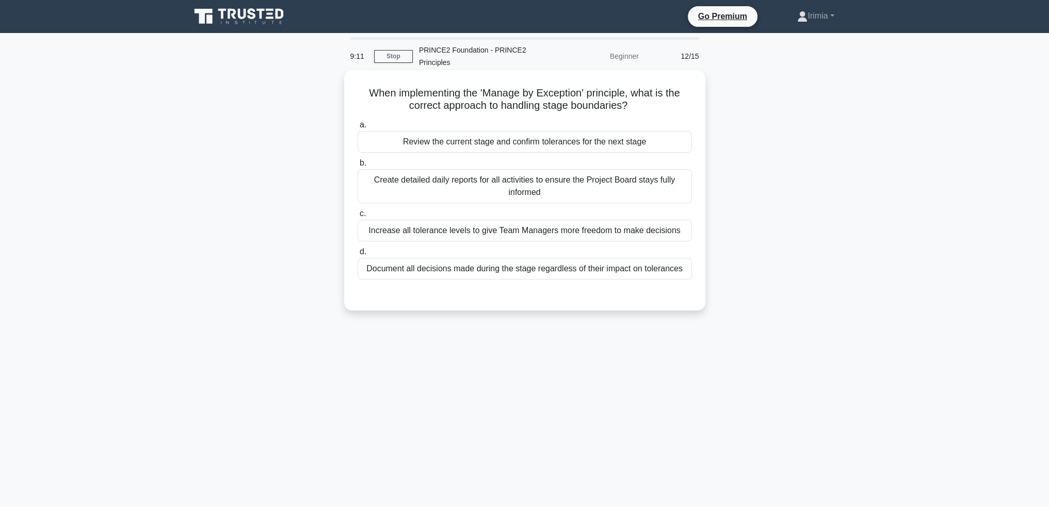
click at [532, 142] on div "Review the current stage and confirm tolerances for the next stage" at bounding box center [525, 142] width 334 height 22
click at [358, 128] on input "a. Review the current stage and confirm tolerances for the next stage" at bounding box center [358, 125] width 0 height 7
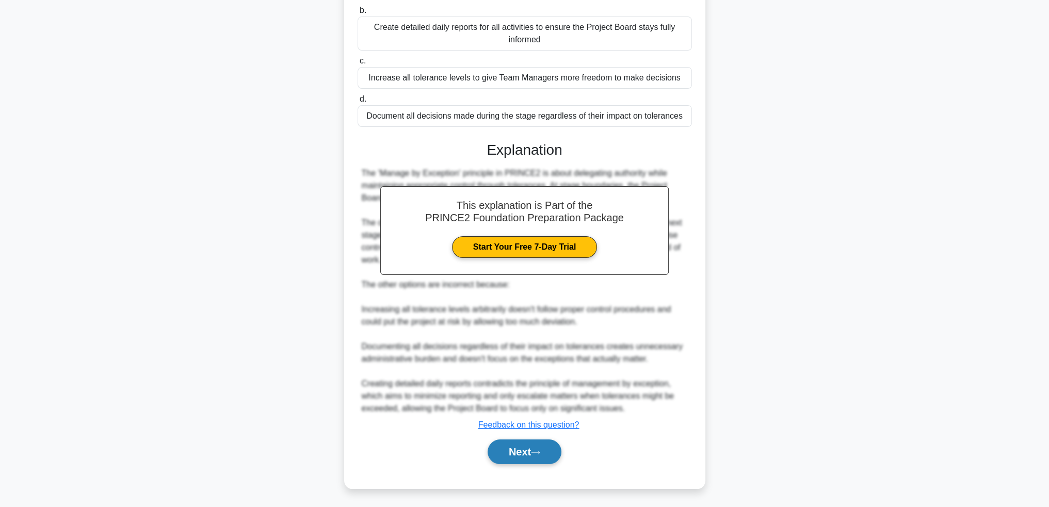
click at [530, 450] on button "Next" at bounding box center [525, 452] width 74 height 25
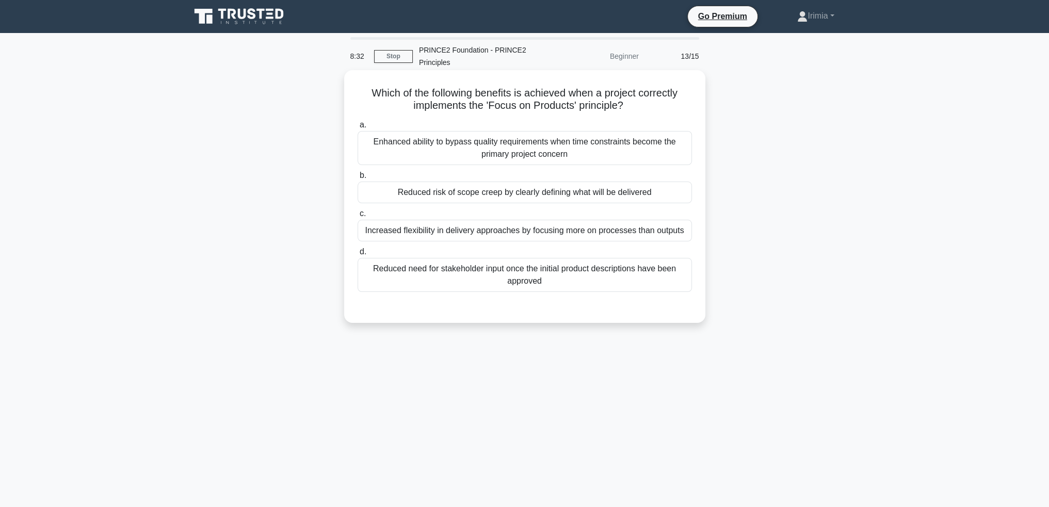
click at [665, 194] on div "Reduced risk of scope creep by clearly defining what will be delivered" at bounding box center [525, 193] width 334 height 22
click at [358, 179] on input "b. Reduced risk of scope creep by clearly defining what will be delivered" at bounding box center [358, 175] width 0 height 7
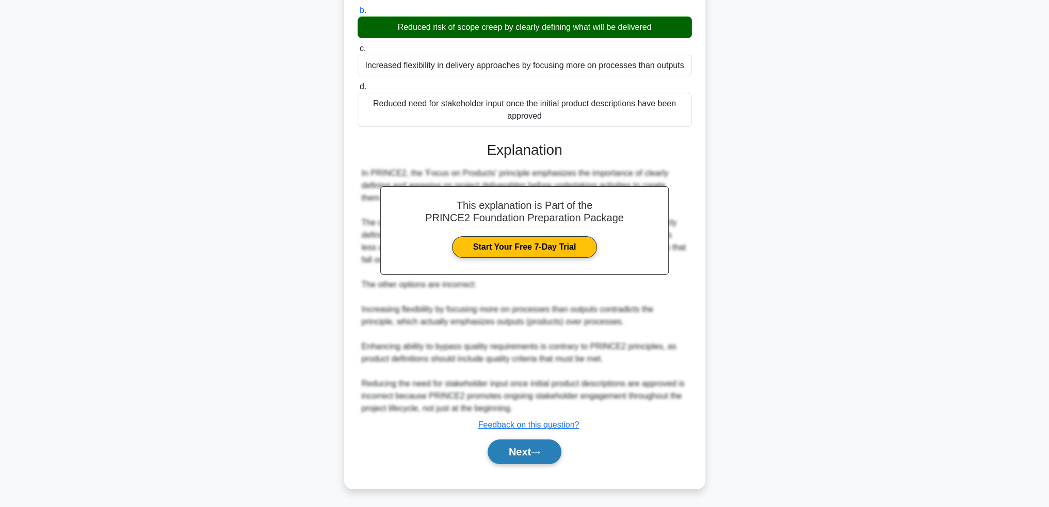
click at [545, 453] on button "Next" at bounding box center [525, 452] width 74 height 25
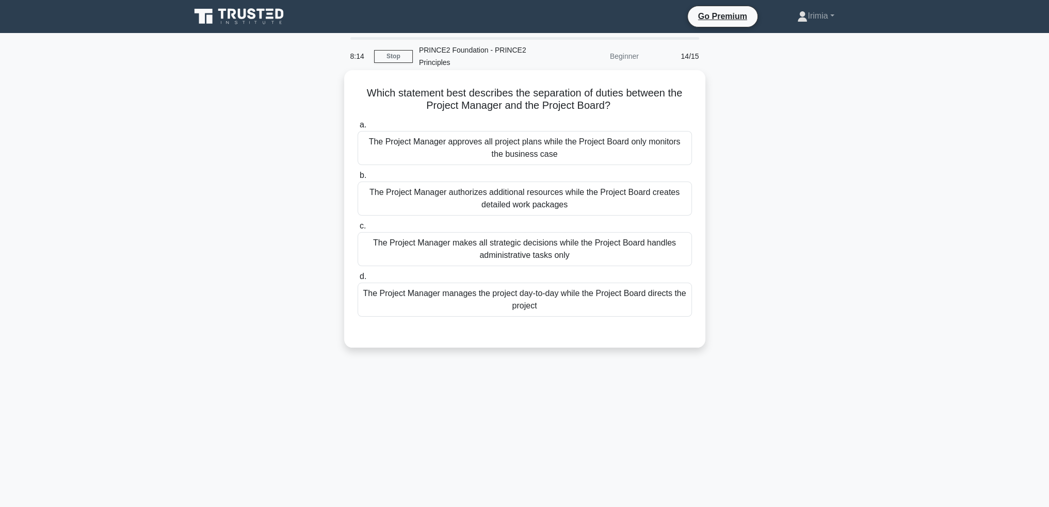
click at [627, 301] on div "The Project Manager manages the project day-to-day while the Project Board dire…" at bounding box center [525, 300] width 334 height 34
click at [358, 280] on input "d. The Project Manager manages the project day-to-day while the Project Board d…" at bounding box center [358, 276] width 0 height 7
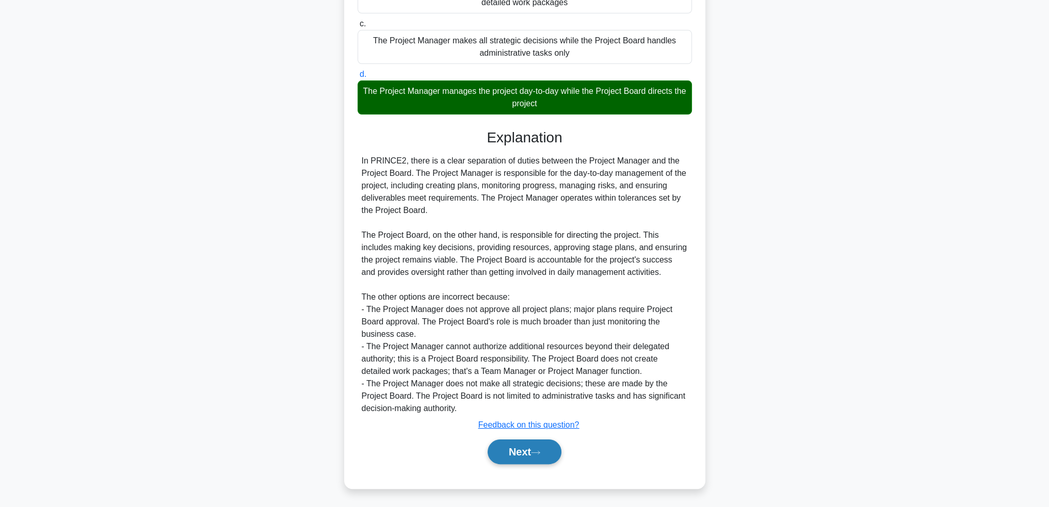
click at [553, 446] on button "Next" at bounding box center [525, 452] width 74 height 25
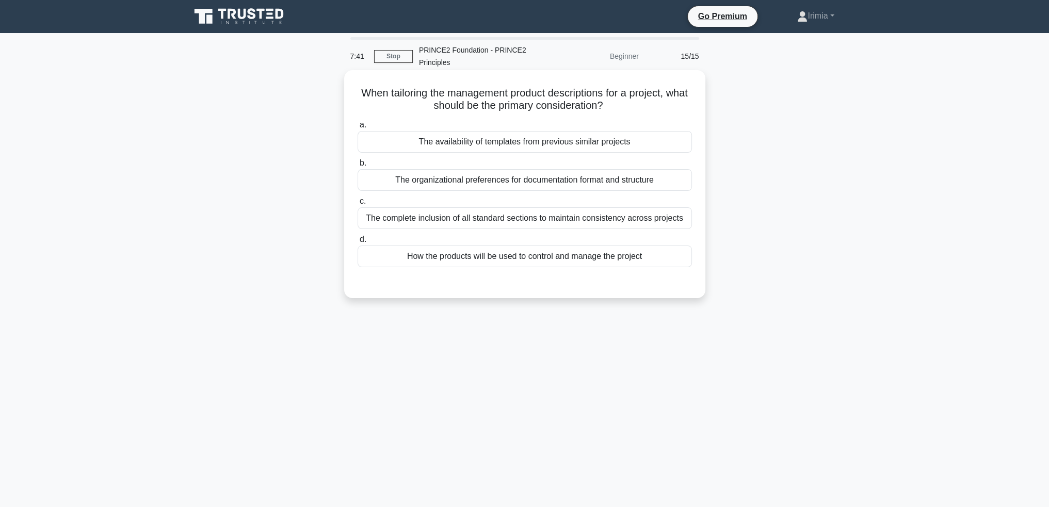
click at [650, 220] on div "The complete inclusion of all standard sections to maintain consistency across …" at bounding box center [525, 218] width 334 height 22
click at [358, 205] on input "c. The complete inclusion of all standard sections to maintain consistency acro…" at bounding box center [358, 201] width 0 height 7
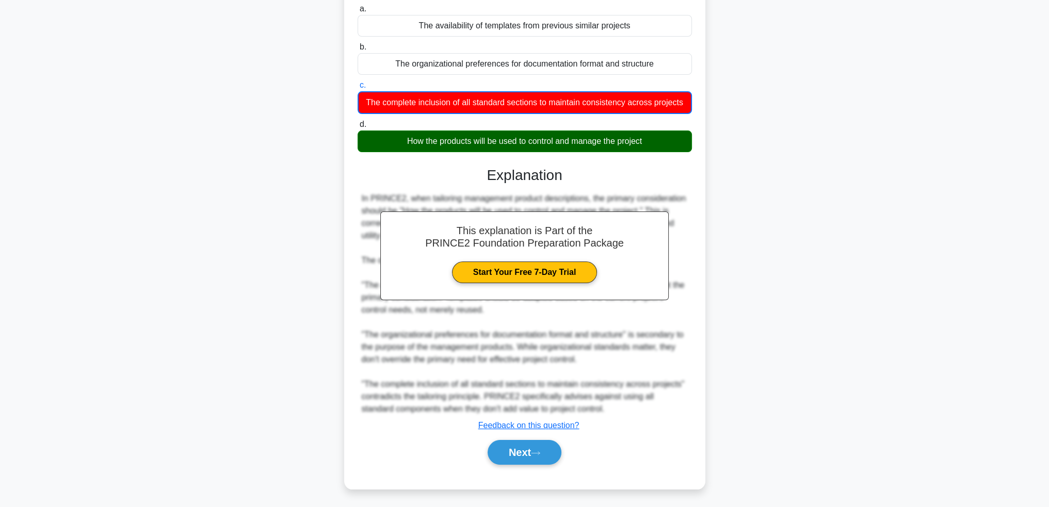
scroll to position [117, 0]
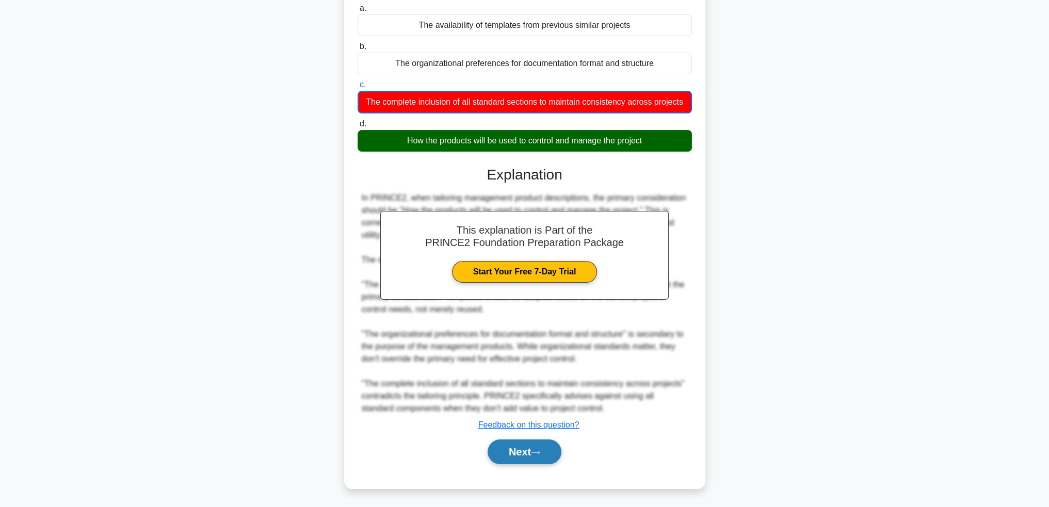
drag, startPoint x: 519, startPoint y: 452, endPoint x: 524, endPoint y: 453, distance: 5.3
click at [520, 452] on button "Next" at bounding box center [525, 452] width 74 height 25
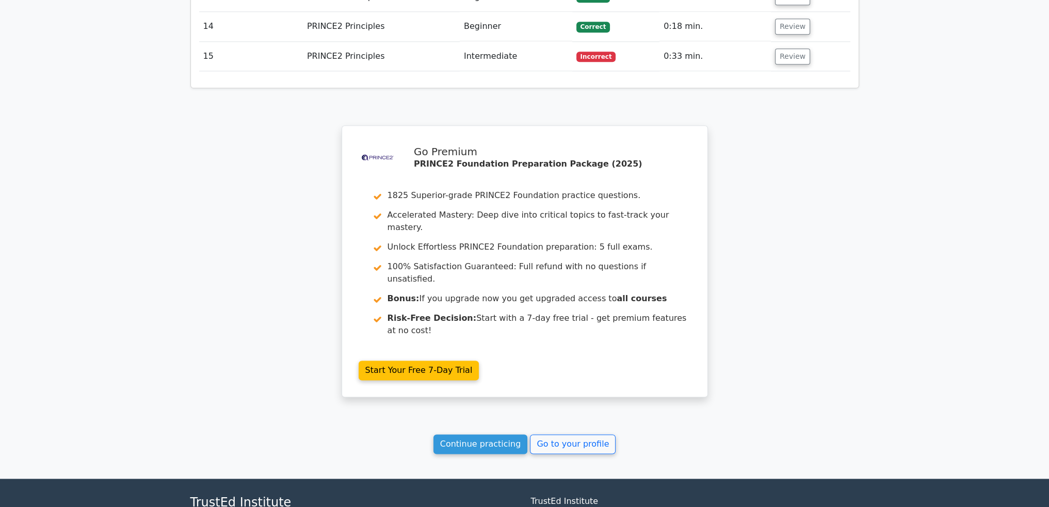
scroll to position [1790, 0]
click at [496, 434] on link "Continue practicing" at bounding box center [480, 444] width 94 height 20
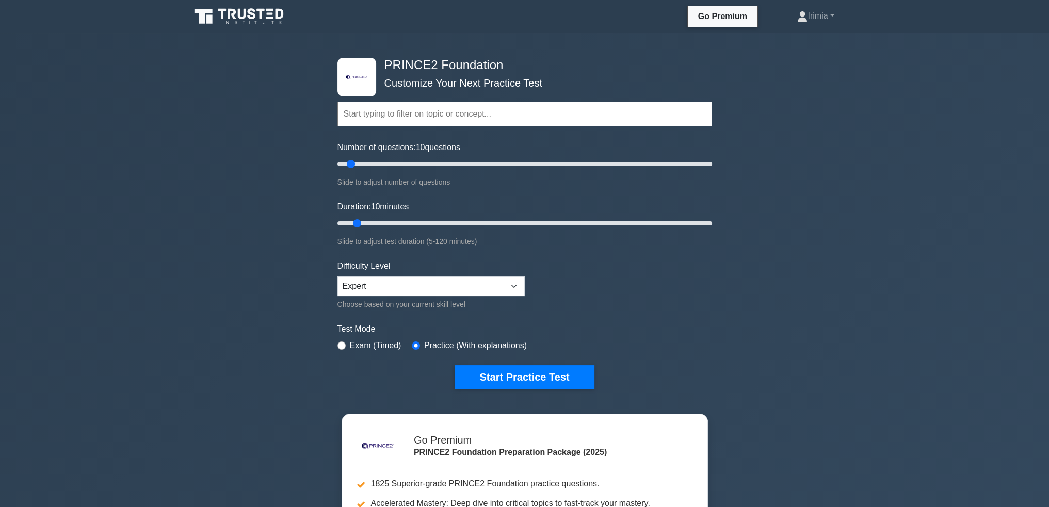
click at [433, 117] on input "text" at bounding box center [524, 114] width 375 height 25
type input "Prince2 temes"
drag, startPoint x: 372, startPoint y: 113, endPoint x: 327, endPoint y: 113, distance: 45.4
click at [327, 113] on div ".st0{fill-rule:evenodd;clip-rule:evenodd;fill:#000041;} .st1{fill-rule:evenodd;…" at bounding box center [524, 348] width 1049 height 630
click at [351, 113] on input "text" at bounding box center [524, 114] width 375 height 25
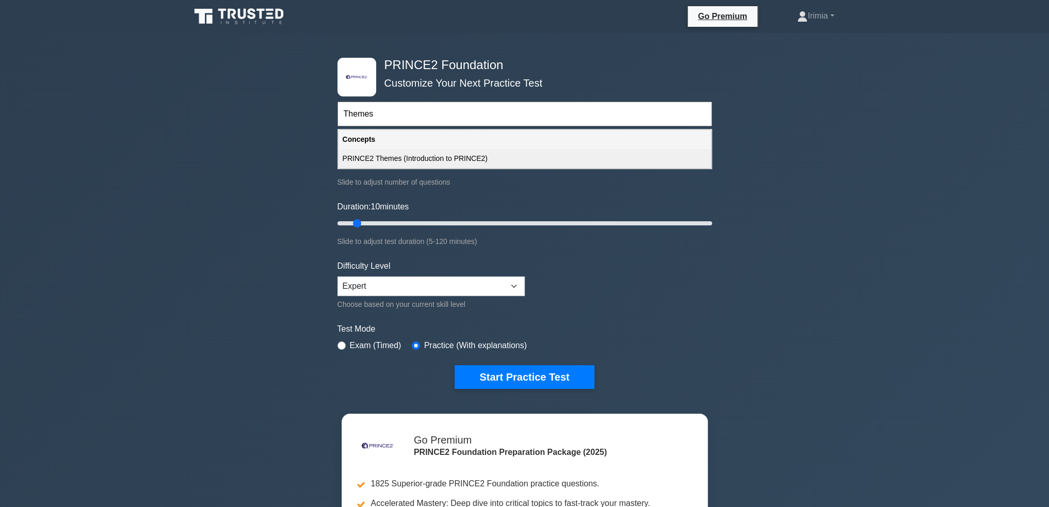
click at [388, 156] on div "PRINCE2 Themes (Introduction to PRINCE2)" at bounding box center [524, 158] width 372 height 19
type input "PRINCE2 Themes (Introduction to PRINCE2)"
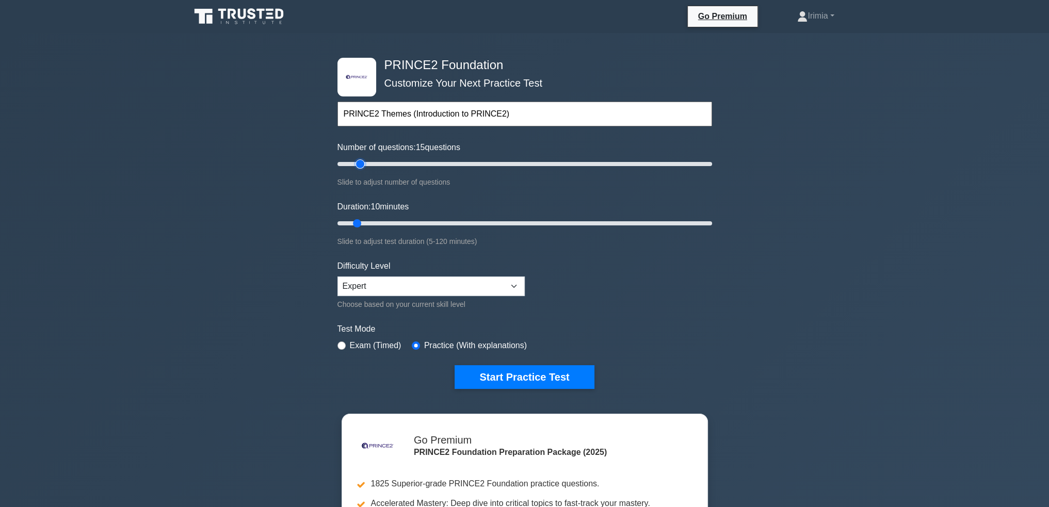
drag, startPoint x: 353, startPoint y: 163, endPoint x: 359, endPoint y: 163, distance: 6.2
type input "15"
click at [359, 163] on input "Number of questions: 15 questions" at bounding box center [524, 164] width 375 height 12
drag, startPoint x: 355, startPoint y: 222, endPoint x: 367, endPoint y: 221, distance: 11.9
type input "15"
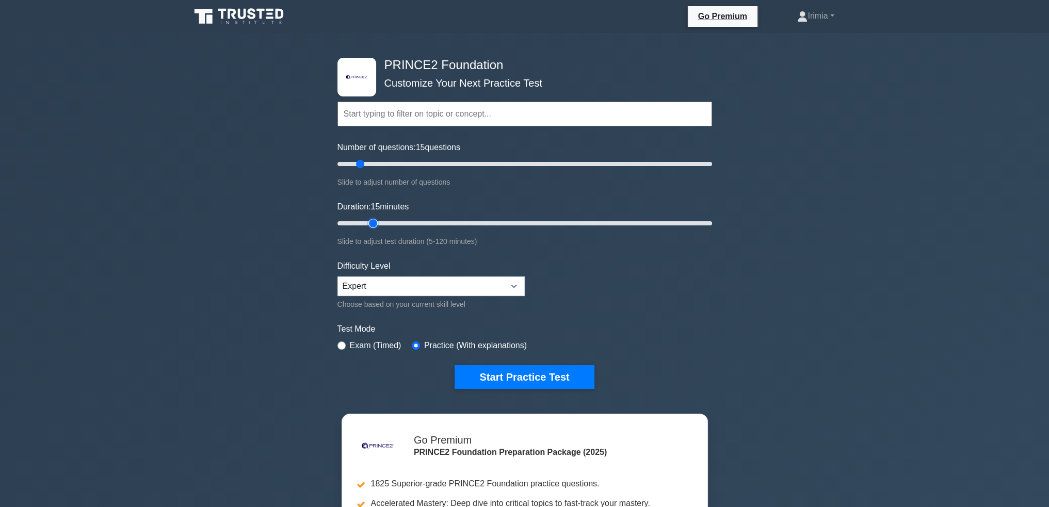
click at [367, 221] on input "Duration: 15 minutes" at bounding box center [524, 223] width 375 height 12
drag, startPoint x: 537, startPoint y: 367, endPoint x: 640, endPoint y: 393, distance: 106.4
click at [540, 369] on button "Start Practice Test" at bounding box center [524, 377] width 139 height 24
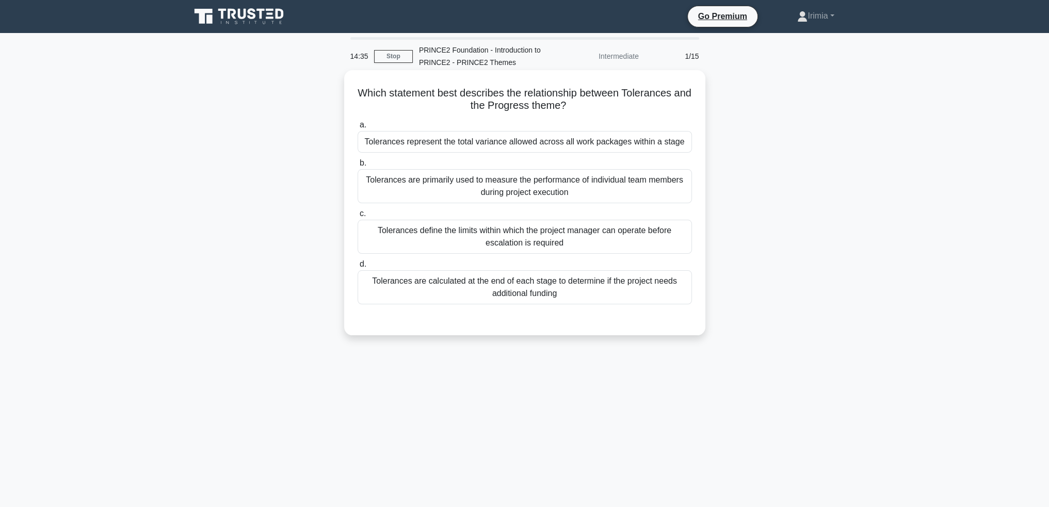
click at [626, 144] on div "Tolerances represent the total variance allowed across all work packages within…" at bounding box center [525, 142] width 334 height 22
click at [358, 128] on input "a. Tolerances represent the total variance allowed across all work packages wit…" at bounding box center [358, 125] width 0 height 7
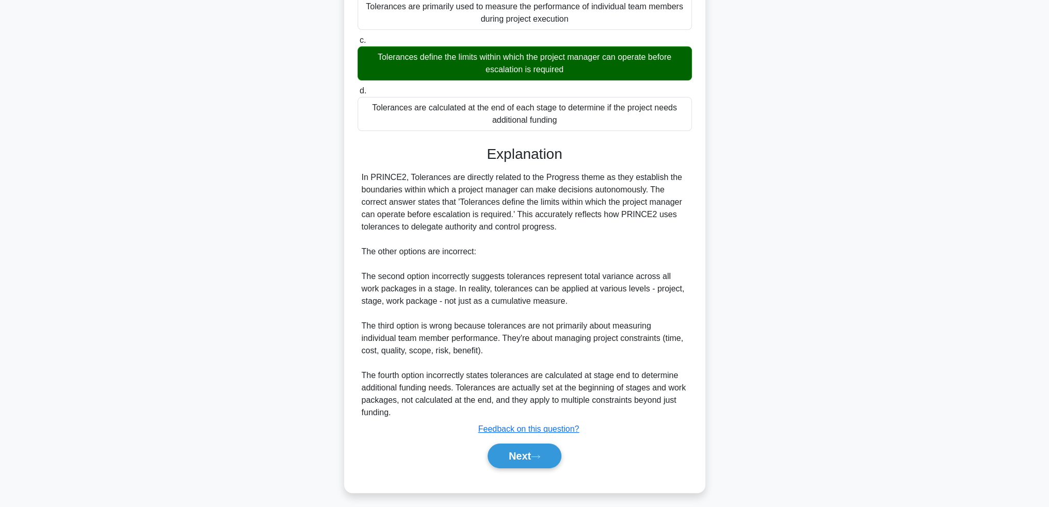
scroll to position [179, 0]
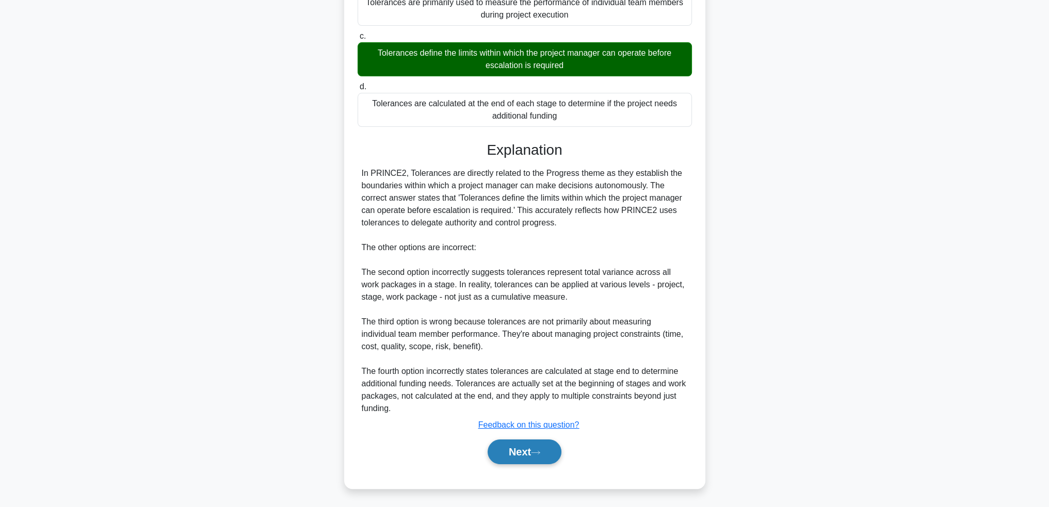
drag, startPoint x: 524, startPoint y: 453, endPoint x: 553, endPoint y: 454, distance: 28.9
click at [525, 453] on button "Next" at bounding box center [525, 452] width 74 height 25
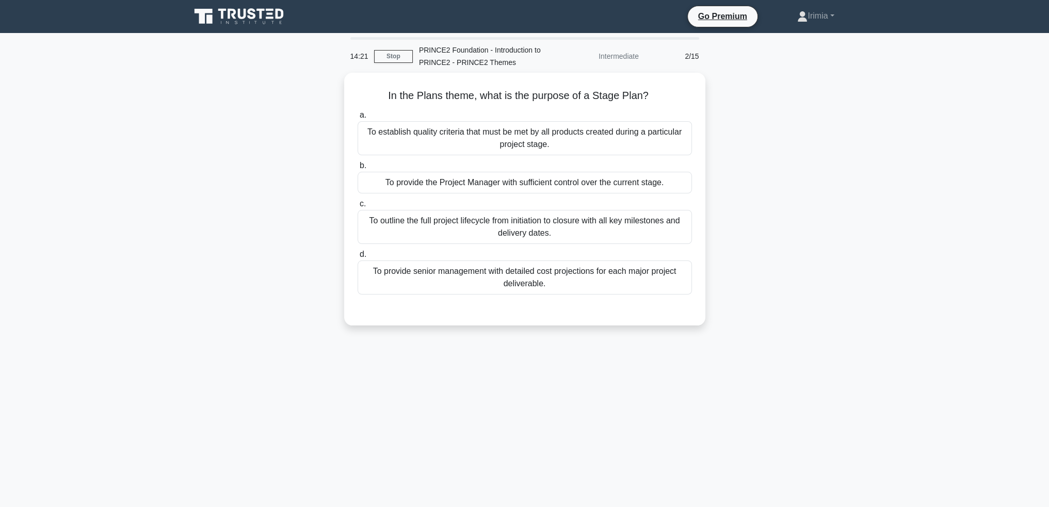
scroll to position [0, 0]
click at [644, 181] on div "To provide the Project Manager with sufficient control over the current stage." at bounding box center [525, 180] width 334 height 22
click at [358, 167] on input "b. To provide the Project Manager with sufficient control over the current stag…" at bounding box center [358, 163] width 0 height 7
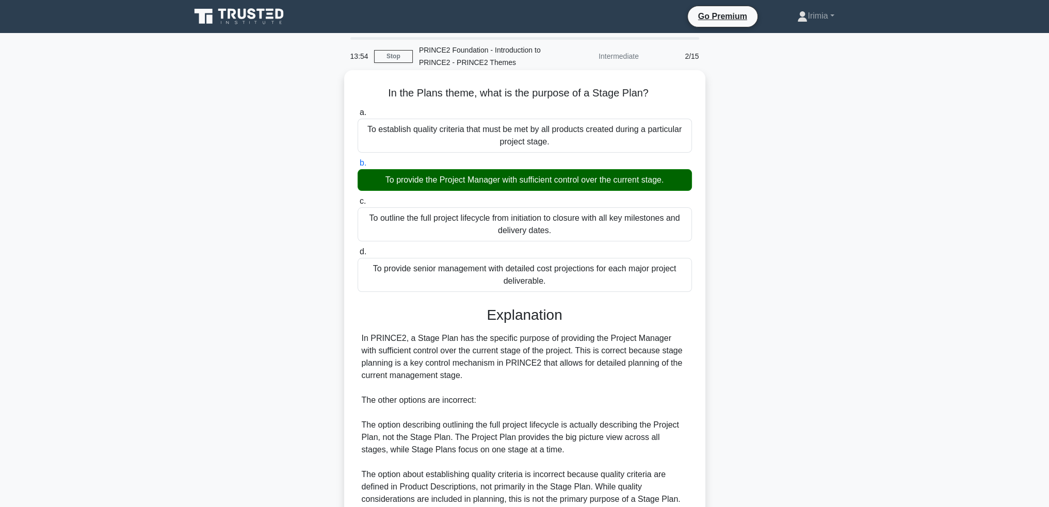
scroll to position [153, 0]
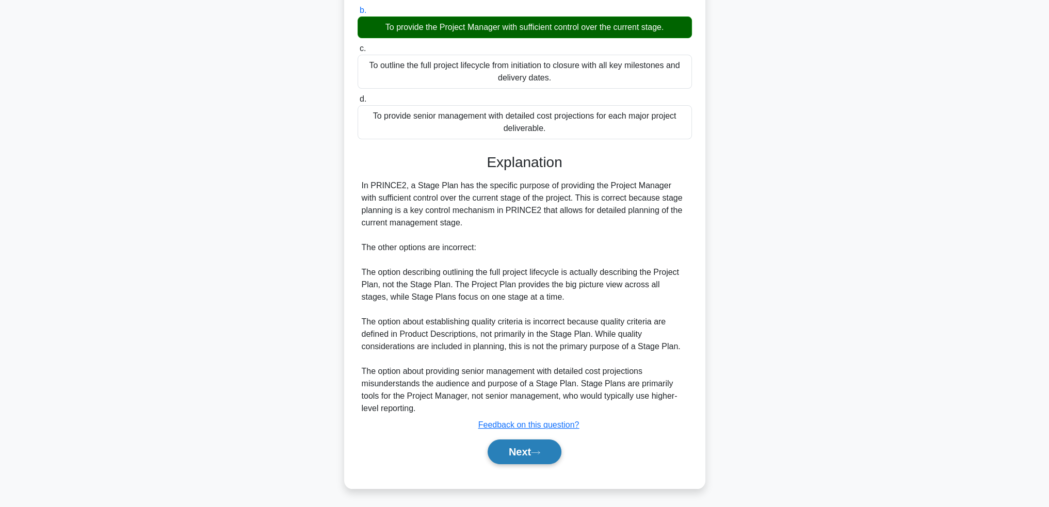
click at [529, 448] on button "Next" at bounding box center [525, 452] width 74 height 25
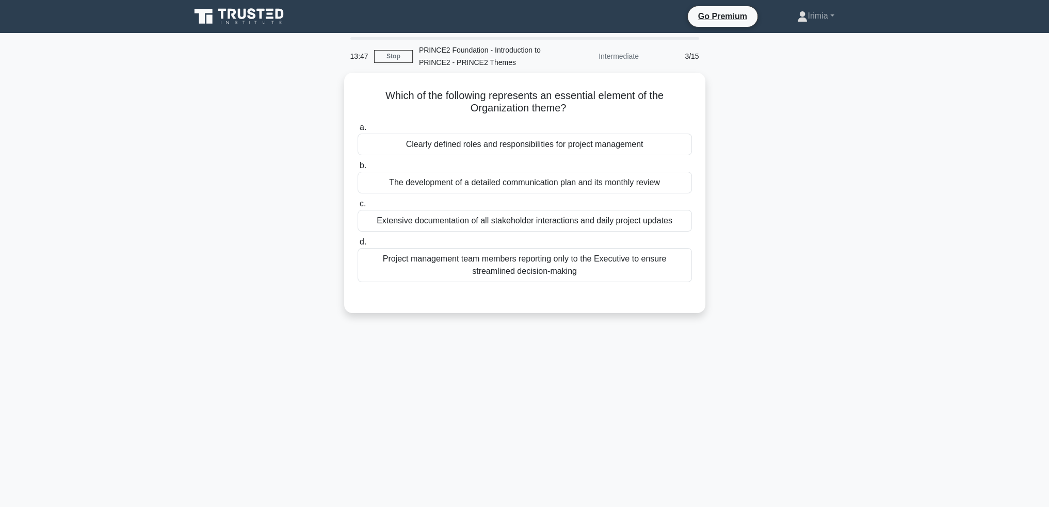
scroll to position [0, 0]
click at [571, 144] on div "Clearly defined roles and responsibilities for project management" at bounding box center [525, 142] width 334 height 22
click at [358, 128] on input "a. Clearly defined roles and responsibilities for project management" at bounding box center [358, 125] width 0 height 7
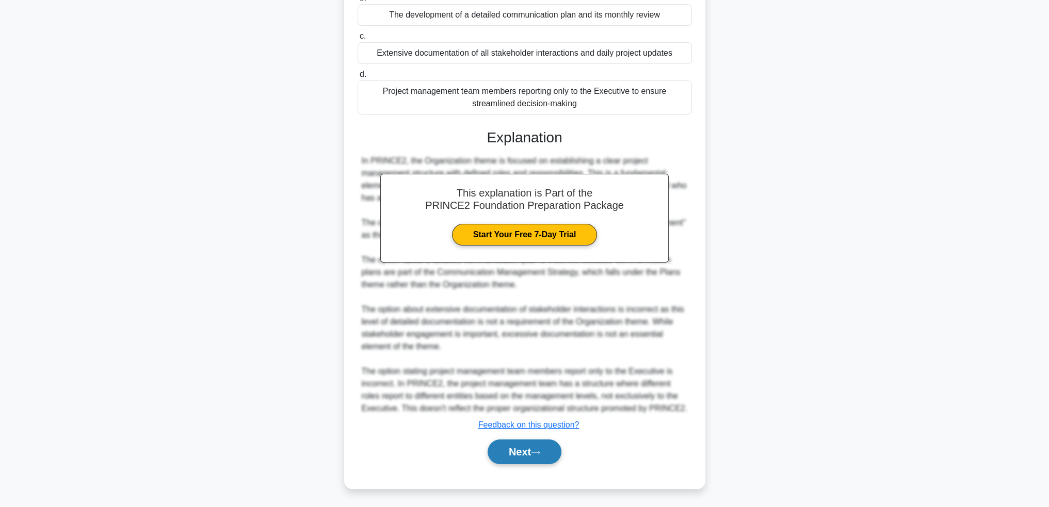
click at [505, 447] on button "Next" at bounding box center [525, 452] width 74 height 25
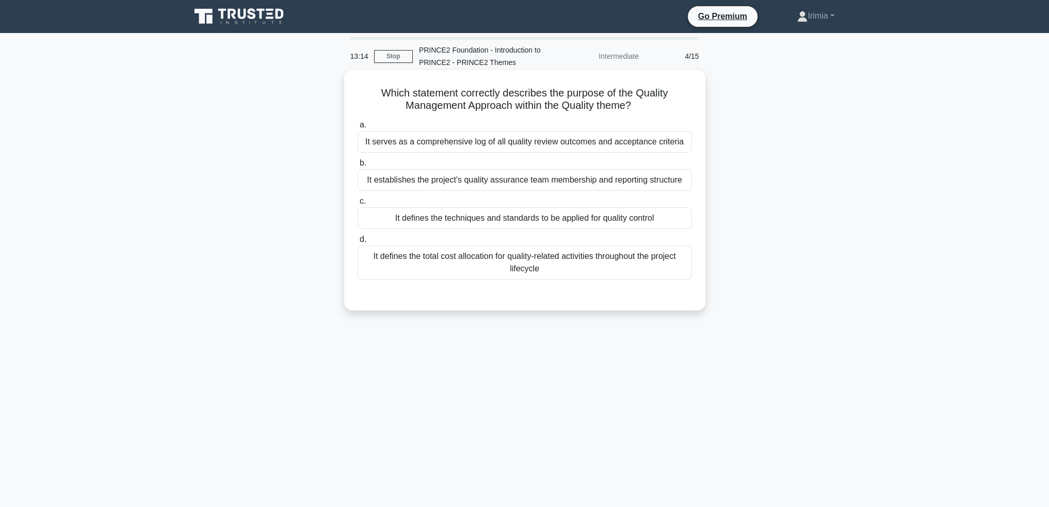
click at [599, 217] on div "It defines the techniques and standards to be applied for quality control" at bounding box center [525, 218] width 334 height 22
click at [358, 205] on input "c. It defines the techniques and standards to be applied for quality control" at bounding box center [358, 201] width 0 height 7
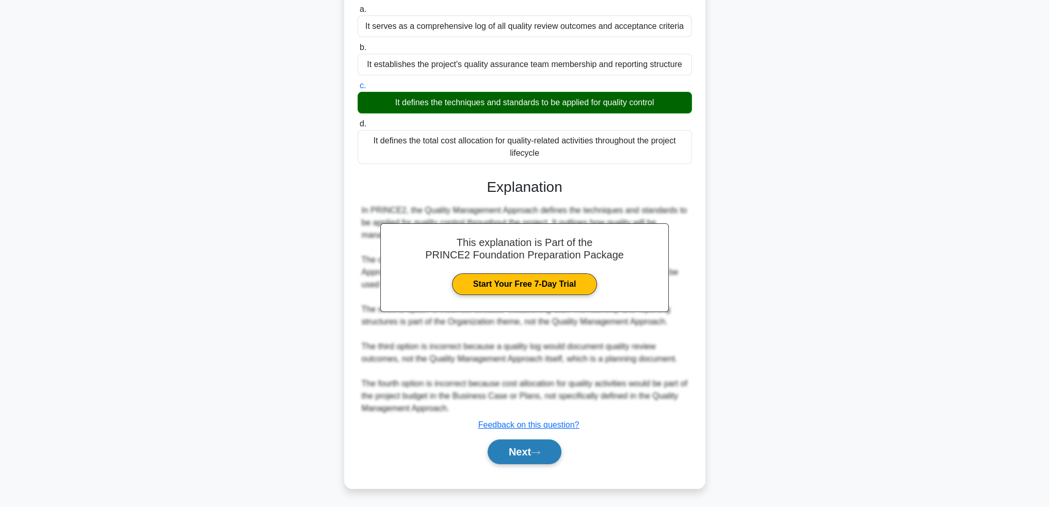
click at [526, 445] on button "Next" at bounding box center [525, 452] width 74 height 25
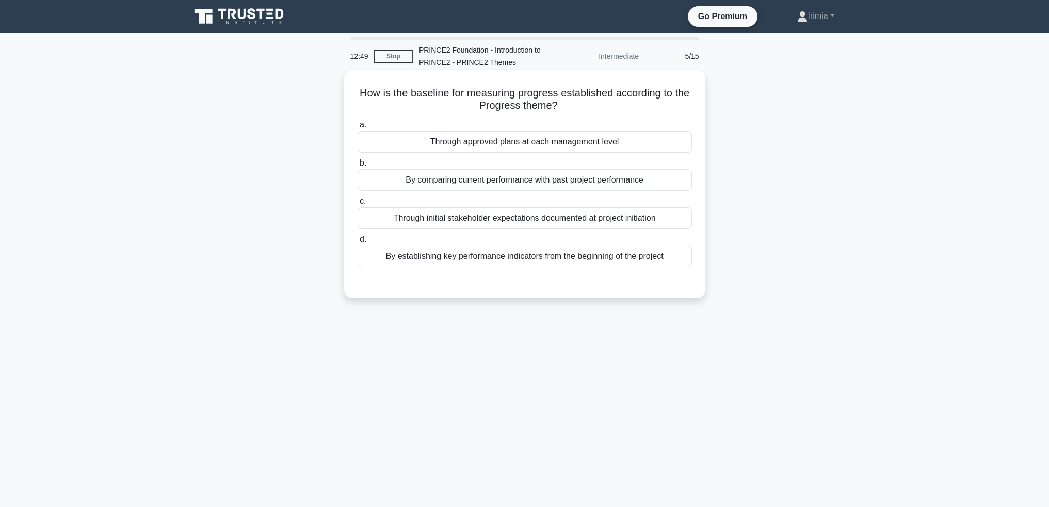
click at [573, 141] on div "Through approved plans at each management level" at bounding box center [525, 142] width 334 height 22
click at [358, 128] on input "a. Through approved plans at each management level" at bounding box center [358, 125] width 0 height 7
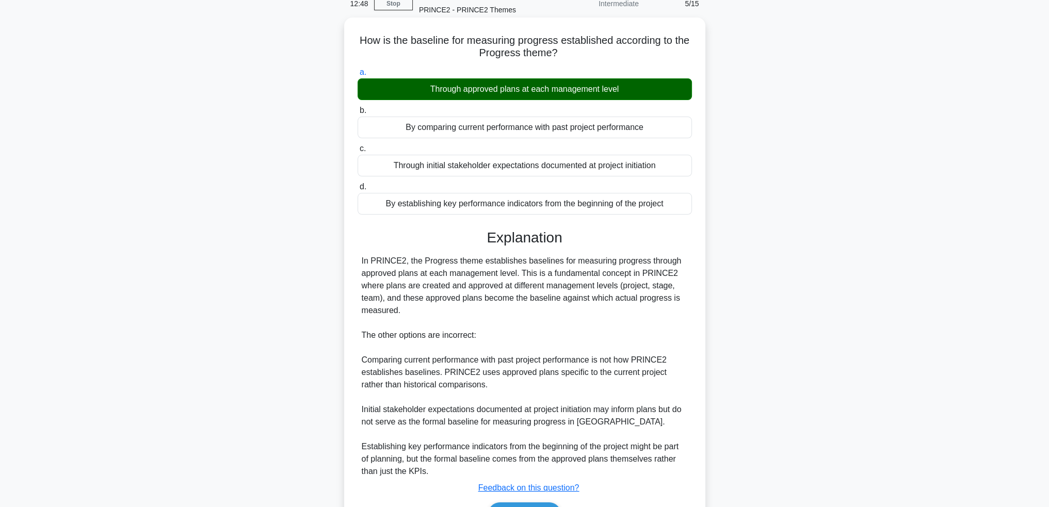
scroll to position [116, 0]
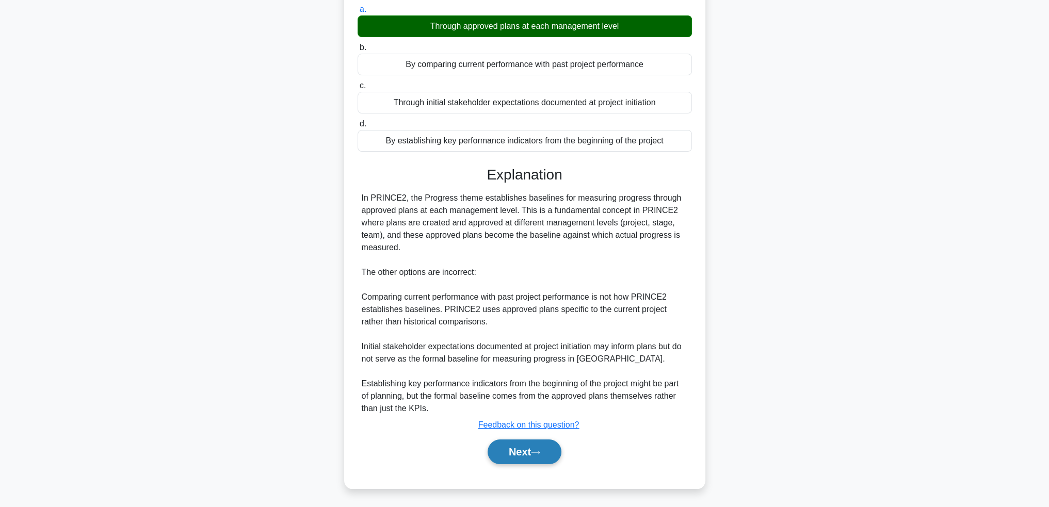
click at [540, 453] on icon at bounding box center [535, 453] width 9 height 6
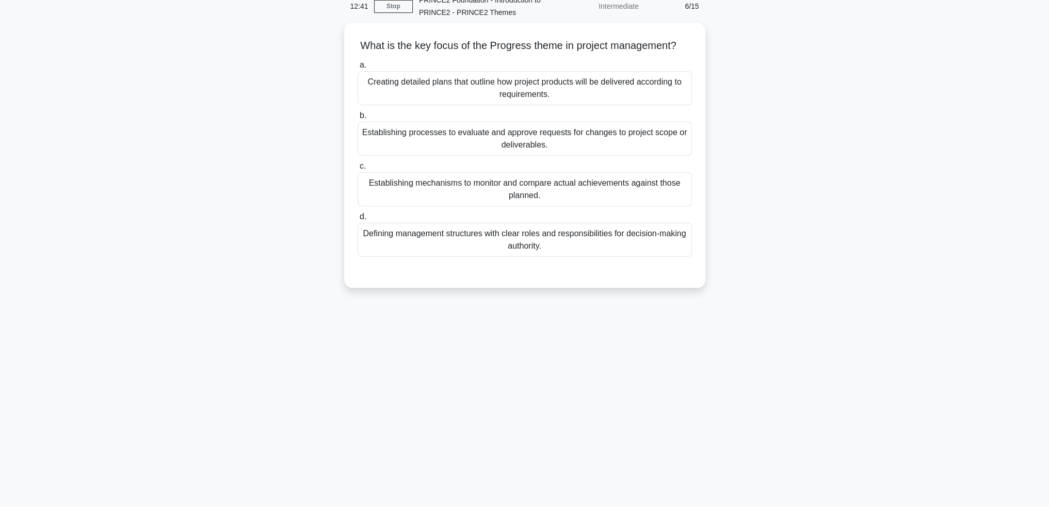
scroll to position [0, 0]
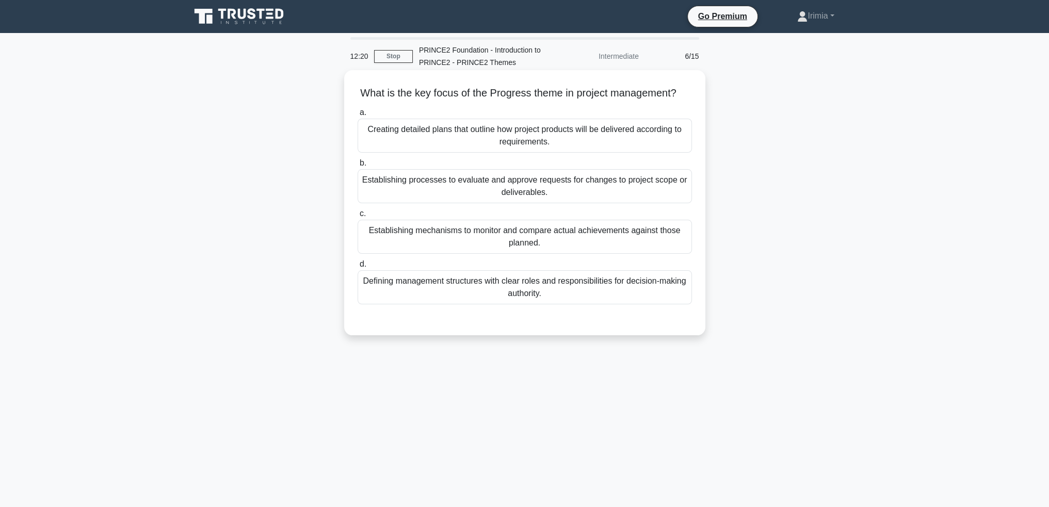
click at [550, 251] on div "Establishing mechanisms to monitor and compare actual achievements against thos…" at bounding box center [525, 237] width 334 height 34
click at [358, 217] on input "c. Establishing mechanisms to monitor and compare actual achievements against t…" at bounding box center [358, 213] width 0 height 7
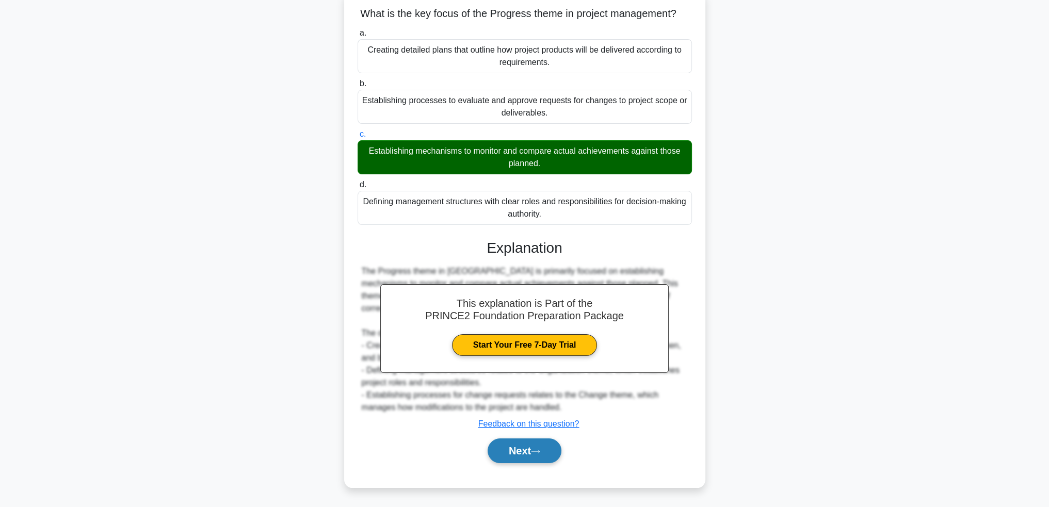
click at [534, 451] on icon at bounding box center [535, 452] width 9 height 6
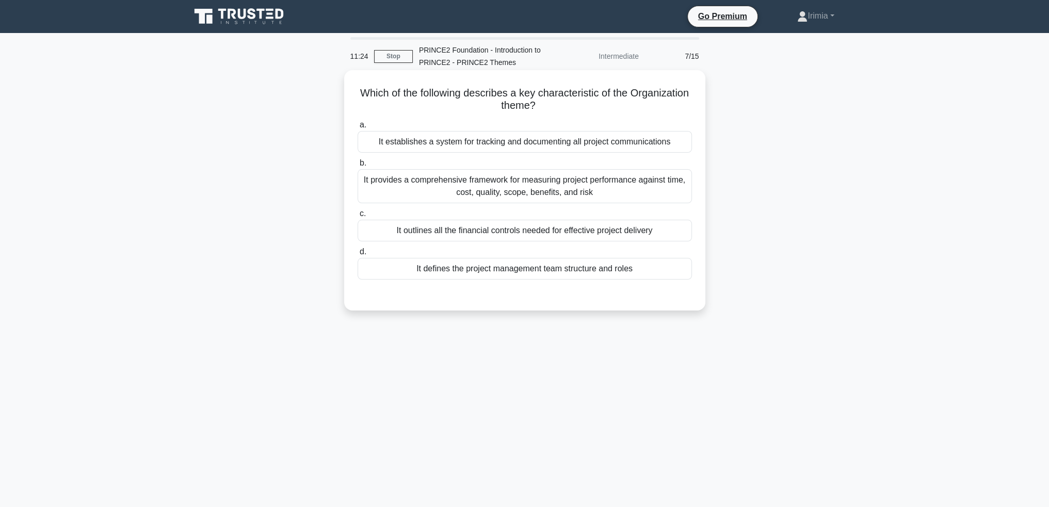
click at [614, 270] on div "It defines the project management team structure and roles" at bounding box center [525, 269] width 334 height 22
click at [358, 255] on input "d. It defines the project management team structure and roles" at bounding box center [358, 252] width 0 height 7
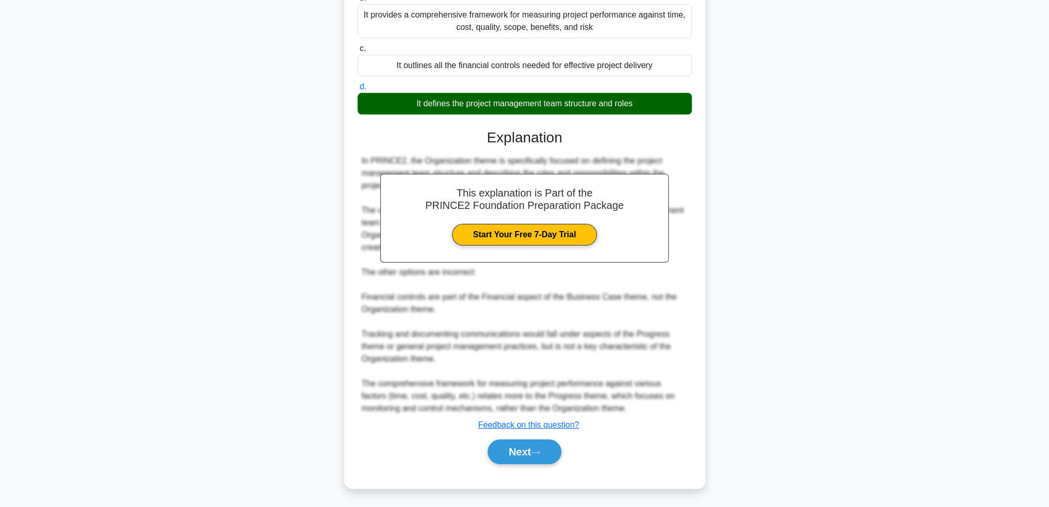
drag, startPoint x: 532, startPoint y: 449, endPoint x: 613, endPoint y: 456, distance: 80.8
click at [533, 449] on button "Next" at bounding box center [525, 452] width 74 height 25
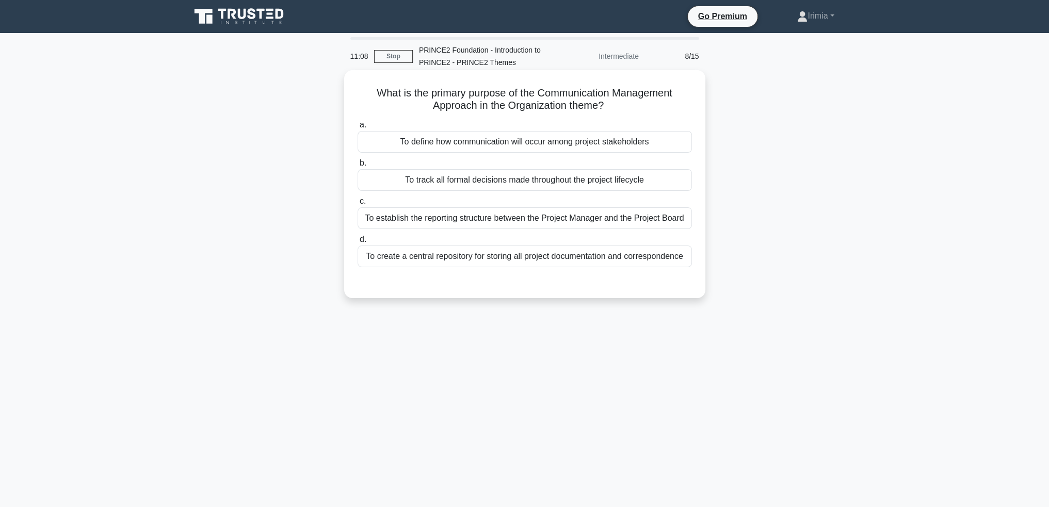
click at [539, 144] on div "To define how communication will occur among project stakeholders" at bounding box center [525, 142] width 334 height 22
click at [358, 128] on input "a. To define how communication will occur among project stakeholders" at bounding box center [358, 125] width 0 height 7
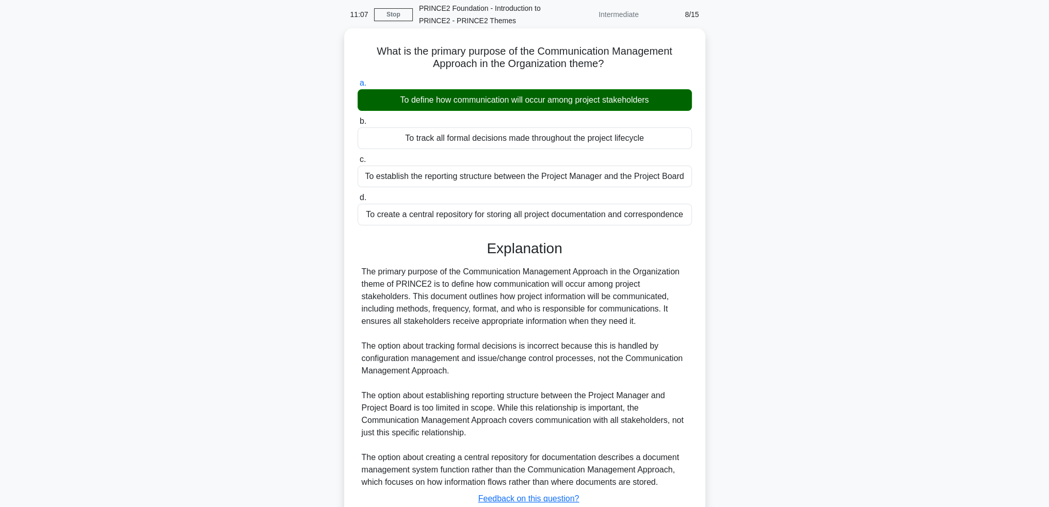
scroll to position [116, 0]
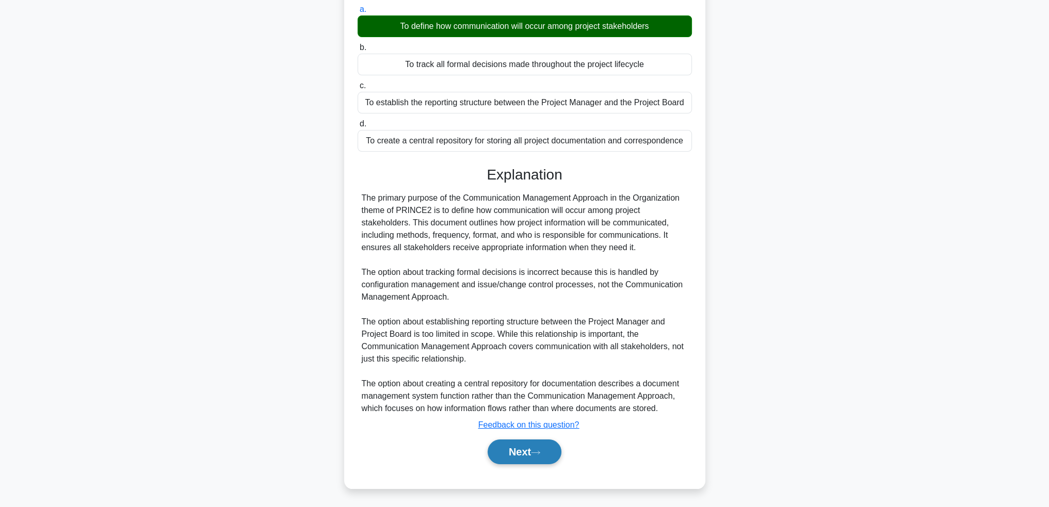
click at [533, 449] on button "Next" at bounding box center [525, 452] width 74 height 25
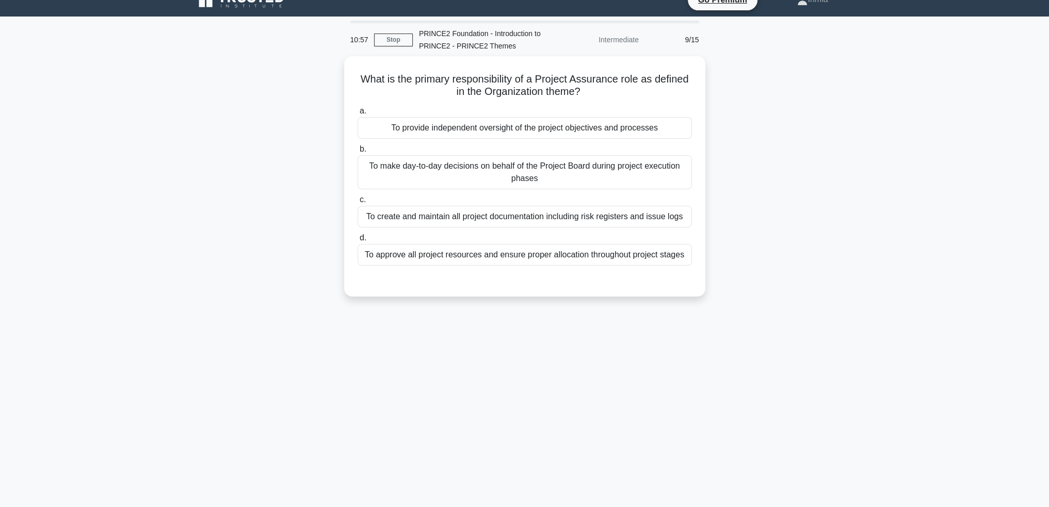
scroll to position [0, 0]
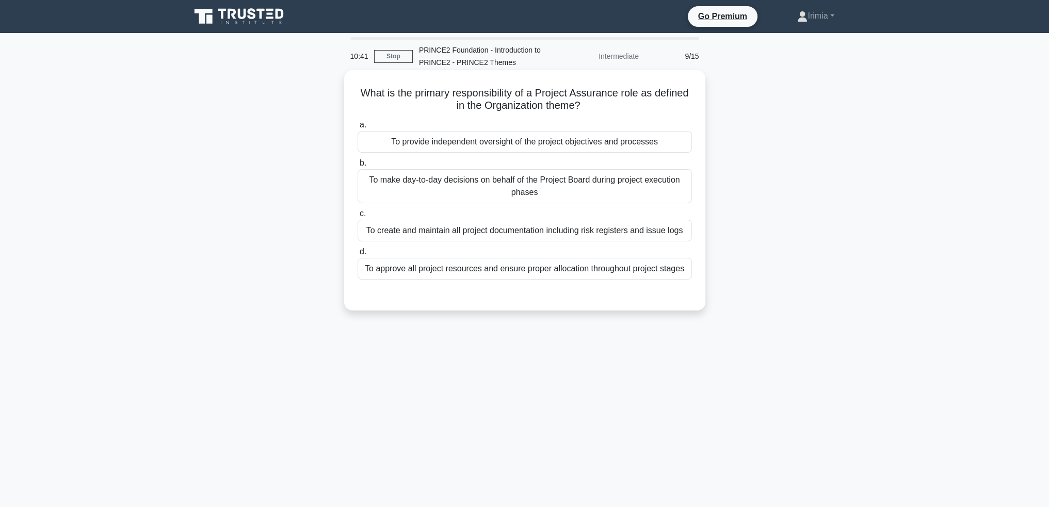
click at [636, 138] on div "To provide independent oversight of the project objectives and processes" at bounding box center [525, 142] width 334 height 22
click at [358, 128] on input "a. To provide independent oversight of the project objectives and processes" at bounding box center [358, 125] width 0 height 7
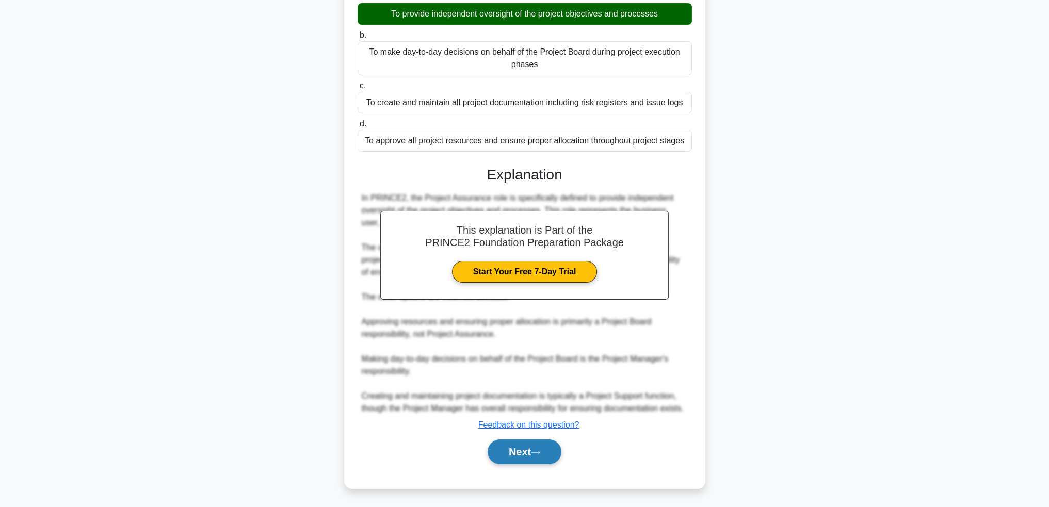
click at [539, 450] on icon at bounding box center [535, 453] width 9 height 6
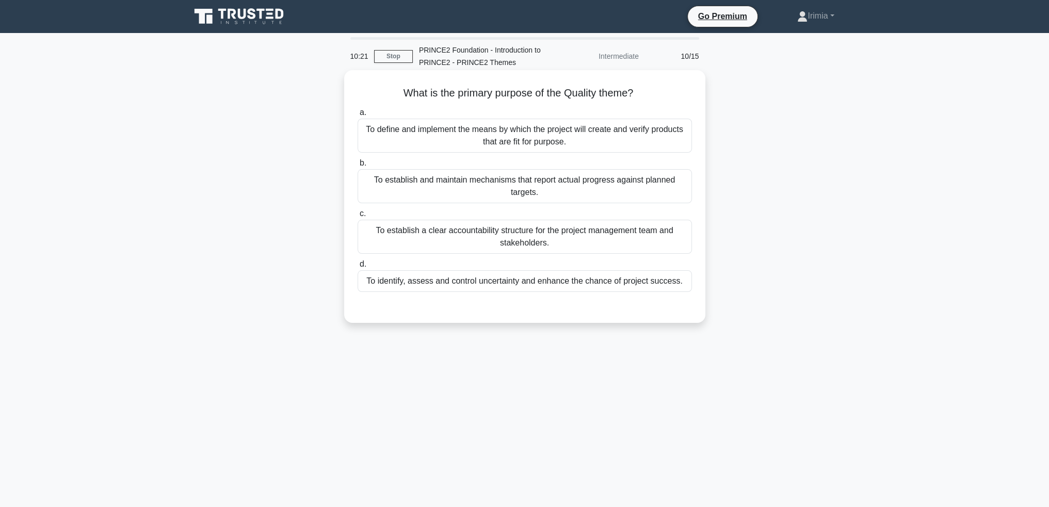
click at [601, 139] on div "To define and implement the means by which the project will create and verify p…" at bounding box center [525, 136] width 334 height 34
click at [358, 116] on input "a. To define and implement the means by which the project will create and verif…" at bounding box center [358, 112] width 0 height 7
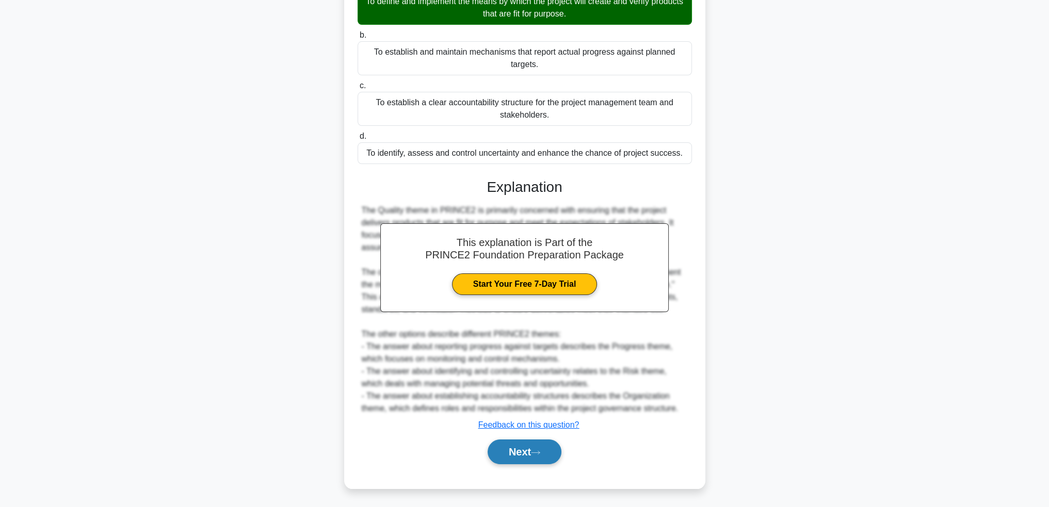
click at [546, 449] on button "Next" at bounding box center [525, 452] width 74 height 25
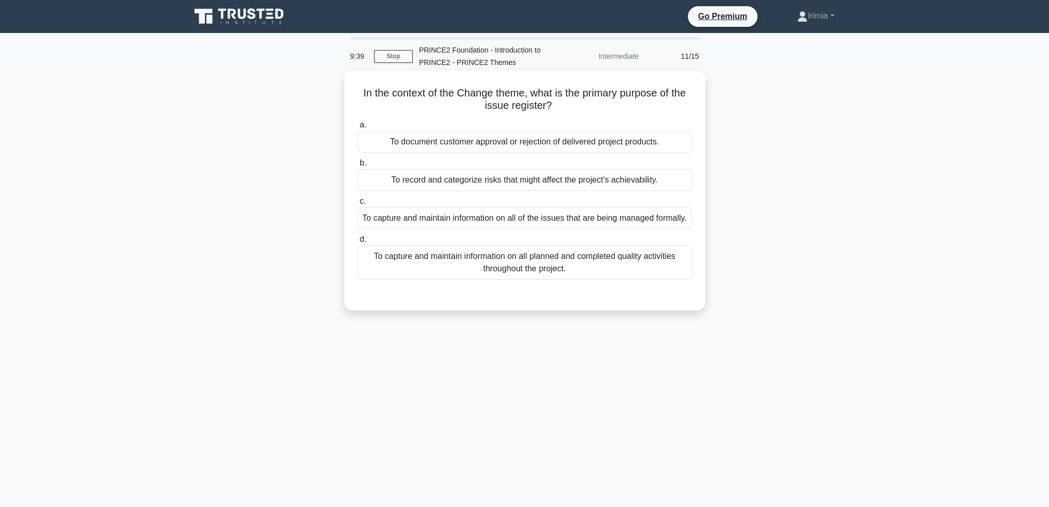
click at [620, 177] on div "To record and categorize risks that might affect the project's achievability." at bounding box center [525, 180] width 334 height 22
click at [358, 167] on input "b. To record and categorize risks that might affect the project's achievability." at bounding box center [358, 163] width 0 height 7
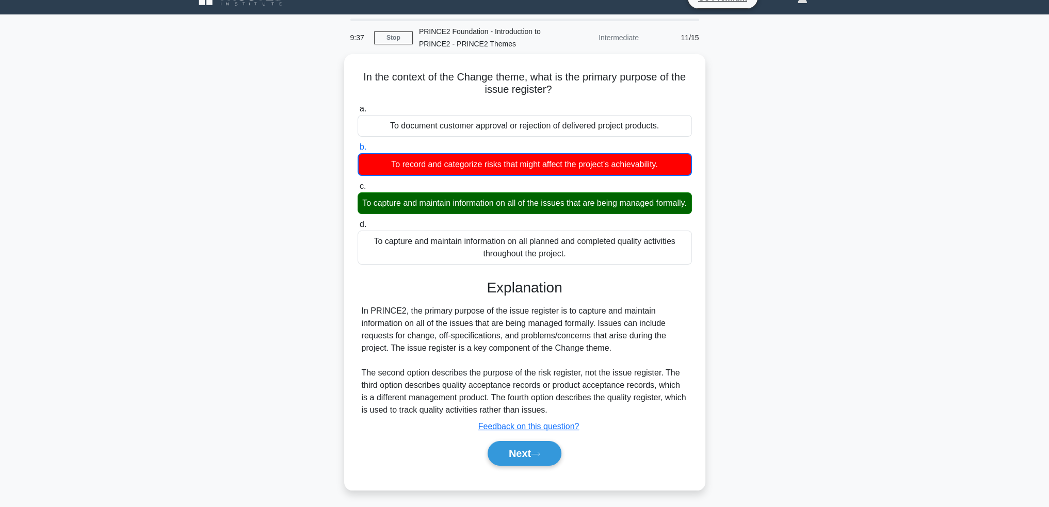
scroll to position [50, 0]
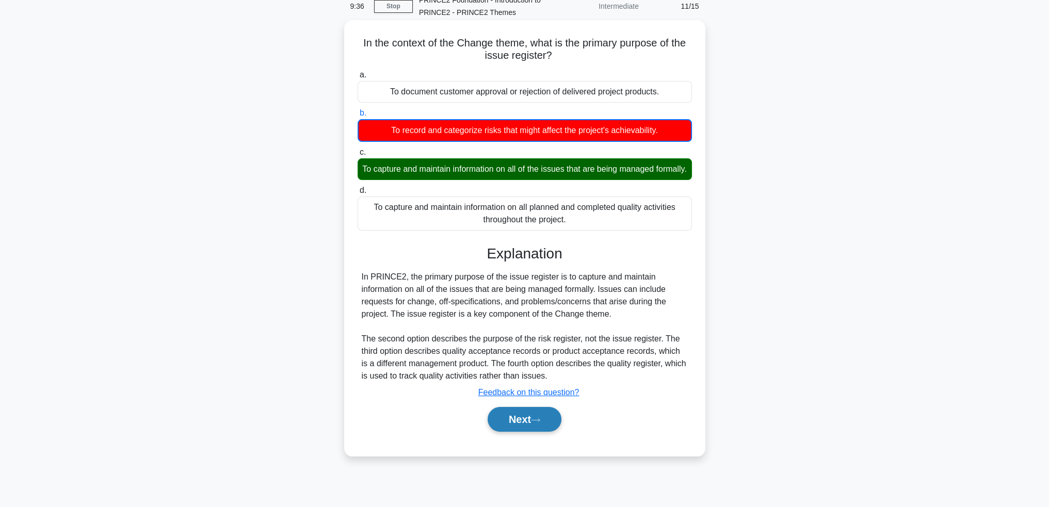
click at [512, 431] on button "Next" at bounding box center [525, 419] width 74 height 25
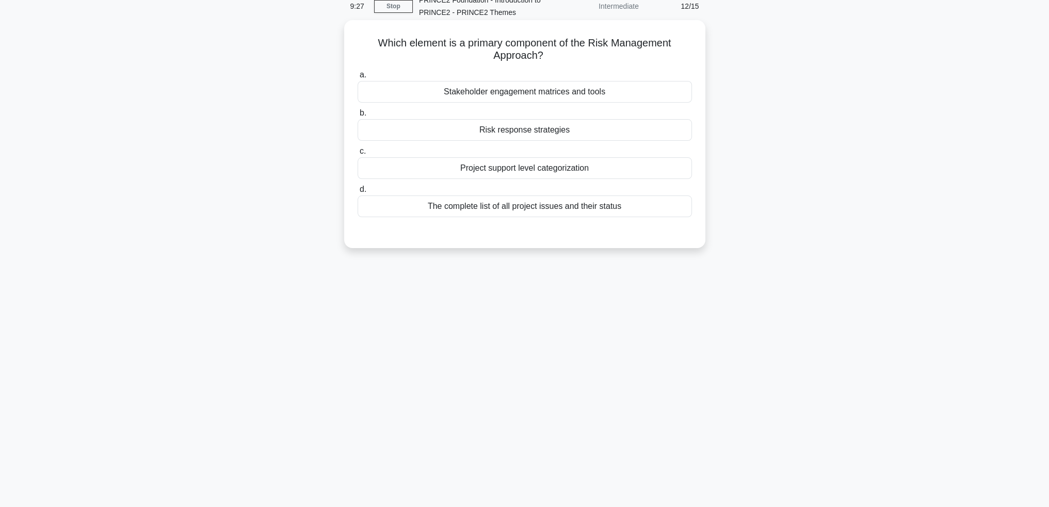
click at [542, 131] on div "Risk response strategies" at bounding box center [525, 130] width 334 height 22
click at [358, 117] on input "b. Risk response strategies" at bounding box center [358, 113] width 0 height 7
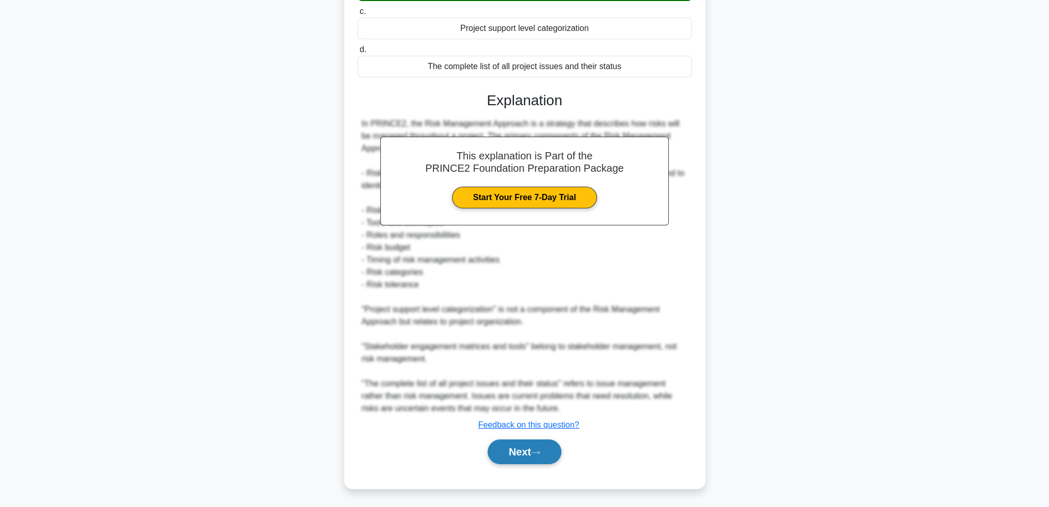
click at [536, 451] on icon at bounding box center [535, 453] width 9 height 6
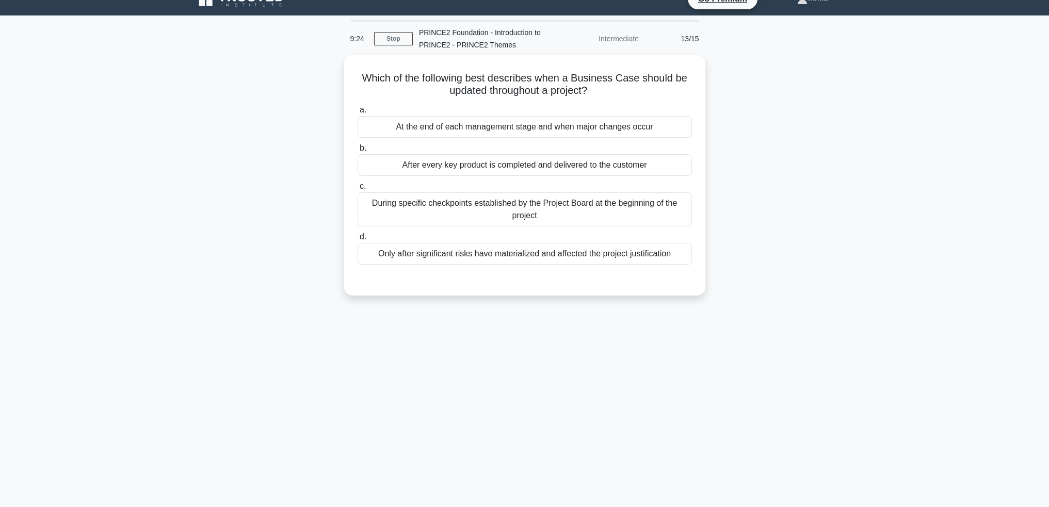
scroll to position [0, 0]
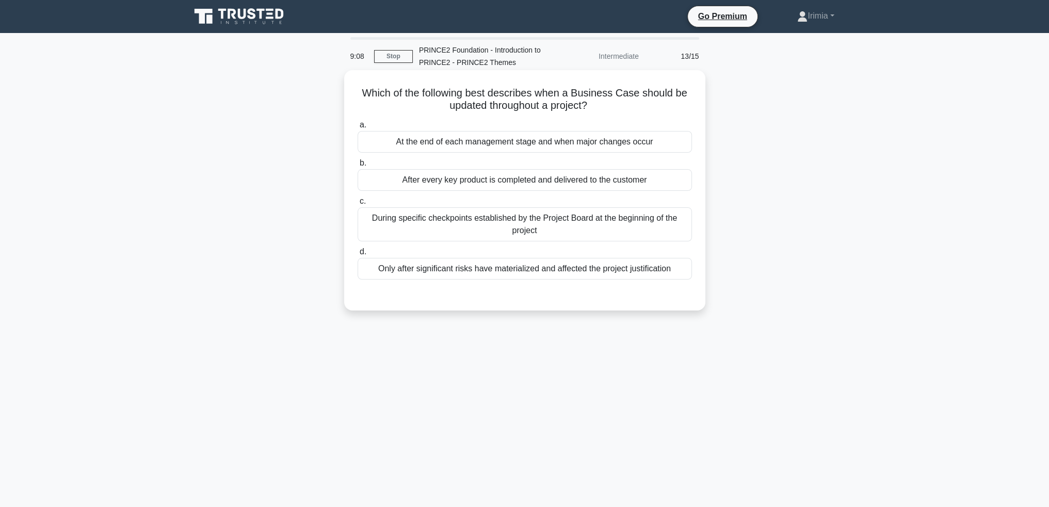
click at [554, 144] on div "At the end of each management stage and when major changes occur" at bounding box center [525, 142] width 334 height 22
click at [358, 128] on input "a. At the end of each management stage and when major changes occur" at bounding box center [358, 125] width 0 height 7
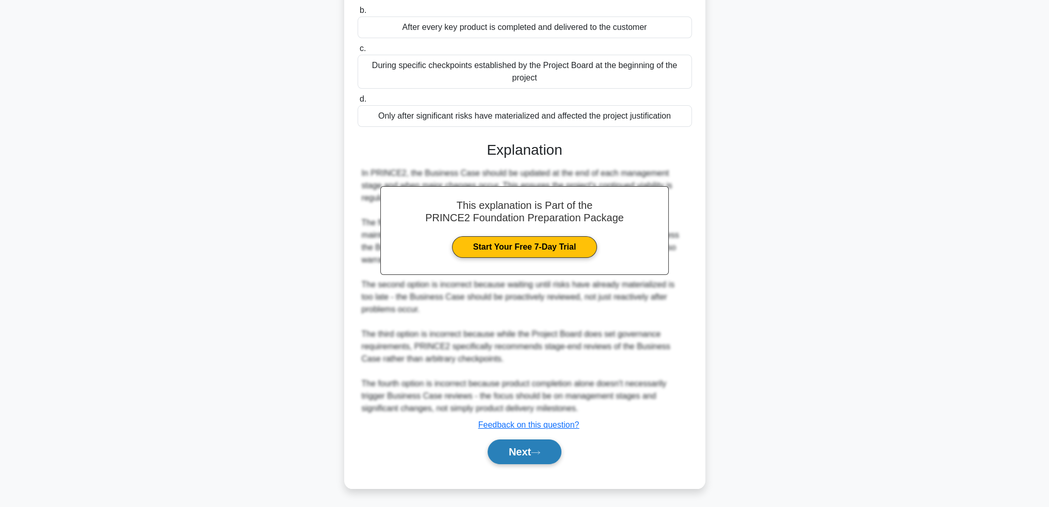
click at [521, 449] on button "Next" at bounding box center [525, 452] width 74 height 25
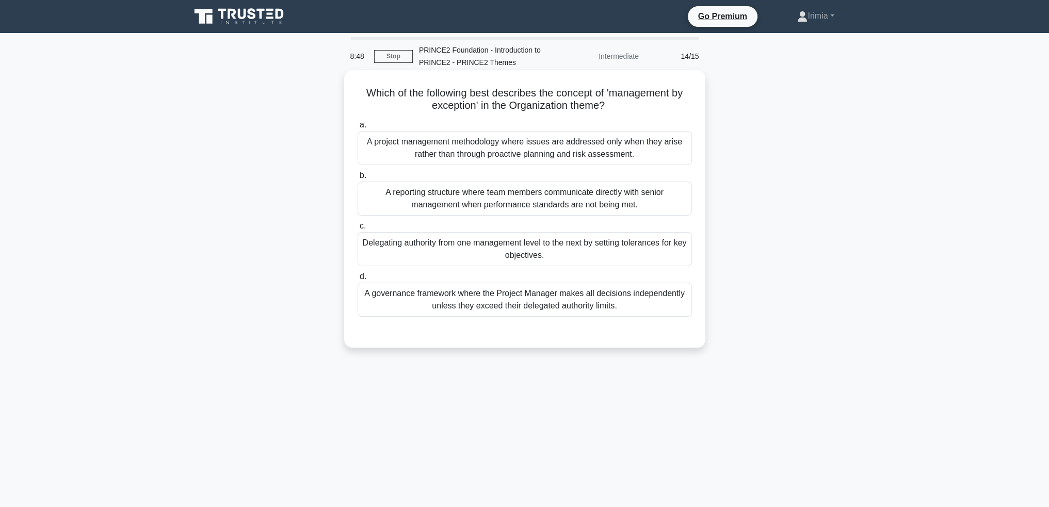
drag, startPoint x: 620, startPoint y: 267, endPoint x: 616, endPoint y: 256, distance: 11.1
click at [620, 266] on div "a. A project management methodology where issues are addressed only when they a…" at bounding box center [524, 218] width 347 height 202
click at [614, 251] on div "Delegating authority from one management level to the next by setting tolerance…" at bounding box center [525, 249] width 334 height 34
click at [358, 230] on input "c. Delegating authority from one management level to the next by setting tolera…" at bounding box center [358, 226] width 0 height 7
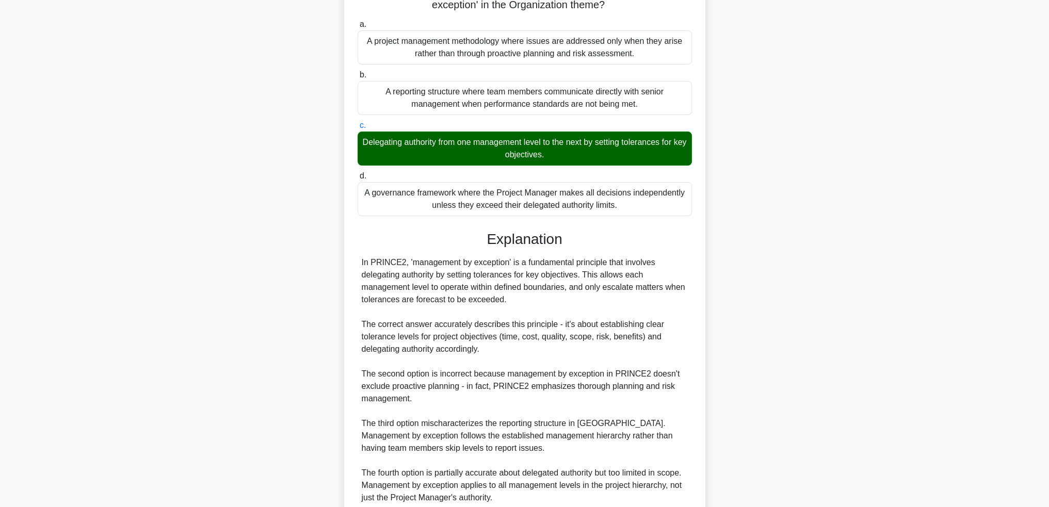
scroll to position [190, 0]
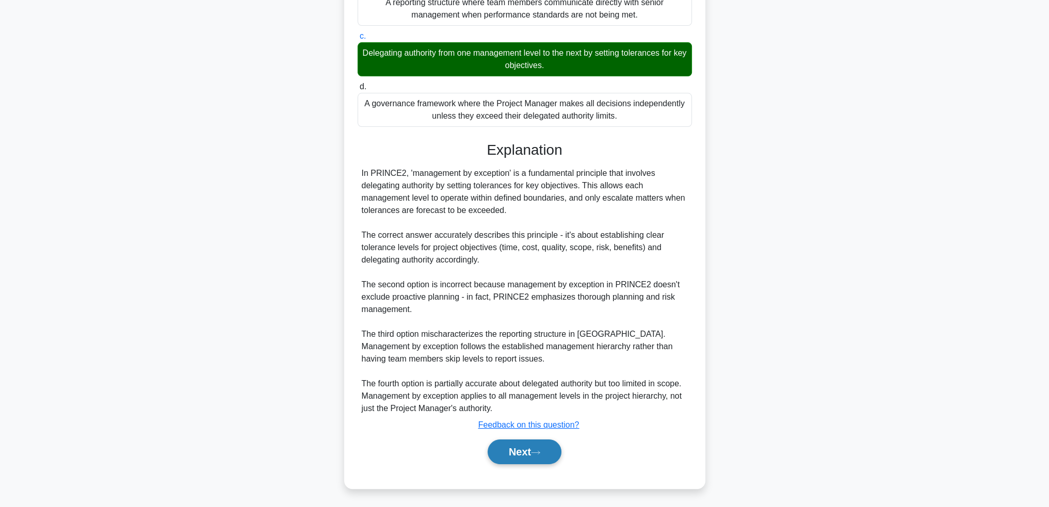
click at [538, 450] on icon at bounding box center [535, 453] width 9 height 6
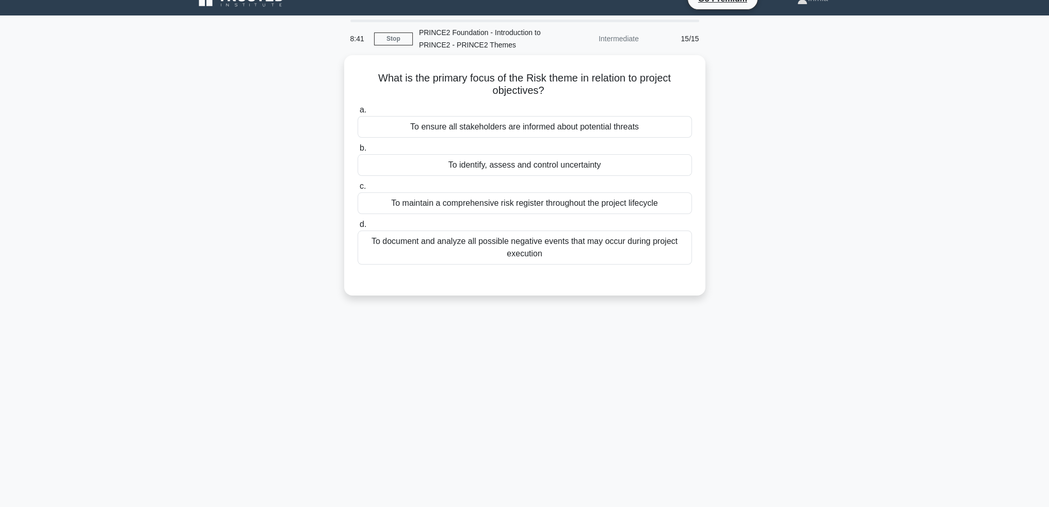
scroll to position [0, 0]
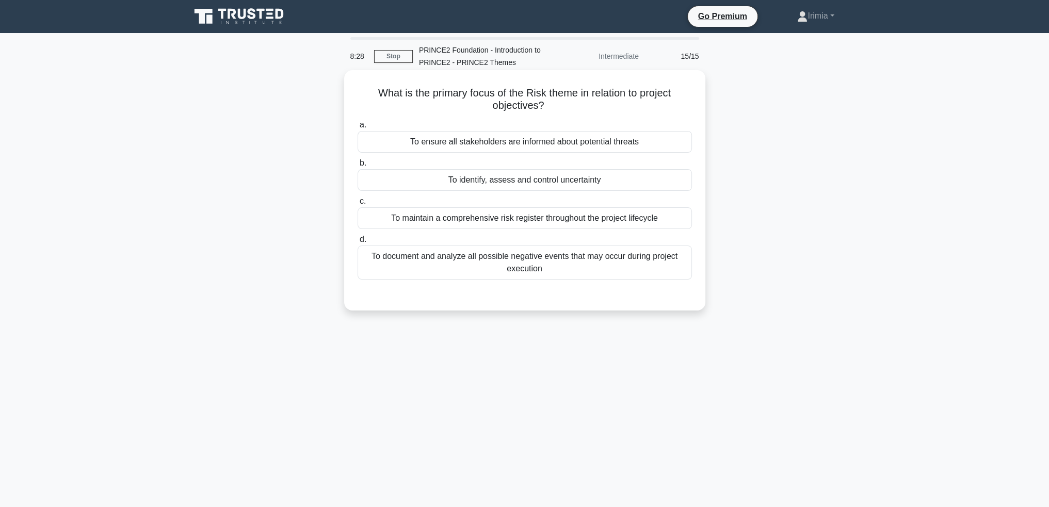
click at [627, 185] on div "To identify, assess and control uncertainty" at bounding box center [525, 180] width 334 height 22
click at [358, 167] on input "b. To identify, assess and control uncertainty" at bounding box center [358, 163] width 0 height 7
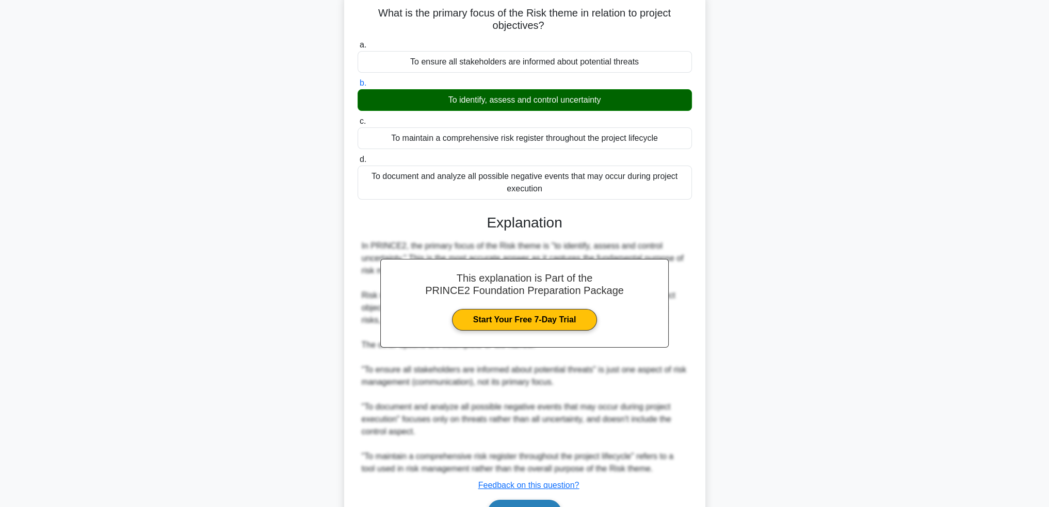
scroll to position [140, 0]
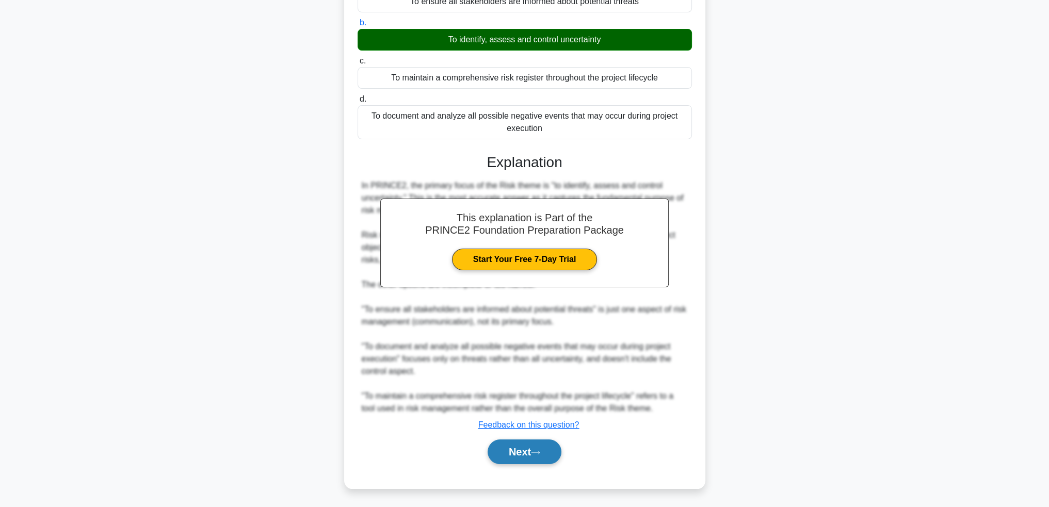
click at [522, 443] on button "Next" at bounding box center [525, 452] width 74 height 25
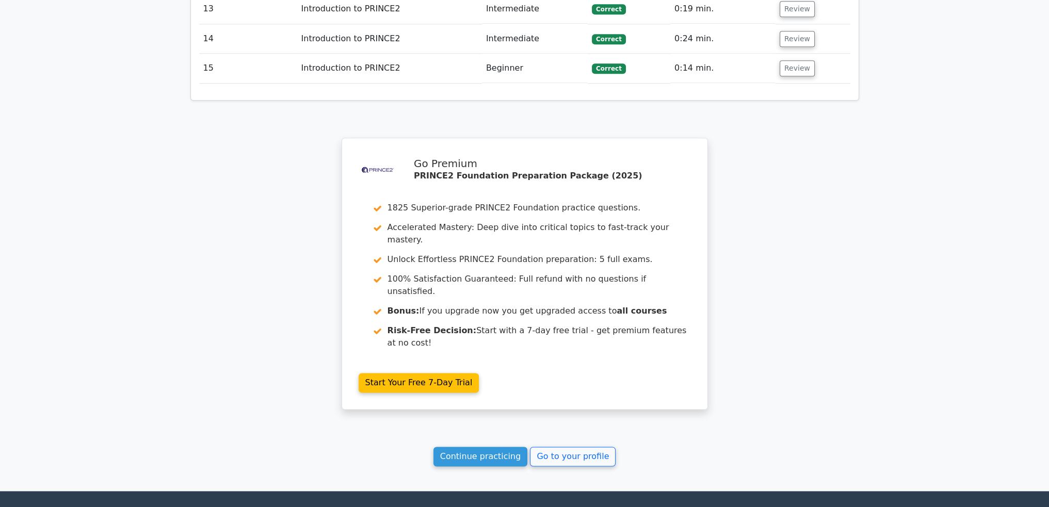
scroll to position [1758, 0]
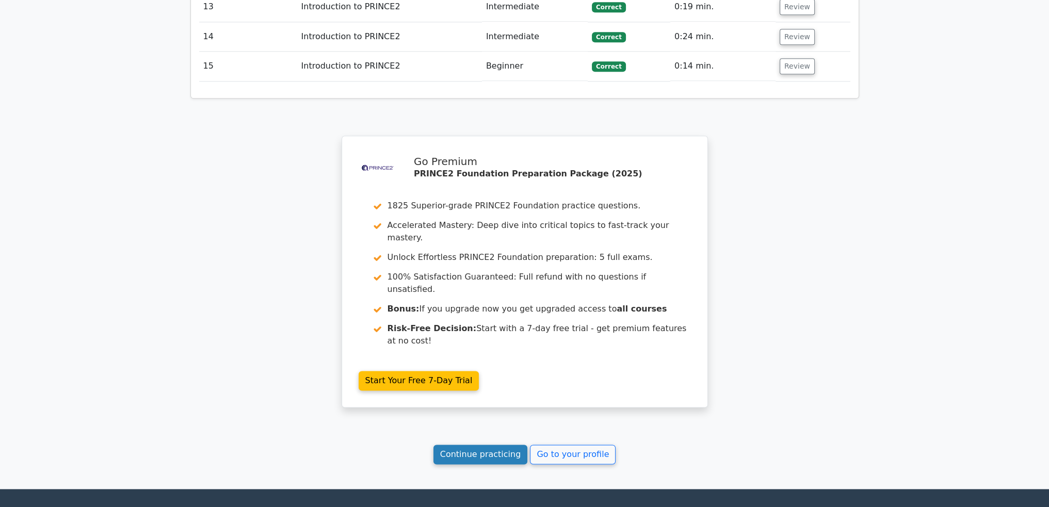
click at [486, 445] on link "Continue practicing" at bounding box center [480, 455] width 94 height 20
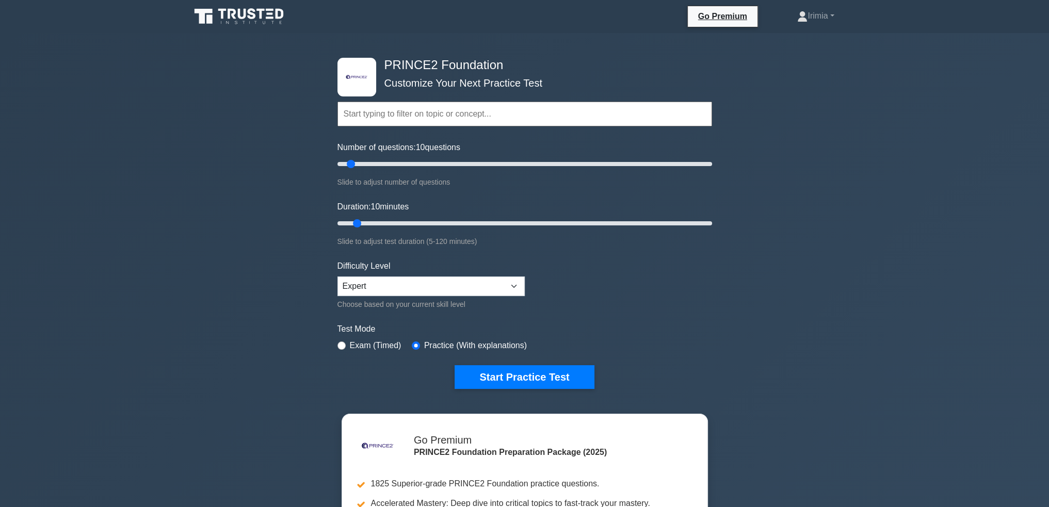
click at [437, 122] on input "text" at bounding box center [524, 114] width 375 height 25
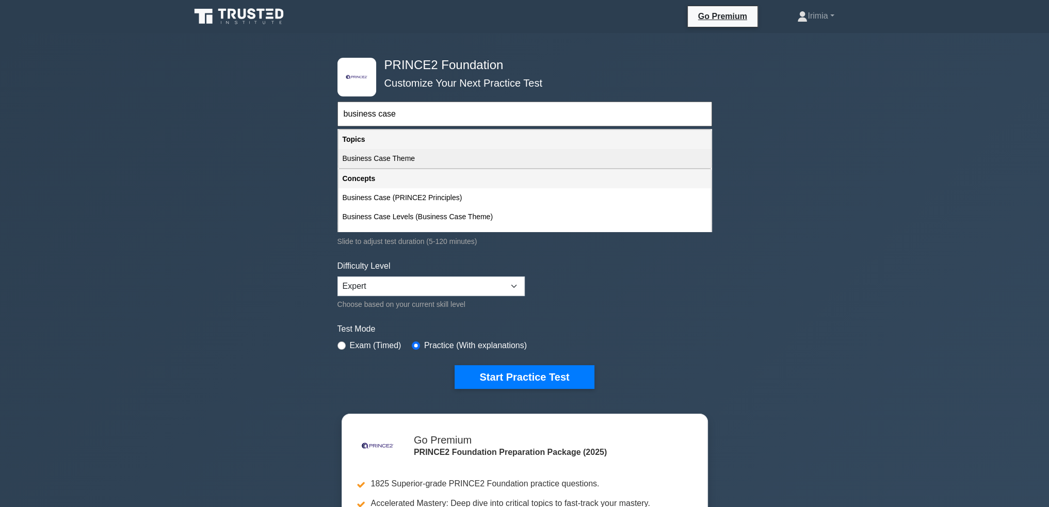
click at [401, 158] on div "Business Case Theme" at bounding box center [524, 158] width 372 height 19
type input "Business Case Theme"
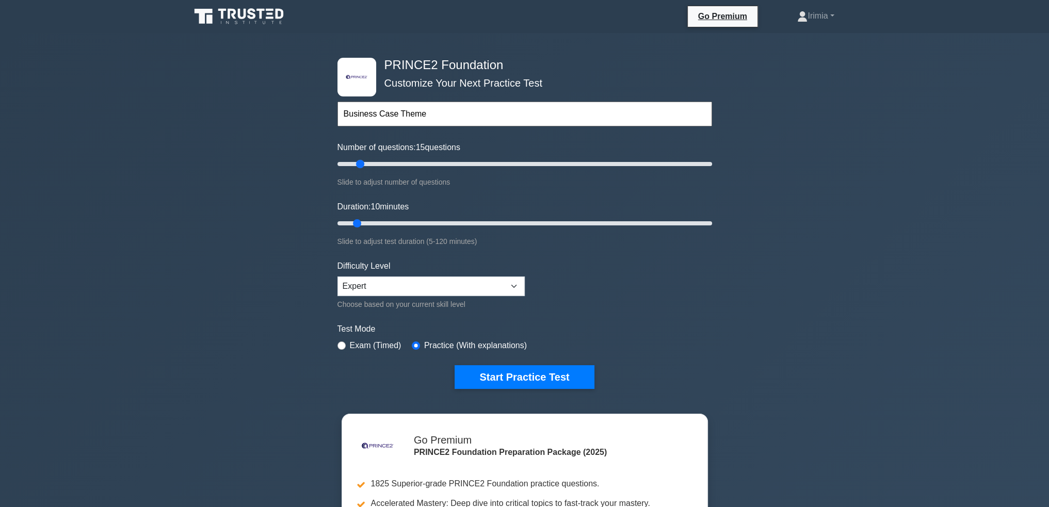
drag, startPoint x: 349, startPoint y: 161, endPoint x: 357, endPoint y: 161, distance: 7.8
type input "15"
click at [357, 161] on input "Number of questions: 15 questions" at bounding box center [524, 164] width 375 height 12
drag, startPoint x: 356, startPoint y: 223, endPoint x: 368, endPoint y: 223, distance: 11.9
type input "15"
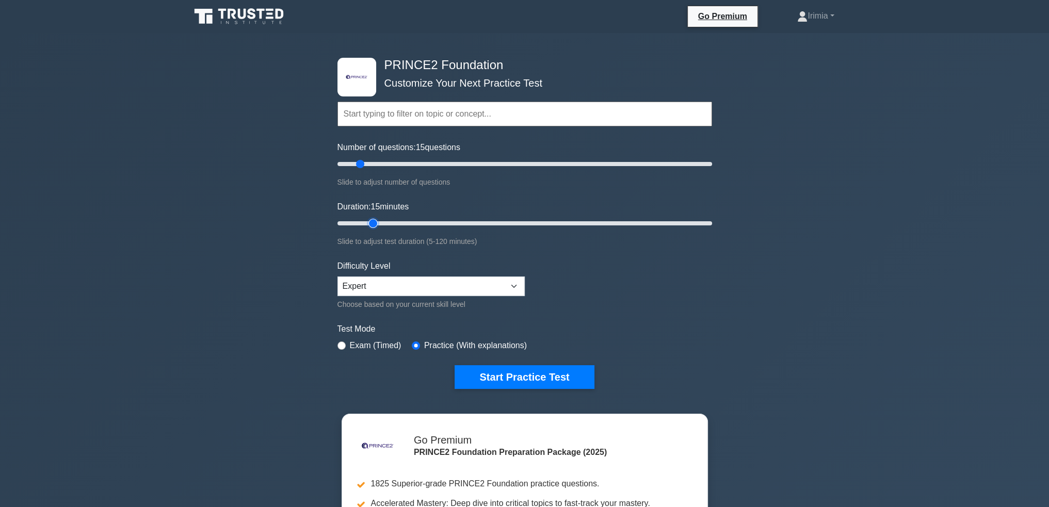
click at [368, 223] on input "Duration: 15 minutes" at bounding box center [524, 223] width 375 height 12
click at [530, 378] on button "Start Practice Test" at bounding box center [524, 377] width 139 height 24
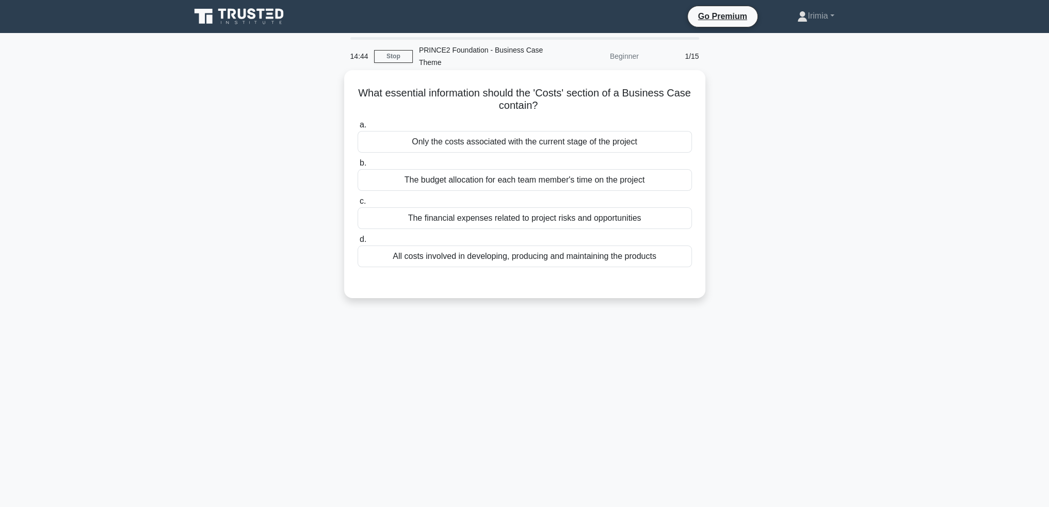
click at [653, 255] on div "All costs involved in developing, producing and maintaining the products" at bounding box center [525, 257] width 334 height 22
click at [358, 243] on input "d. All costs involved in developing, producing and maintaining the products" at bounding box center [358, 239] width 0 height 7
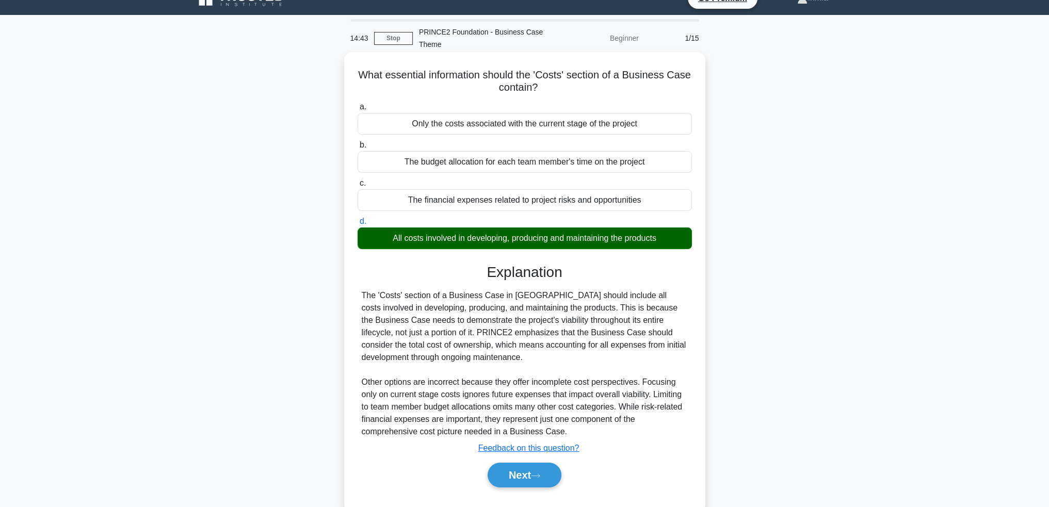
scroll to position [50, 0]
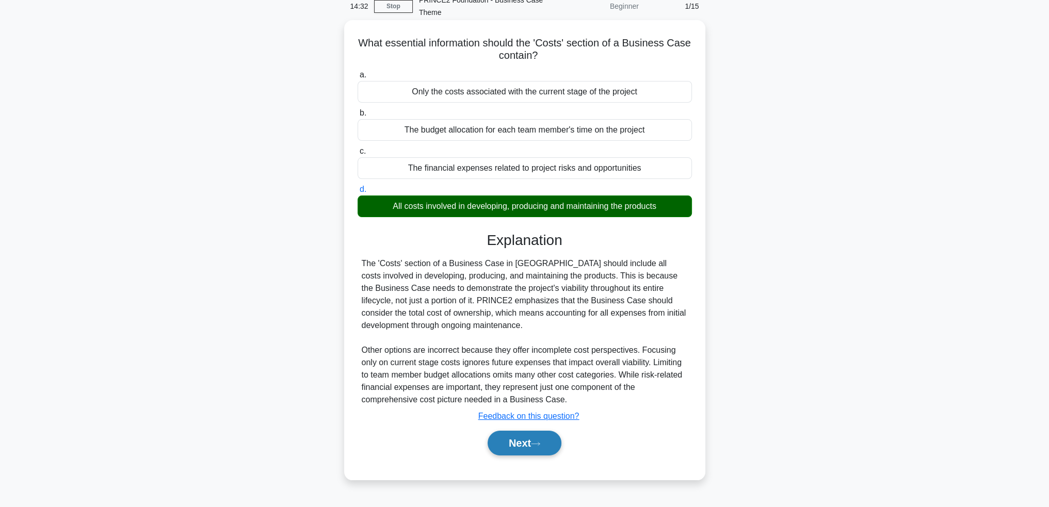
click at [527, 442] on button "Next" at bounding box center [525, 443] width 74 height 25
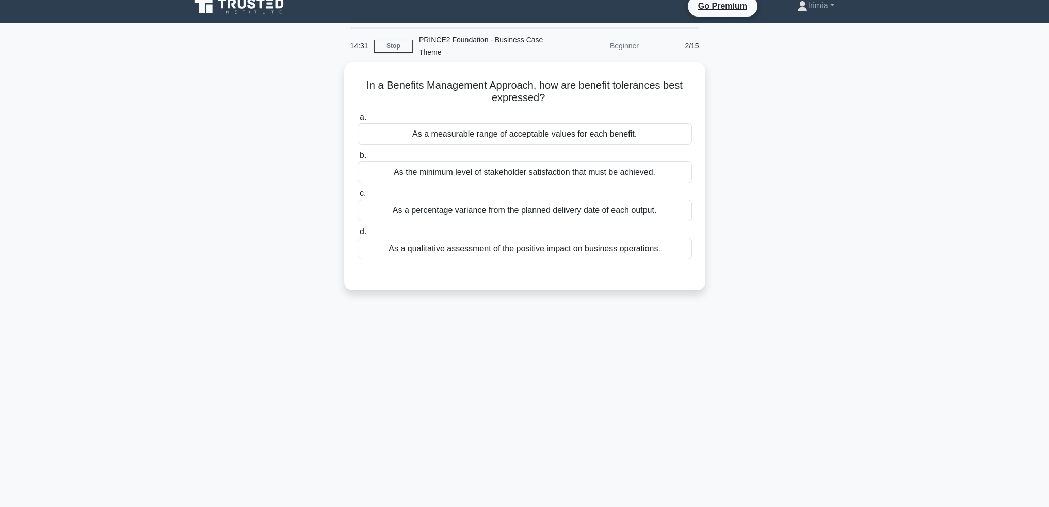
scroll to position [0, 0]
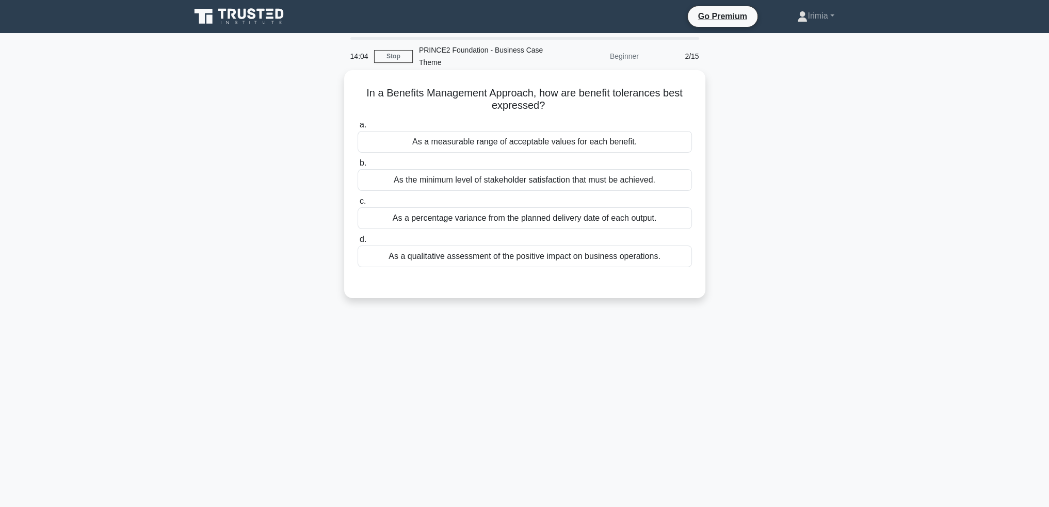
click at [580, 144] on div "As a measurable range of acceptable values for each benefit." at bounding box center [525, 142] width 334 height 22
click at [627, 134] on div "As a measurable range of acceptable values for each benefit." at bounding box center [525, 142] width 334 height 22
click at [630, 139] on div "As a measurable range of acceptable values for each benefit." at bounding box center [525, 142] width 334 height 22
click at [358, 128] on input "a. As a measurable range of acceptable values for each benefit." at bounding box center [358, 125] width 0 height 7
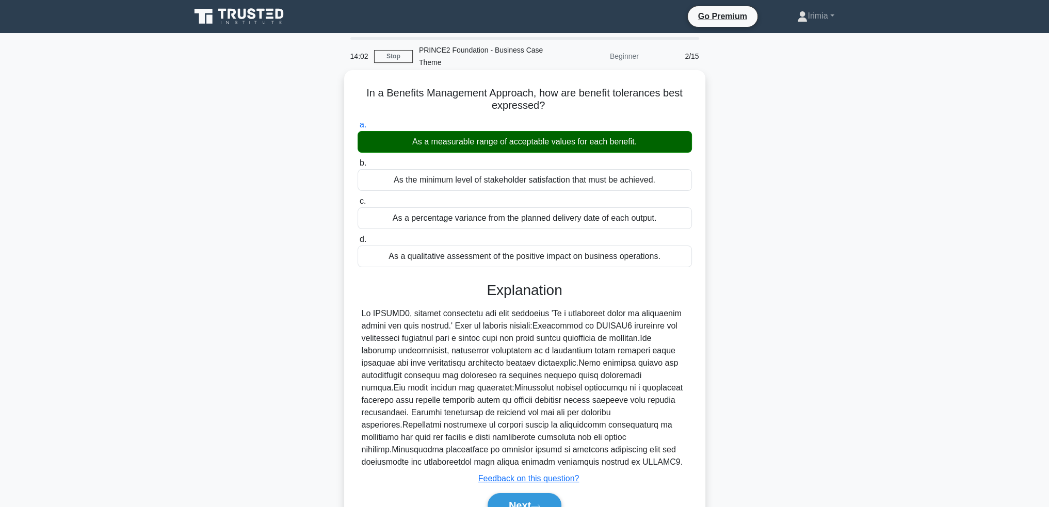
scroll to position [54, 0]
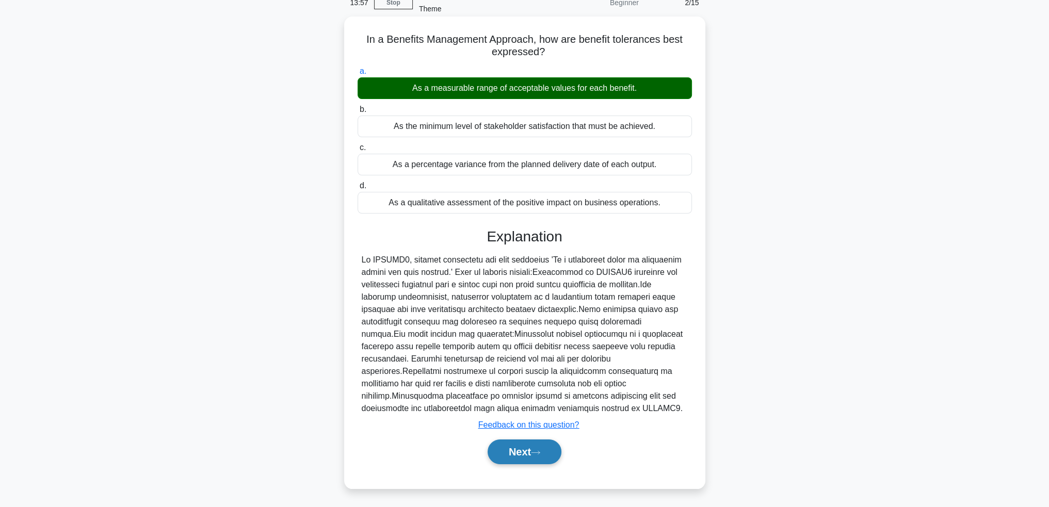
click at [521, 455] on button "Next" at bounding box center [525, 452] width 74 height 25
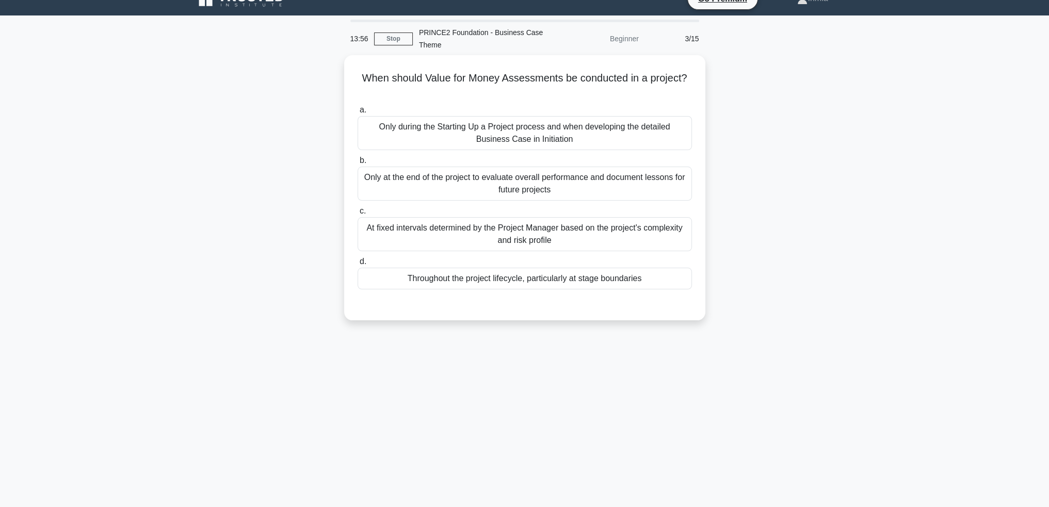
scroll to position [0, 0]
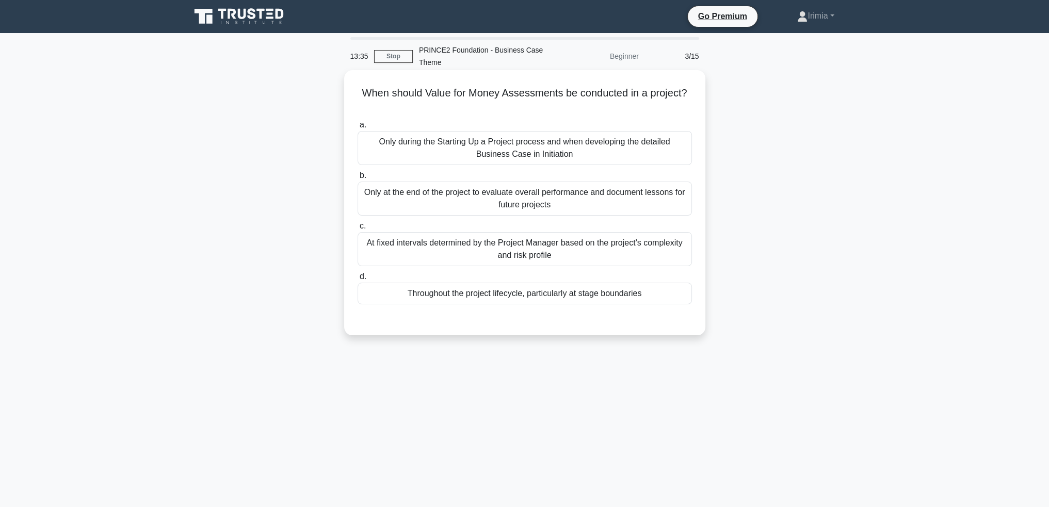
click at [621, 296] on div "Throughout the project lifecycle, particularly at stage boundaries" at bounding box center [525, 294] width 334 height 22
click at [358, 280] on input "d. Throughout the project lifecycle, particularly at stage boundaries" at bounding box center [358, 276] width 0 height 7
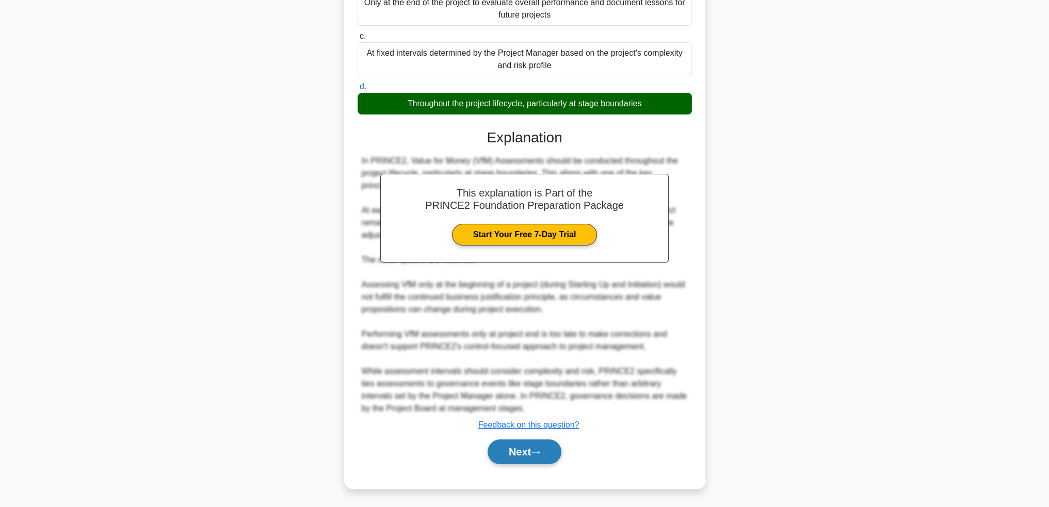
click at [521, 449] on button "Next" at bounding box center [525, 452] width 74 height 25
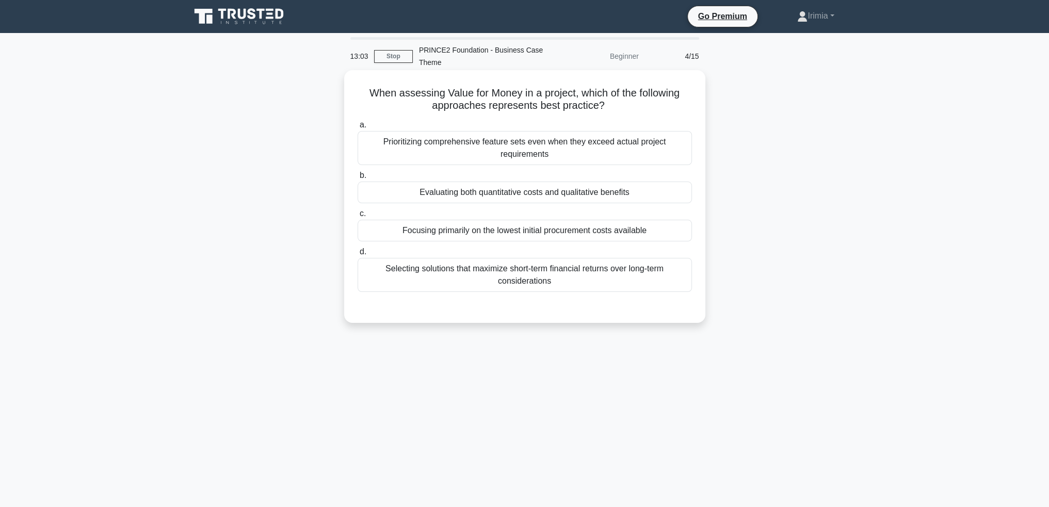
click at [637, 197] on div "Evaluating both quantitative costs and qualitative benefits" at bounding box center [525, 193] width 334 height 22
click at [358, 179] on input "b. Evaluating both quantitative costs and qualitative benefits" at bounding box center [358, 175] width 0 height 7
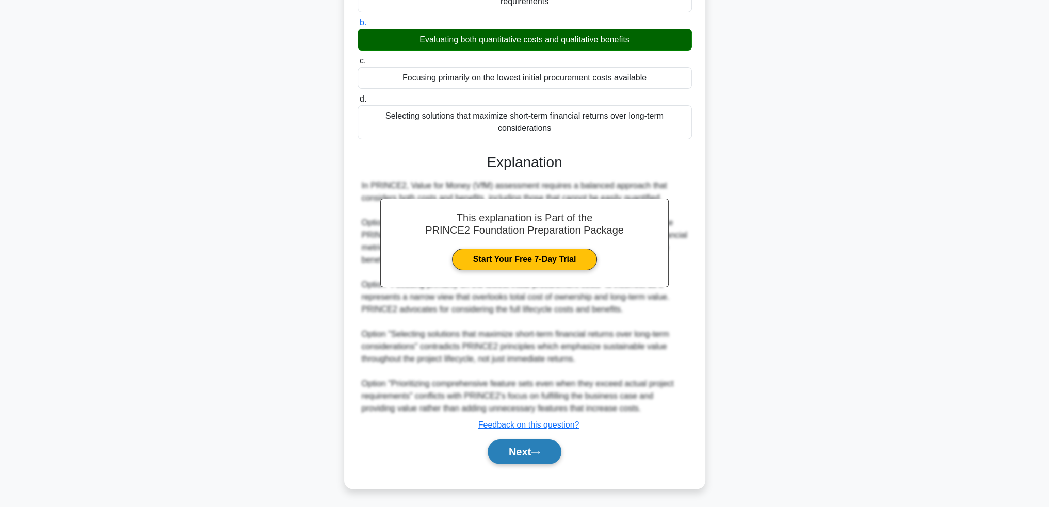
click at [534, 446] on button "Next" at bounding box center [525, 452] width 74 height 25
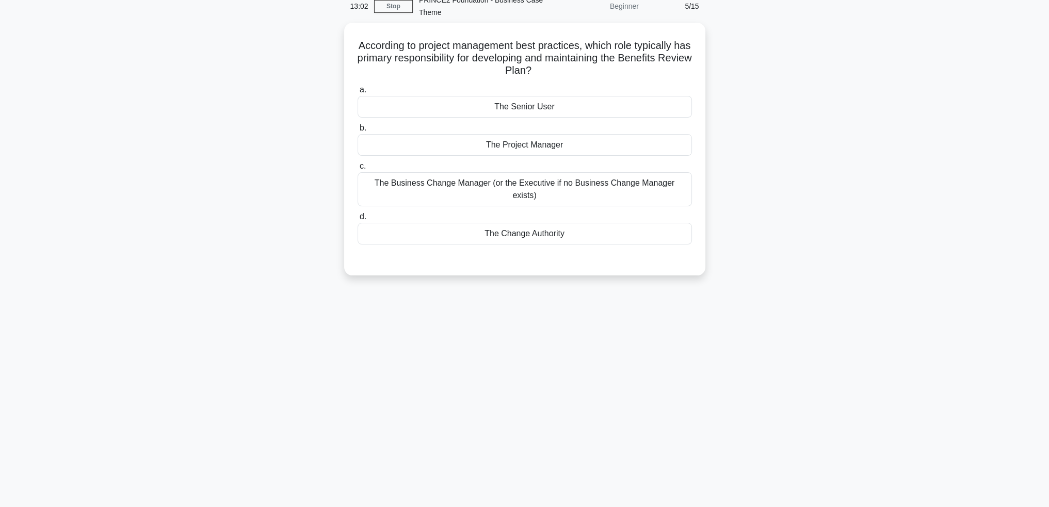
scroll to position [50, 0]
click at [621, 139] on div "The Project Manager" at bounding box center [525, 143] width 334 height 22
click at [358, 129] on input "b. The Project Manager" at bounding box center [358, 125] width 0 height 7
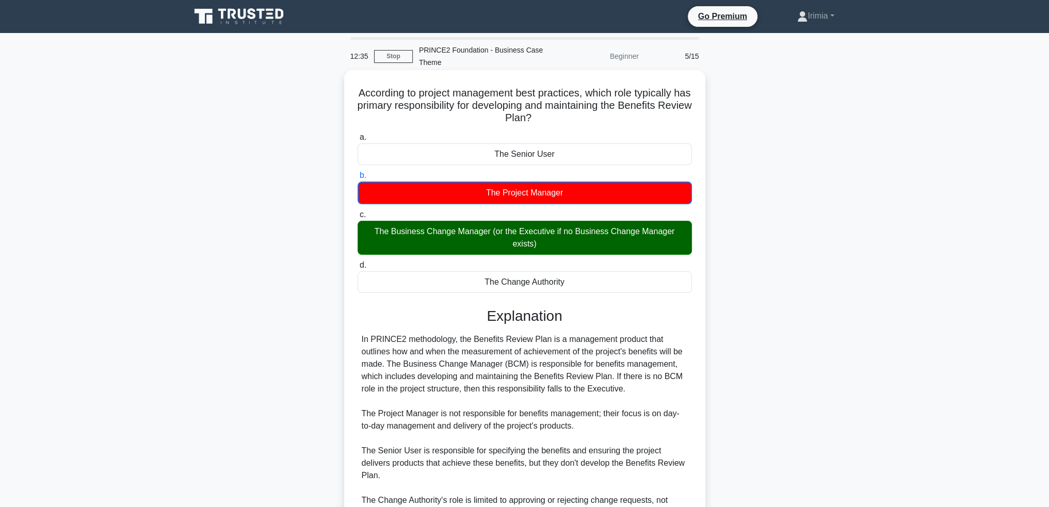
scroll to position [92, 0]
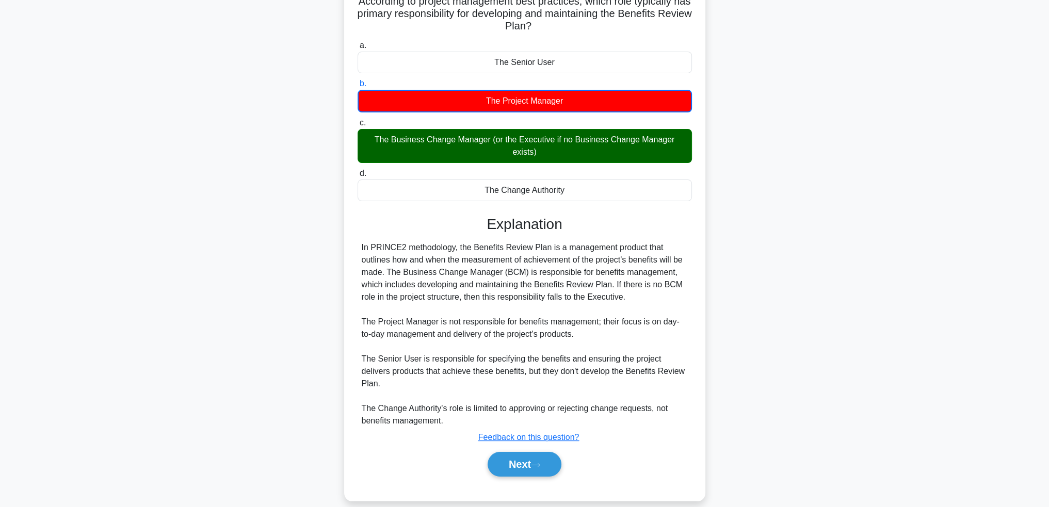
drag, startPoint x: 526, startPoint y: 452, endPoint x: 562, endPoint y: 462, distance: 37.3
click at [526, 453] on button "Next" at bounding box center [525, 464] width 74 height 25
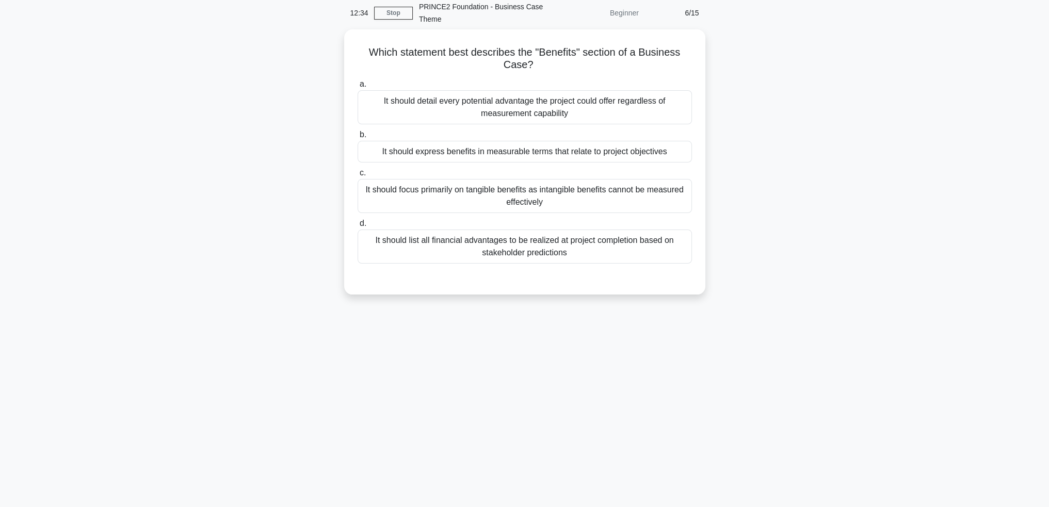
scroll to position [0, 0]
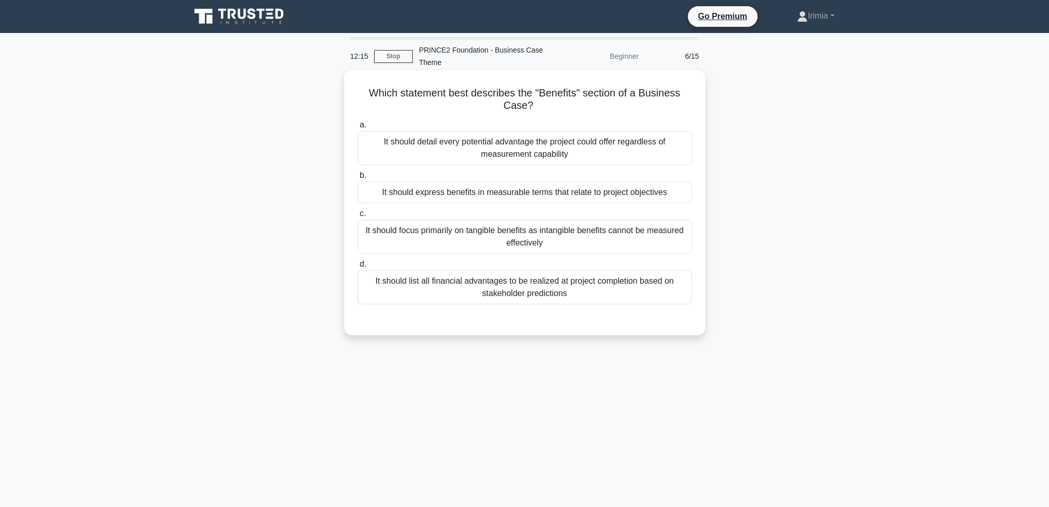
click at [651, 191] on div "It should express benefits in measurable terms that relate to project objectives" at bounding box center [525, 193] width 334 height 22
click at [358, 179] on input "b. It should express benefits in measurable terms that relate to project object…" at bounding box center [358, 175] width 0 height 7
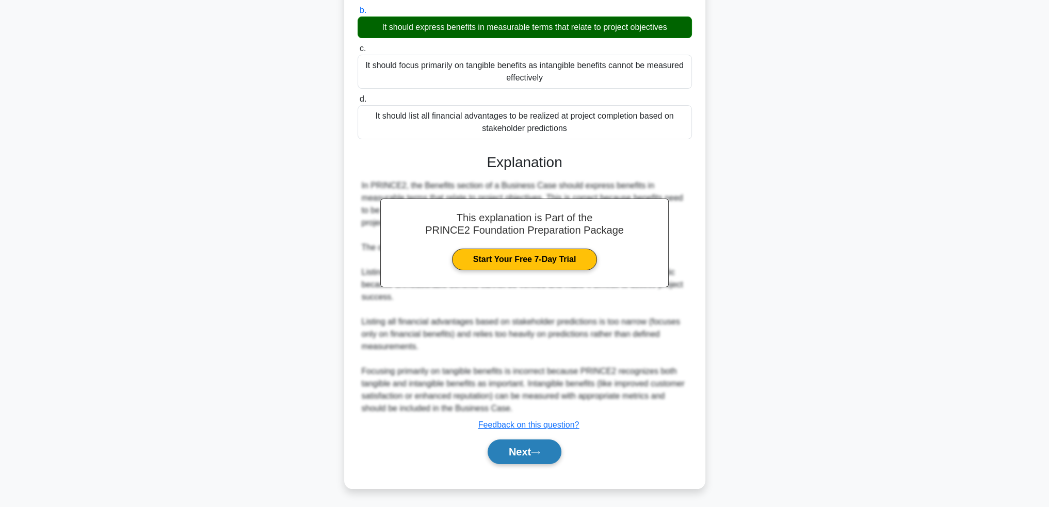
click at [541, 446] on button "Next" at bounding box center [525, 452] width 74 height 25
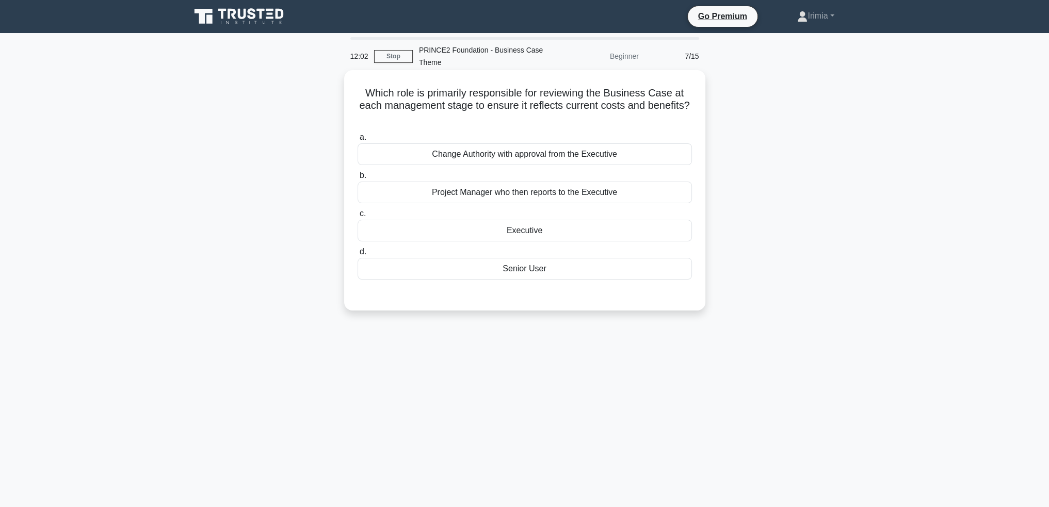
click at [609, 193] on div "Project Manager who then reports to the Executive" at bounding box center [525, 193] width 334 height 22
click at [358, 179] on input "b. Project Manager who then reports to the Executive" at bounding box center [358, 175] width 0 height 7
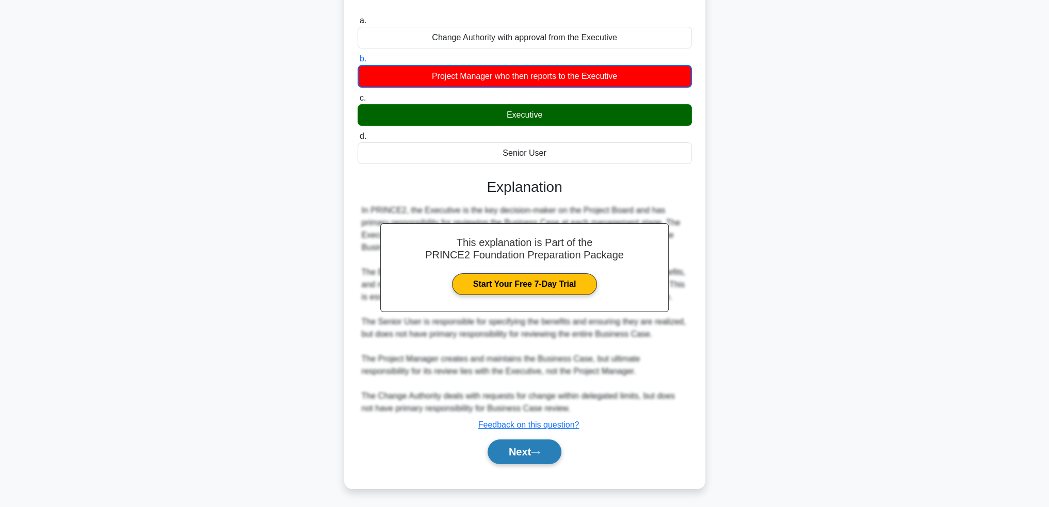
click at [556, 458] on button "Next" at bounding box center [525, 452] width 74 height 25
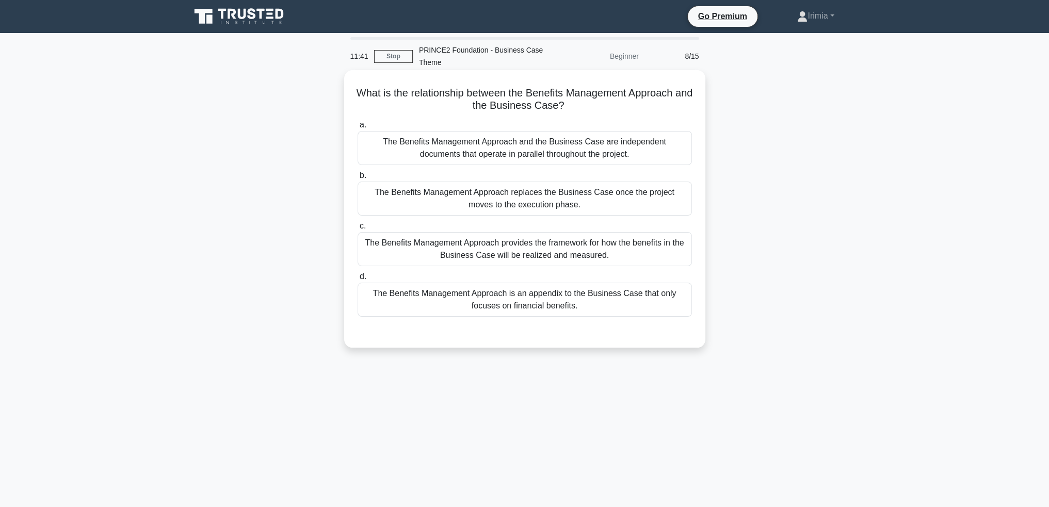
click at [555, 253] on div "The Benefits Management Approach provides the framework for how the benefits in…" at bounding box center [525, 249] width 334 height 34
click at [358, 230] on input "c. The Benefits Management Approach provides the framework for how the benefits…" at bounding box center [358, 226] width 0 height 7
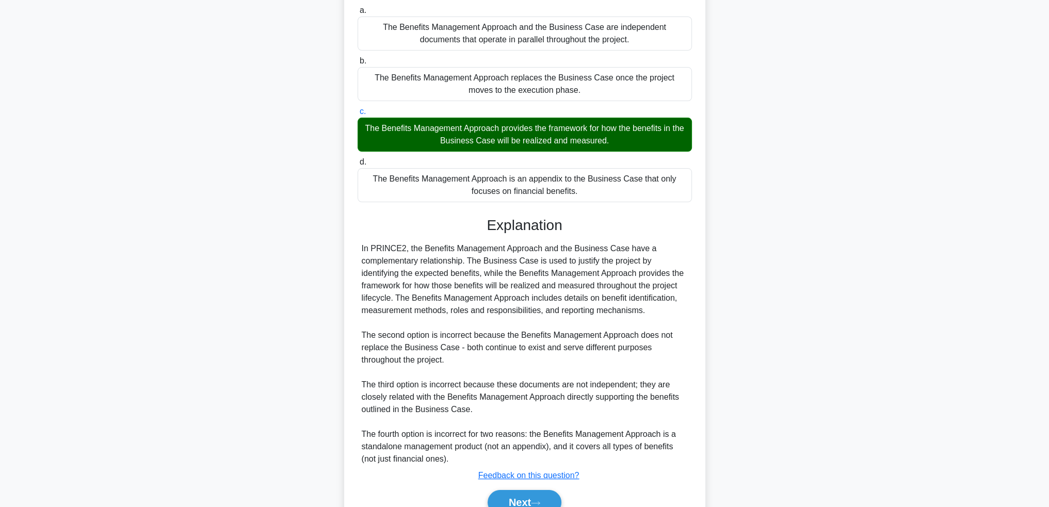
scroll to position [165, 0]
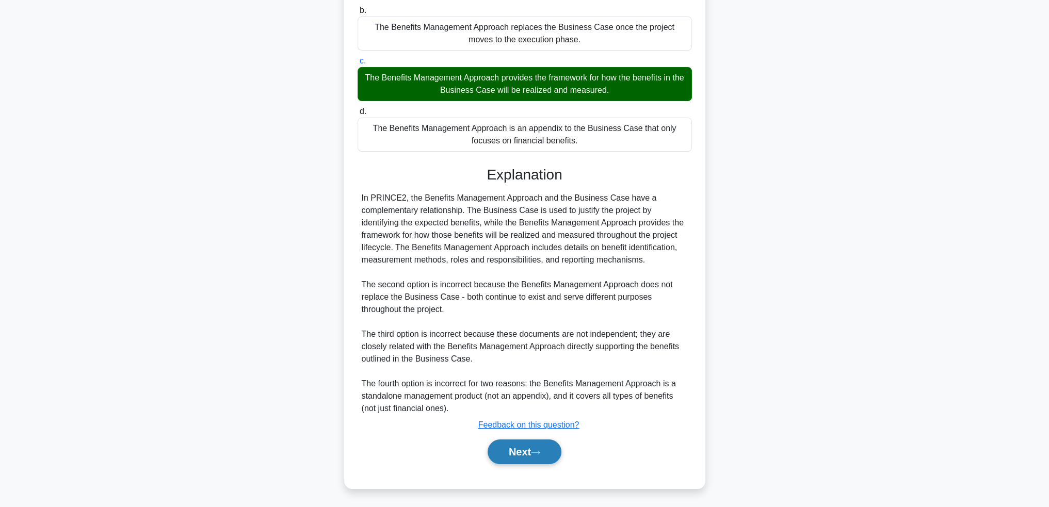
click at [539, 447] on button "Next" at bounding box center [525, 452] width 74 height 25
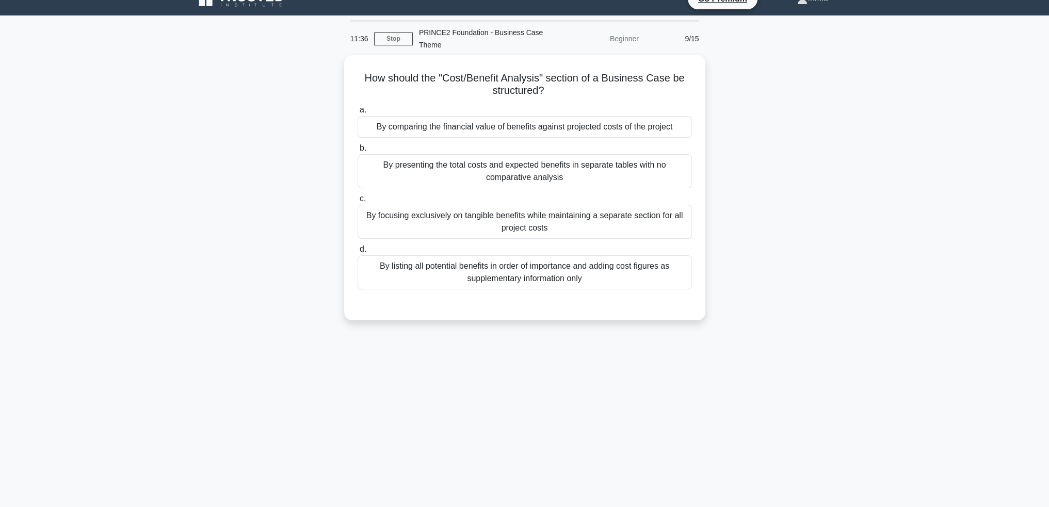
scroll to position [0, 0]
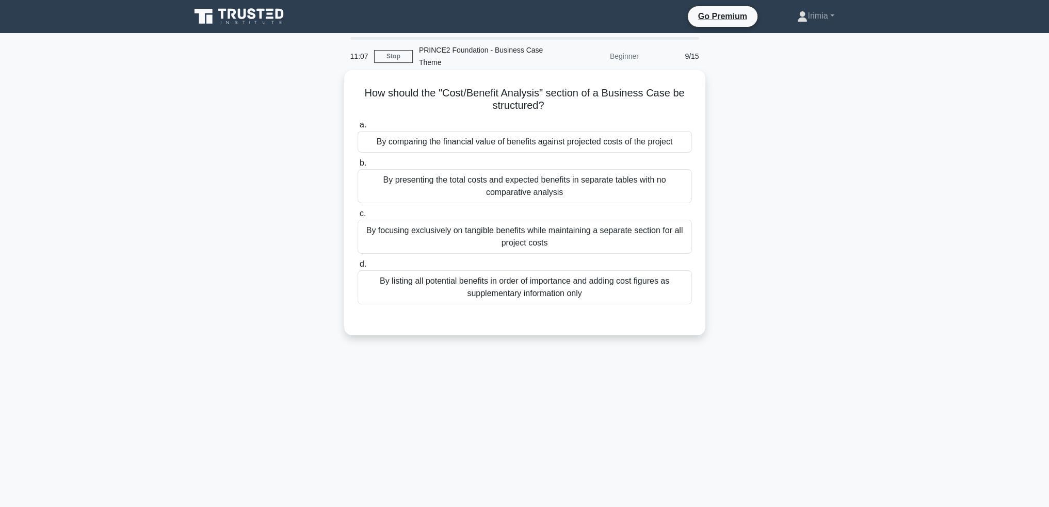
click at [607, 187] on div "By presenting the total costs and expected benefits in separate tables with no …" at bounding box center [525, 186] width 334 height 34
click at [358, 167] on input "b. By presenting the total costs and expected benefits in separate tables with …" at bounding box center [358, 163] width 0 height 7
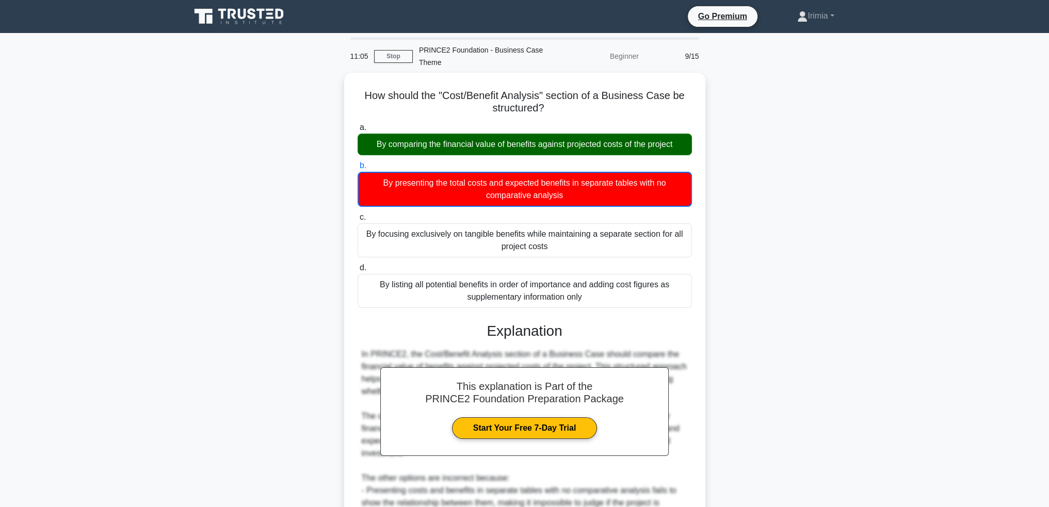
scroll to position [154, 0]
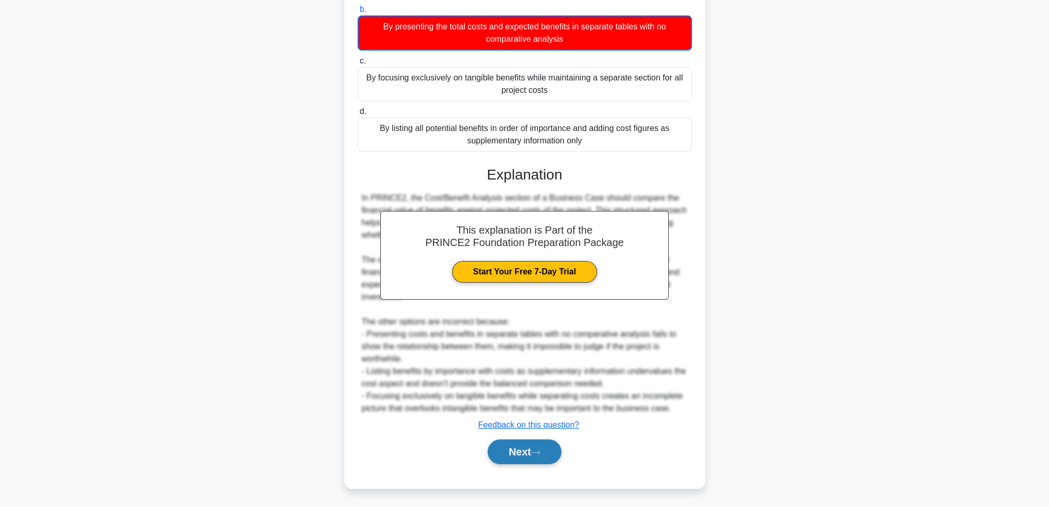
click at [545, 445] on button "Next" at bounding box center [525, 452] width 74 height 25
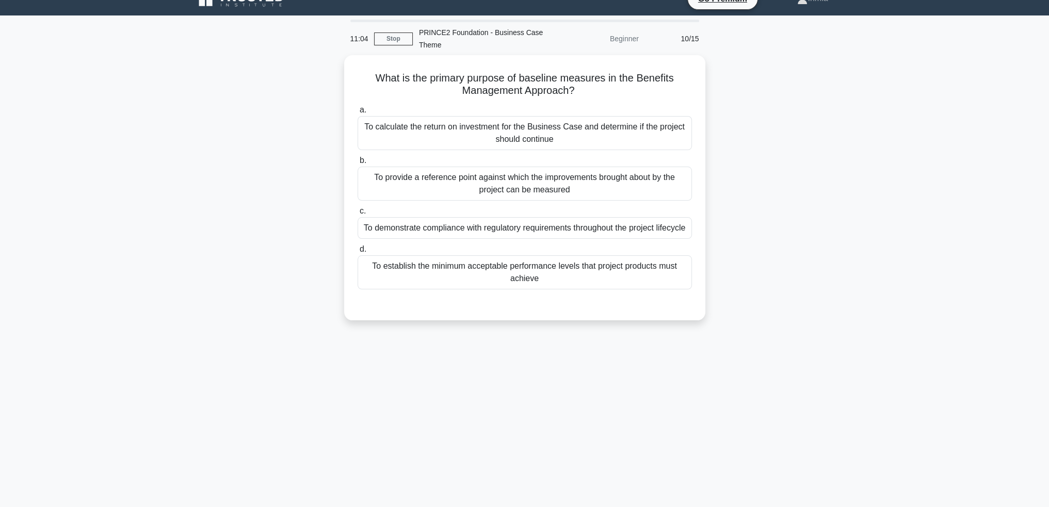
scroll to position [0, 0]
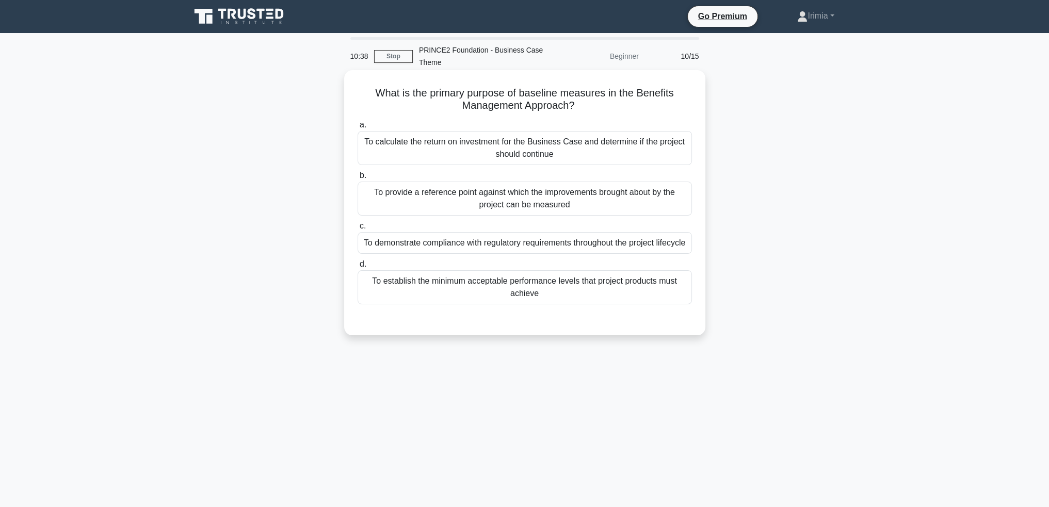
click at [557, 302] on div "To establish the minimum acceptable performance levels that project products mu…" at bounding box center [525, 287] width 334 height 34
click at [358, 268] on input "d. To establish the minimum acceptable performance levels that project products…" at bounding box center [358, 264] width 0 height 7
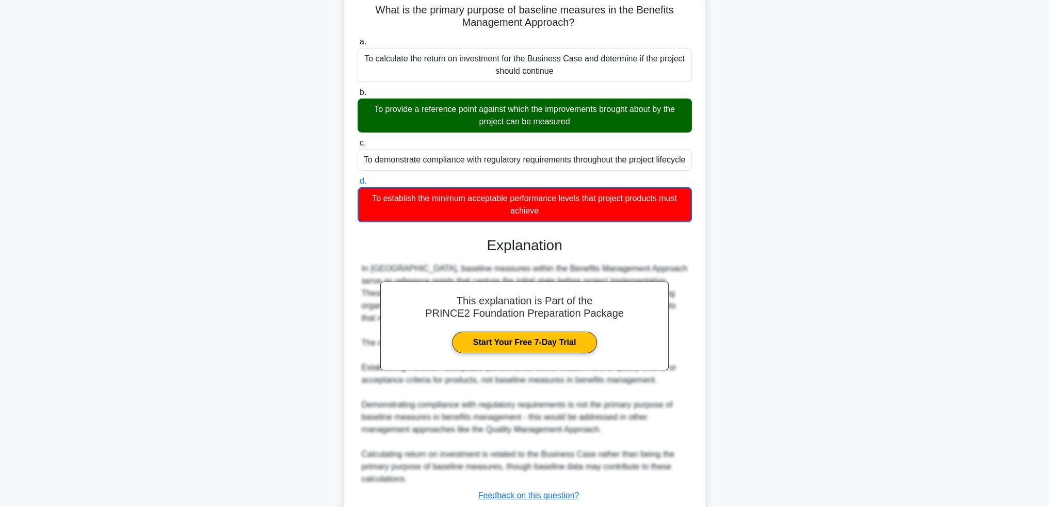
scroll to position [63, 0]
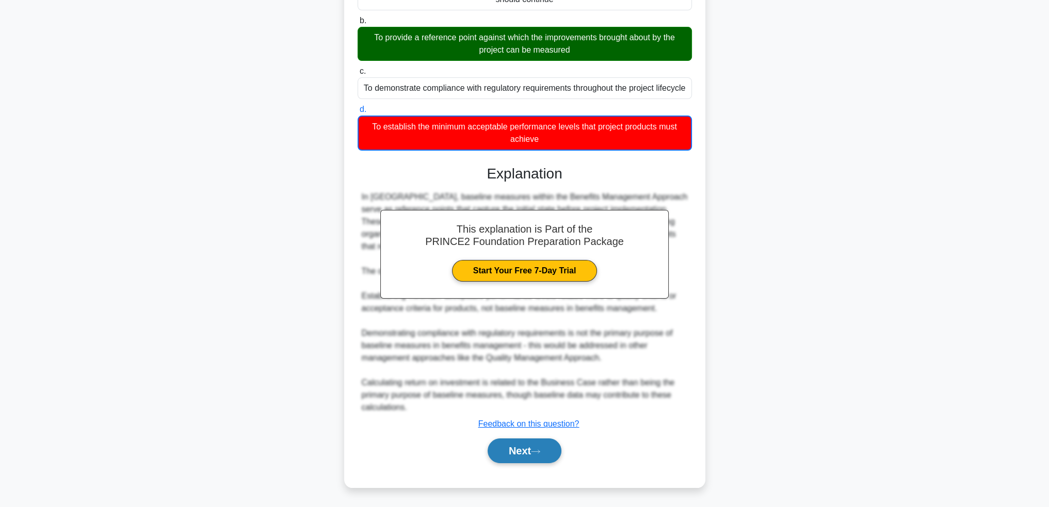
click at [540, 450] on icon at bounding box center [535, 452] width 9 height 6
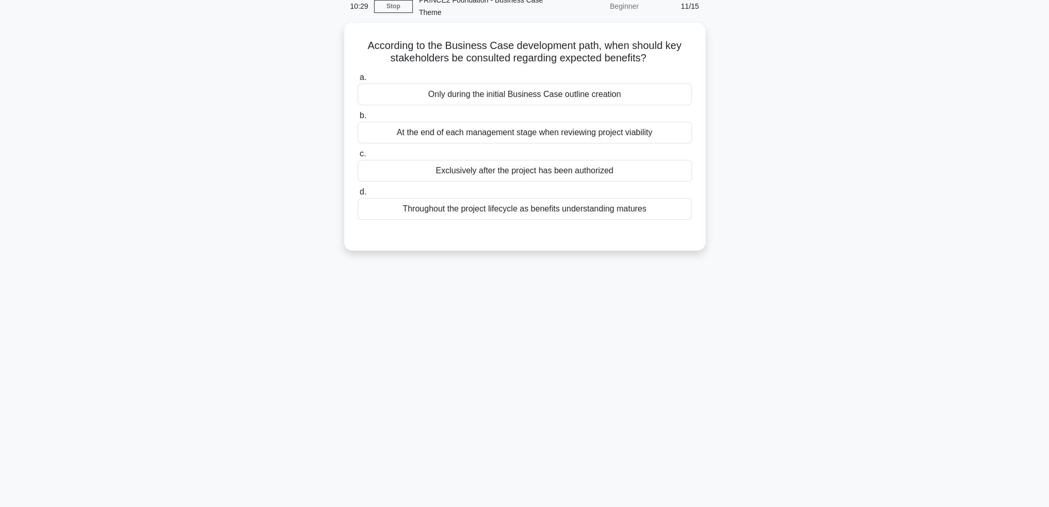
scroll to position [0, 0]
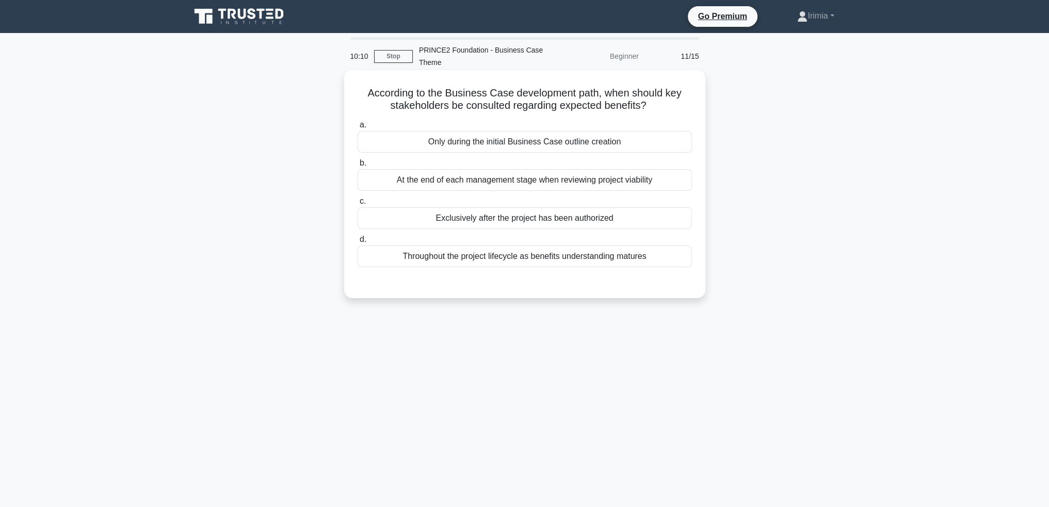
click at [613, 264] on div "Throughout the project lifecycle as benefits understanding matures" at bounding box center [525, 257] width 334 height 22
click at [358, 243] on input "d. Throughout the project lifecycle as benefits understanding matures" at bounding box center [358, 239] width 0 height 7
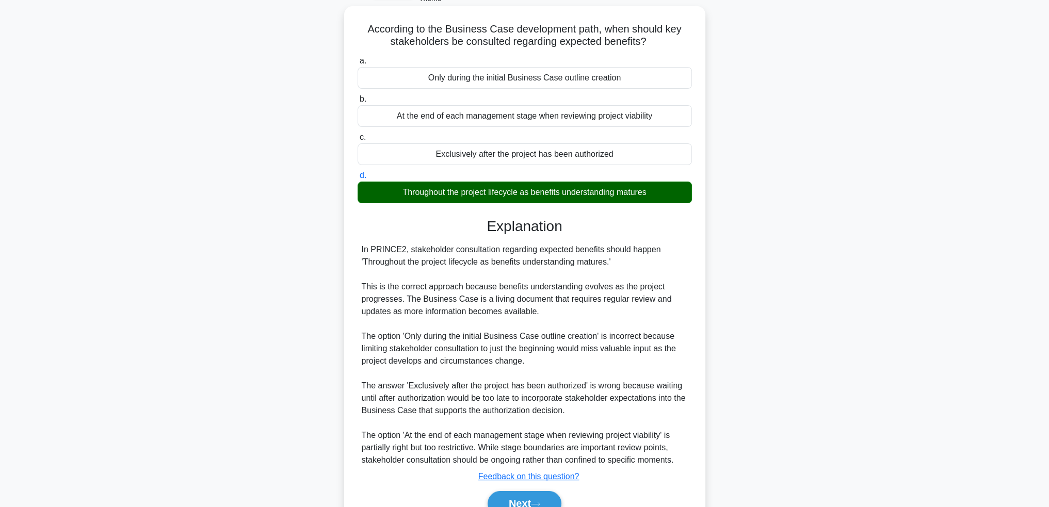
scroll to position [116, 0]
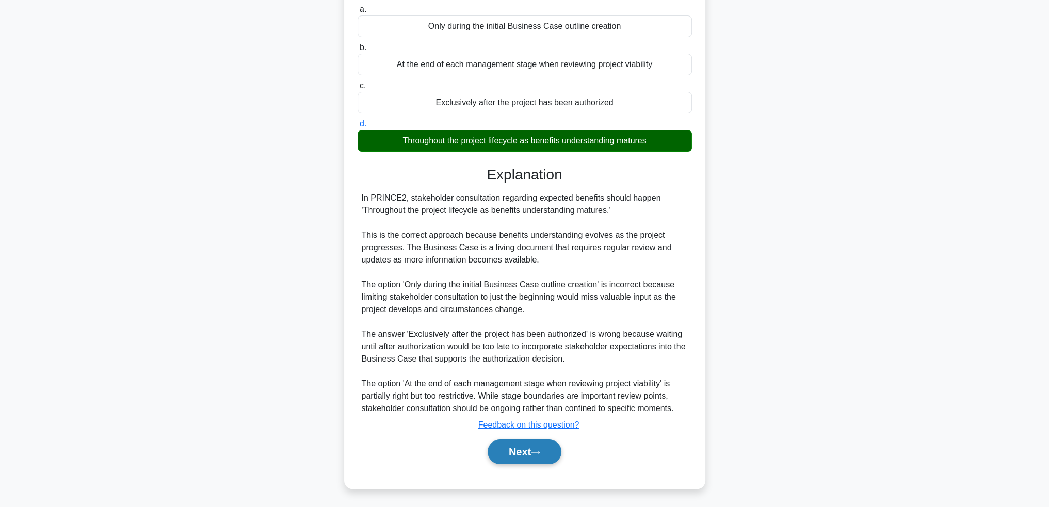
click at [531, 455] on button "Next" at bounding box center [525, 452] width 74 height 25
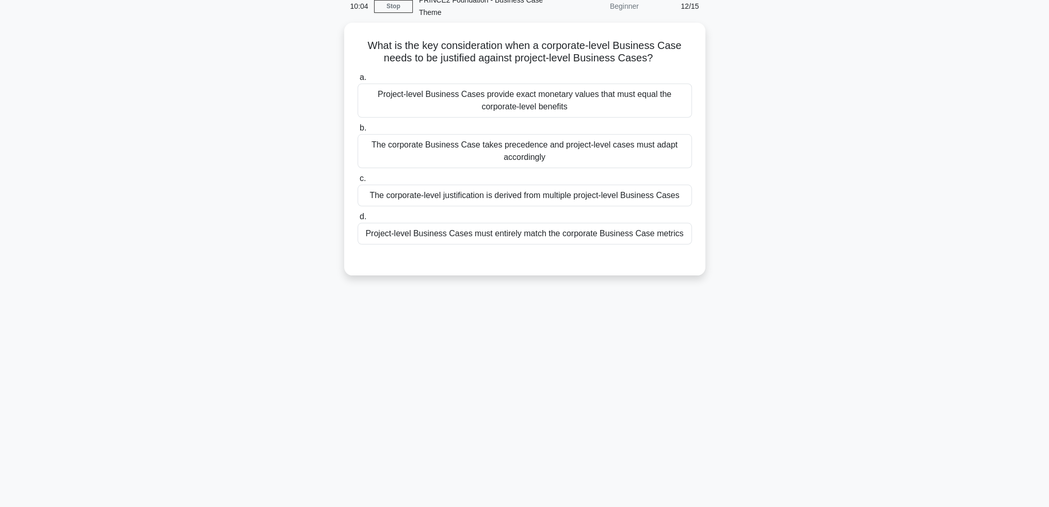
scroll to position [50, 0]
click at [615, 159] on div "The corporate Business Case takes precedence and project-level cases must adapt…" at bounding box center [525, 149] width 334 height 34
click at [358, 129] on input "b. The corporate Business Case takes precedence and project-level cases must ad…" at bounding box center [358, 125] width 0 height 7
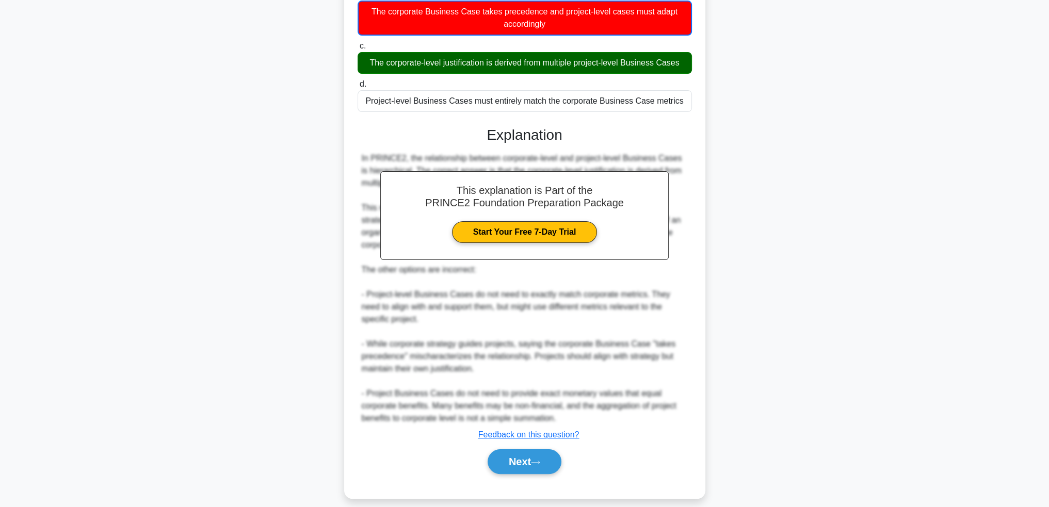
scroll to position [191, 0]
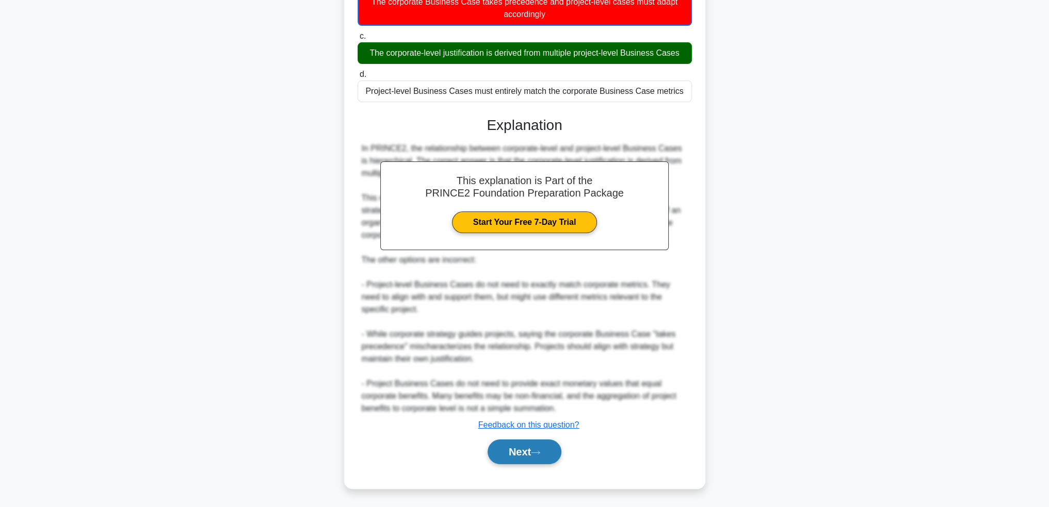
click at [534, 451] on button "Next" at bounding box center [525, 452] width 74 height 25
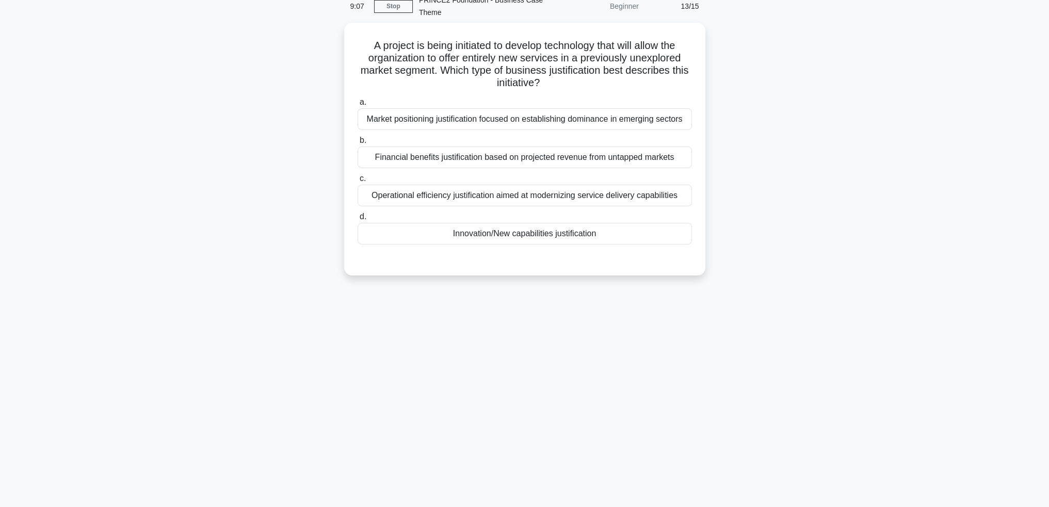
scroll to position [0, 0]
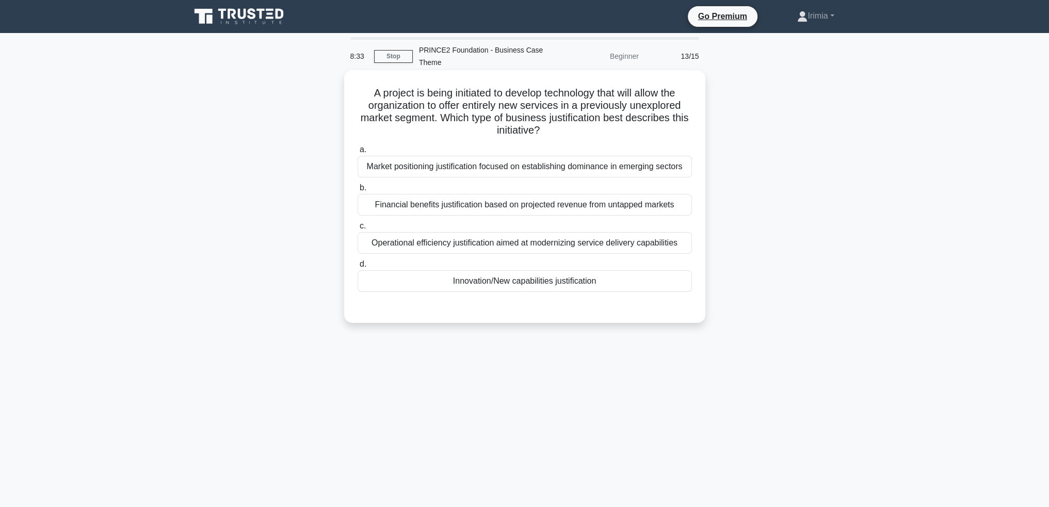
click at [660, 244] on div "Operational efficiency justification aimed at modernizing service delivery capa…" at bounding box center [525, 243] width 334 height 22
click at [358, 230] on input "c. Operational efficiency justification aimed at modernizing service delivery c…" at bounding box center [358, 226] width 0 height 7
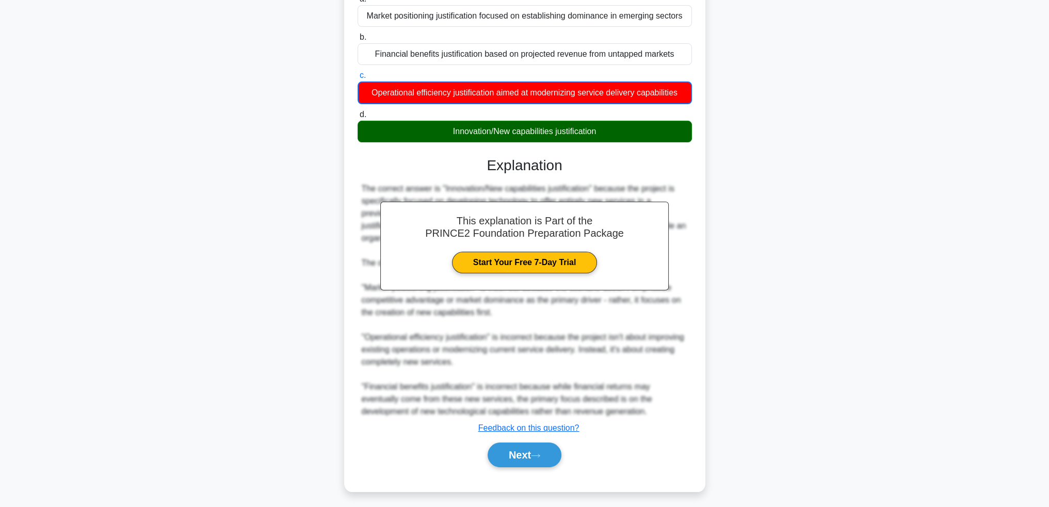
scroll to position [154, 0]
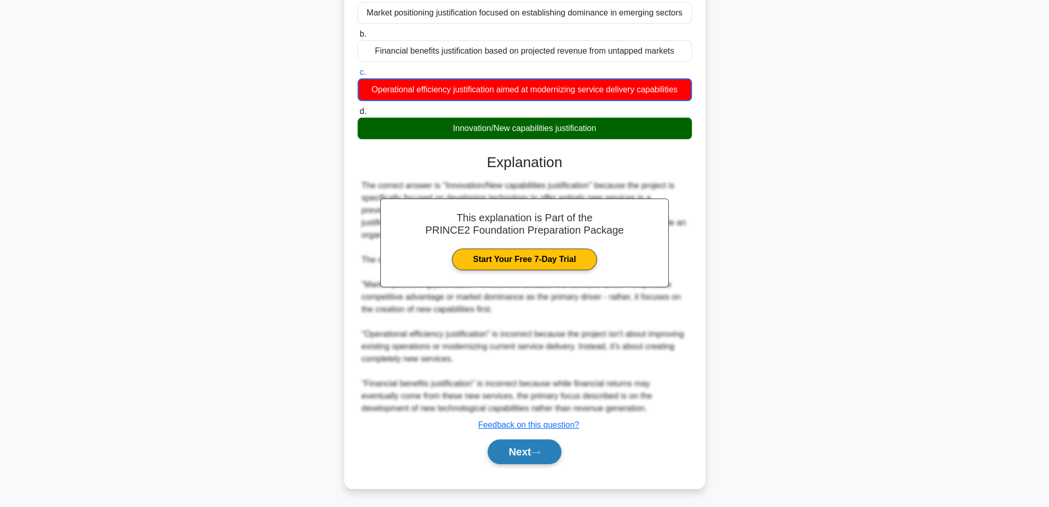
click at [540, 450] on icon at bounding box center [535, 453] width 9 height 6
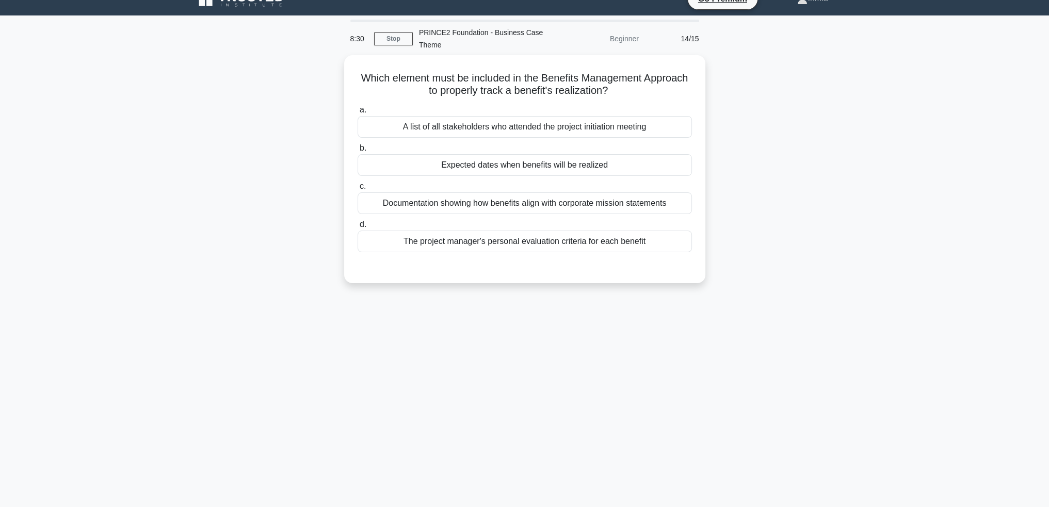
scroll to position [0, 0]
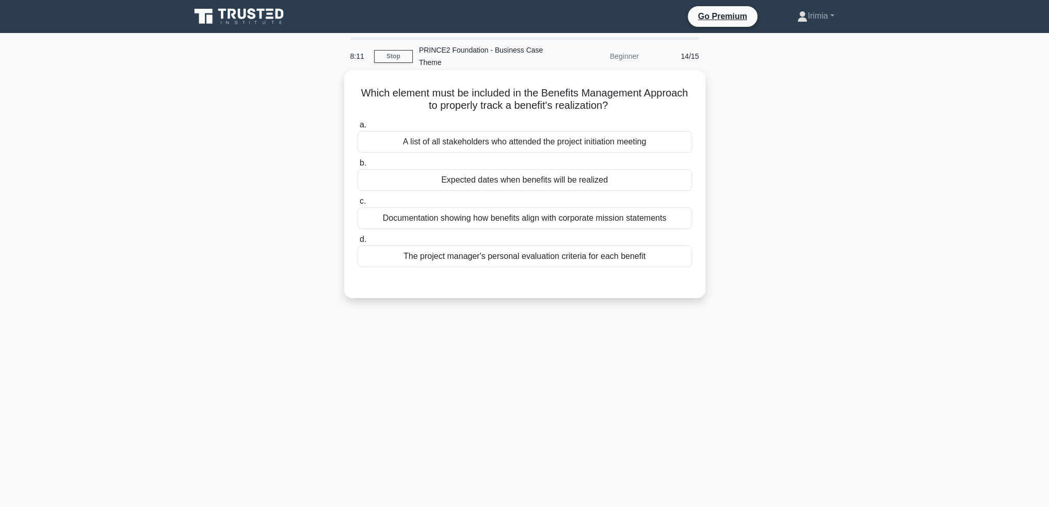
click at [658, 216] on div "Documentation showing how benefits align with corporate mission statements" at bounding box center [525, 218] width 334 height 22
click at [358, 205] on input "c. Documentation showing how benefits align with corporate mission statements" at bounding box center [358, 201] width 0 height 7
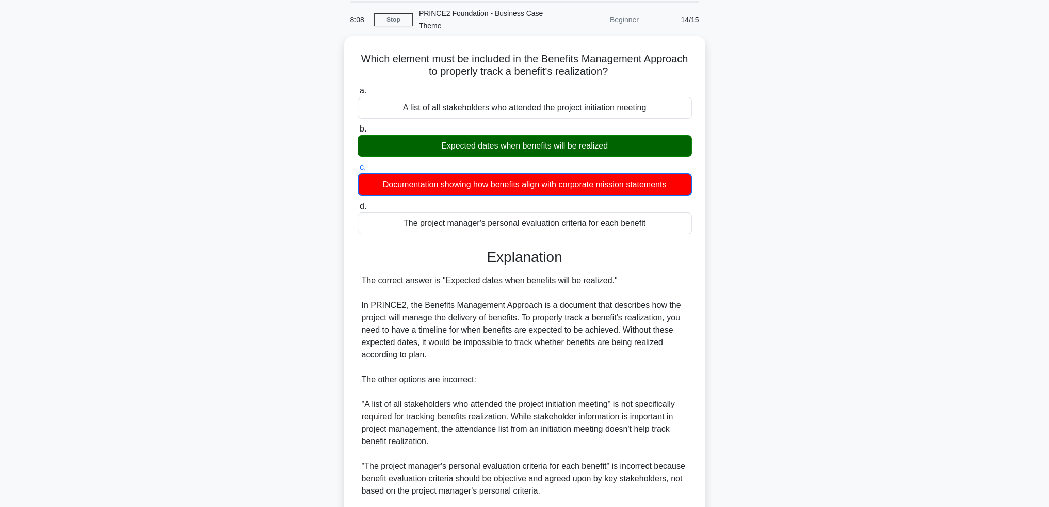
scroll to position [166, 0]
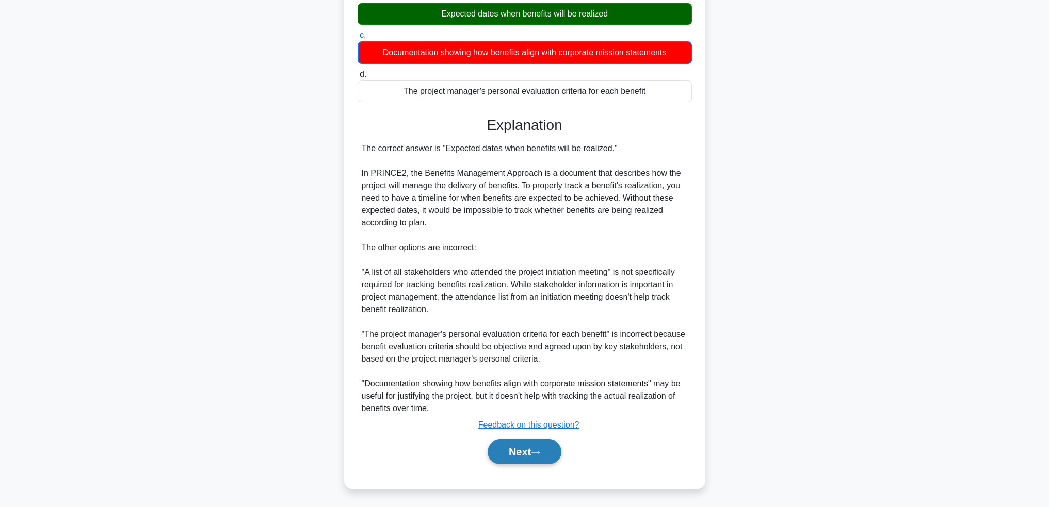
click at [537, 450] on icon at bounding box center [535, 453] width 9 height 6
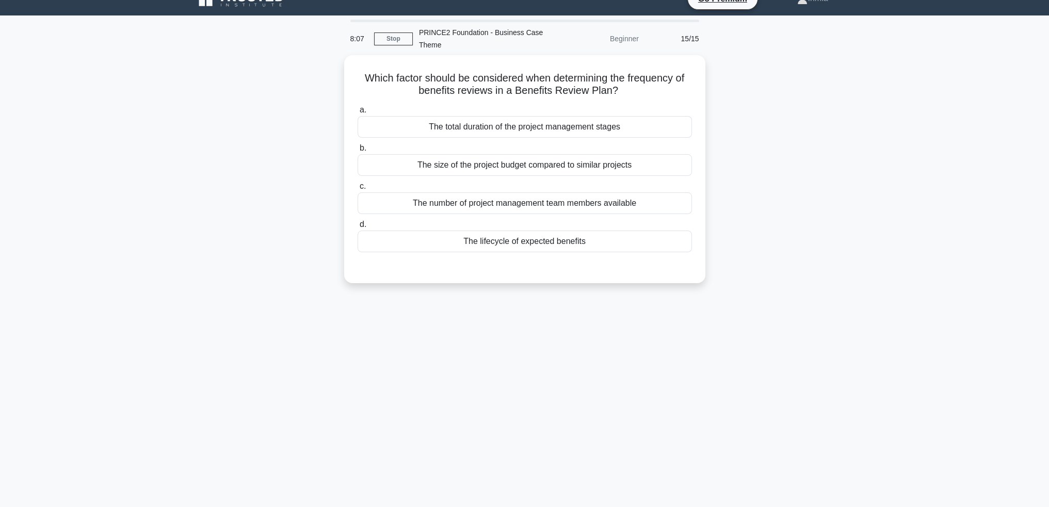
scroll to position [0, 0]
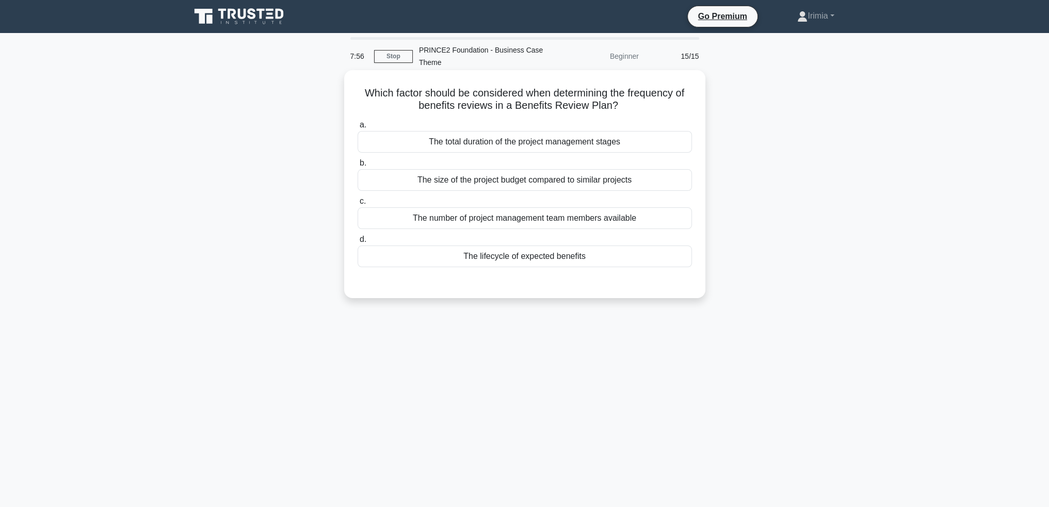
drag, startPoint x: 559, startPoint y: 272, endPoint x: 554, endPoint y: 263, distance: 10.6
click at [557, 271] on div "a. The total duration of the project management stages b. The size of the proje…" at bounding box center [524, 201] width 336 height 169
click at [555, 258] on div "The lifecycle of expected benefits" at bounding box center [525, 257] width 334 height 22
click at [358, 243] on input "d. The lifecycle of expected benefits" at bounding box center [358, 239] width 0 height 7
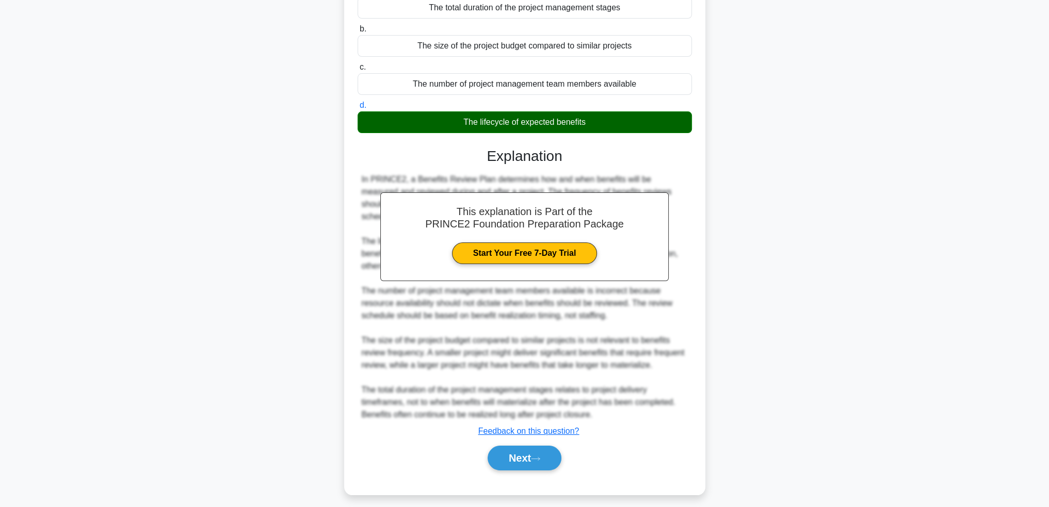
scroll to position [140, 0]
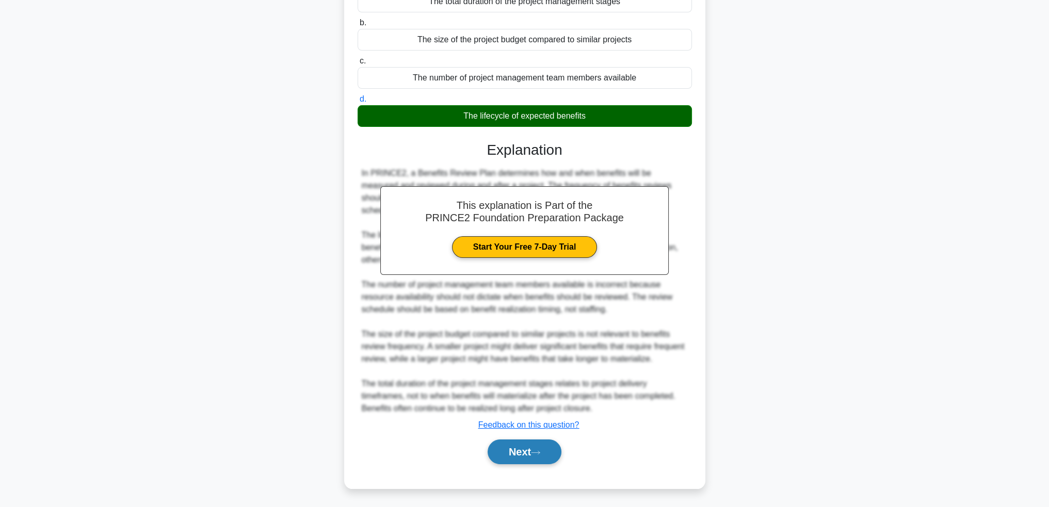
click at [547, 451] on button "Next" at bounding box center [525, 452] width 74 height 25
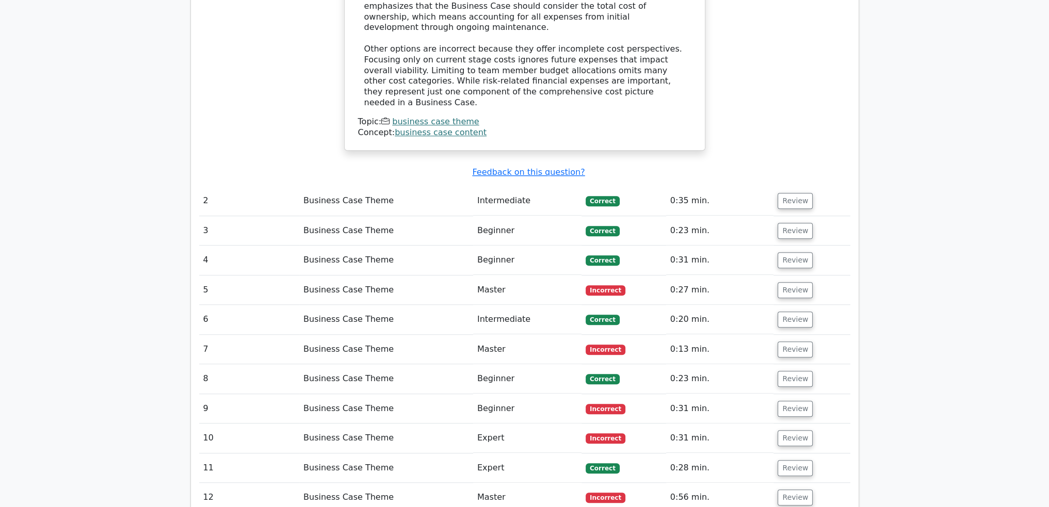
scroll to position [1083, 0]
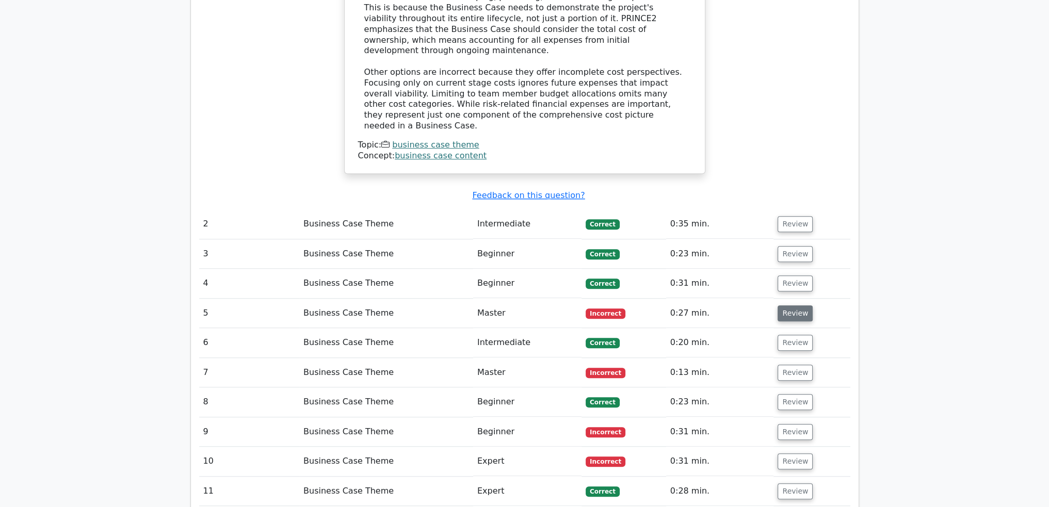
click at [787, 305] on button "Review" at bounding box center [794, 313] width 35 height 16
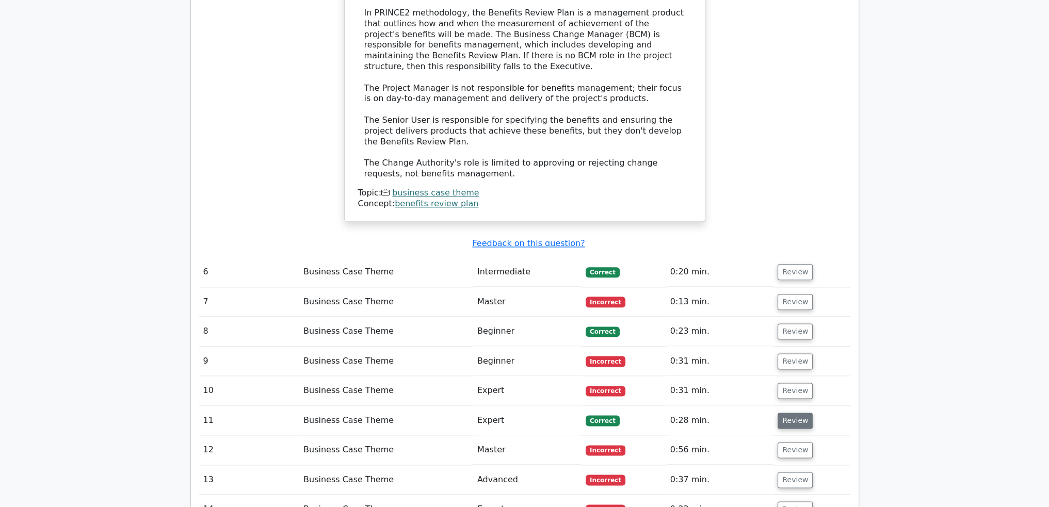
scroll to position [1651, 0]
click at [796, 353] on button "Review" at bounding box center [794, 361] width 35 height 16
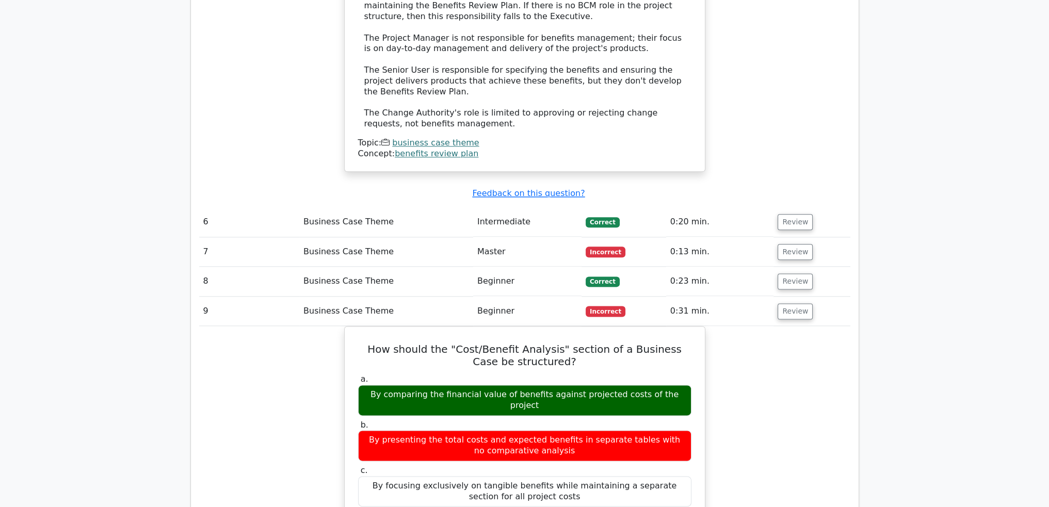
scroll to position [1703, 0]
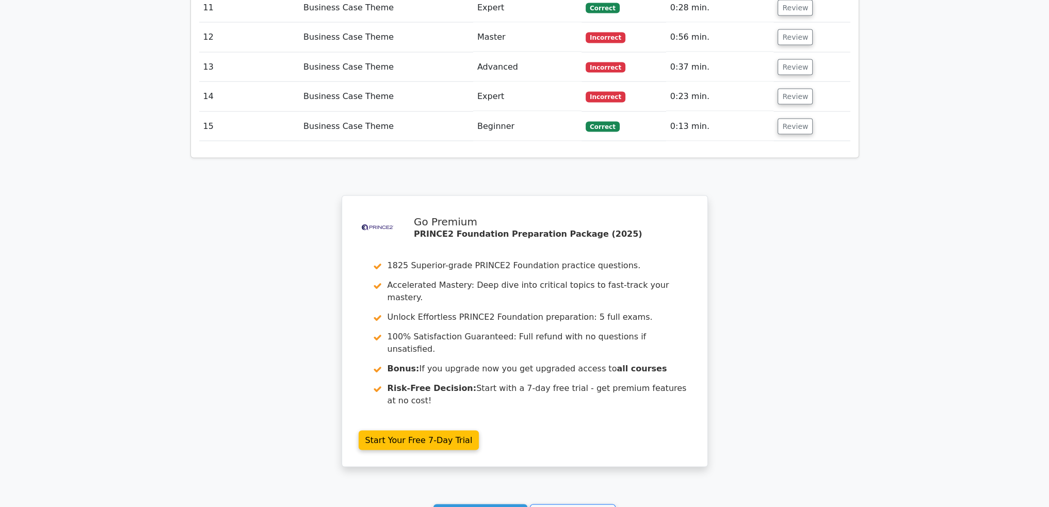
scroll to position [2650, 0]
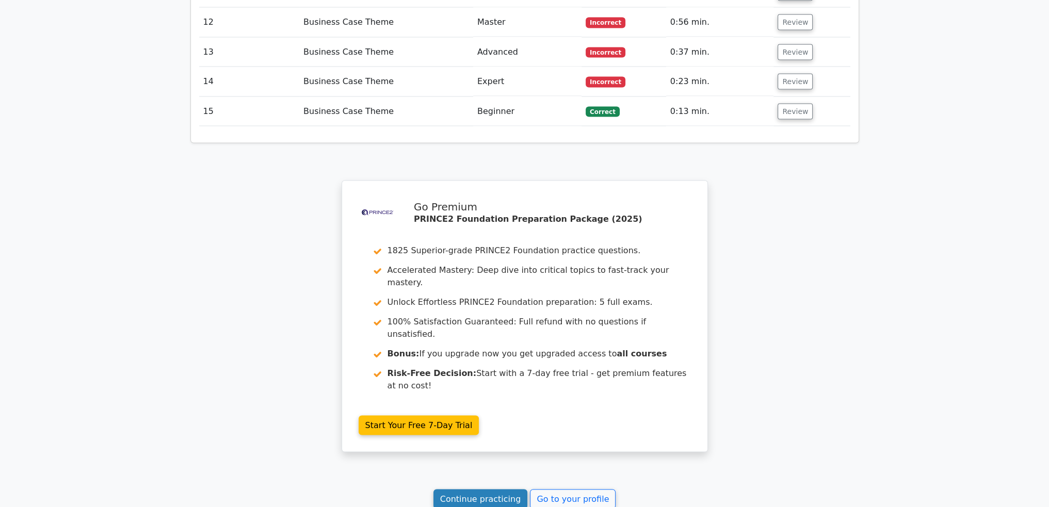
drag, startPoint x: 491, startPoint y: 348, endPoint x: 499, endPoint y: 350, distance: 8.6
click at [491, 490] on link "Continue practicing" at bounding box center [480, 500] width 94 height 20
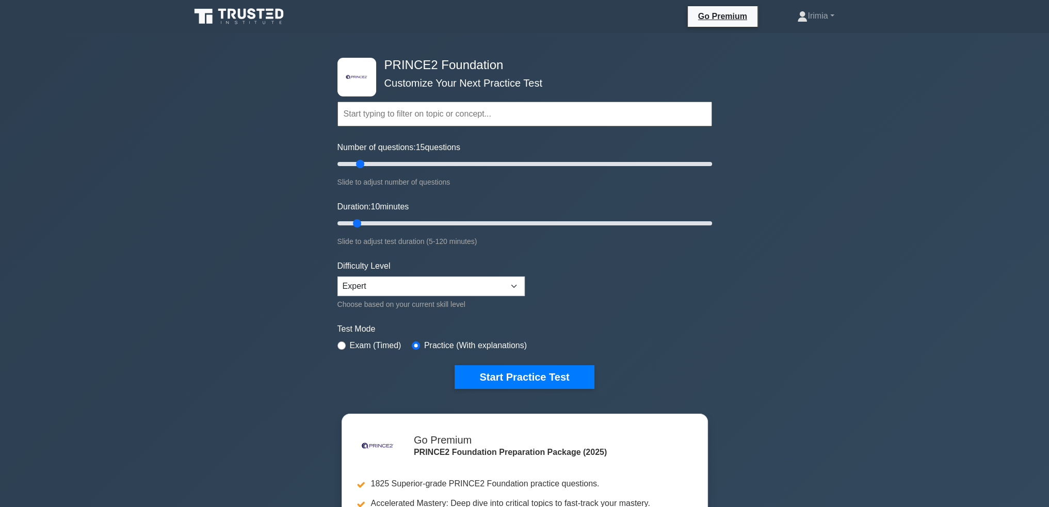
drag, startPoint x: 350, startPoint y: 161, endPoint x: 356, endPoint y: 161, distance: 6.2
type input "15"
click at [356, 161] on input "Number of questions: 15 questions" at bounding box center [524, 164] width 375 height 12
click at [430, 110] on input "text" at bounding box center [524, 114] width 375 height 25
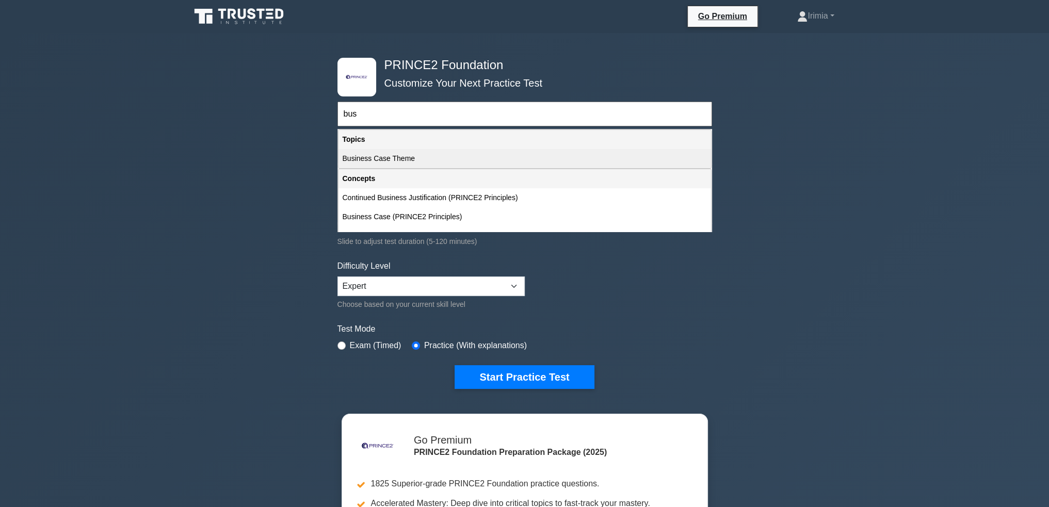
click at [423, 157] on div "Business Case Theme" at bounding box center [524, 158] width 372 height 19
type input "Business Case Theme"
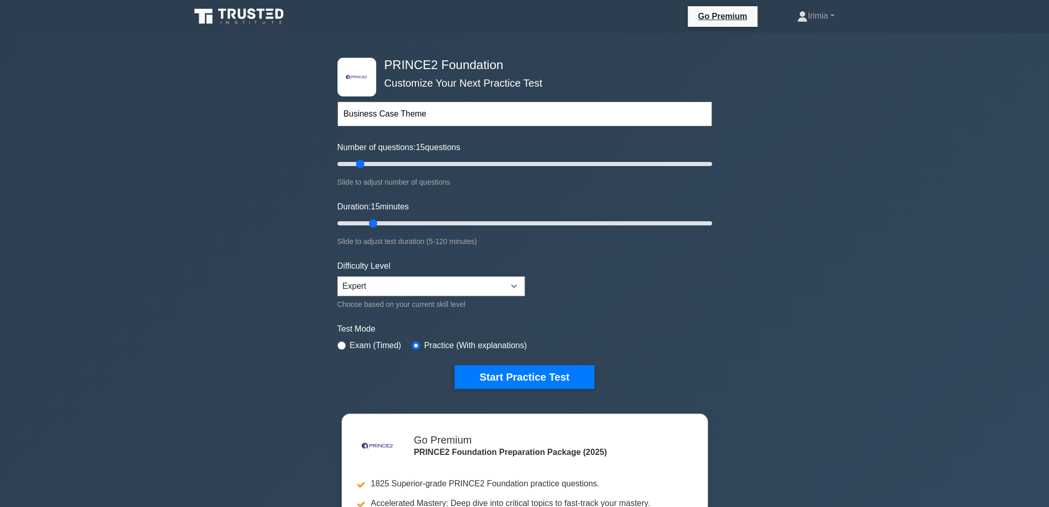
drag, startPoint x: 356, startPoint y: 221, endPoint x: 368, endPoint y: 221, distance: 11.9
type input "15"
click at [368, 221] on input "Duration: 15 minutes" at bounding box center [524, 223] width 375 height 12
click at [542, 375] on button "Start Practice Test" at bounding box center [524, 377] width 139 height 24
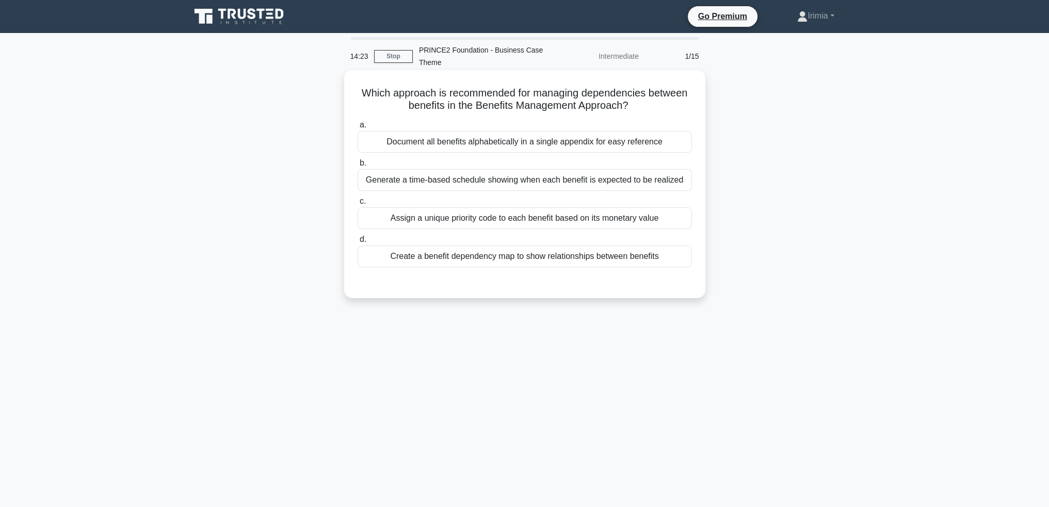
click at [621, 181] on div "Generate a time-based schedule showing when each benefit is expected to be real…" at bounding box center [525, 180] width 334 height 22
click at [358, 167] on input "b. Generate a time-based schedule showing when each benefit is expected to be r…" at bounding box center [358, 163] width 0 height 7
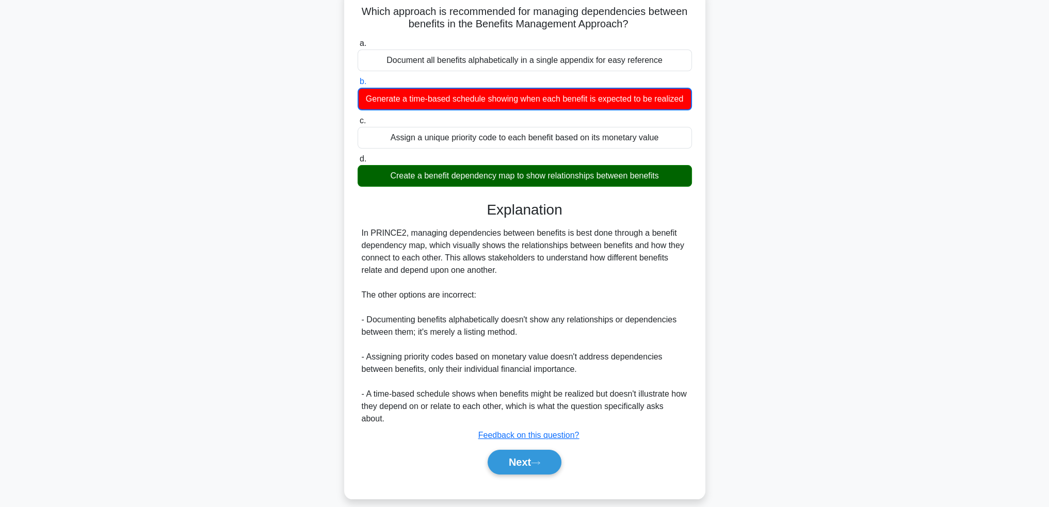
scroll to position [92, 0]
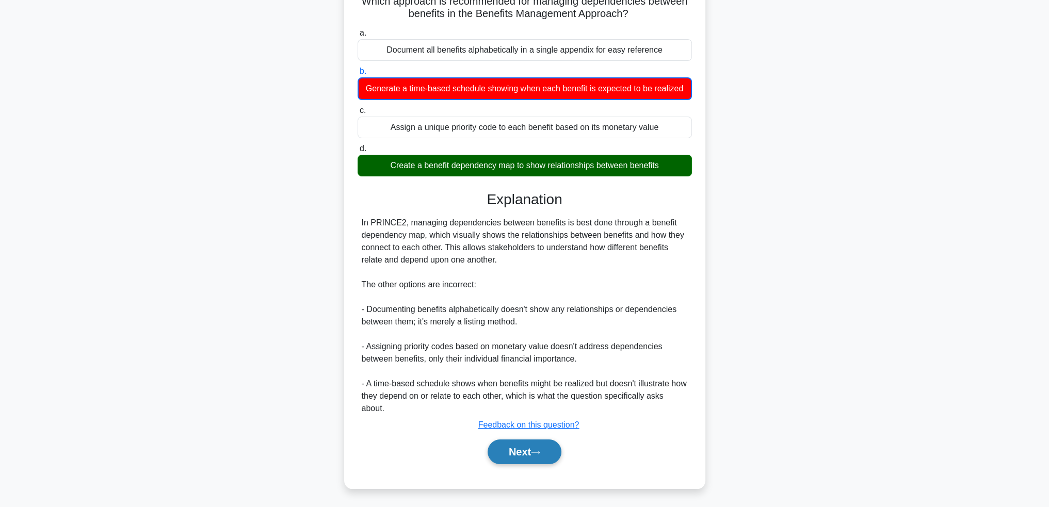
click at [516, 442] on button "Next" at bounding box center [525, 452] width 74 height 25
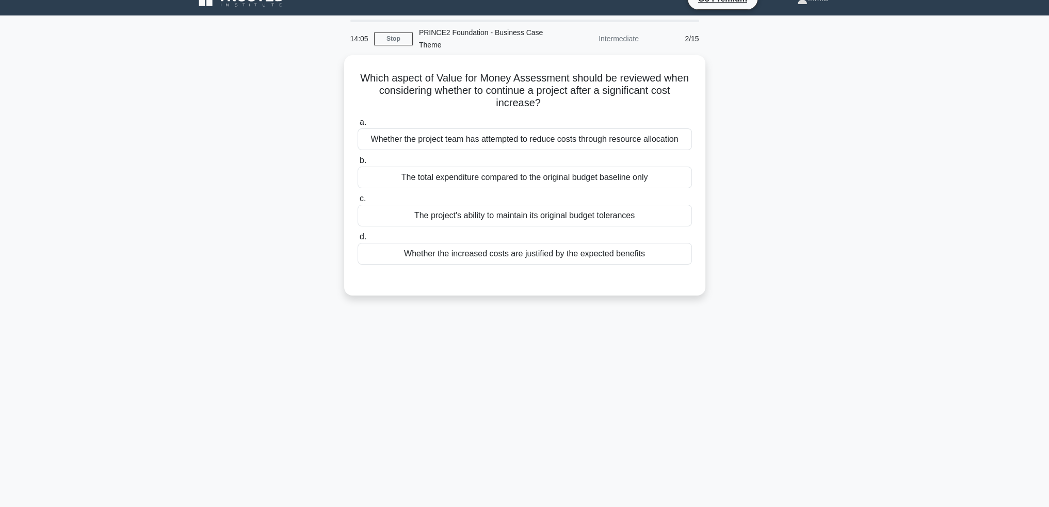
scroll to position [0, 0]
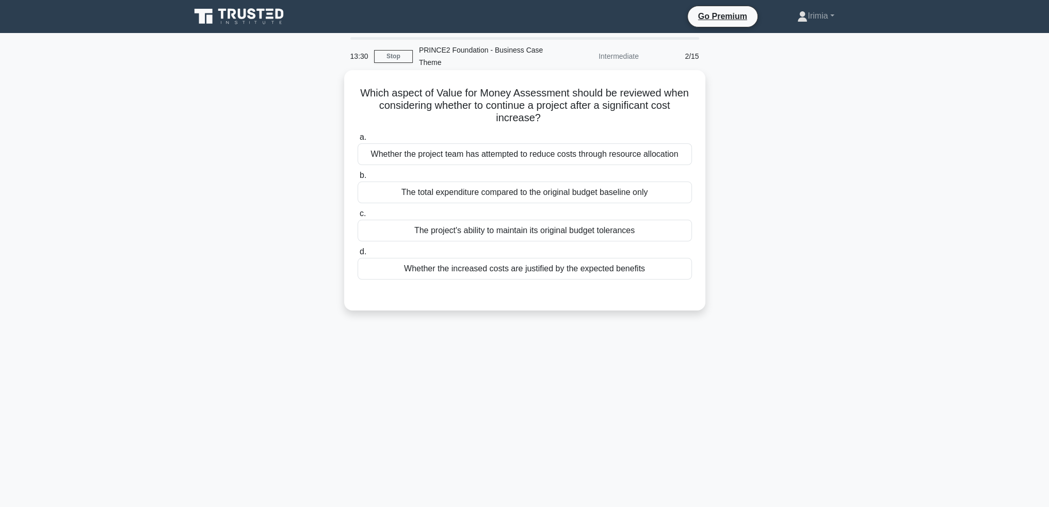
drag, startPoint x: 640, startPoint y: 193, endPoint x: 667, endPoint y: 218, distance: 36.9
click at [641, 193] on div "The total expenditure compared to the original budget baseline only" at bounding box center [525, 193] width 334 height 22
click at [657, 192] on div "The total expenditure compared to the original budget baseline only" at bounding box center [525, 193] width 334 height 22
click at [358, 179] on input "b. The total expenditure compared to the original budget baseline only" at bounding box center [358, 175] width 0 height 7
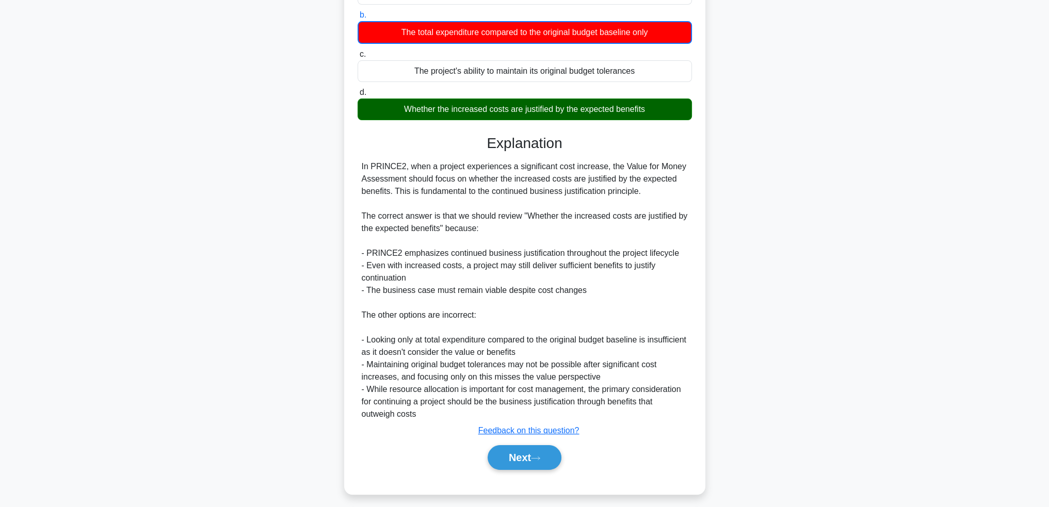
scroll to position [166, 0]
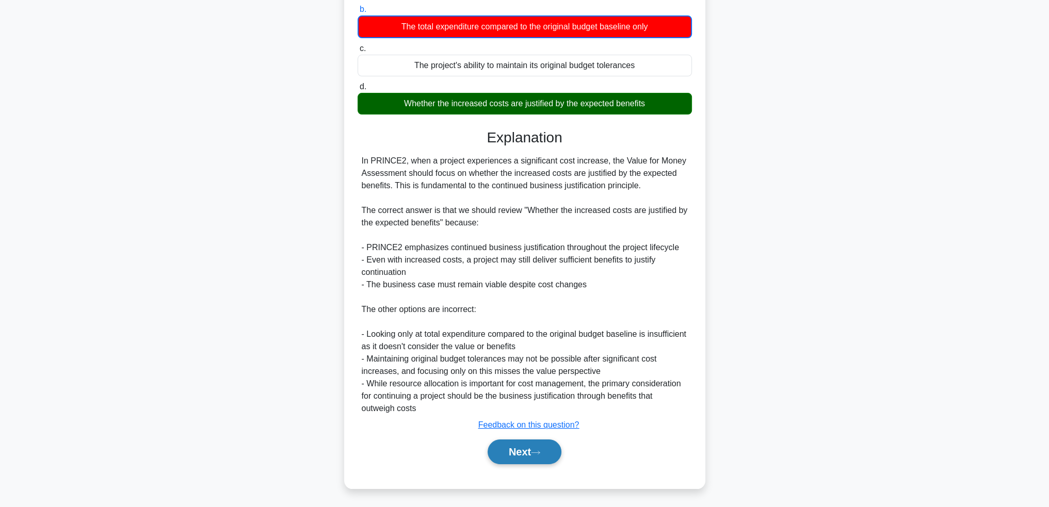
click at [529, 457] on button "Next" at bounding box center [525, 452] width 74 height 25
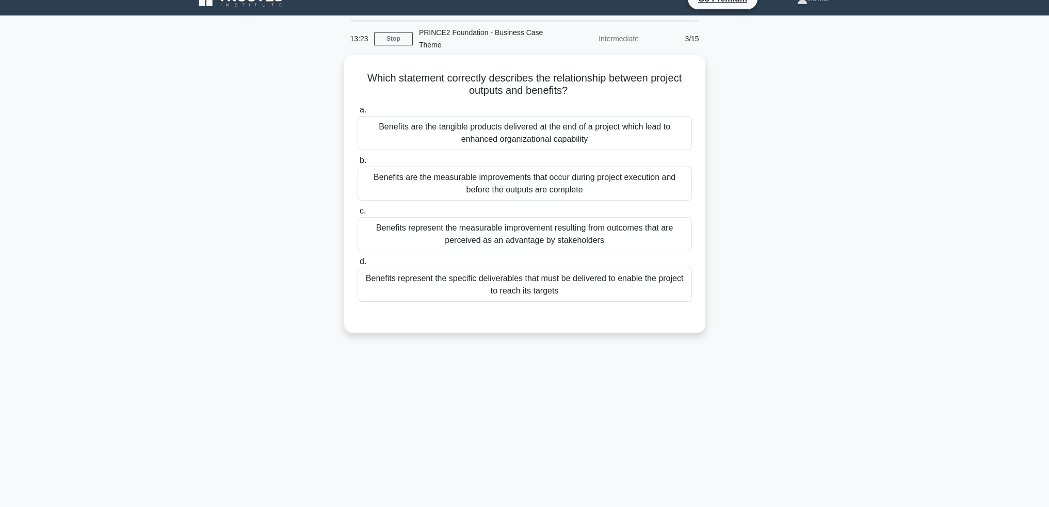
scroll to position [0, 0]
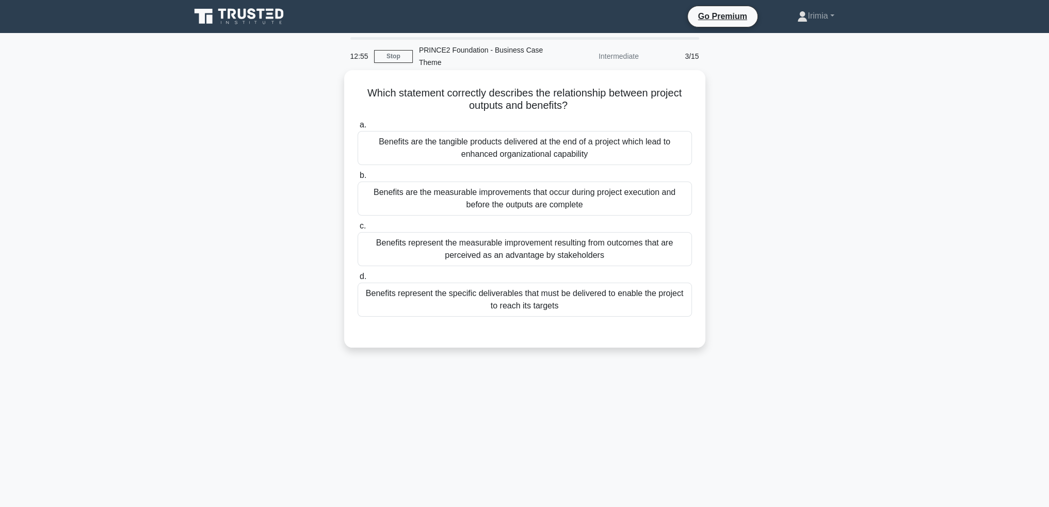
click at [620, 205] on div "Benefits are the measurable improvements that occur during project execution an…" at bounding box center [525, 199] width 334 height 34
click at [358, 179] on input "b. Benefits are the measurable improvements that occur during project execution…" at bounding box center [358, 175] width 0 height 7
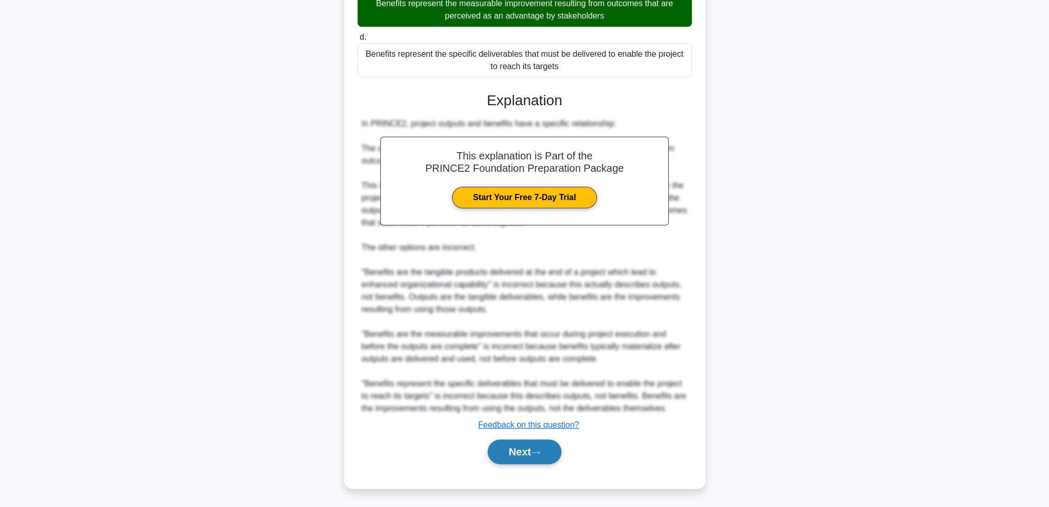
click at [524, 452] on button "Next" at bounding box center [525, 452] width 74 height 25
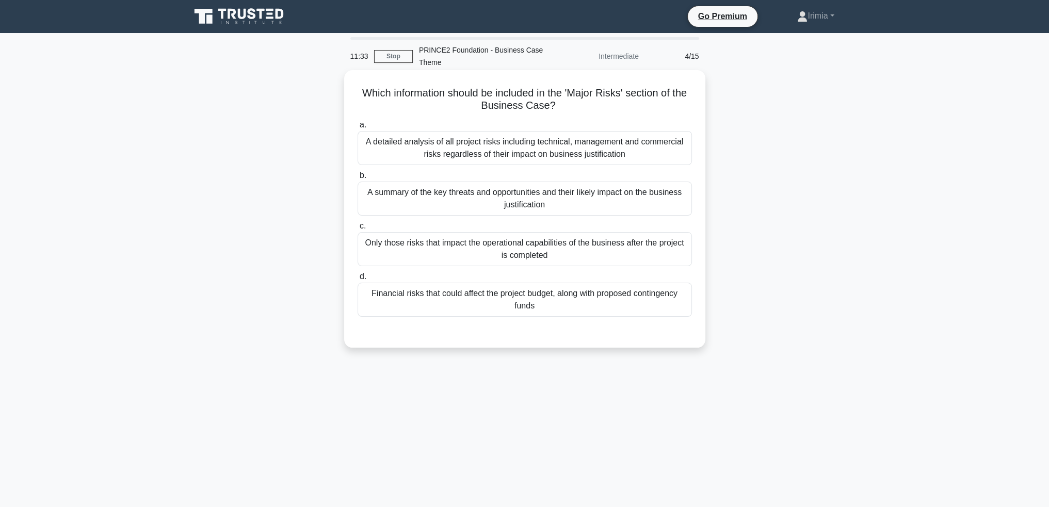
click at [586, 209] on div "A summary of the key threats and opportunities and their likely impact on the b…" at bounding box center [525, 199] width 334 height 34
click at [358, 179] on input "b. A summary of the key threats and opportunities and their likely impact on th…" at bounding box center [358, 175] width 0 height 7
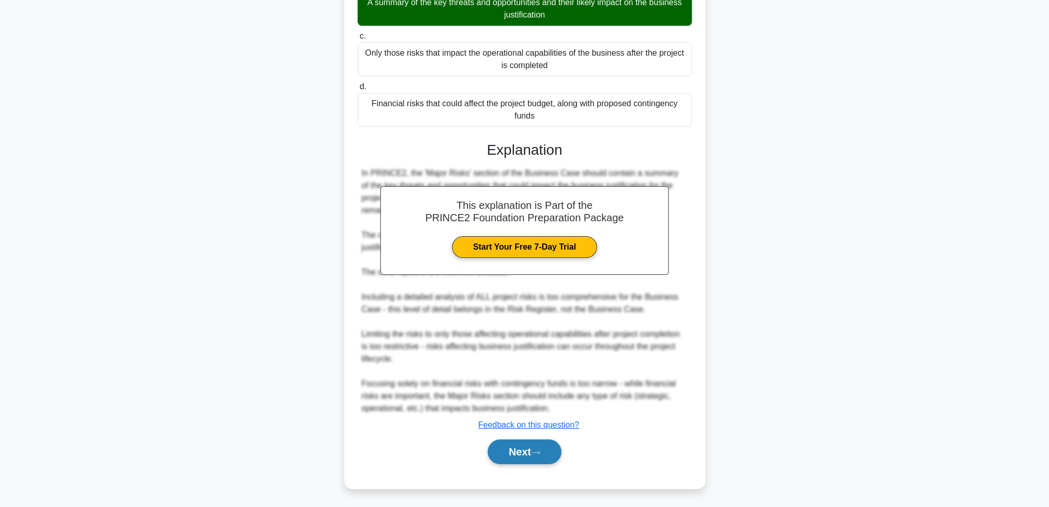
click at [510, 455] on button "Next" at bounding box center [525, 452] width 74 height 25
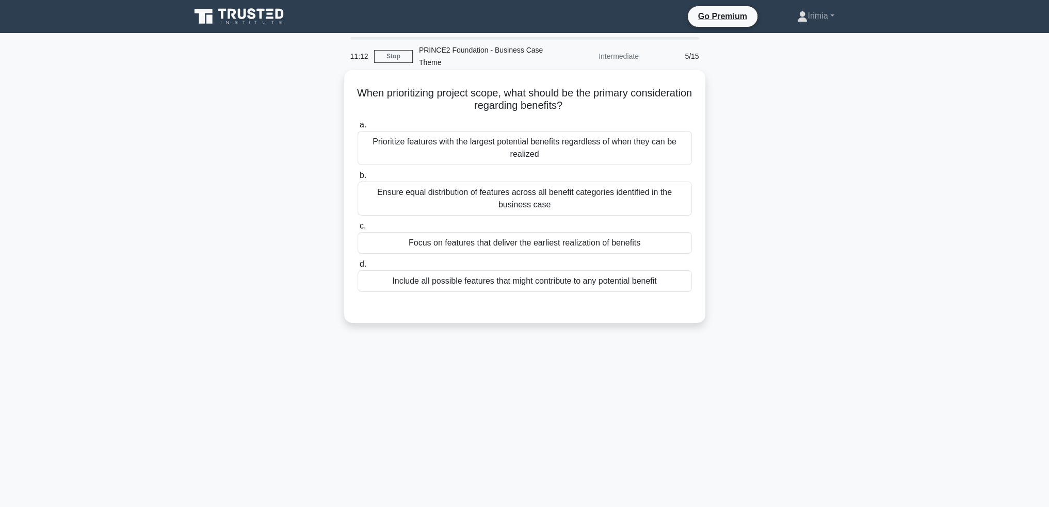
click at [631, 283] on div "Include all possible features that might contribute to any potential benefit" at bounding box center [525, 281] width 334 height 22
click at [358, 268] on input "d. Include all possible features that might contribute to any potential benefit" at bounding box center [358, 264] width 0 height 7
